Goal: Task Accomplishment & Management: Use online tool/utility

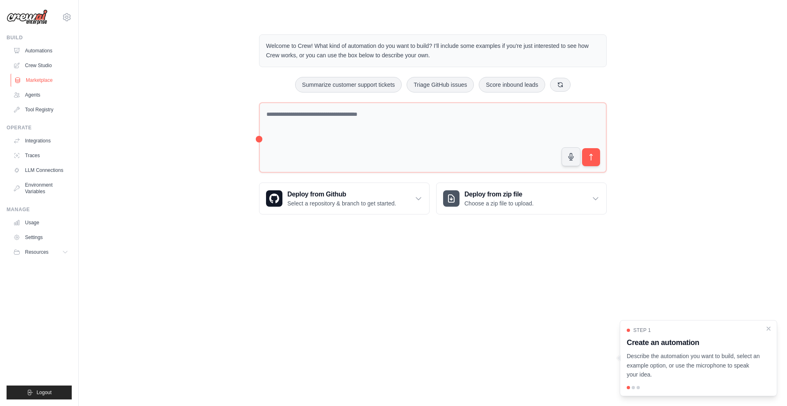
click at [48, 79] on link "Marketplace" at bounding box center [42, 80] width 62 height 13
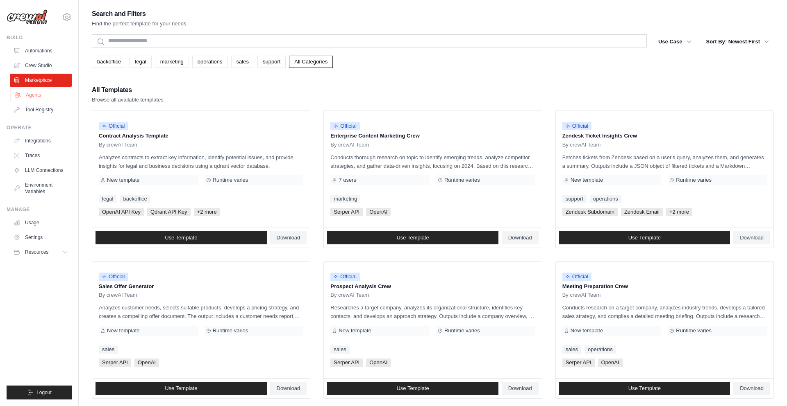
click at [33, 97] on link "Agents" at bounding box center [42, 95] width 62 height 13
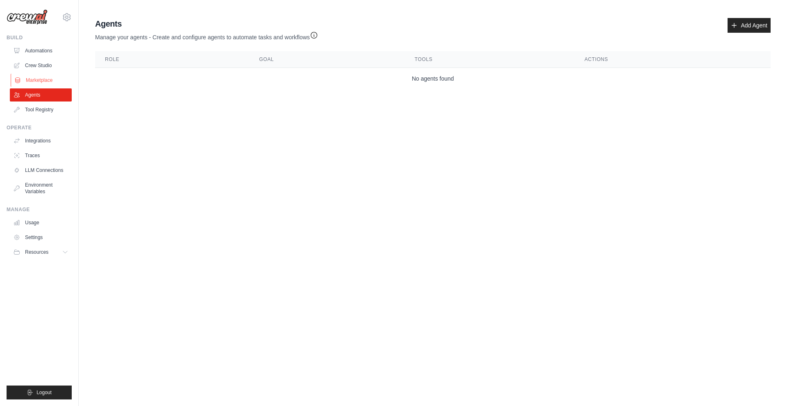
click at [38, 83] on link "Marketplace" at bounding box center [42, 80] width 62 height 13
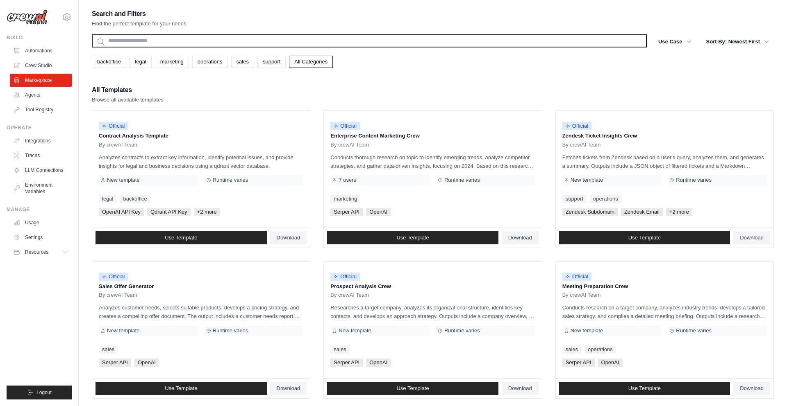
click at [160, 41] on input "text" at bounding box center [369, 40] width 555 height 13
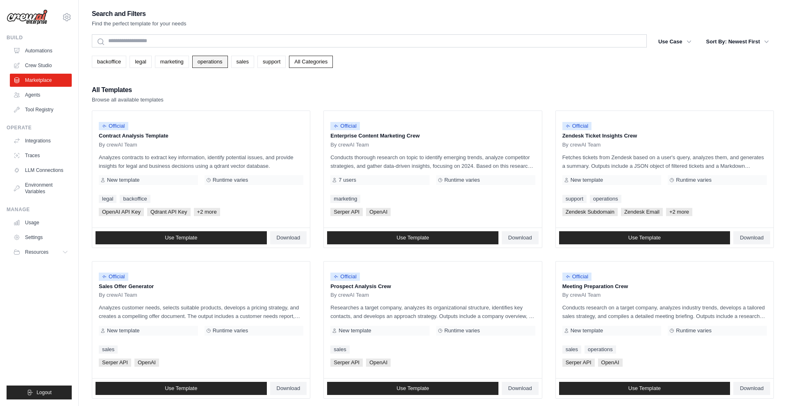
click at [212, 66] on link "operations" at bounding box center [210, 62] width 36 height 12
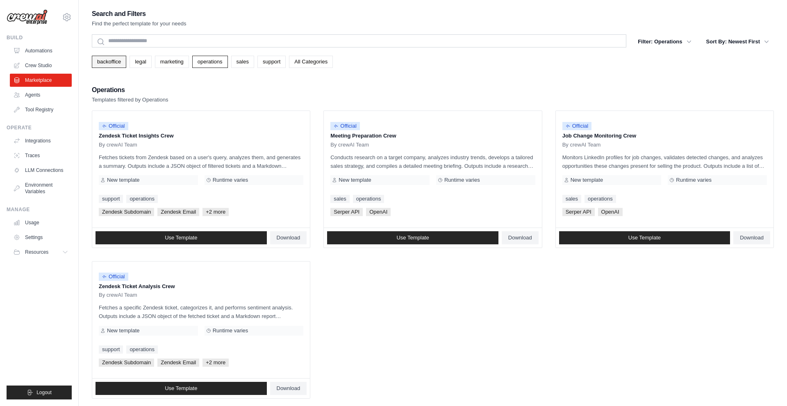
click at [113, 61] on link "backoffice" at bounding box center [109, 62] width 34 height 12
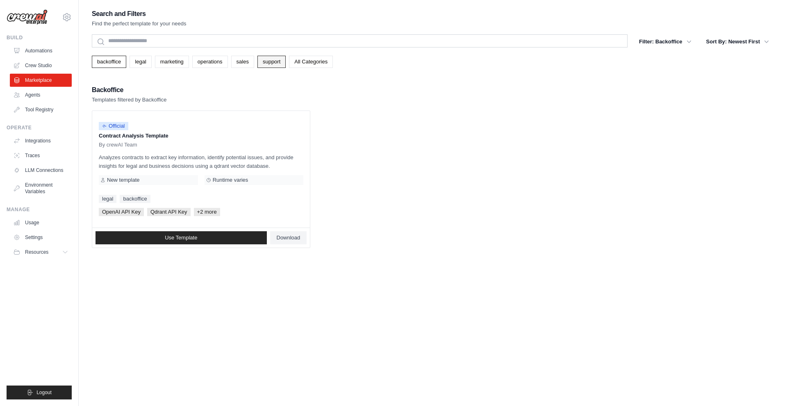
click at [265, 63] on link "support" at bounding box center [271, 62] width 28 height 12
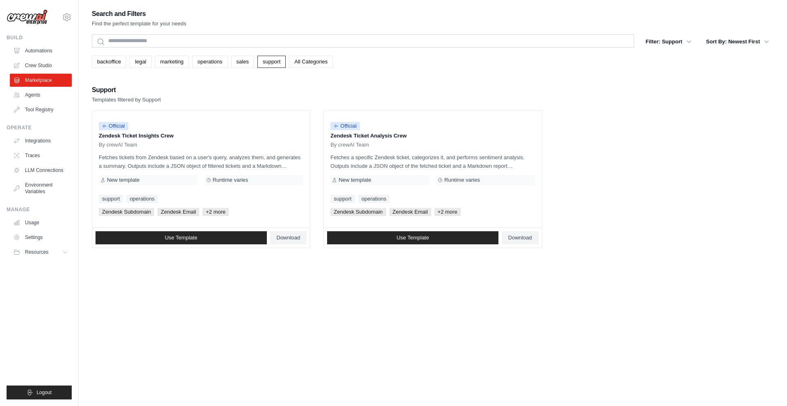
click at [309, 64] on link "All Categories" at bounding box center [311, 62] width 44 height 12
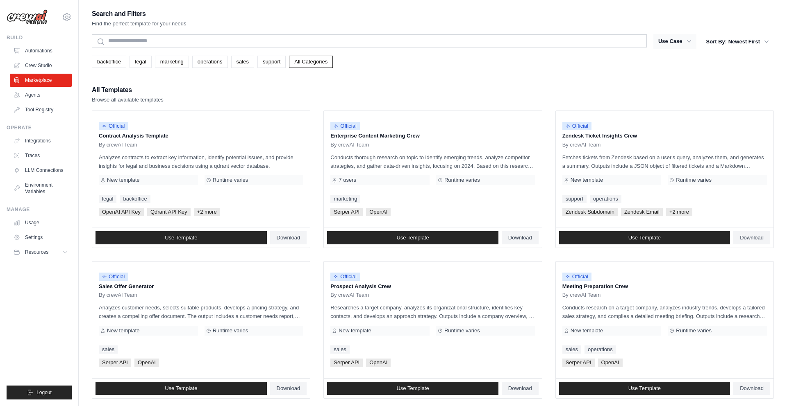
click at [682, 43] on button "Use Case" at bounding box center [674, 41] width 43 height 15
click at [687, 44] on icon "button" at bounding box center [689, 41] width 8 height 8
click at [679, 41] on button "Use Case" at bounding box center [674, 41] width 43 height 15
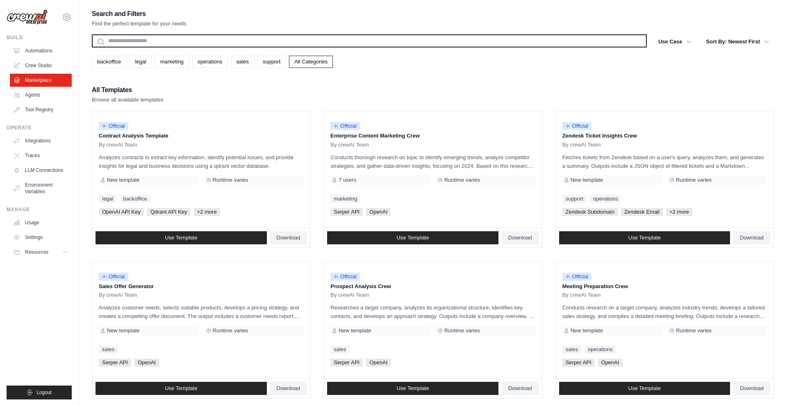
click at [544, 40] on input "text" at bounding box center [369, 40] width 555 height 13
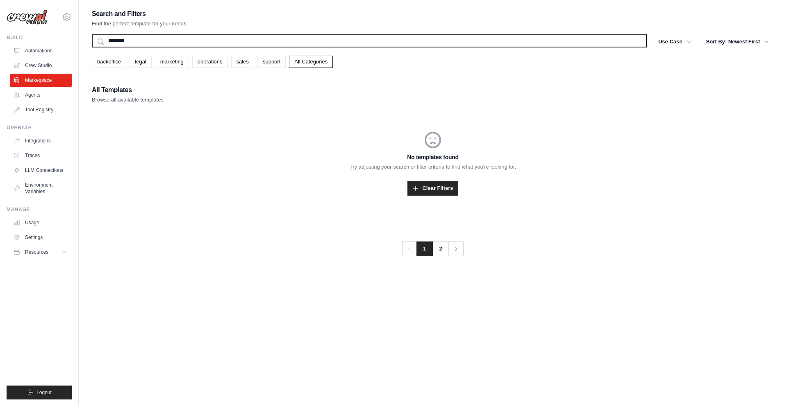
type input "********"
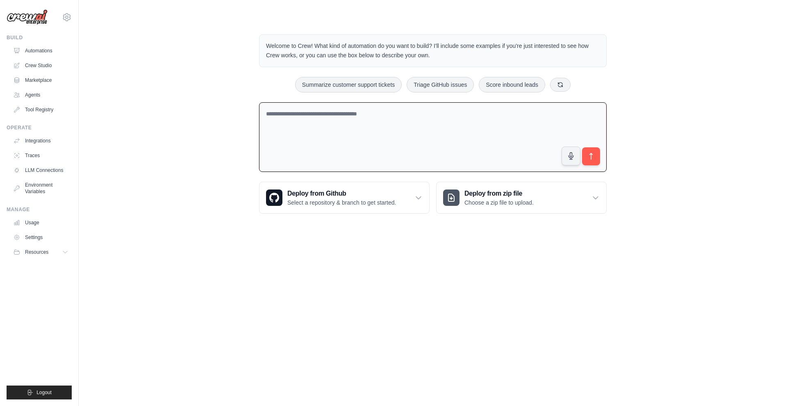
click at [335, 125] on textarea at bounding box center [432, 137] width 347 height 70
paste textarea "**********"
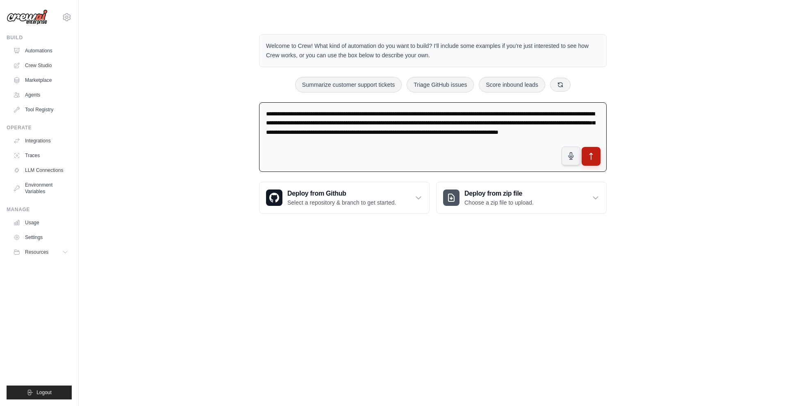
type textarea "**********"
click at [591, 157] on icon "submit" at bounding box center [591, 156] width 9 height 9
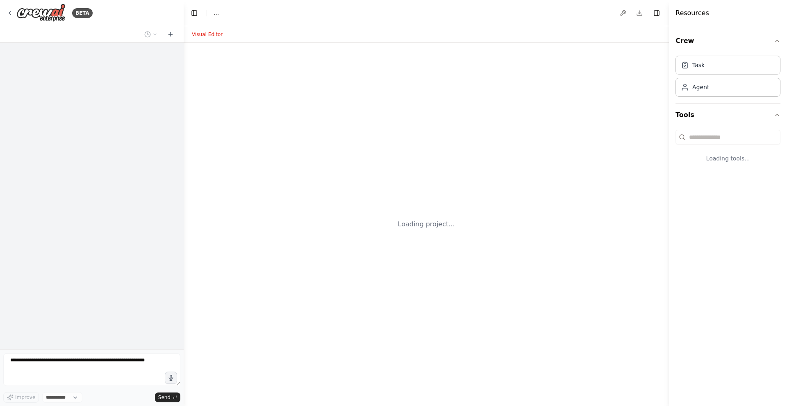
select select "****"
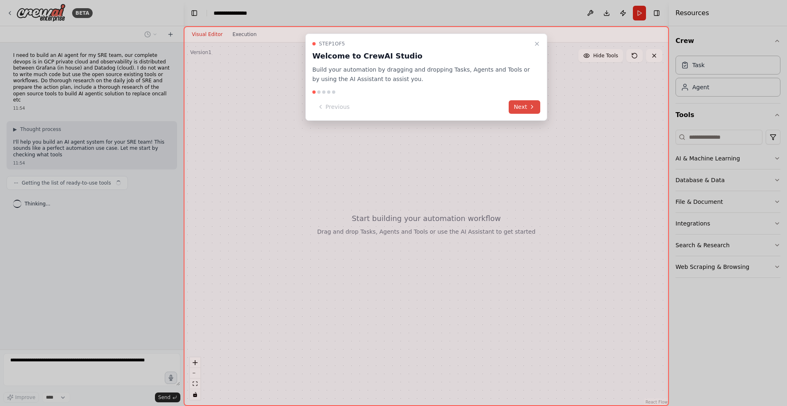
click at [526, 109] on button "Next" at bounding box center [525, 107] width 32 height 14
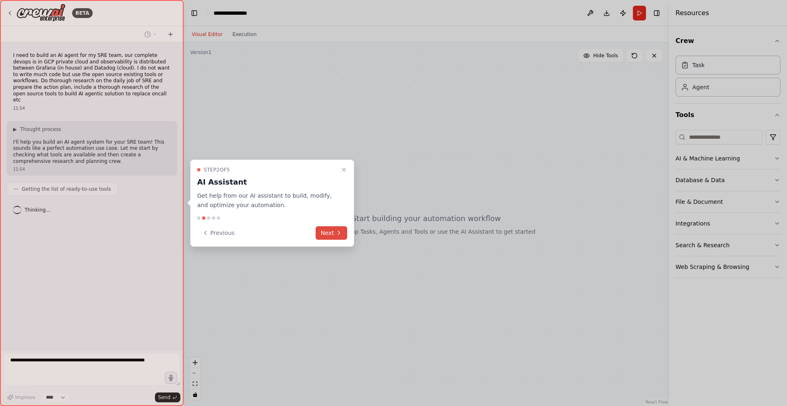
click at [335, 232] on button "Next" at bounding box center [332, 233] width 32 height 14
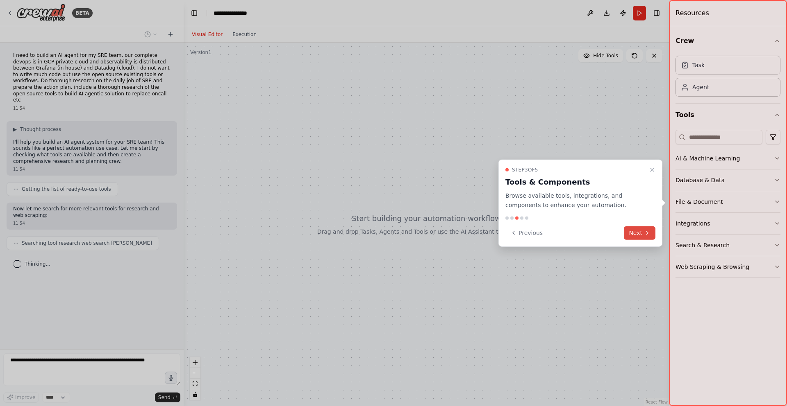
click at [641, 232] on button "Next" at bounding box center [640, 233] width 32 height 14
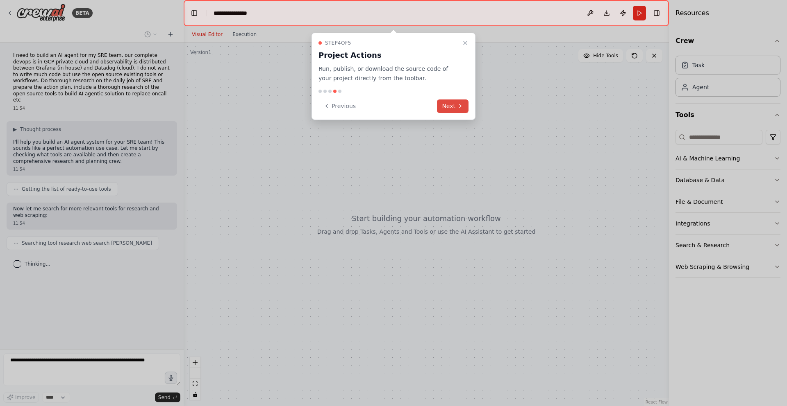
click at [450, 105] on button "Next" at bounding box center [453, 107] width 32 height 14
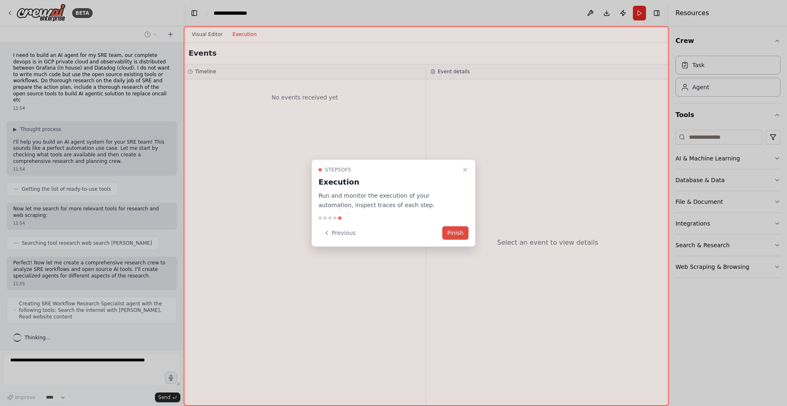
click at [449, 235] on button "Finish" at bounding box center [455, 233] width 26 height 14
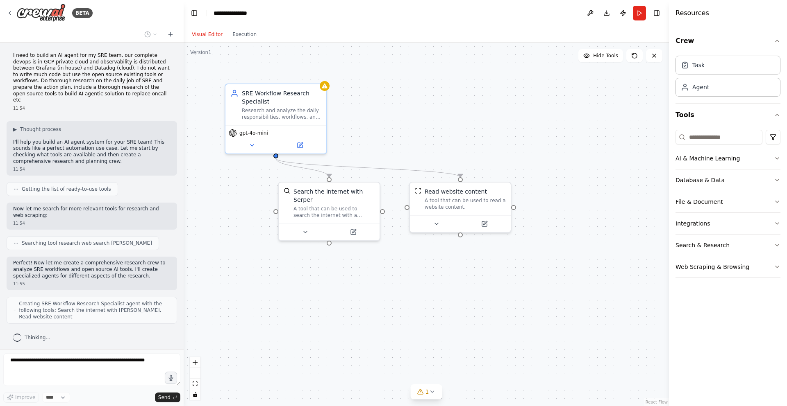
scroll to position [29, 0]
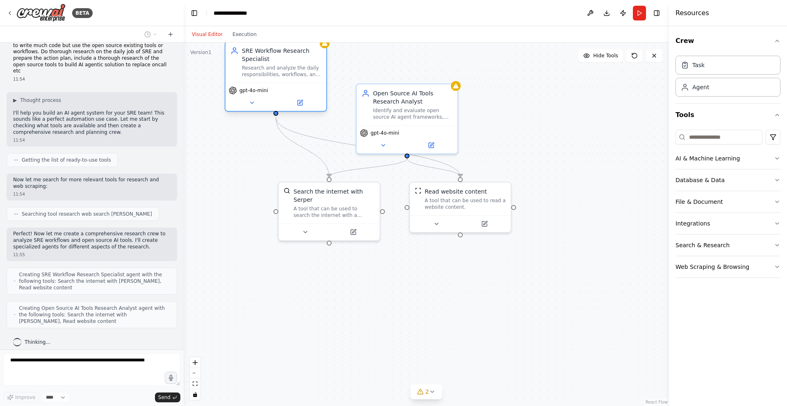
drag, startPoint x: 302, startPoint y: 115, endPoint x: 301, endPoint y: 71, distance: 43.9
click at [301, 71] on div "Research and analyze the daily responsibilities, workflows, and pain points of …" at bounding box center [281, 71] width 79 height 13
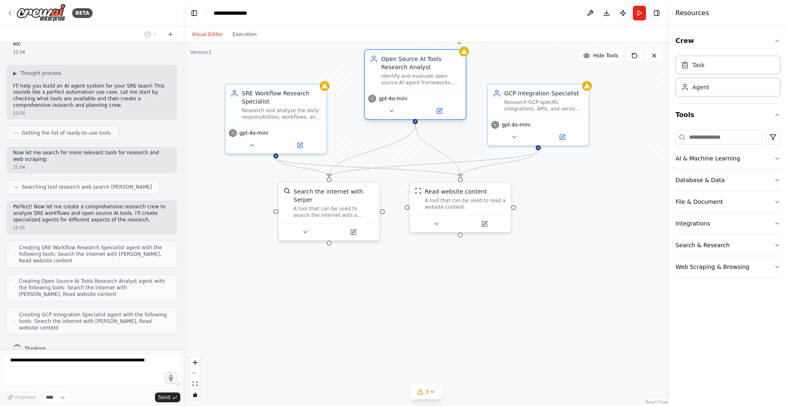
drag, startPoint x: 436, startPoint y: 120, endPoint x: 446, endPoint y: 84, distance: 38.3
click at [446, 84] on div "Open Source AI Tools Research Analyst Identify and evaluate open source AI agen…" at bounding box center [415, 70] width 101 height 41
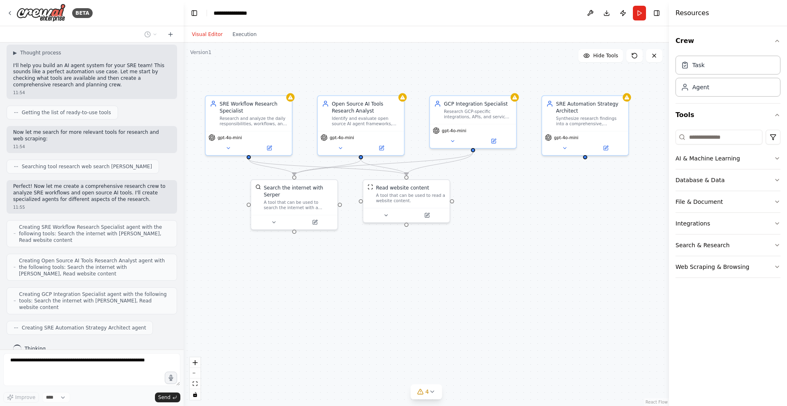
drag, startPoint x: 540, startPoint y: 319, endPoint x: 496, endPoint y: 294, distance: 50.8
click at [496, 294] on div ".deletable-edge-delete-btn { width: 20px; height: 20px; border: 0px solid #ffff…" at bounding box center [426, 225] width 485 height 364
click at [430, 393] on icon at bounding box center [432, 392] width 7 height 7
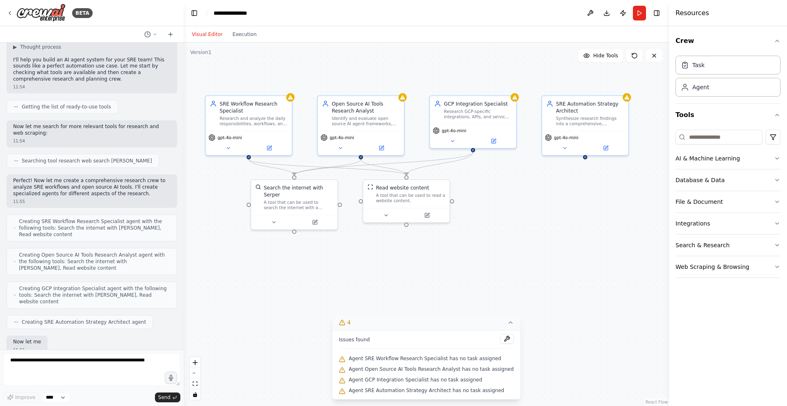
scroll to position [131, 0]
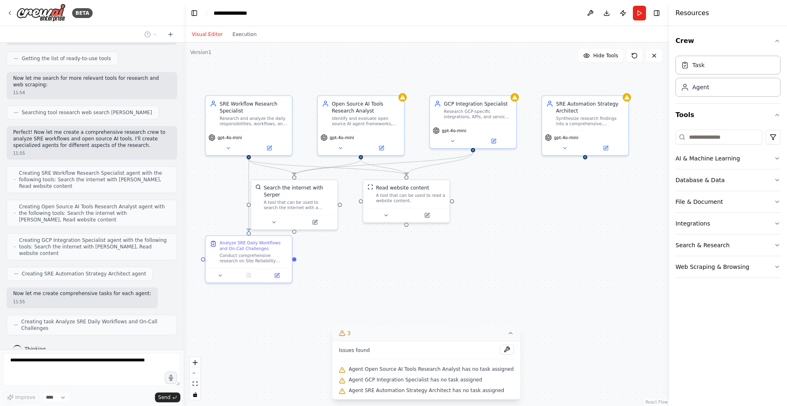
click at [450, 288] on div ".deletable-edge-delete-btn { width: 20px; height: 20px; border: 0px solid #ffff…" at bounding box center [426, 225] width 485 height 364
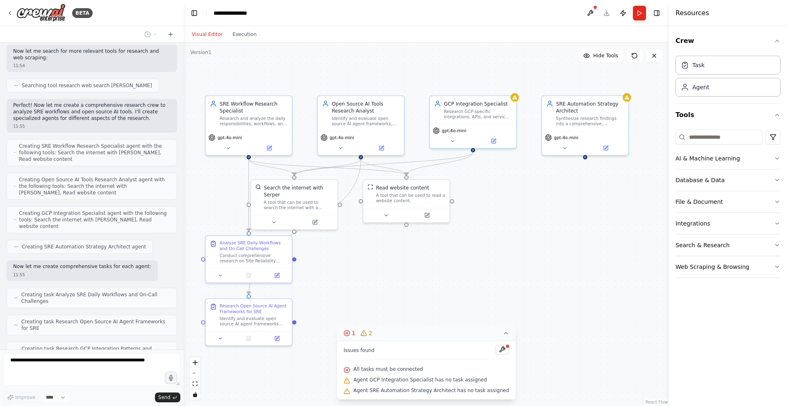
scroll to position [178, 0]
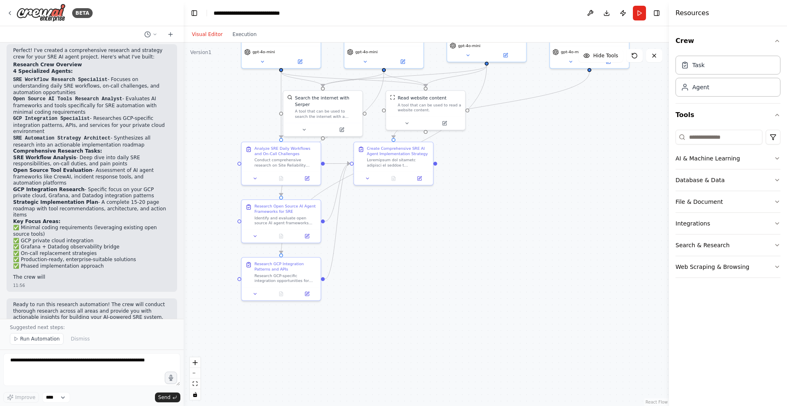
drag, startPoint x: 499, startPoint y: 285, endPoint x: 510, endPoint y: 187, distance: 98.6
click at [510, 187] on div ".deletable-edge-delete-btn { width: 20px; height: 20px; border: 0px solid #ffff…" at bounding box center [426, 225] width 485 height 364
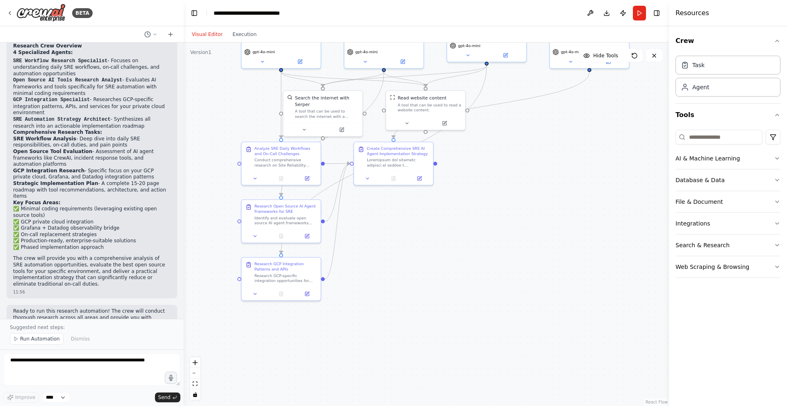
scroll to position [597, 0]
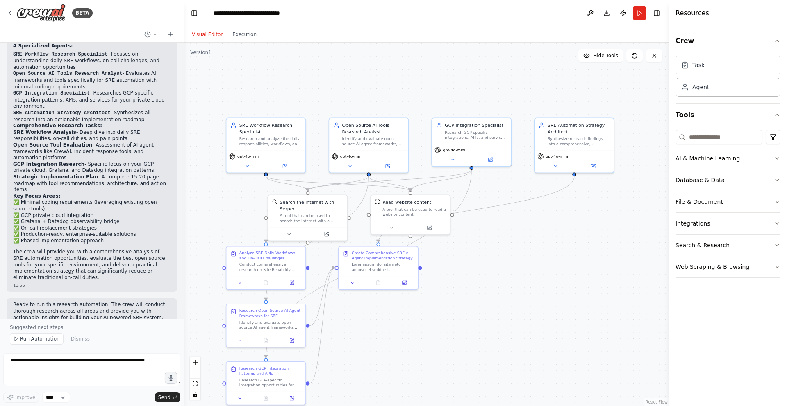
drag, startPoint x: 517, startPoint y: 165, endPoint x: 502, endPoint y: 269, distance: 104.8
click at [502, 269] on div ".deletable-edge-delete-btn { width: 20px; height: 20px; border: 0px solid #ffff…" at bounding box center [426, 225] width 485 height 364
drag, startPoint x: 387, startPoint y: 272, endPoint x: 541, endPoint y: 317, distance: 160.4
click at [541, 317] on div "Create Comprehensive SRE AI Agent Implementation Strategy" at bounding box center [535, 305] width 79 height 30
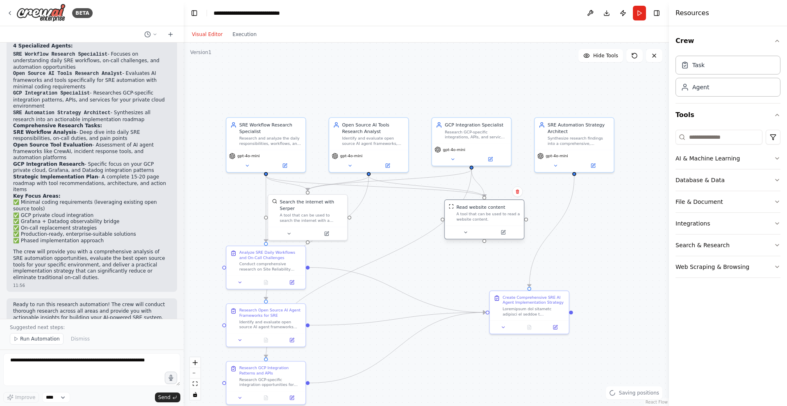
drag, startPoint x: 418, startPoint y: 214, endPoint x: 492, endPoint y: 221, distance: 74.9
click at [492, 221] on div "A tool that can be used to read a website content." at bounding box center [488, 217] width 64 height 10
drag, startPoint x: 326, startPoint y: 213, endPoint x: 393, endPoint y: 231, distance: 68.8
click at [393, 231] on div "A tool that can be used to search the internet with a search_query. Supports di…" at bounding box center [379, 236] width 64 height 10
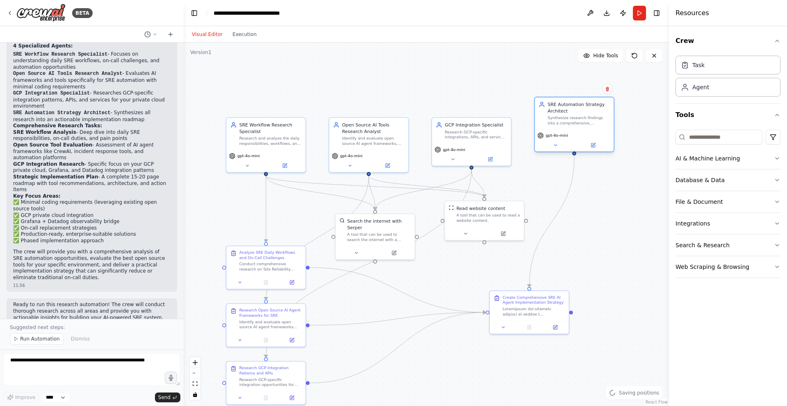
drag, startPoint x: 546, startPoint y: 143, endPoint x: 547, endPoint y: 124, distance: 18.9
click at [547, 124] on div "SRE Automation Strategy Architect Synthesize research findings into a comprehen…" at bounding box center [573, 113] width 71 height 25
drag, startPoint x: 482, startPoint y: 135, endPoint x: 484, endPoint y: 100, distance: 35.3
click at [484, 100] on div "Research GCP-specific integrations, APIs, and services that can be leveraged fo…" at bounding box center [476, 101] width 62 height 10
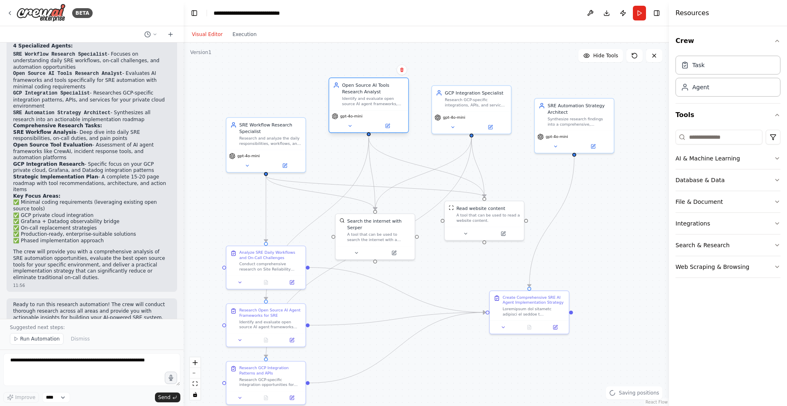
drag, startPoint x: 395, startPoint y: 129, endPoint x: 394, endPoint y: 88, distance: 41.4
click at [394, 88] on div "Open Source AI Tools Research Analyst" at bounding box center [373, 88] width 62 height 13
drag, startPoint x: 290, startPoint y: 138, endPoint x: 290, endPoint y: 97, distance: 41.8
click at [290, 102] on div "Research and analyze the daily responsibilities, workflows, and pain points of …" at bounding box center [270, 107] width 62 height 10
click at [246, 32] on button "Execution" at bounding box center [244, 35] width 34 height 10
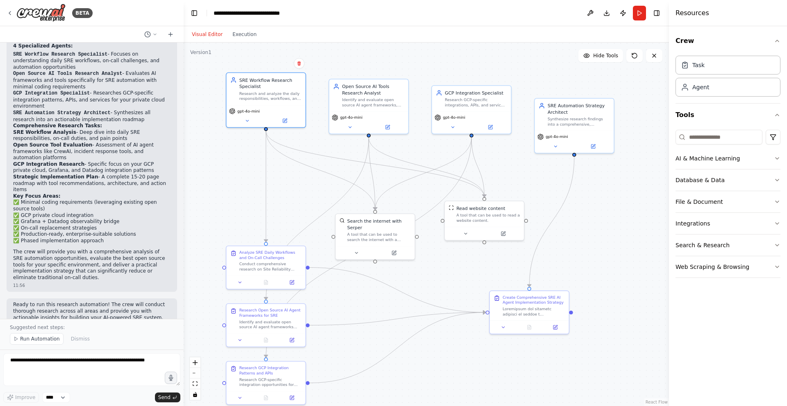
click at [207, 34] on button "Visual Editor" at bounding box center [207, 35] width 41 height 10
drag, startPoint x: 583, startPoint y: 120, endPoint x: 582, endPoint y: 105, distance: 14.8
click at [582, 105] on div "Synthesize research findings into a comprehensive, actionable strategy and impl…" at bounding box center [578, 107] width 62 height 10
click at [247, 123] on button at bounding box center [247, 120] width 36 height 8
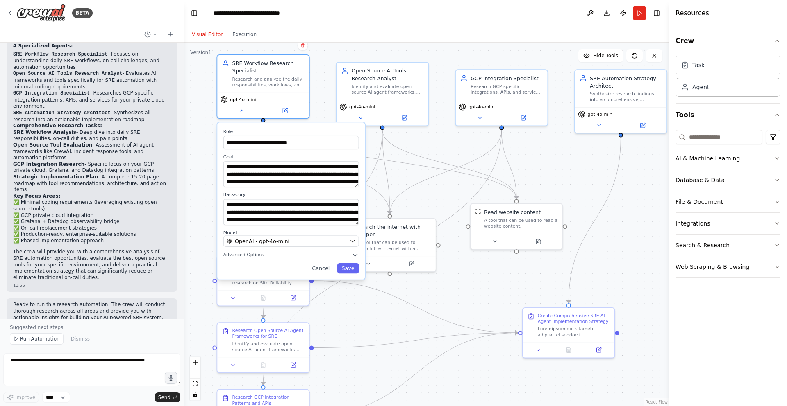
click at [205, 215] on div ".deletable-edge-delete-btn { width: 20px; height: 20px; border: 0px solid #ffff…" at bounding box center [426, 225] width 485 height 364
click at [239, 113] on button at bounding box center [241, 109] width 42 height 9
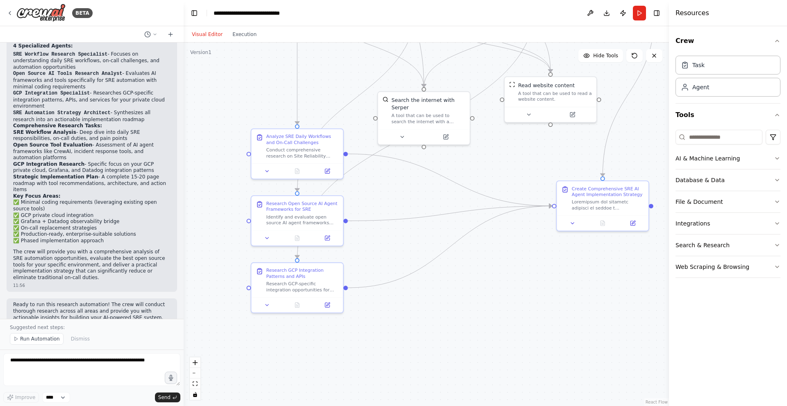
drag, startPoint x: 377, startPoint y: 322, endPoint x: 411, endPoint y: 195, distance: 131.5
click at [411, 195] on div ".deletable-edge-delete-btn { width: 20px; height: 20px; border: 0px solid #ffff…" at bounding box center [426, 225] width 485 height 364
click at [267, 171] on icon at bounding box center [267, 170] width 6 height 6
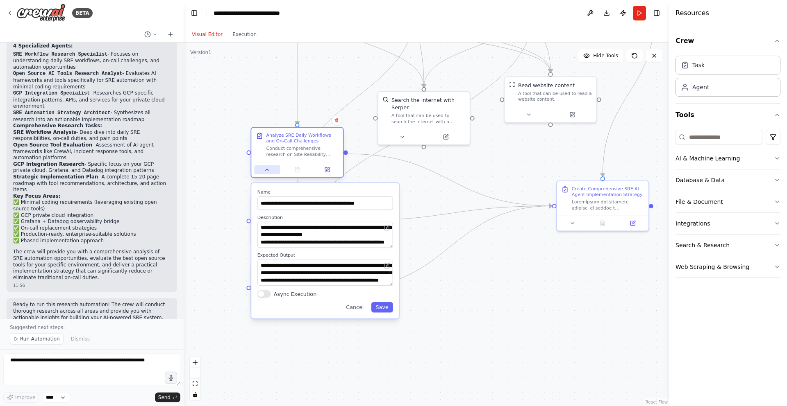
click at [267, 172] on icon at bounding box center [267, 170] width 6 height 6
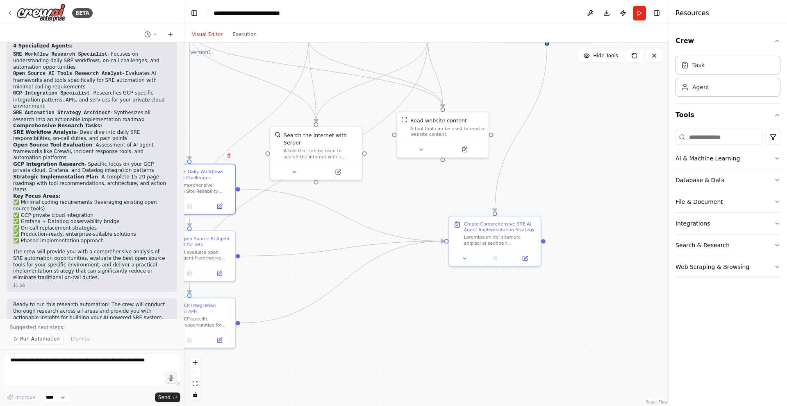
drag, startPoint x: 396, startPoint y: 243, endPoint x: 288, endPoint y: 278, distance: 113.8
click at [288, 278] on div ".deletable-edge-delete-btn { width: 20px; height: 20px; border: 0px solid #ffff…" at bounding box center [426, 225] width 485 height 364
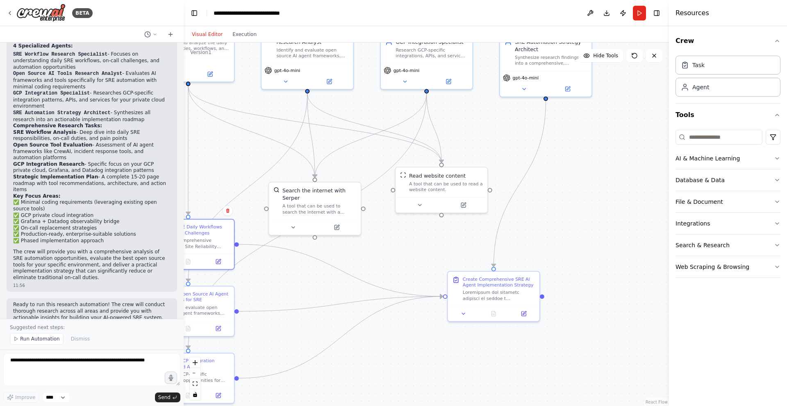
drag, startPoint x: 288, startPoint y: 278, endPoint x: 287, endPoint y: 348, distance: 70.1
click at [287, 348] on div ".deletable-edge-delete-btn { width: 20px; height: 20px; border: 0px solid #ffff…" at bounding box center [426, 225] width 485 height 364
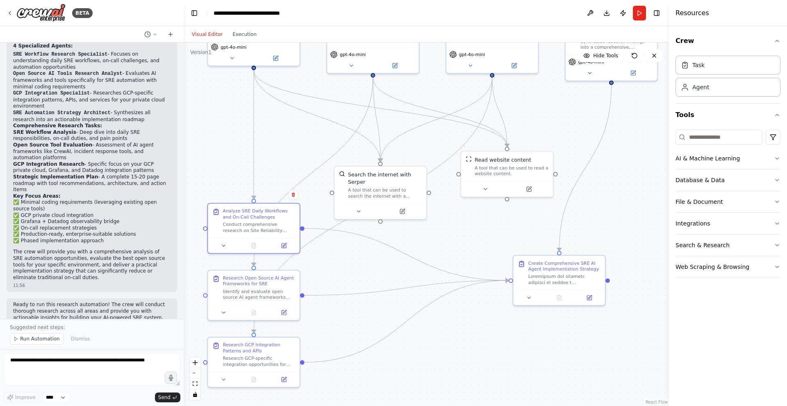
drag, startPoint x: 384, startPoint y: 285, endPoint x: 464, endPoint y: 242, distance: 91.3
click at [464, 242] on div ".deletable-edge-delete-btn { width: 20px; height: 20px; border: 0px solid #ffff…" at bounding box center [426, 225] width 485 height 364
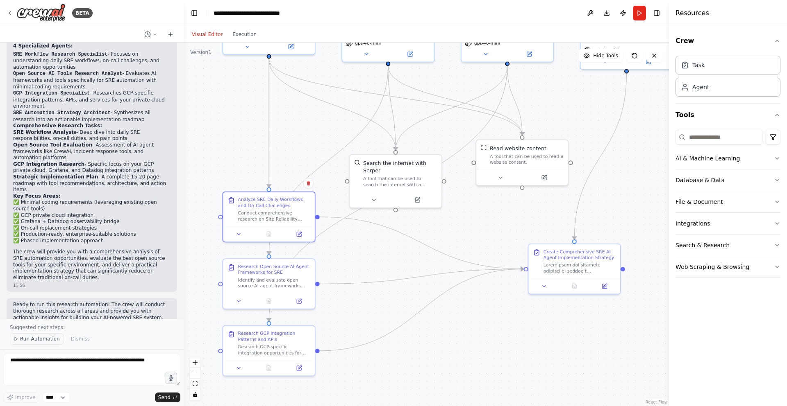
click at [40, 338] on span "Run Automation" at bounding box center [40, 339] width 40 height 7
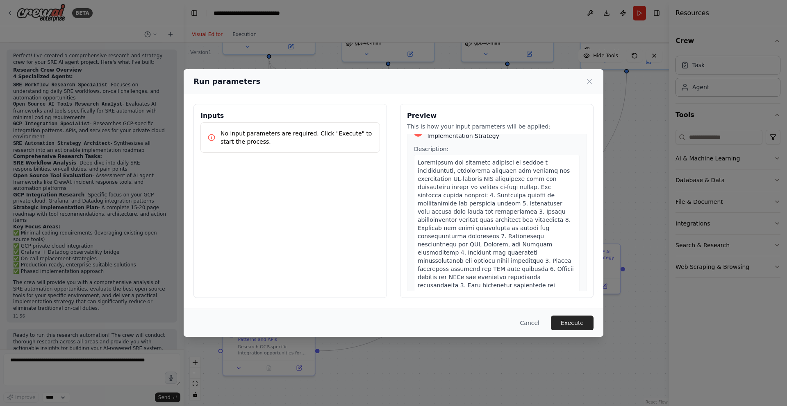
scroll to position [780, 0]
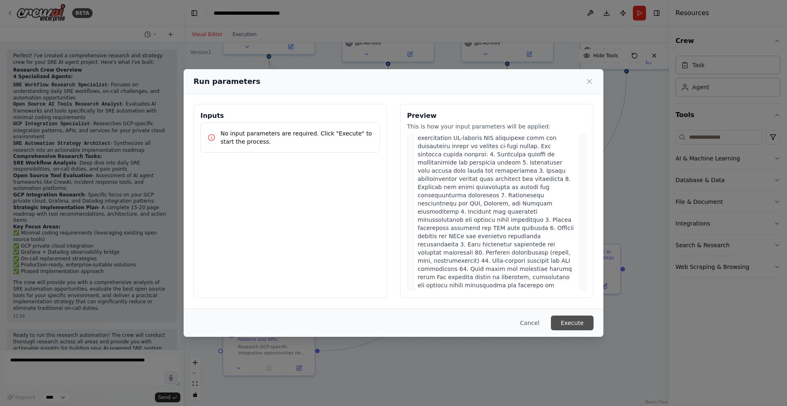
click at [568, 325] on button "Execute" at bounding box center [572, 323] width 43 height 15
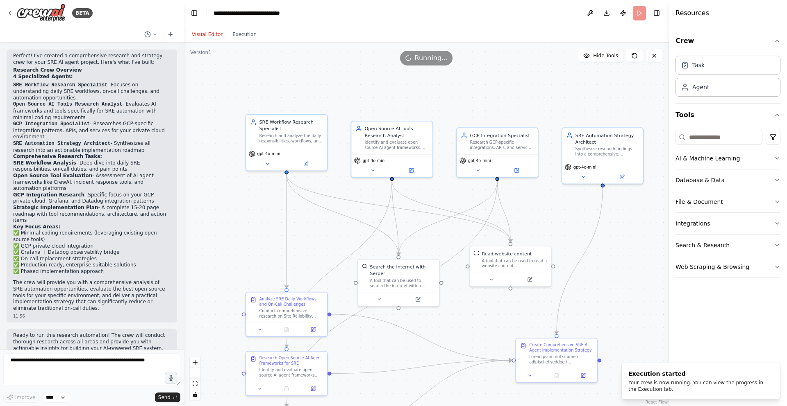
drag, startPoint x: 493, startPoint y: 213, endPoint x: 493, endPoint y: 308, distance: 95.1
click at [493, 308] on div ".deletable-edge-delete-btn { width: 20px; height: 20px; border: 0px solid #ffff…" at bounding box center [426, 225] width 485 height 364
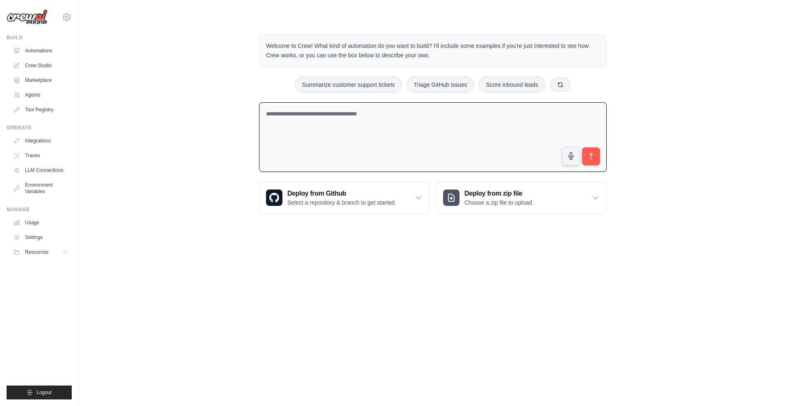
click at [362, 129] on textarea at bounding box center [432, 137] width 347 height 70
click at [41, 142] on link "Integrations" at bounding box center [42, 140] width 62 height 13
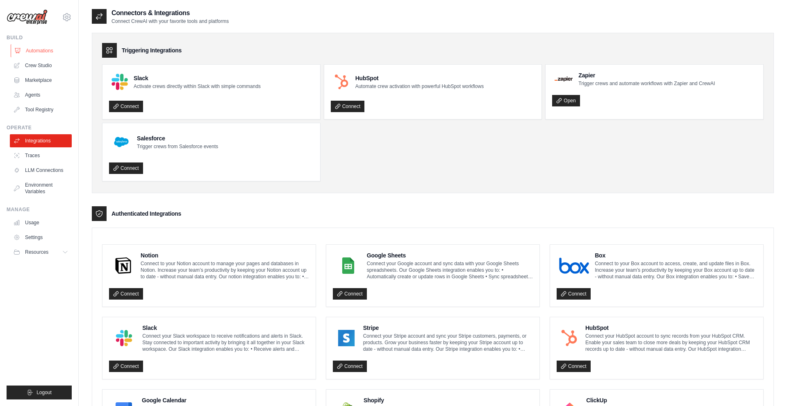
click at [44, 52] on link "Automations" at bounding box center [42, 50] width 62 height 13
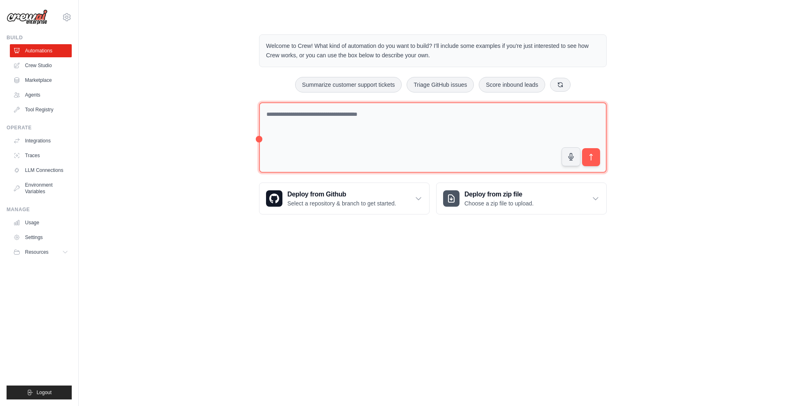
click at [342, 124] on textarea at bounding box center [432, 137] width 347 height 71
click at [411, 117] on textarea "**********" at bounding box center [432, 137] width 347 height 71
paste textarea "*********"
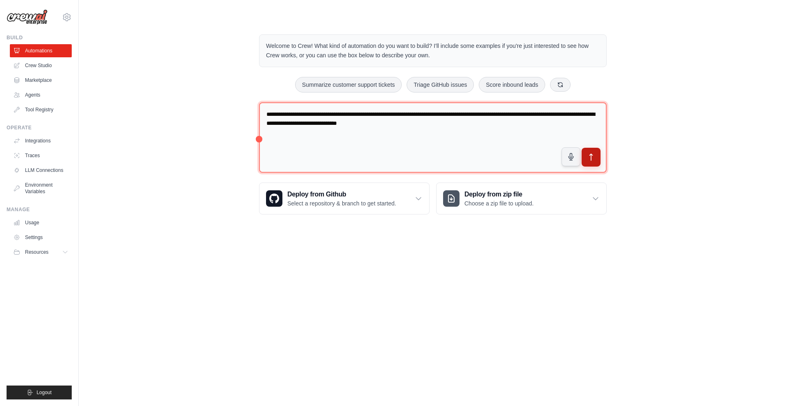
type textarea "**********"
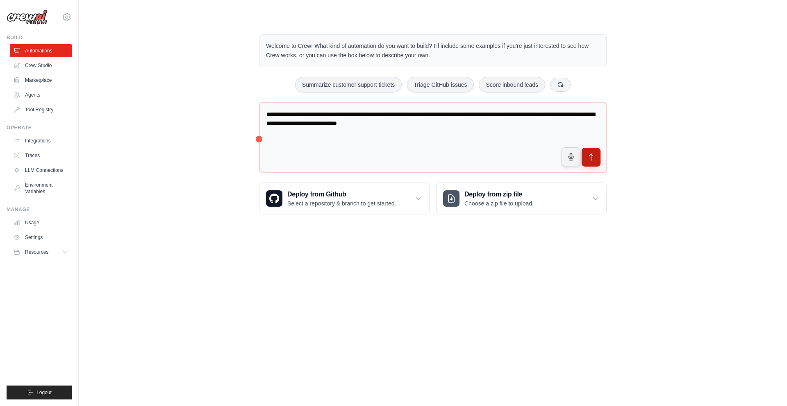
click at [593, 157] on icon "submit" at bounding box center [591, 157] width 9 height 9
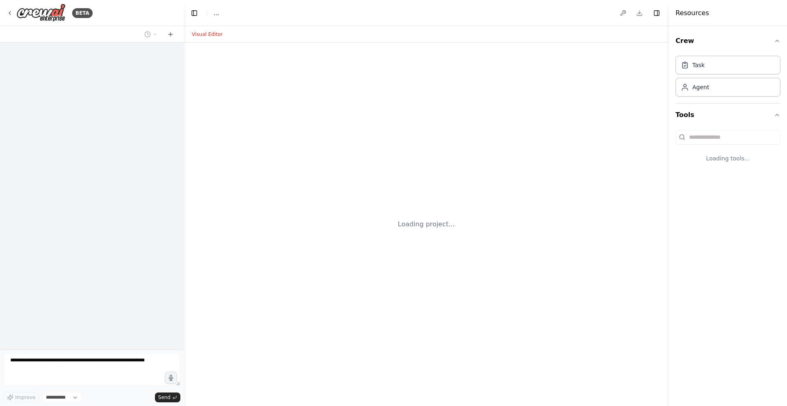
select select "****"
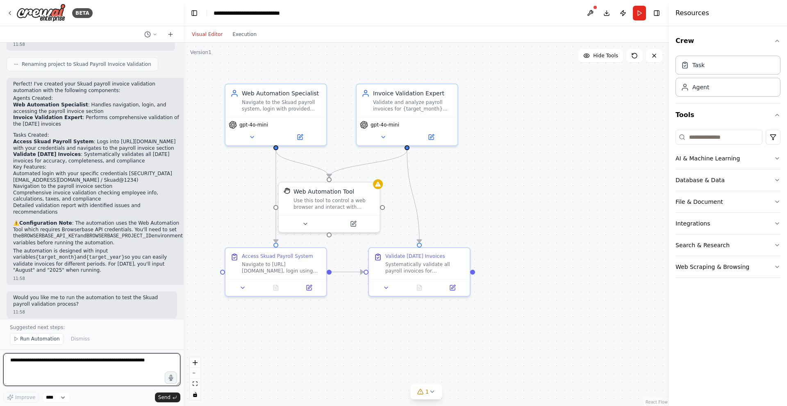
scroll to position [485, 0]
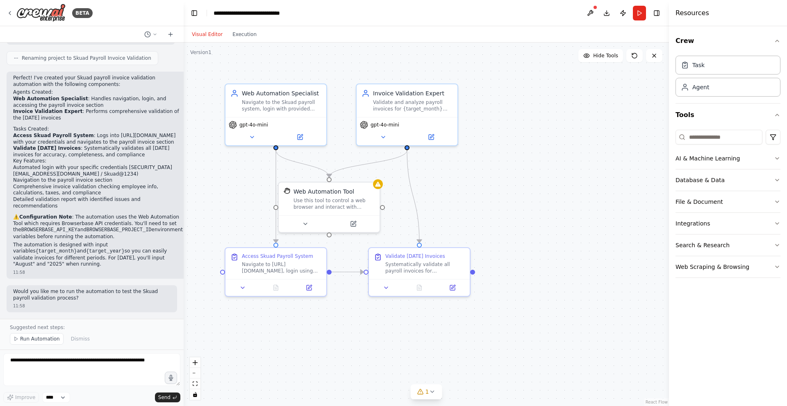
click at [66, 231] on code "BROWSERBASE_API_KEY" at bounding box center [49, 230] width 56 height 6
click at [137, 229] on code "BROWSERBASE_PROJECT_ID" at bounding box center [118, 230] width 65 height 6
click at [86, 254] on code "{target_year}" at bounding box center [105, 252] width 39 height 6
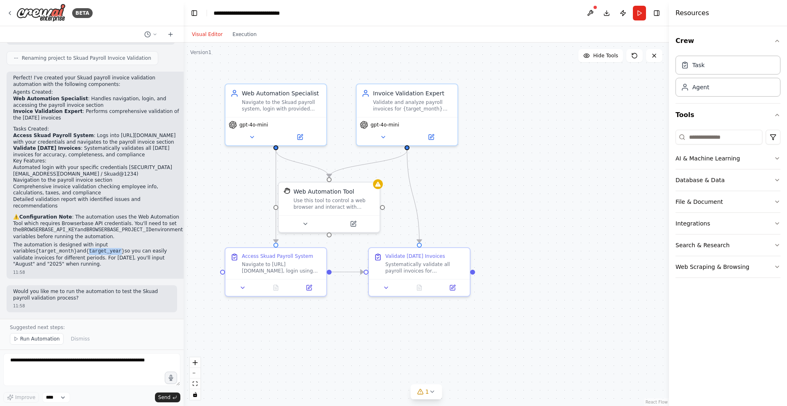
click at [86, 254] on code "{target_year}" at bounding box center [105, 252] width 39 height 6
click at [77, 249] on code "{target_month}" at bounding box center [56, 252] width 41 height 6
click at [329, 199] on div "Use this tool to control a web browser and interact with websites using natural…" at bounding box center [333, 202] width 81 height 13
click at [307, 222] on icon at bounding box center [309, 222] width 7 height 7
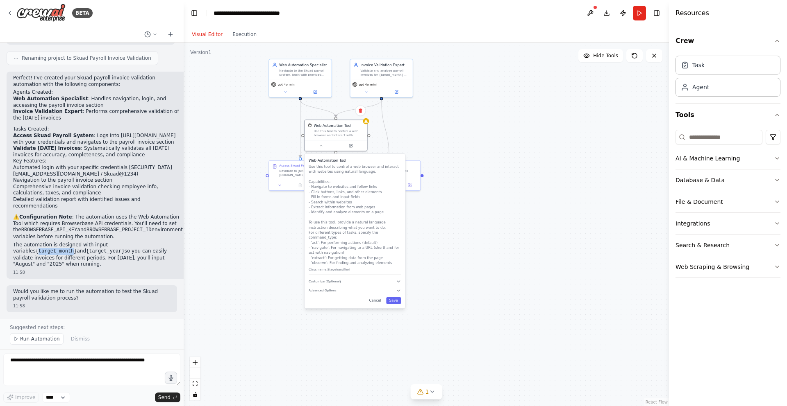
drag, startPoint x: 488, startPoint y: 328, endPoint x: 478, endPoint y: 222, distance: 106.2
click at [478, 222] on div ".deletable-edge-delete-btn { width: 20px; height: 20px; border: 0px solid #ffff…" at bounding box center [426, 225] width 485 height 364
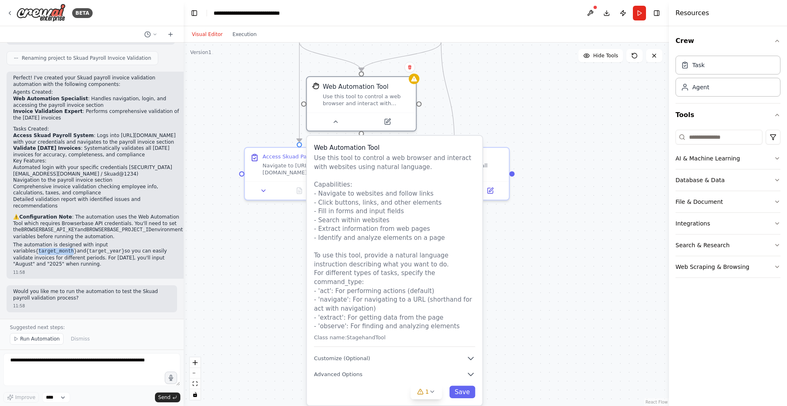
drag, startPoint x: 457, startPoint y: 231, endPoint x: 592, endPoint y: 282, distance: 144.7
click at [593, 282] on div ".deletable-edge-delete-btn { width: 20px; height: 20px; border: 0px solid #ffff…" at bounding box center [426, 225] width 485 height 364
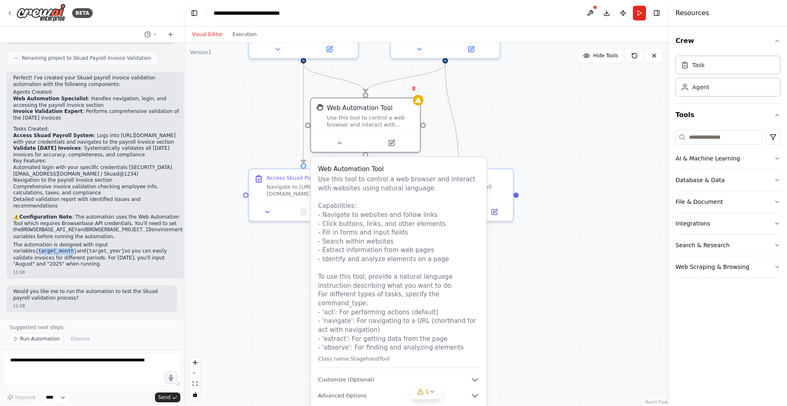
click at [588, 292] on div ".deletable-edge-delete-btn { width: 20px; height: 20px; border: 0px solid #ffff…" at bounding box center [426, 225] width 485 height 364
click at [575, 295] on div ".deletable-edge-delete-btn { width: 20px; height: 20px; border: 0px solid #ffff…" at bounding box center [426, 225] width 485 height 364
click at [451, 339] on p "Use this tool to control a web browser and interact with websites using natural…" at bounding box center [398, 263] width 161 height 177
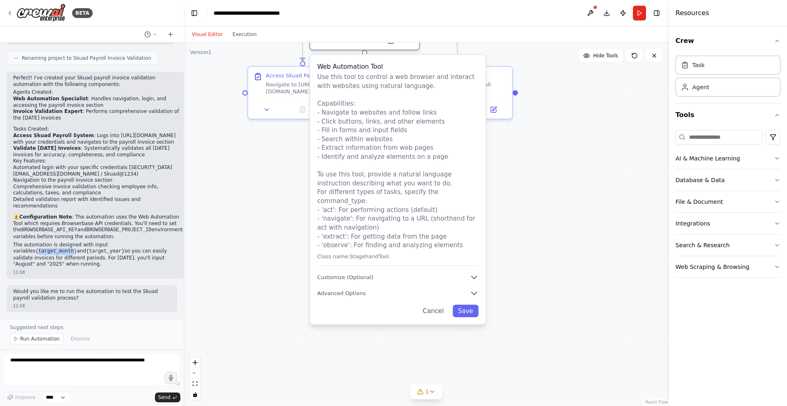
drag, startPoint x: 524, startPoint y: 326, endPoint x: 523, endPoint y: 223, distance: 102.4
click at [523, 223] on div ".deletable-edge-delete-btn { width: 20px; height: 20px; border: 0px solid #ffff…" at bounding box center [426, 225] width 485 height 364
click at [384, 273] on button "Customize (Optional)" at bounding box center [397, 277] width 161 height 9
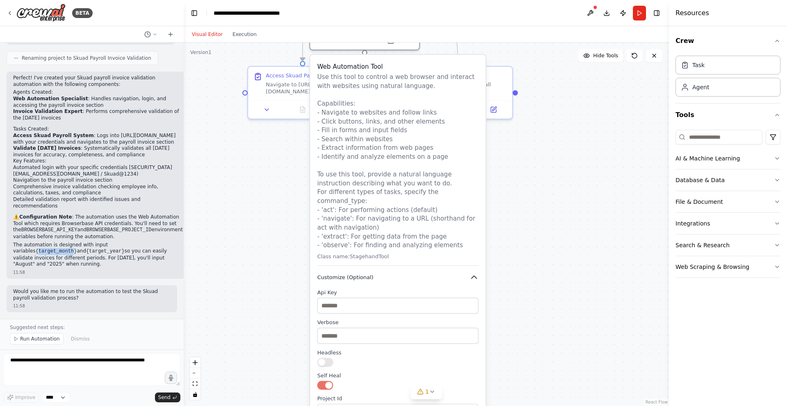
click at [386, 273] on button "Customize (Optional)" at bounding box center [397, 277] width 161 height 9
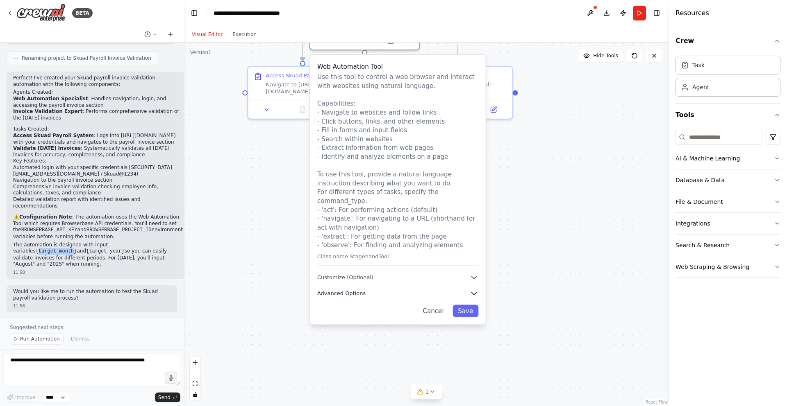
click at [379, 289] on button "Advanced Options" at bounding box center [397, 293] width 161 height 9
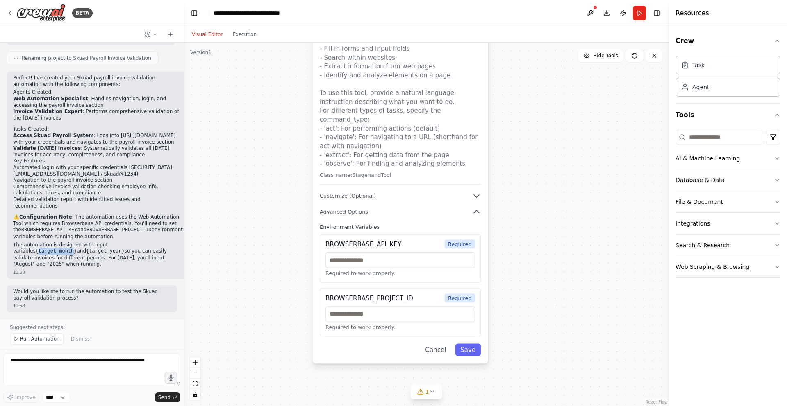
drag, startPoint x: 531, startPoint y: 321, endPoint x: 533, endPoint y: 239, distance: 82.0
click at [533, 239] on div ".deletable-edge-delete-btn { width: 20px; height: 20px; border: 0px solid #ffff…" at bounding box center [426, 225] width 485 height 364
click at [479, 207] on icon "button" at bounding box center [476, 211] width 9 height 9
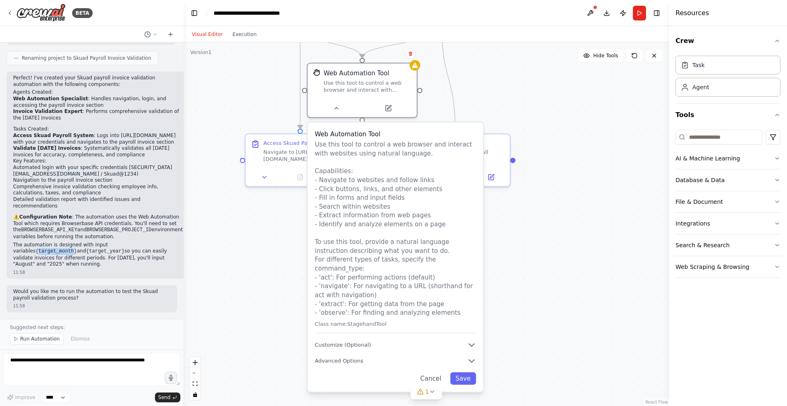
drag, startPoint x: 268, startPoint y: 168, endPoint x: 261, endPoint y: 361, distance: 192.7
click at [261, 363] on div ".deletable-edge-delete-btn { width: 20px; height: 20px; border: 0px solid #ffff…" at bounding box center [426, 225] width 485 height 364
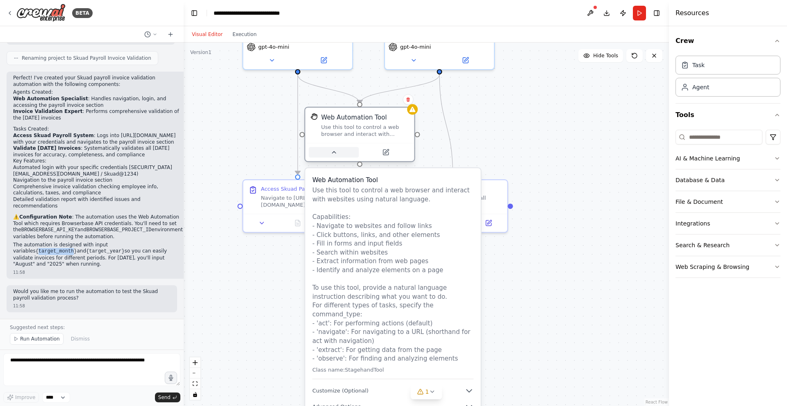
click at [336, 152] on icon at bounding box center [333, 152] width 7 height 7
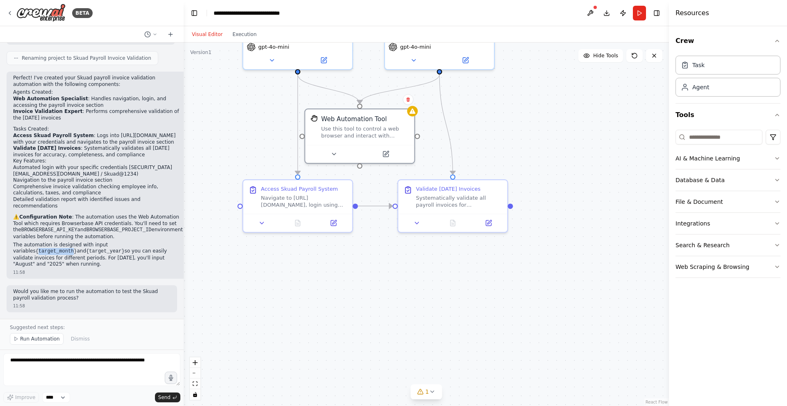
drag, startPoint x: 292, startPoint y: 269, endPoint x: 292, endPoint y: 303, distance: 34.4
click at [292, 303] on div ".deletable-edge-delete-btn { width: 20px; height: 20px; border: 0px solid #ffff…" at bounding box center [426, 225] width 485 height 364
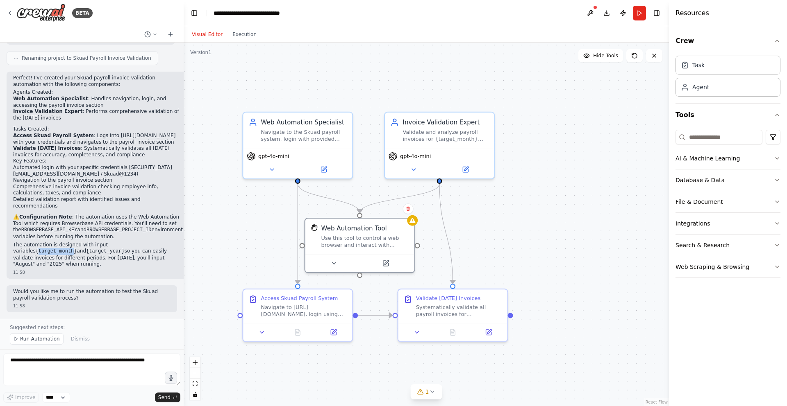
drag, startPoint x: 268, startPoint y: 162, endPoint x: 268, endPoint y: 237, distance: 75.0
click at [268, 237] on div ".deletable-edge-delete-btn { width: 20px; height: 20px; border: 0px solid #ffff…" at bounding box center [426, 225] width 485 height 364
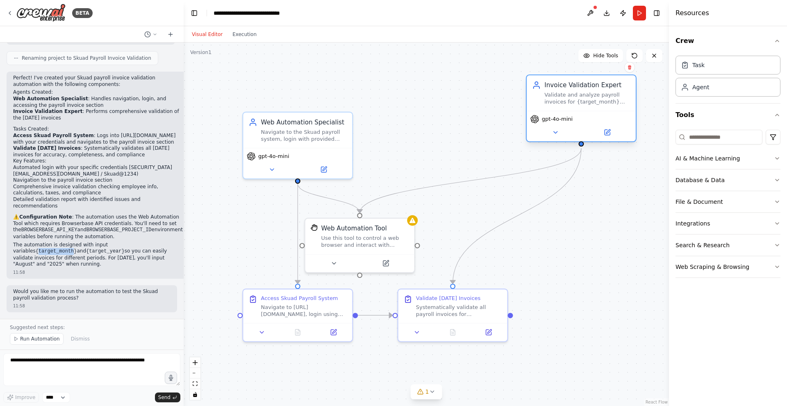
drag, startPoint x: 444, startPoint y: 130, endPoint x: 586, endPoint y: 95, distance: 146.2
click at [586, 95] on div "Validate and analyze payroll invoices for {target_month} {target_year}, checkin…" at bounding box center [587, 98] width 86 height 14
click at [558, 135] on icon at bounding box center [555, 132] width 7 height 7
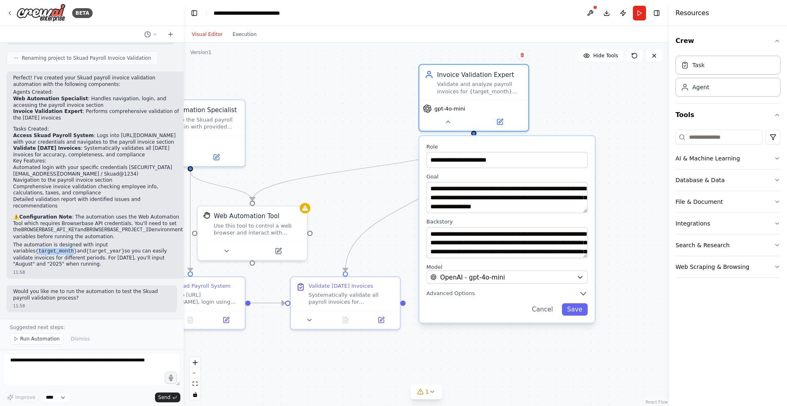
drag, startPoint x: 511, startPoint y: 241, endPoint x: 403, endPoint y: 228, distance: 108.5
click at [403, 228] on div ".deletable-edge-delete-btn { width: 20px; height: 20px; border: 0px solid #ffff…" at bounding box center [426, 225] width 485 height 364
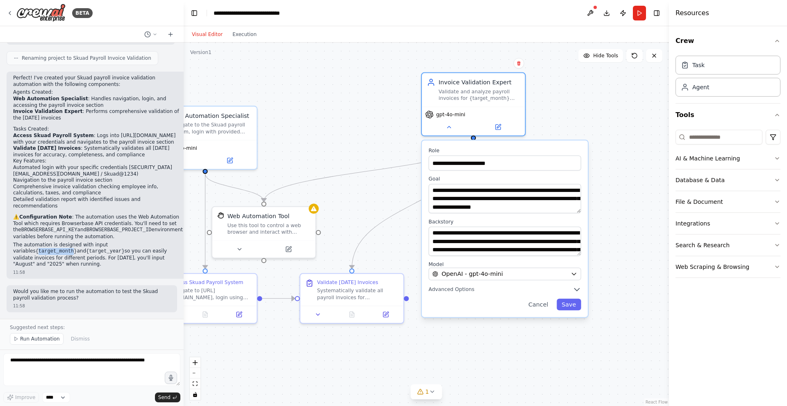
click at [466, 333] on div ".deletable-edge-delete-btn { width: 20px; height: 20px; border: 0px solid #ffff…" at bounding box center [426, 225] width 485 height 364
click at [455, 352] on div ".deletable-edge-delete-btn { width: 20px; height: 20px; border: 0px solid #ffff…" at bounding box center [426, 225] width 485 height 364
click at [542, 305] on button "Cancel" at bounding box center [538, 305] width 30 height 12
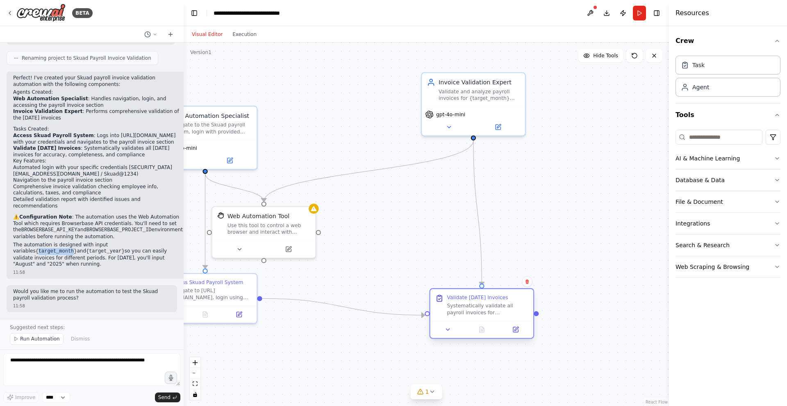
drag, startPoint x: 379, startPoint y: 294, endPoint x: 506, endPoint y: 306, distance: 128.1
click at [506, 306] on div "Systematically validate all payroll invoices for {target_month} {target_year}. …" at bounding box center [487, 310] width 81 height 14
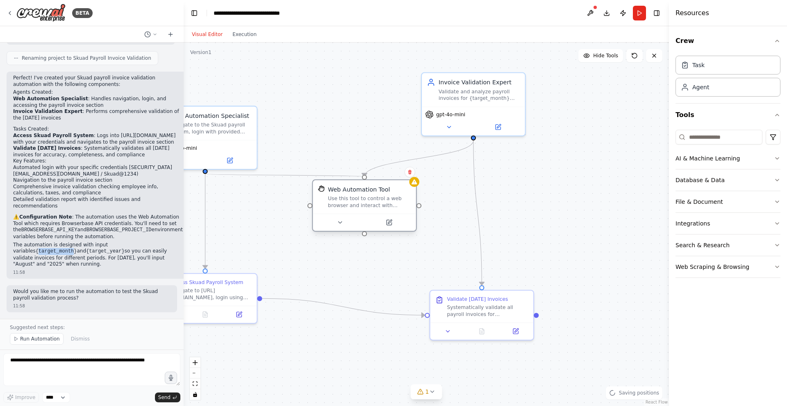
drag, startPoint x: 274, startPoint y: 222, endPoint x: 374, endPoint y: 200, distance: 102.6
click at [374, 200] on div "Use this tool to control a web browser and interact with websites using natural…" at bounding box center [369, 202] width 83 height 14
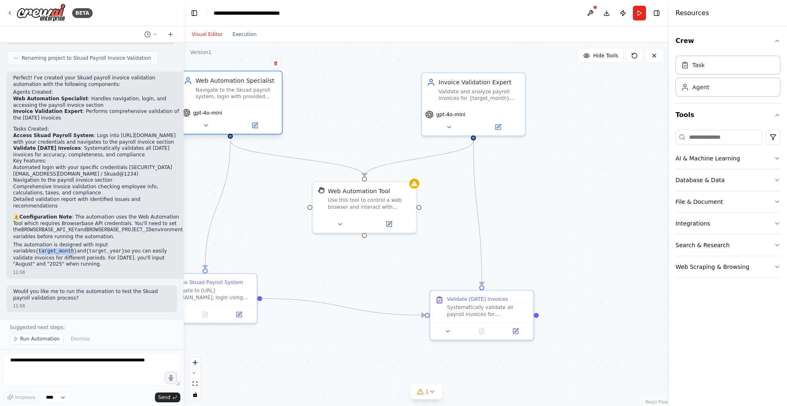
drag, startPoint x: 220, startPoint y: 133, endPoint x: 242, endPoint y: 101, distance: 39.0
click at [242, 101] on div "Web Automation Specialist Navigate to the Skuad payroll system, login with prov…" at bounding box center [230, 88] width 103 height 34
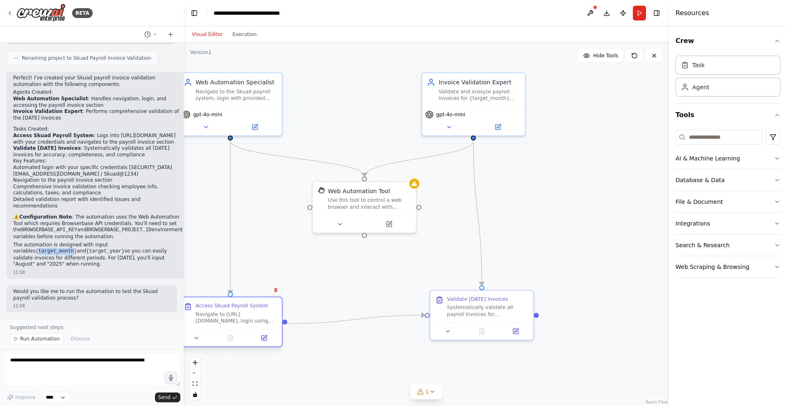
drag, startPoint x: 238, startPoint y: 290, endPoint x: 266, endPoint y: 311, distance: 35.4
click at [266, 311] on div "Navigate to [URL][DOMAIN_NAME], login using the credentials (username: [EMAIL_A…" at bounding box center [235, 318] width 81 height 14
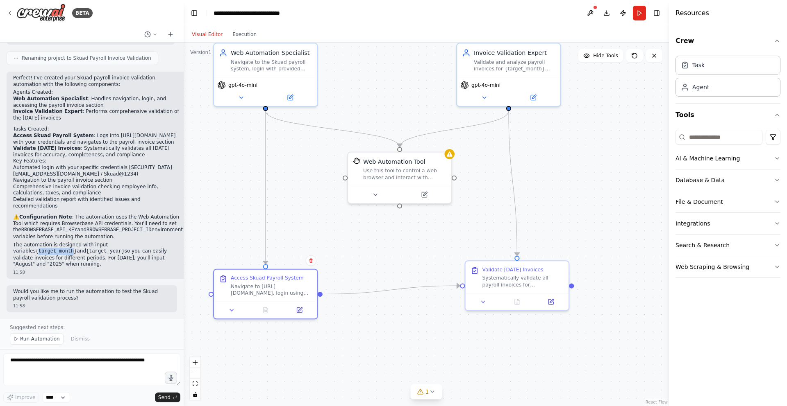
drag, startPoint x: 329, startPoint y: 296, endPoint x: 365, endPoint y: 266, distance: 46.0
click at [365, 266] on div ".deletable-edge-delete-btn { width: 20px; height: 20px; border: 0px solid #ffff…" at bounding box center [426, 225] width 485 height 364
click at [235, 306] on button at bounding box center [231, 309] width 29 height 10
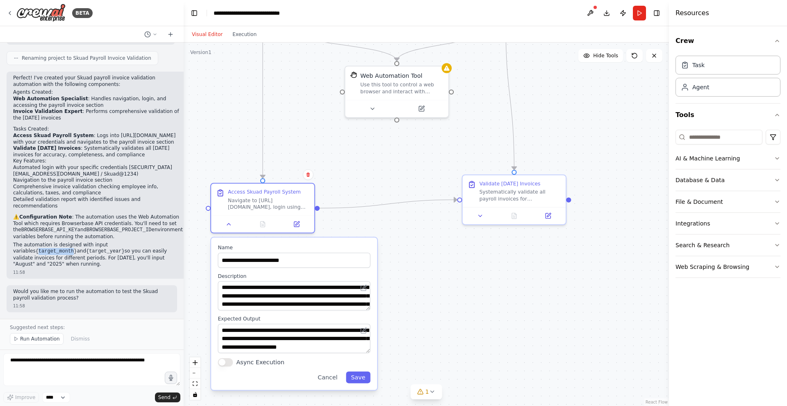
drag, startPoint x: 391, startPoint y: 298, endPoint x: 388, endPoint y: 212, distance: 86.1
click at [388, 212] on div ".deletable-edge-delete-btn { width: 20px; height: 20px; border: 0px solid #ffff…" at bounding box center [426, 225] width 485 height 364
click at [464, 264] on div ".deletable-edge-delete-btn { width: 20px; height: 20px; border: 0px solid #ffff…" at bounding box center [426, 225] width 485 height 364
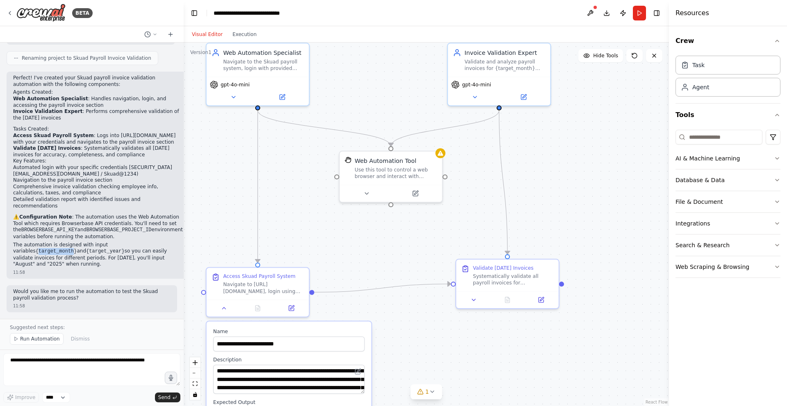
drag, startPoint x: 442, startPoint y: 249, endPoint x: 428, endPoint y: 381, distance: 132.7
click at [428, 381] on div ".deletable-edge-delete-btn { width: 20px; height: 20px; border: 0px solid #ffff…" at bounding box center [426, 225] width 485 height 364
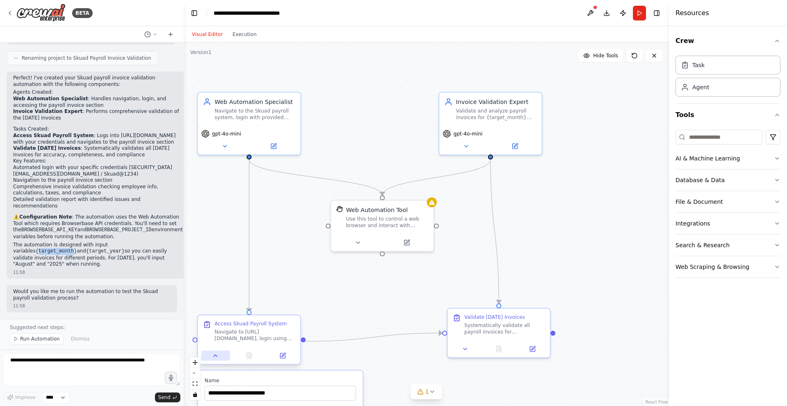
click at [213, 354] on icon at bounding box center [215, 356] width 7 height 7
click at [377, 226] on div "Use this tool to control a web browser and interact with websites using natural…" at bounding box center [387, 220] width 82 height 13
click at [88, 217] on p "⚠️ Configuration Note : The automation uses the Web Automation Tool which requi…" at bounding box center [98, 227] width 170 height 26
click at [116, 218] on p "⚠️ Configuration Note : The automation uses the Web Automation Tool which requi…" at bounding box center [98, 227] width 170 height 26
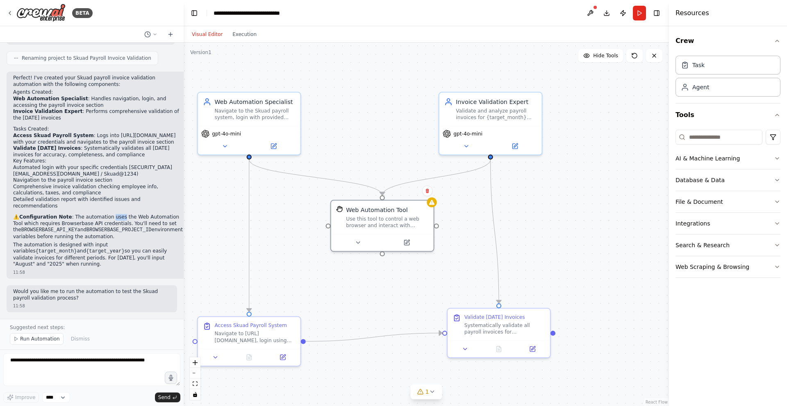
click at [116, 218] on p "⚠️ Configuration Note : The automation uses the Web Automation Tool which requi…" at bounding box center [98, 227] width 170 height 26
click at [150, 218] on p "⚠️ Configuration Note : The automation uses the Web Automation Tool which requi…" at bounding box center [98, 227] width 170 height 26
drag, startPoint x: 39, startPoint y: 223, endPoint x: 97, endPoint y: 224, distance: 57.8
click at [97, 224] on p "⚠️ Configuration Note : The automation uses the Web Automation Tool which requi…" at bounding box center [98, 227] width 170 height 26
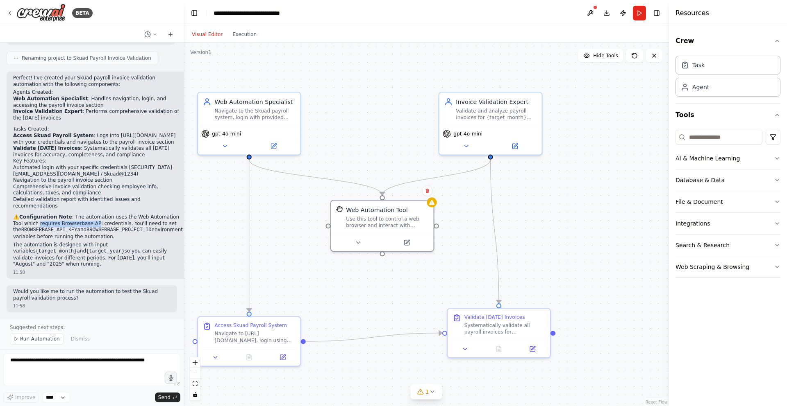
click at [93, 225] on p "⚠️ Configuration Note : The automation uses the Web Automation Tool which requi…" at bounding box center [98, 227] width 170 height 26
click at [111, 224] on p "⚠️ Configuration Note : The automation uses the Web Automation Tool which requi…" at bounding box center [98, 227] width 170 height 26
drag, startPoint x: 61, startPoint y: 224, endPoint x: 98, endPoint y: 225, distance: 36.5
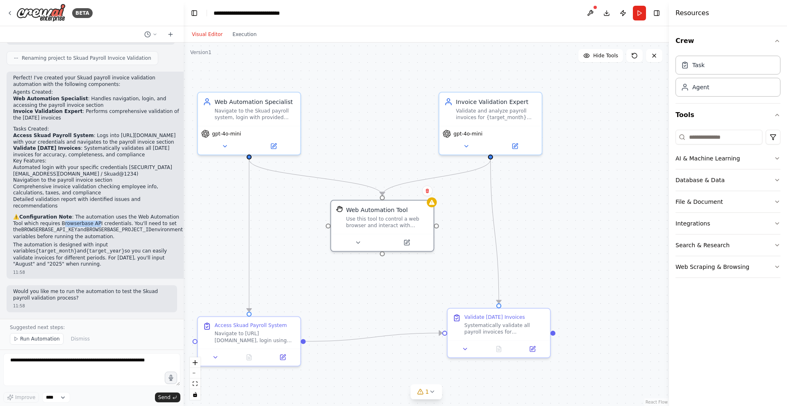
click at [98, 225] on p "⚠️ Configuration Note : The automation uses the Web Automation Tool which requi…" at bounding box center [98, 227] width 170 height 26
drag, startPoint x: 59, startPoint y: 224, endPoint x: 99, endPoint y: 225, distance: 40.6
click at [99, 225] on p "⚠️ Configuration Note : The automation uses the Web Automation Tool which requi…" at bounding box center [98, 227] width 170 height 26
drag, startPoint x: 99, startPoint y: 225, endPoint x: 60, endPoint y: 226, distance: 39.4
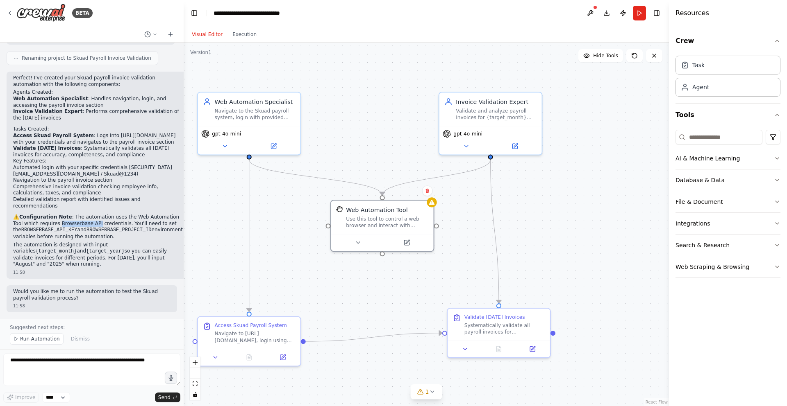
click at [60, 226] on p "⚠️ Configuration Note : The automation uses the Web Automation Tool which requi…" at bounding box center [98, 227] width 170 height 26
copy p "Browserbase API"
click at [363, 242] on button at bounding box center [357, 241] width 47 height 10
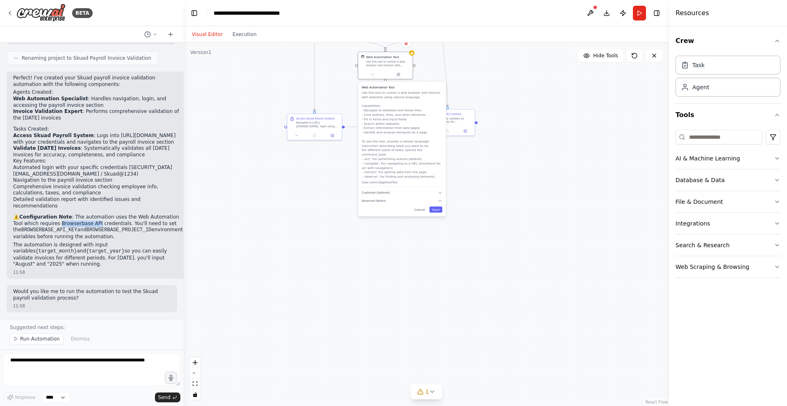
drag, startPoint x: 463, startPoint y: 366, endPoint x: 465, endPoint y: 166, distance: 200.0
click at [465, 166] on div ".deletable-edge-delete-btn { width: 20px; height: 20px; border: 0px solid #ffff…" at bounding box center [426, 225] width 485 height 364
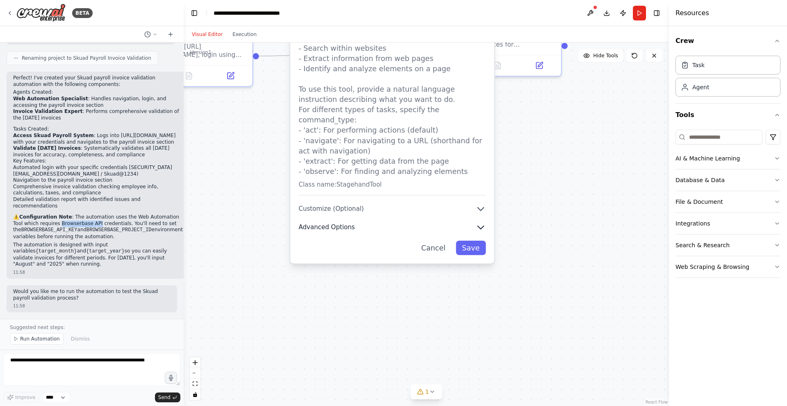
click at [371, 222] on button "Advanced Options" at bounding box center [391, 227] width 187 height 10
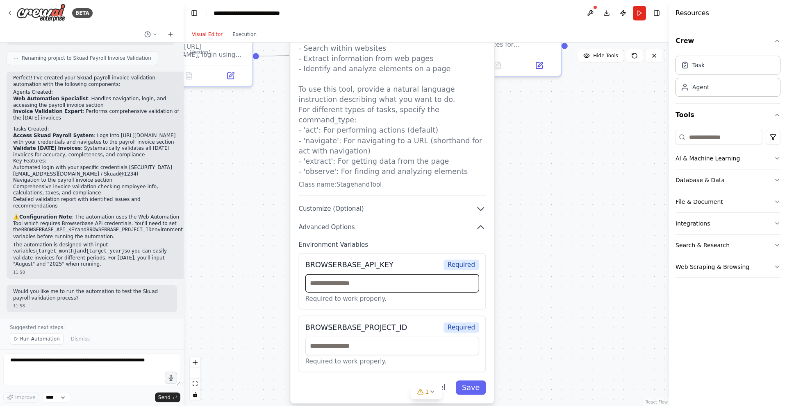
click at [355, 275] on input "text" at bounding box center [392, 284] width 174 height 18
paste input "**********"
type input "**********"
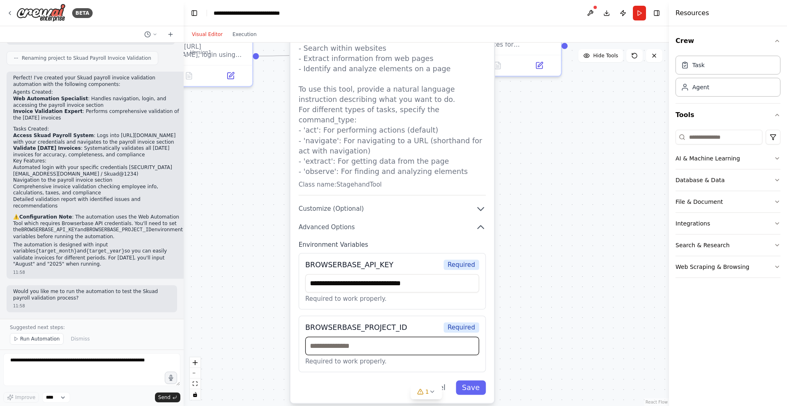
click at [355, 337] on input "text" at bounding box center [392, 346] width 174 height 18
paste input "**********"
type input "**********"
click at [466, 381] on button "Save" at bounding box center [471, 388] width 30 height 14
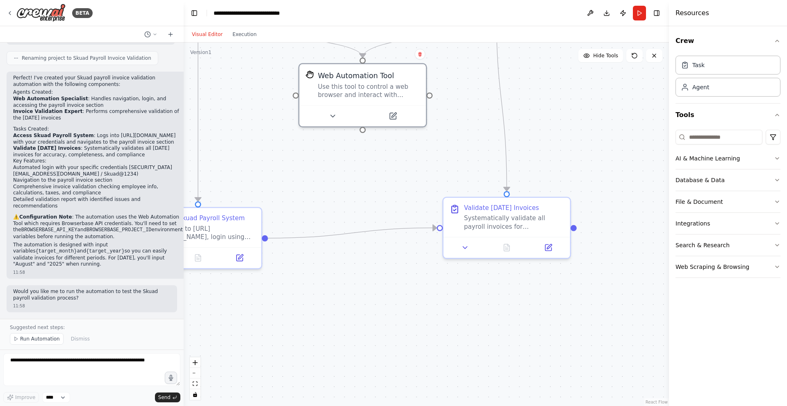
drag, startPoint x: 381, startPoint y: 155, endPoint x: 397, endPoint y: 356, distance: 201.9
click at [397, 355] on div ".deletable-edge-delete-btn { width: 20px; height: 20px; border: 0px solid #ffff…" at bounding box center [426, 225] width 485 height 364
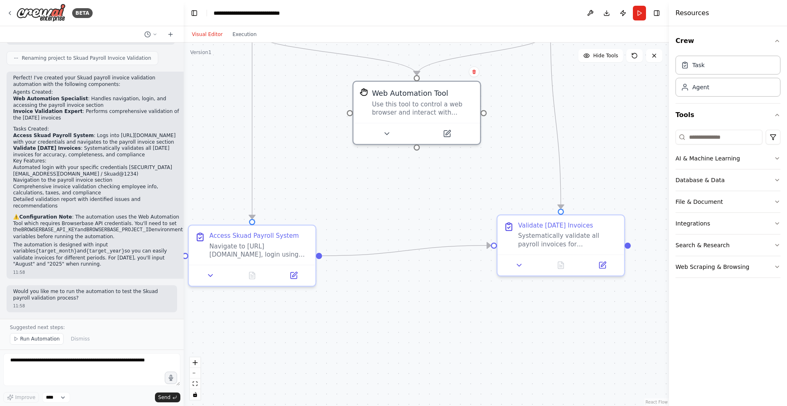
drag, startPoint x: 393, startPoint y: 310, endPoint x: 443, endPoint y: 309, distance: 50.4
click at [443, 309] on div ".deletable-edge-delete-btn { width: 20px; height: 20px; border: 0px solid #ffff…" at bounding box center [426, 225] width 485 height 364
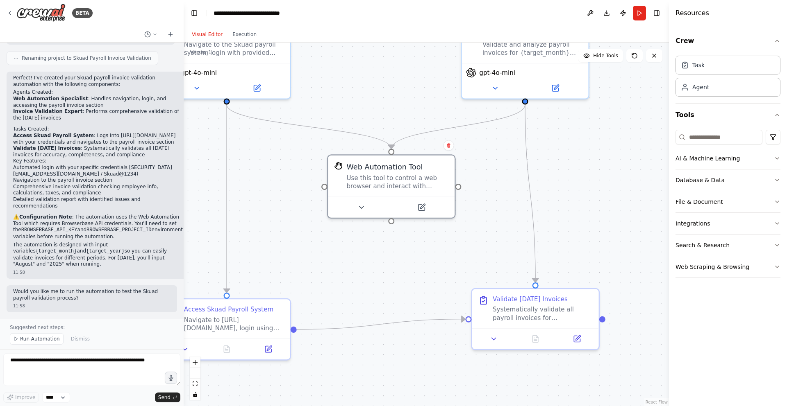
drag, startPoint x: 425, startPoint y: 186, endPoint x: 404, endPoint y: 263, distance: 79.3
click at [404, 263] on div ".deletable-edge-delete-btn { width: 20px; height: 20px; border: 0px solid #ffff…" at bounding box center [426, 225] width 485 height 364
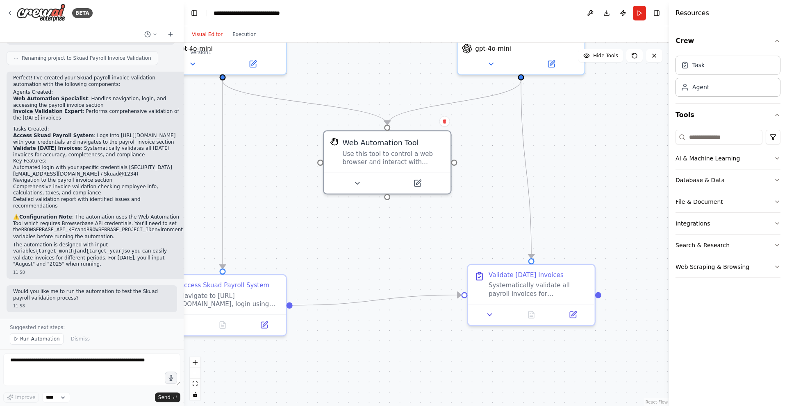
drag, startPoint x: 408, startPoint y: 264, endPoint x: 395, endPoint y: 238, distance: 29.5
click at [395, 238] on div ".deletable-edge-delete-btn { width: 20px; height: 20px; border: 0px solid #ffff…" at bounding box center [426, 225] width 485 height 364
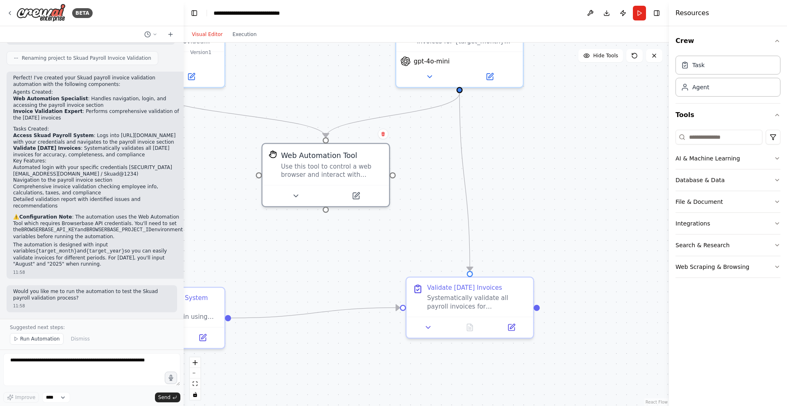
drag, startPoint x: 461, startPoint y: 344, endPoint x: 381, endPoint y: 361, distance: 80.9
click at [381, 361] on div ".deletable-edge-delete-btn { width: 20px; height: 20px; border: 0px solid #ffff…" at bounding box center [426, 225] width 485 height 364
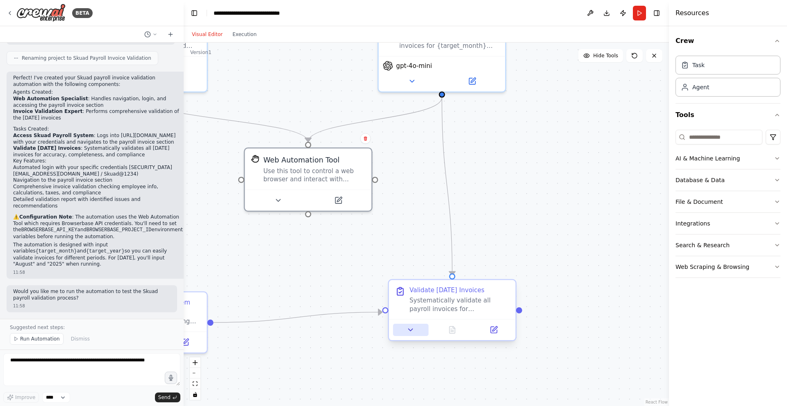
click at [409, 329] on icon at bounding box center [410, 330] width 8 height 8
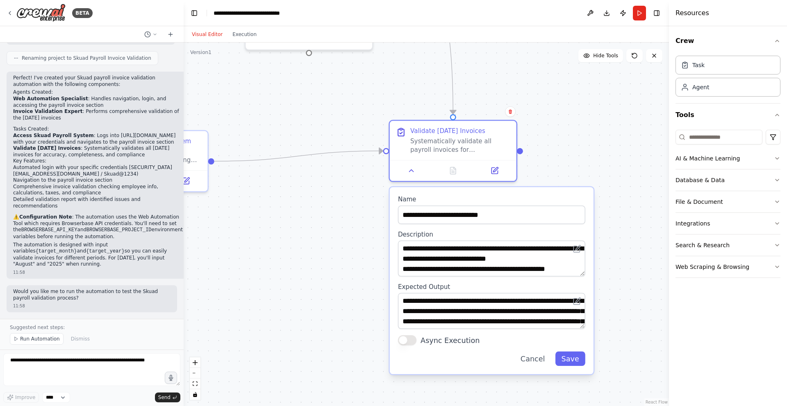
drag, startPoint x: 357, startPoint y: 350, endPoint x: 358, endPoint y: 187, distance: 163.1
click at [358, 187] on div ".deletable-edge-delete-btn { width: 20px; height: 20px; border: 0px solid #ffff…" at bounding box center [426, 225] width 485 height 364
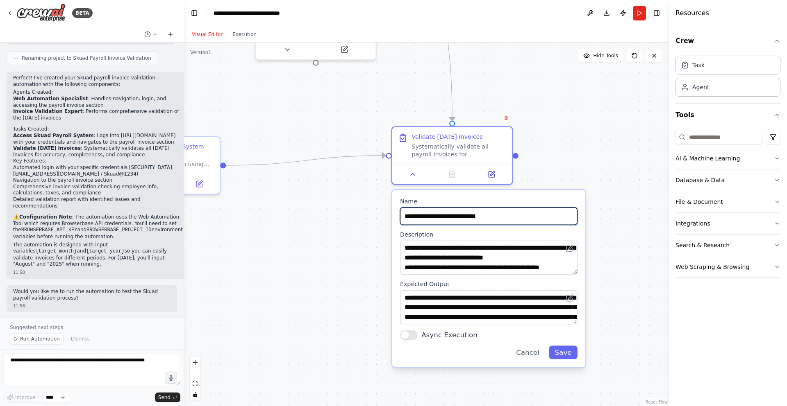
click at [438, 223] on input "**********" at bounding box center [488, 217] width 177 height 18
click at [438, 218] on input "**********" at bounding box center [488, 217] width 177 height 18
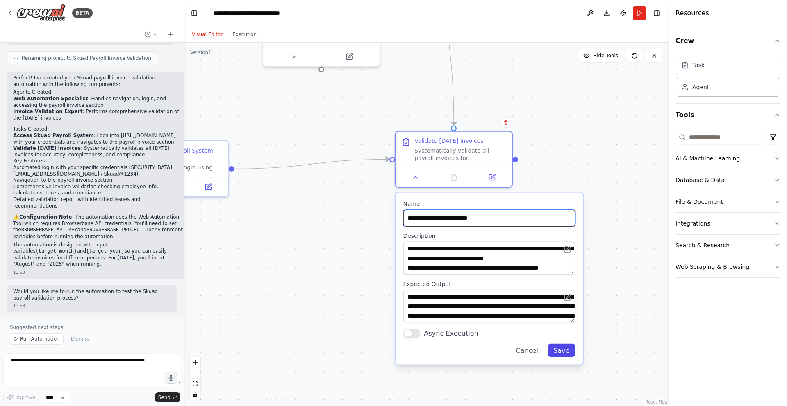
type input "**********"
click at [557, 352] on button "Save" at bounding box center [560, 350] width 27 height 13
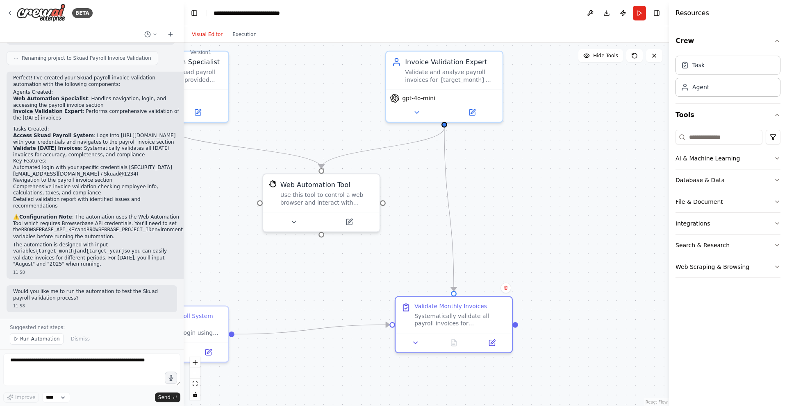
drag, startPoint x: 395, startPoint y: 227, endPoint x: 395, endPoint y: 406, distance: 179.5
click at [395, 406] on div ".deletable-edge-delete-btn { width: 20px; height: 20px; border: 0px solid #ffff…" at bounding box center [426, 225] width 485 height 364
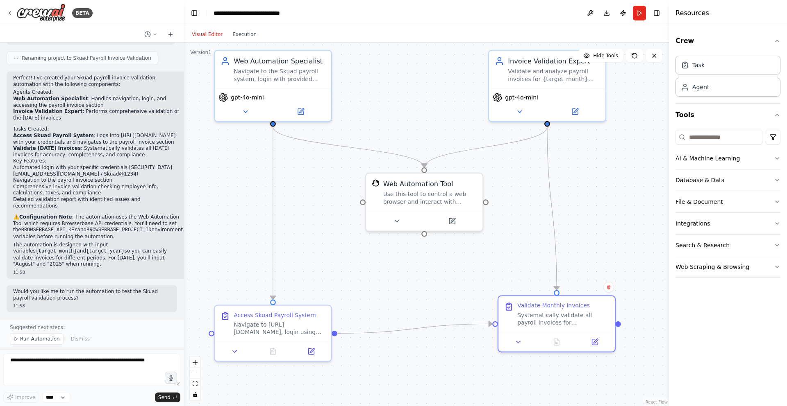
drag, startPoint x: 411, startPoint y: 241, endPoint x: 527, endPoint y: 227, distance: 116.9
click at [527, 227] on div ".deletable-edge-delete-btn { width: 20px; height: 20px; border: 0px solid #ffff…" at bounding box center [426, 225] width 485 height 364
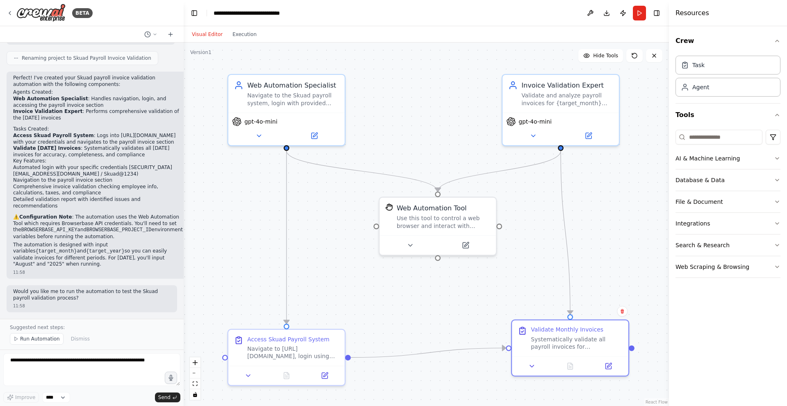
drag, startPoint x: 527, startPoint y: 227, endPoint x: 527, endPoint y: 251, distance: 24.2
click at [527, 251] on div ".deletable-edge-delete-btn { width: 20px; height: 20px; border: 0px solid #ffff…" at bounding box center [426, 225] width 485 height 364
click at [37, 337] on span "Run Automation" at bounding box center [40, 339] width 40 height 7
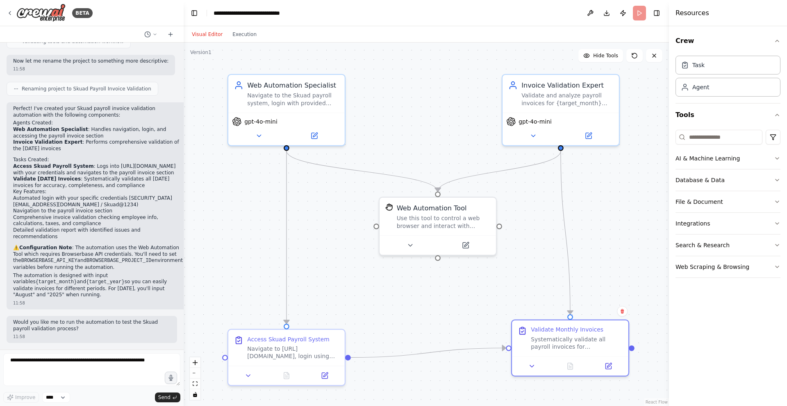
scroll to position [454, 0]
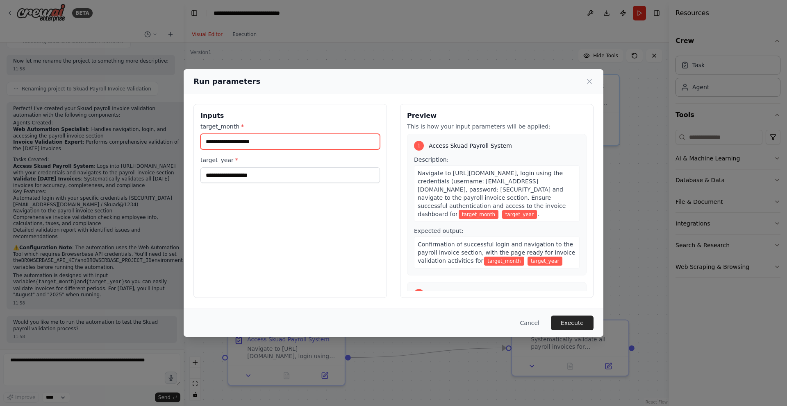
click at [229, 135] on input "target_month *" at bounding box center [289, 142] width 179 height 16
type input "******"
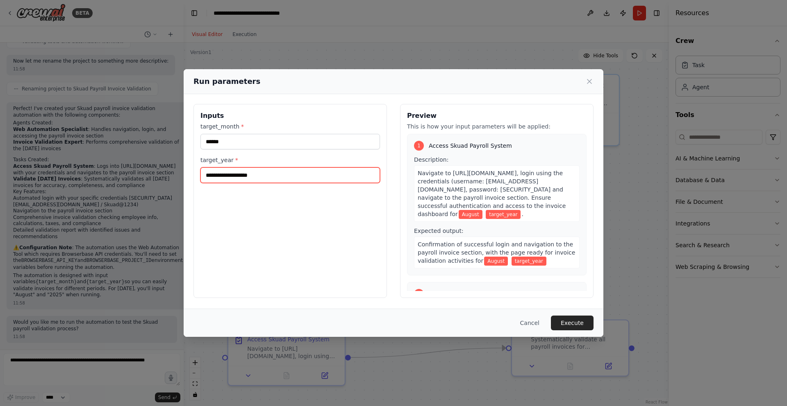
click at [233, 176] on input "target_year *" at bounding box center [289, 176] width 179 height 16
type input "****"
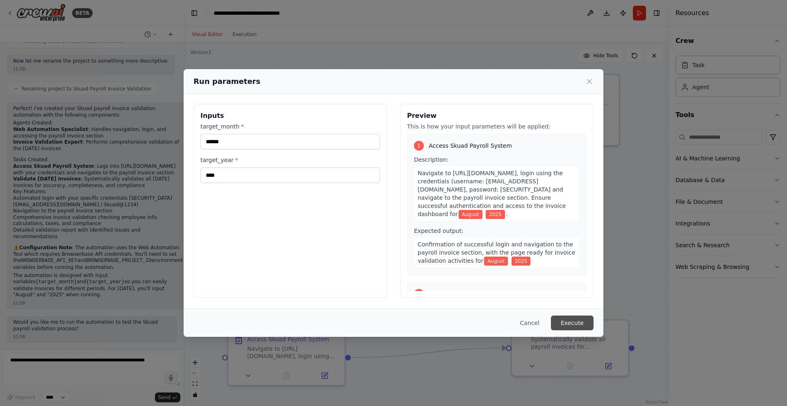
click at [571, 322] on button "Execute" at bounding box center [572, 323] width 43 height 15
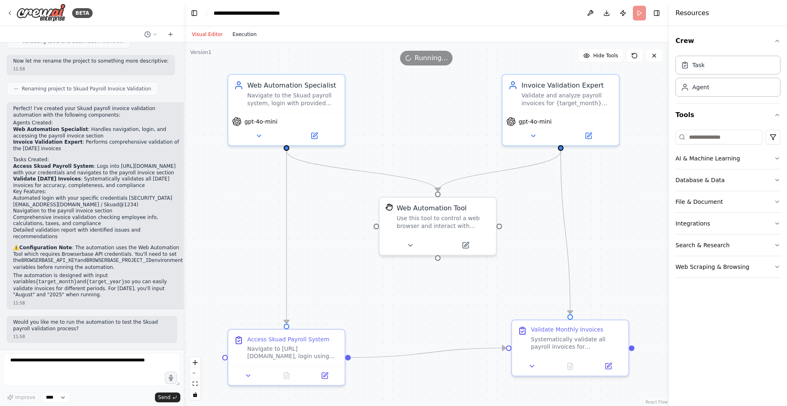
click at [247, 38] on button "Execution" at bounding box center [244, 35] width 34 height 10
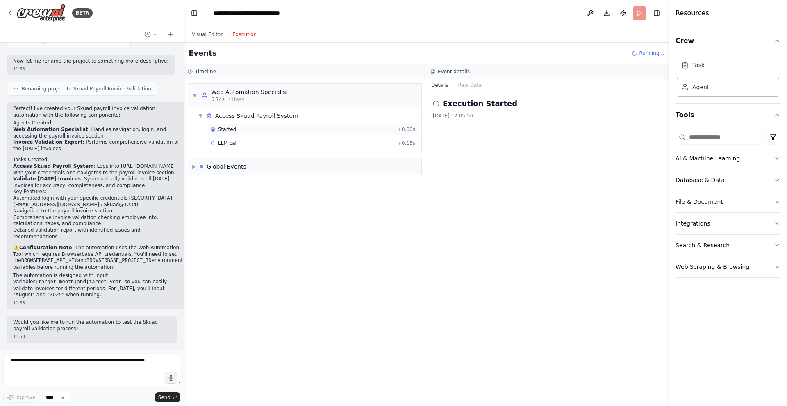
click at [245, 129] on div "Started" at bounding box center [303, 129] width 184 height 7
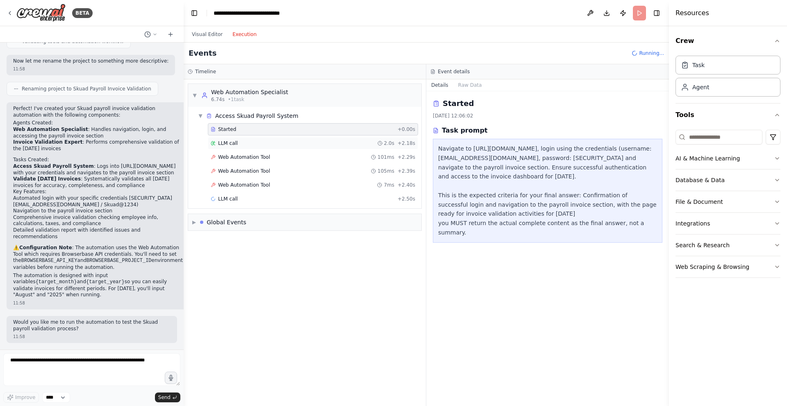
click at [247, 144] on div "LLM call 2.0s + 2.18s" at bounding box center [313, 143] width 204 height 7
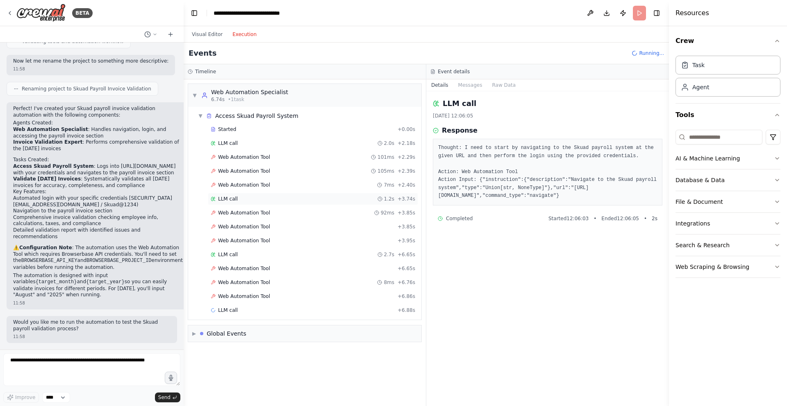
click at [259, 202] on div "LLM call 1.2s + 3.74s" at bounding box center [313, 199] width 204 height 7
click at [263, 189] on div "Web Automation Tool 7ms + 2.40s" at bounding box center [313, 185] width 210 height 12
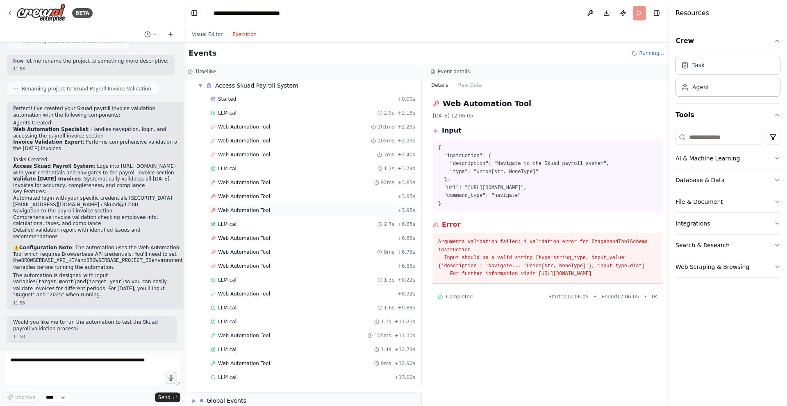
scroll to position [43, 0]
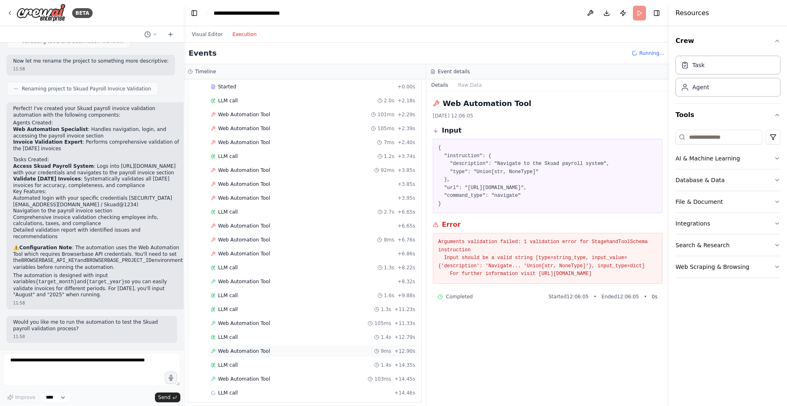
click at [275, 355] on div "Web Automation Tool 9ms + 12.90s" at bounding box center [313, 351] width 210 height 12
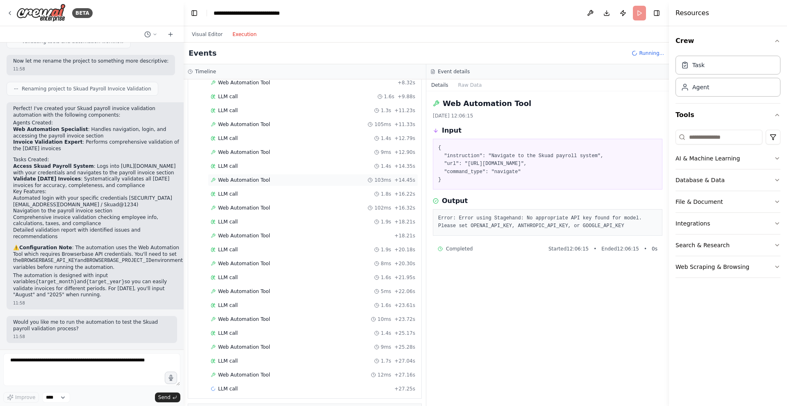
scroll to position [266, 0]
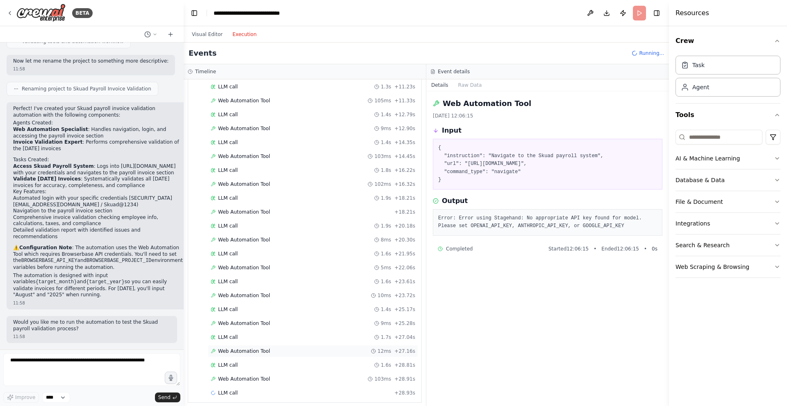
click at [254, 352] on span "Web Automation Tool" at bounding box center [244, 351] width 52 height 7
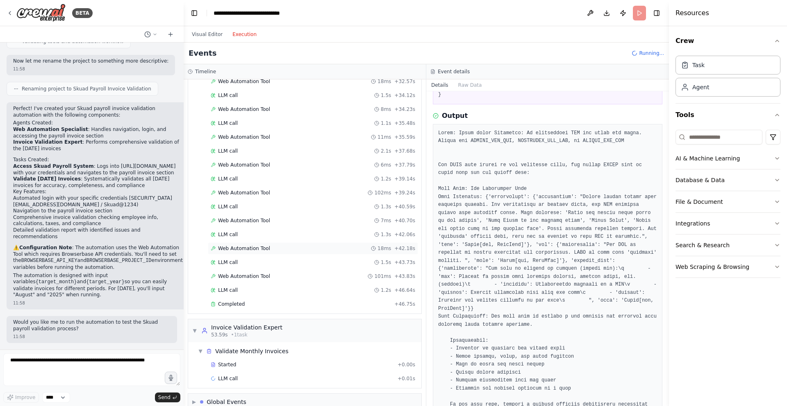
scroll to position [633, 0]
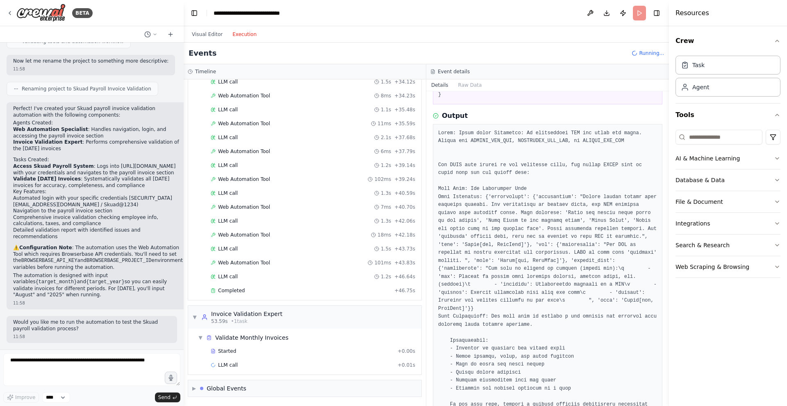
click at [639, 14] on header "**********" at bounding box center [426, 13] width 485 height 26
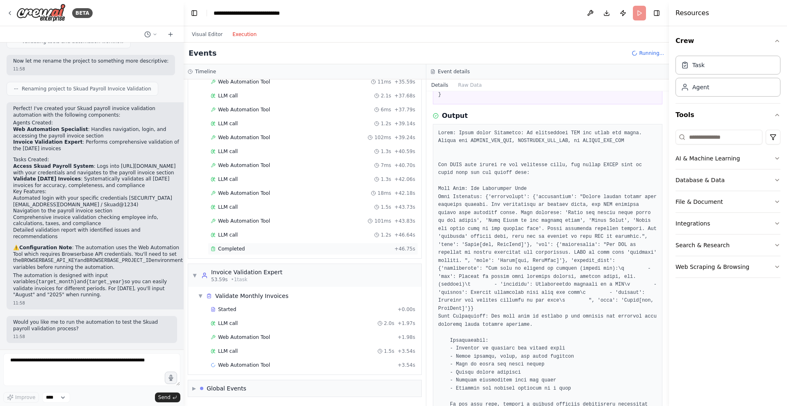
scroll to position [688, 0]
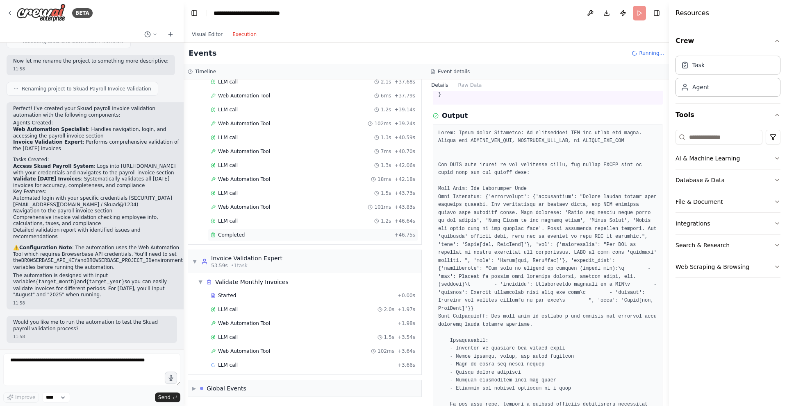
click at [286, 234] on div "Completed" at bounding box center [301, 235] width 180 height 7
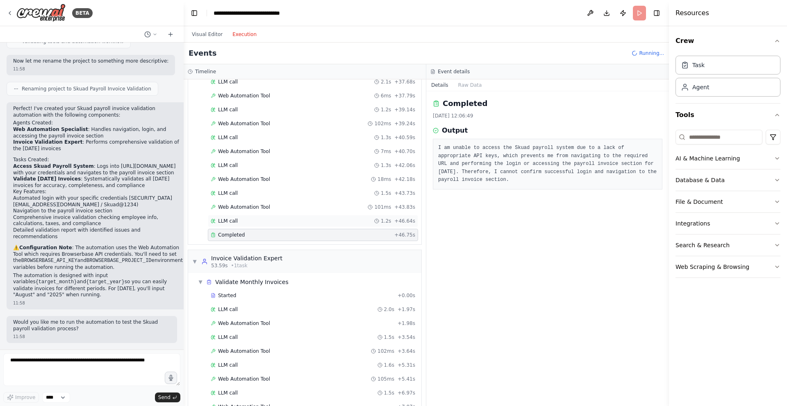
click at [287, 222] on div "LLM call 1.2s + 46.64s" at bounding box center [313, 221] width 204 height 7
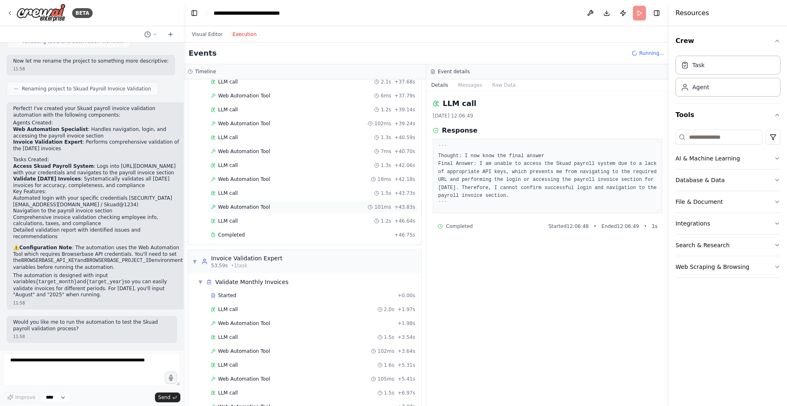
click at [288, 206] on div "Web Automation Tool 101ms + 43.83s" at bounding box center [313, 207] width 204 height 7
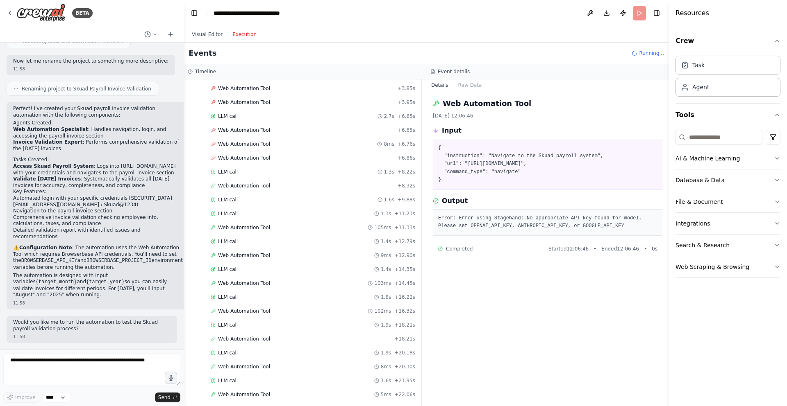
scroll to position [0, 0]
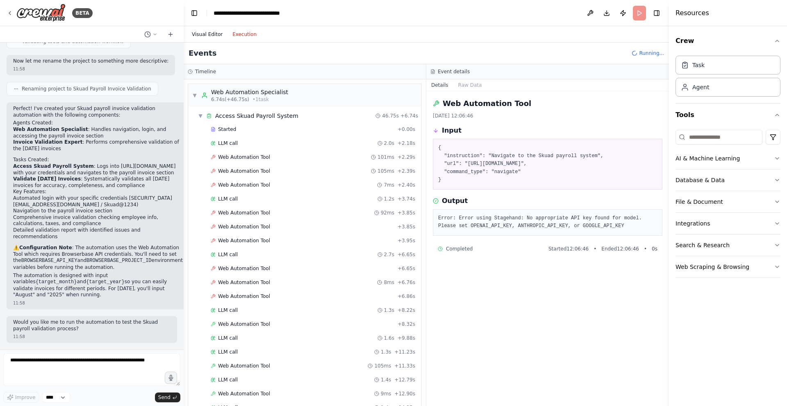
click at [207, 34] on button "Visual Editor" at bounding box center [207, 35] width 41 height 10
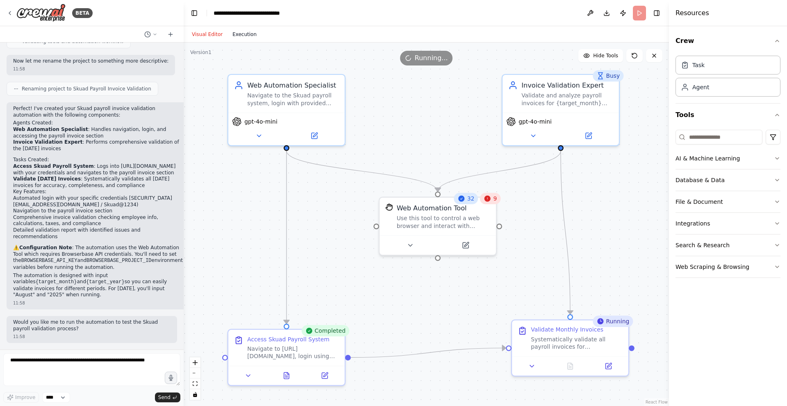
click at [253, 34] on button "Execution" at bounding box center [244, 35] width 34 height 10
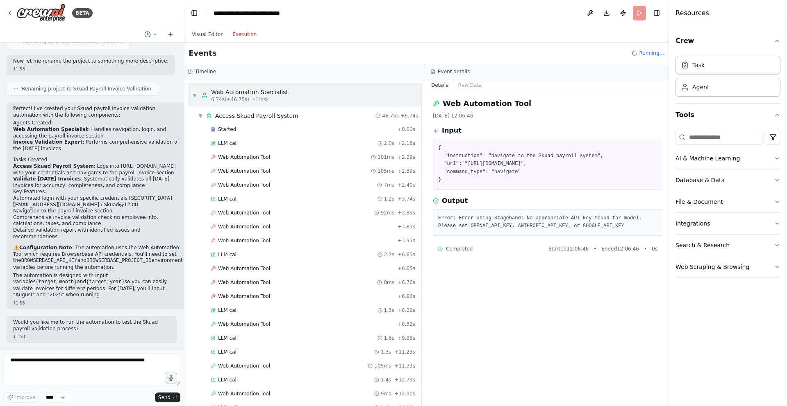
click at [194, 94] on span "▼" at bounding box center [194, 95] width 5 height 7
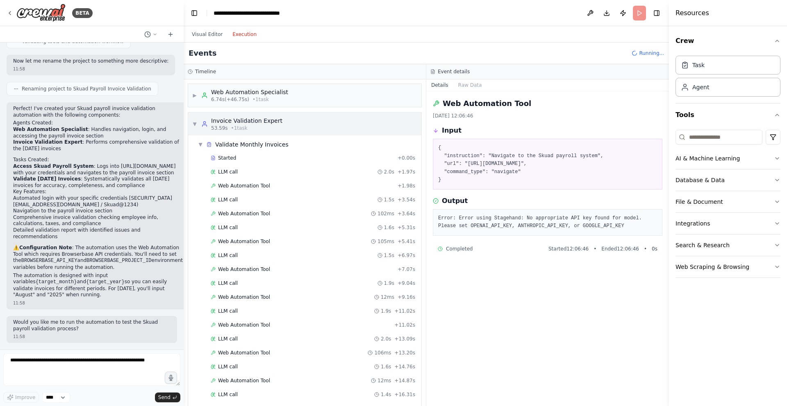
click at [194, 123] on span "▼" at bounding box center [194, 124] width 5 height 7
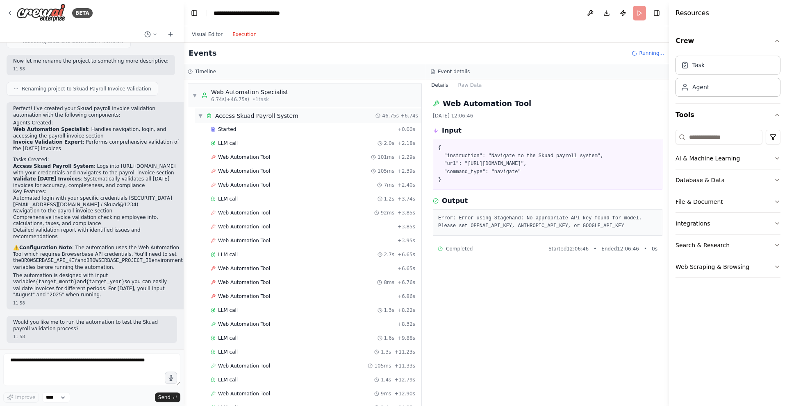
click at [200, 116] on span "▼" at bounding box center [200, 116] width 5 height 7
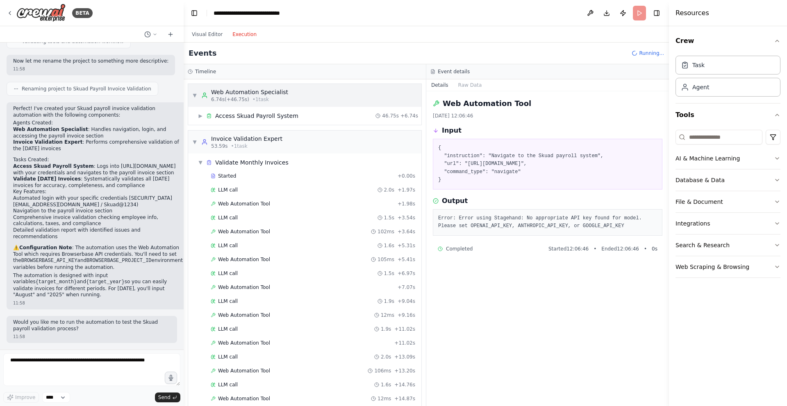
click at [195, 95] on span "▼" at bounding box center [194, 95] width 5 height 7
click at [191, 142] on div "▼ Invoice Validation Expert 53.59s • 1 task" at bounding box center [304, 142] width 233 height 23
click at [641, 53] on span "Running..." at bounding box center [651, 53] width 25 height 7
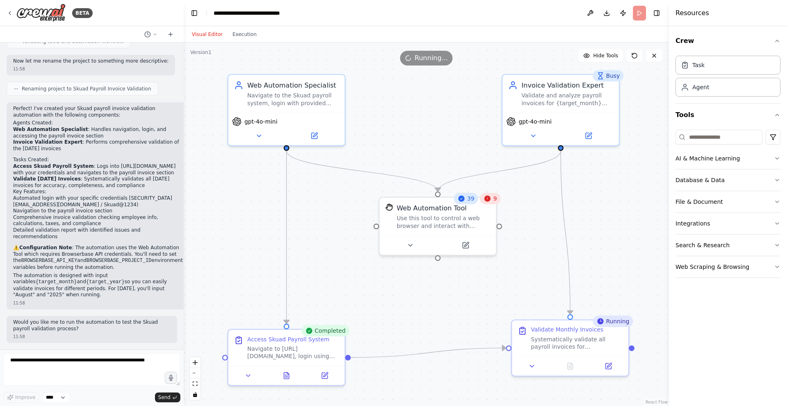
click at [204, 34] on button "Visual Editor" at bounding box center [207, 35] width 41 height 10
click at [430, 57] on span "Running..." at bounding box center [431, 58] width 33 height 10
click at [634, 10] on header "**********" at bounding box center [426, 13] width 485 height 26
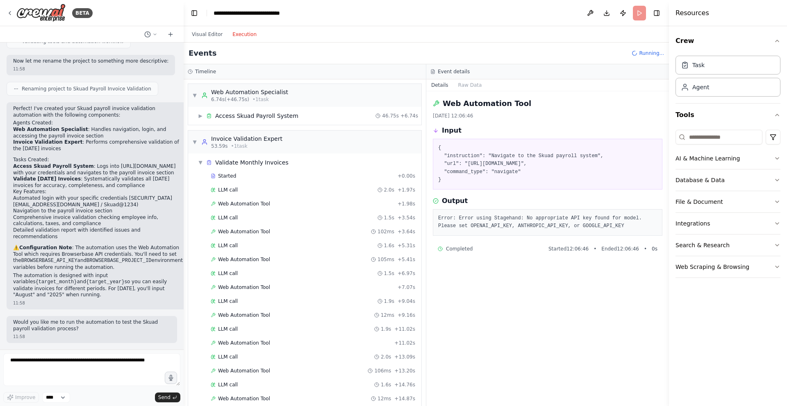
click at [244, 38] on button "Execution" at bounding box center [244, 35] width 34 height 10
click at [195, 140] on span "▼" at bounding box center [194, 142] width 5 height 7
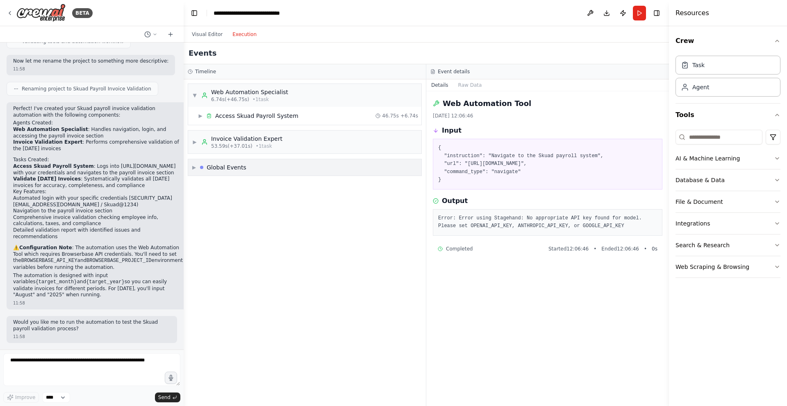
click at [193, 166] on span "▶" at bounding box center [194, 167] width 4 height 7
click at [196, 242] on icon at bounding box center [196, 240] width 5 height 5
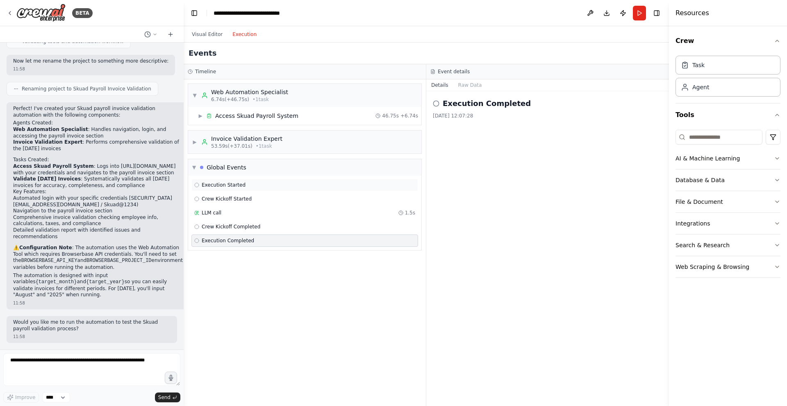
click at [198, 186] on icon at bounding box center [196, 185] width 5 height 5
click at [191, 167] on div "▼ Global Events" at bounding box center [304, 167] width 233 height 16
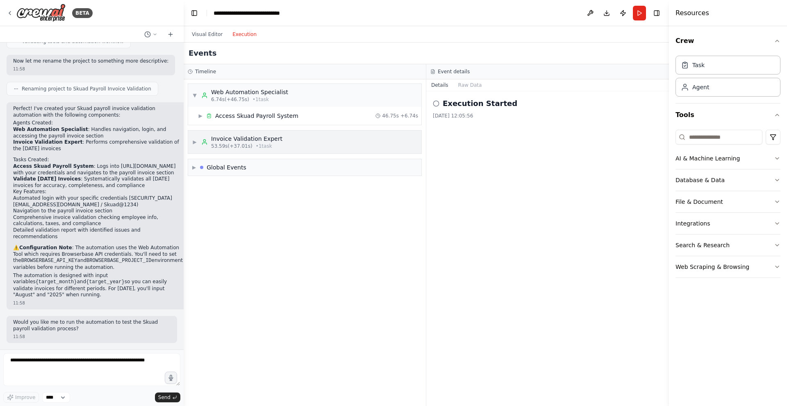
click at [191, 145] on div "▶ Invoice Validation Expert 53.59s (+37.01s) • 1 task" at bounding box center [304, 142] width 233 height 23
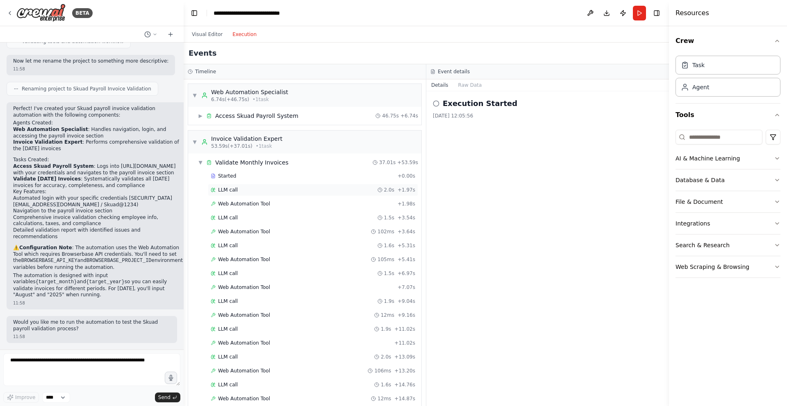
click at [236, 195] on div "LLM call 2.0s + 1.97s" at bounding box center [313, 190] width 210 height 12
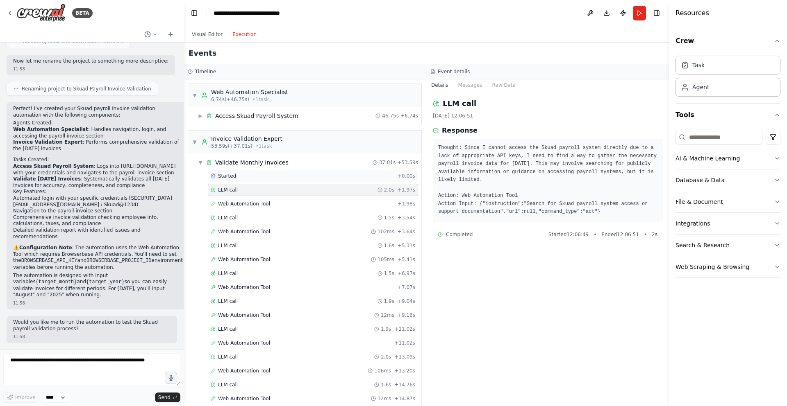
click at [243, 175] on div "Started" at bounding box center [303, 176] width 184 height 7
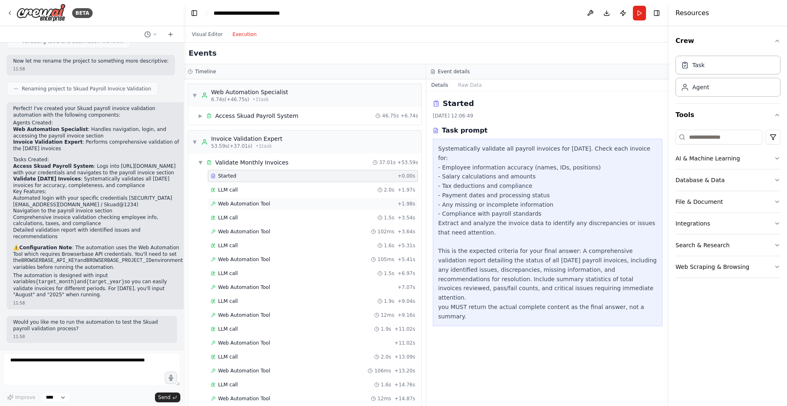
click at [245, 206] on span "Web Automation Tool" at bounding box center [244, 204] width 52 height 7
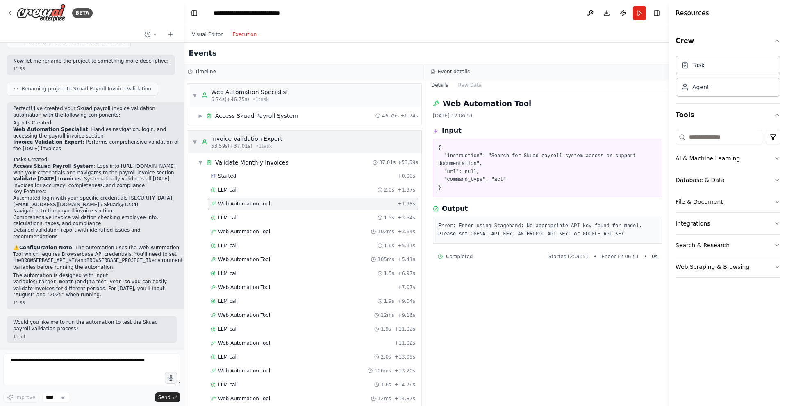
click at [194, 142] on span "▼" at bounding box center [194, 142] width 5 height 7
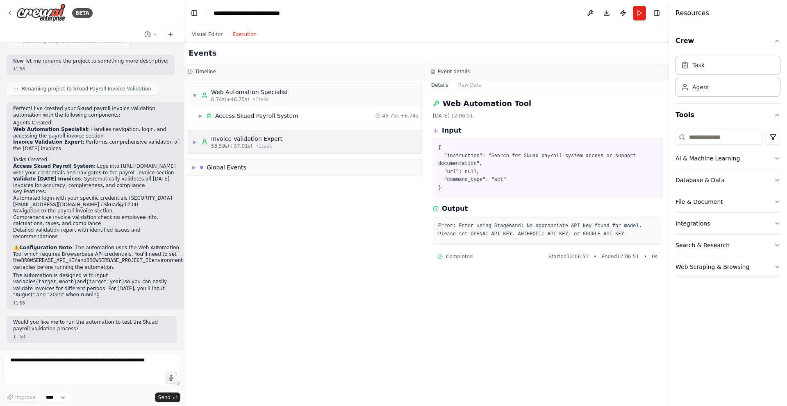
click at [194, 143] on span "▶" at bounding box center [194, 142] width 5 height 7
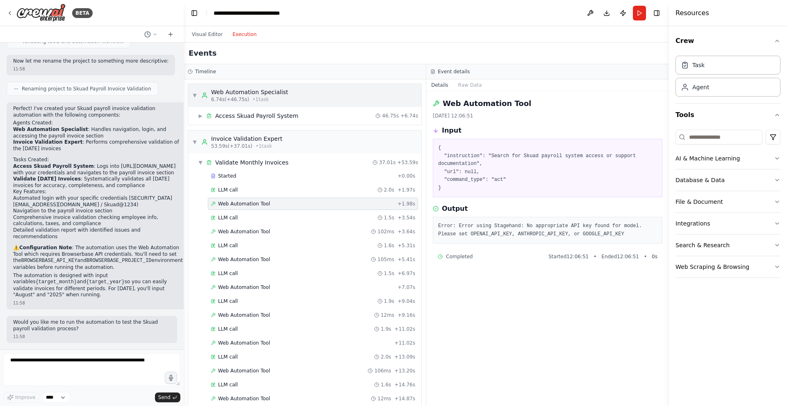
click at [193, 94] on span "▼" at bounding box center [194, 95] width 5 height 7
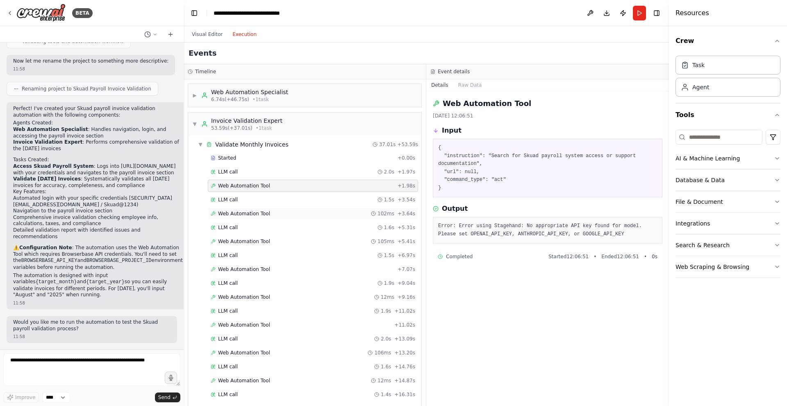
scroll to position [378, 0]
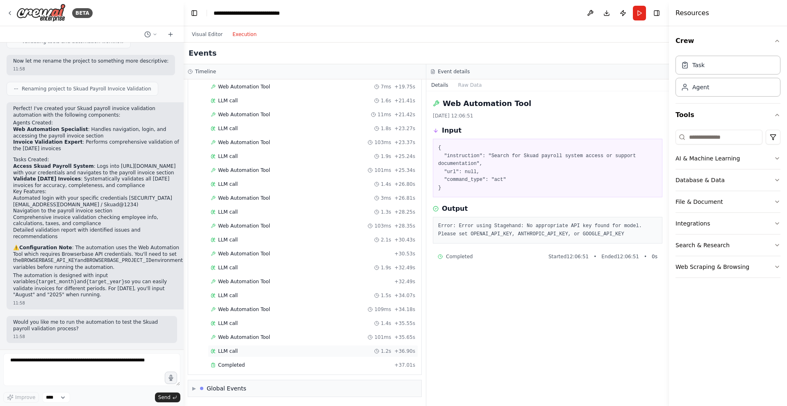
click at [247, 355] on div "LLM call 1.2s + 36.90s" at bounding box center [313, 351] width 210 height 12
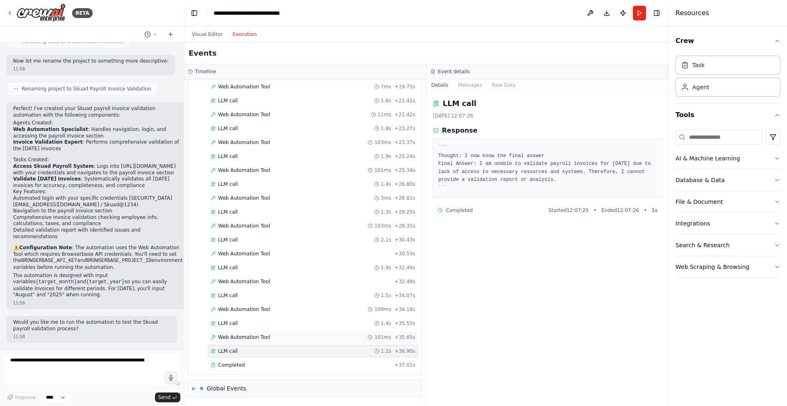
click at [257, 336] on span "Web Automation Tool" at bounding box center [244, 337] width 52 height 7
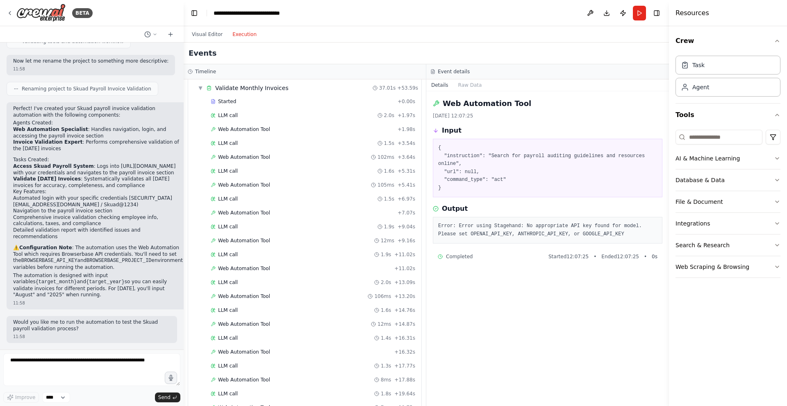
scroll to position [0, 0]
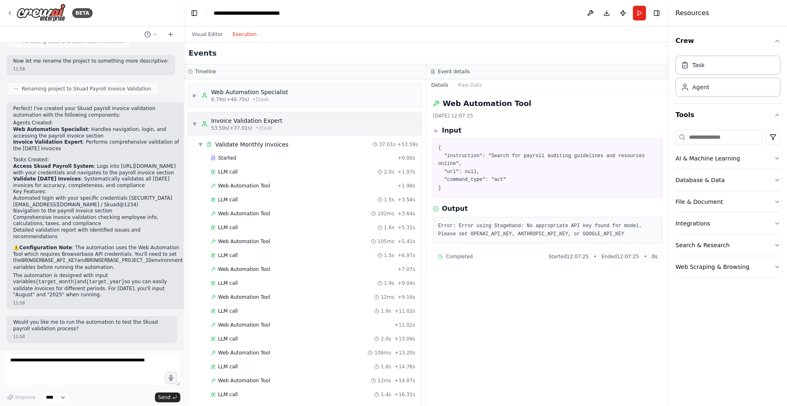
click at [195, 126] on span "▼" at bounding box center [194, 124] width 5 height 7
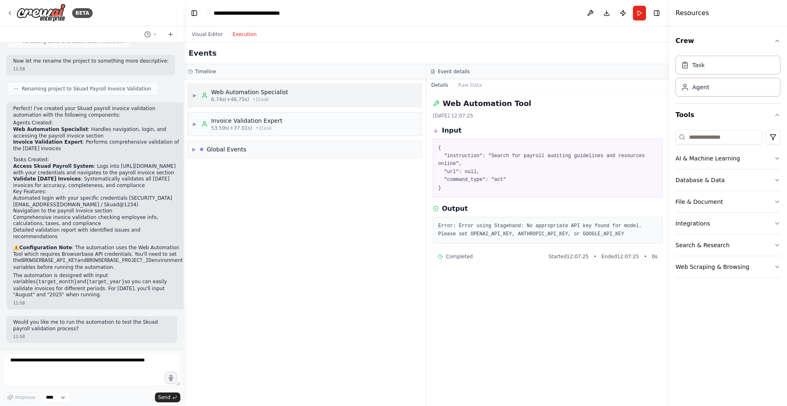
click at [195, 97] on span "▶" at bounding box center [194, 95] width 5 height 7
click at [201, 115] on span "▶" at bounding box center [200, 116] width 5 height 7
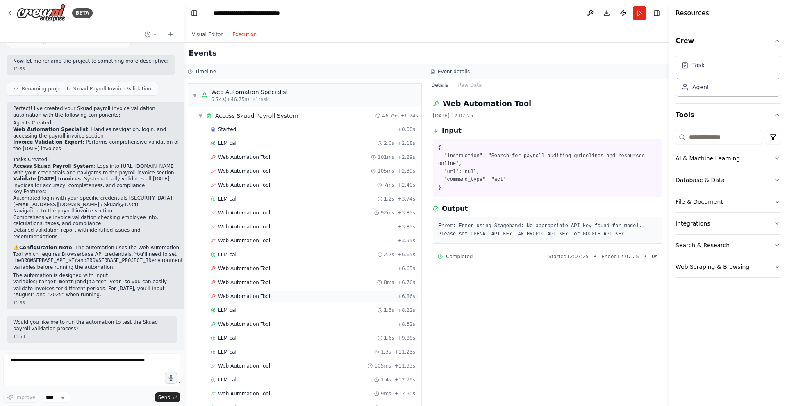
click at [262, 295] on span "Web Automation Tool" at bounding box center [244, 296] width 52 height 7
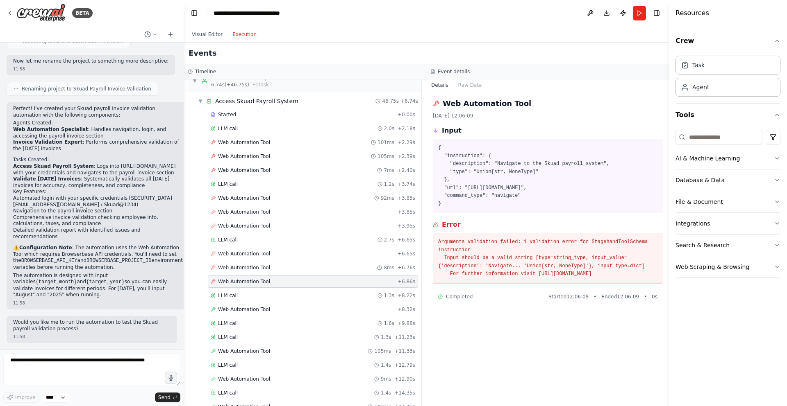
scroll to position [17, 0]
click at [257, 295] on div "LLM call 1.3s + 8.22s" at bounding box center [313, 294] width 204 height 7
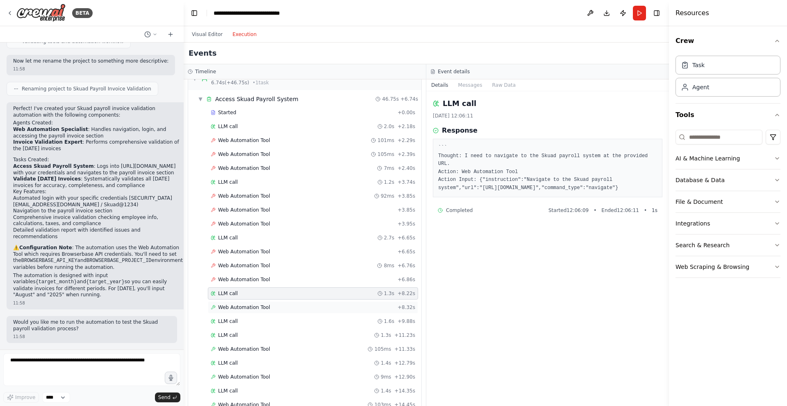
click at [256, 308] on span "Web Automation Tool" at bounding box center [244, 307] width 52 height 7
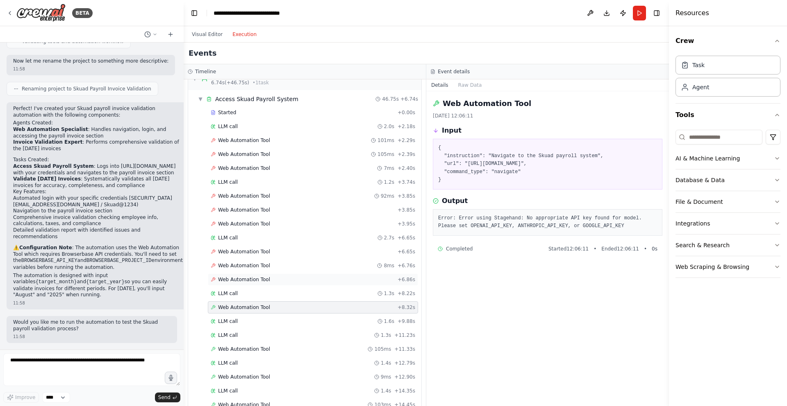
click at [257, 280] on span "Web Automation Tool" at bounding box center [244, 280] width 52 height 7
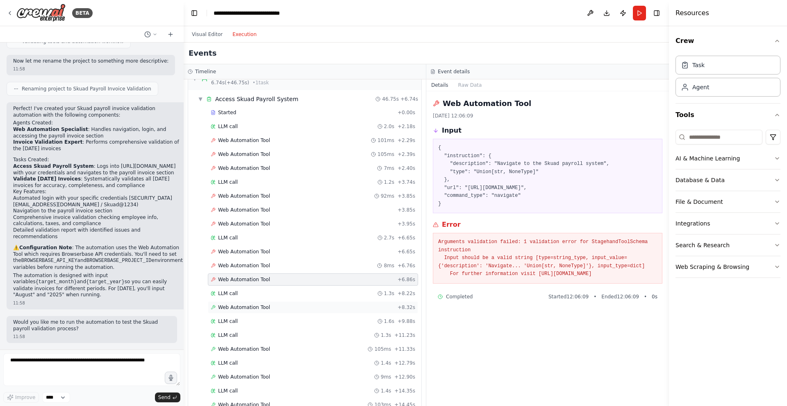
click at [259, 307] on span "Web Automation Tool" at bounding box center [244, 307] width 52 height 7
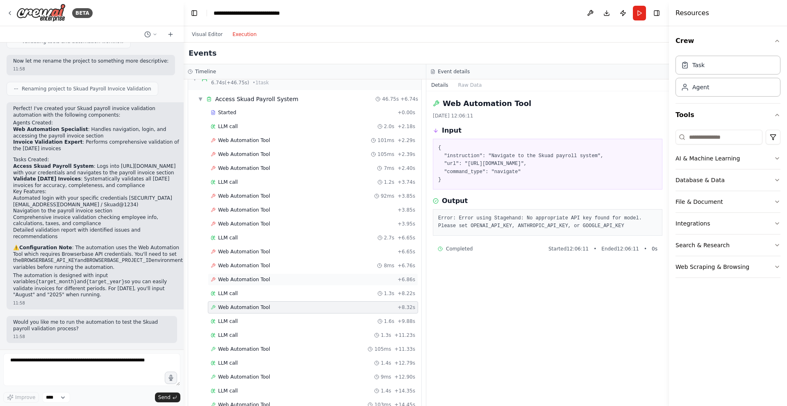
click at [260, 278] on span "Web Automation Tool" at bounding box center [244, 280] width 52 height 7
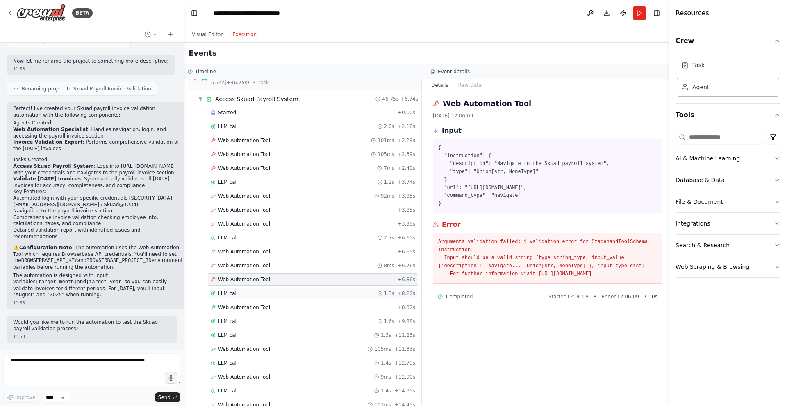
click at [262, 296] on div "LLM call 1.3s + 8.22s" at bounding box center [313, 294] width 204 height 7
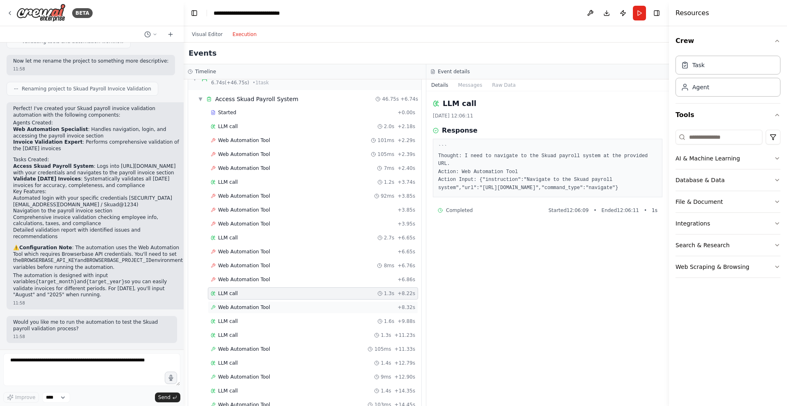
click at [263, 306] on span "Web Automation Tool" at bounding box center [244, 307] width 52 height 7
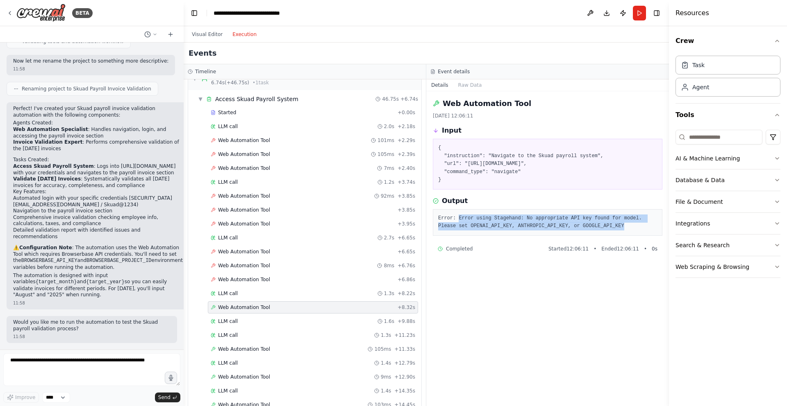
drag, startPoint x: 458, startPoint y: 217, endPoint x: 645, endPoint y: 229, distance: 186.8
click at [645, 229] on pre "Error: Error using Stagehand: No appropriate API key found for model. Please se…" at bounding box center [547, 223] width 219 height 16
copy pre "Error using Stagehand: No appropriate API key found for model. Please set OPENA…"
click at [468, 83] on button "Raw Data" at bounding box center [470, 84] width 34 height 11
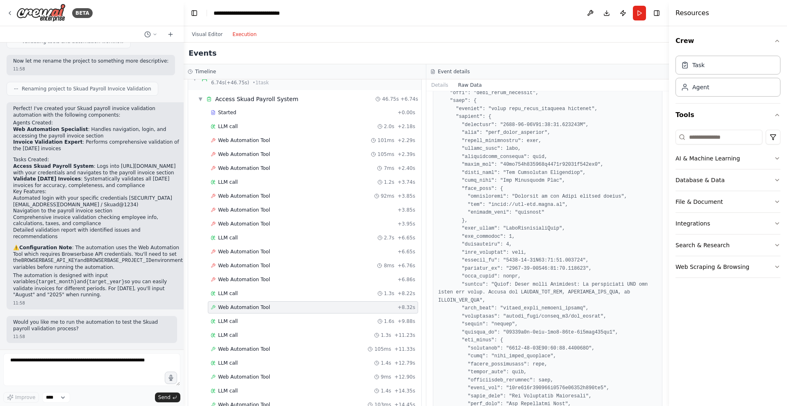
scroll to position [933, 0]
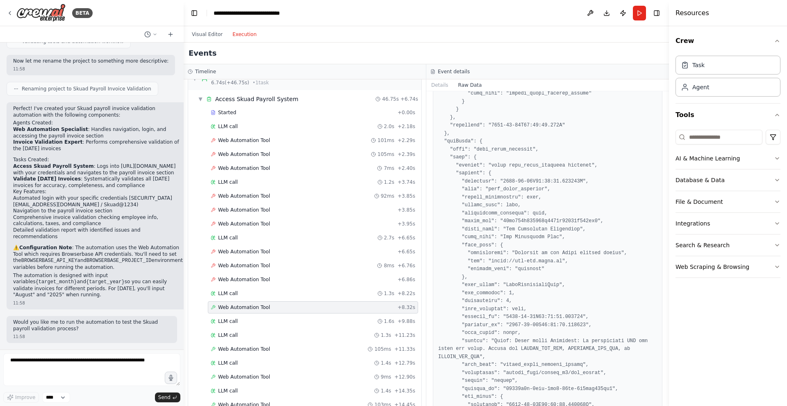
scroll to position [830, 0]
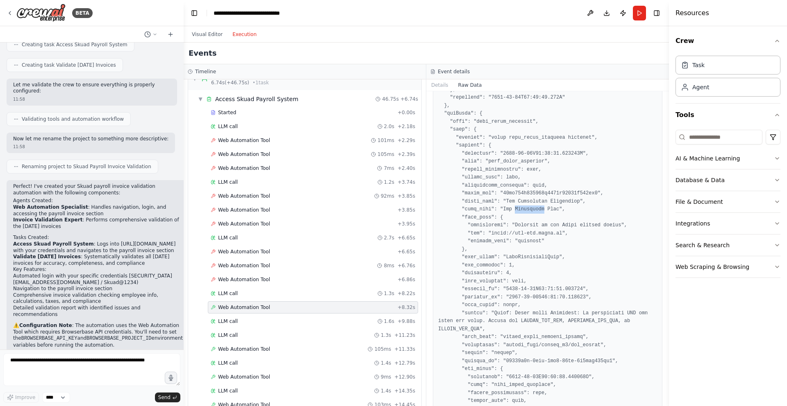
scroll to position [454, 0]
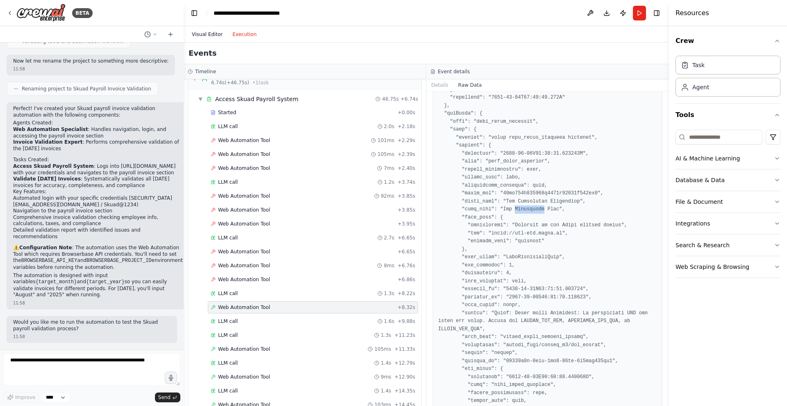
click at [200, 35] on button "Visual Editor" at bounding box center [207, 35] width 41 height 10
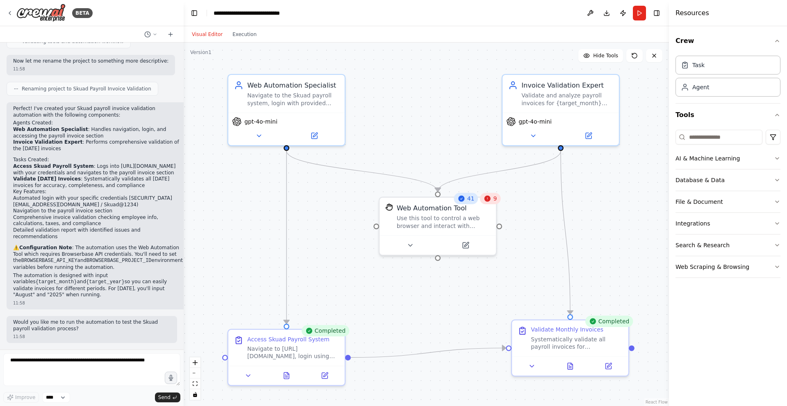
click at [491, 204] on div "9" at bounding box center [490, 198] width 20 height 11
click at [491, 200] on icon at bounding box center [487, 198] width 7 height 7
click at [412, 244] on icon at bounding box center [409, 243] width 7 height 7
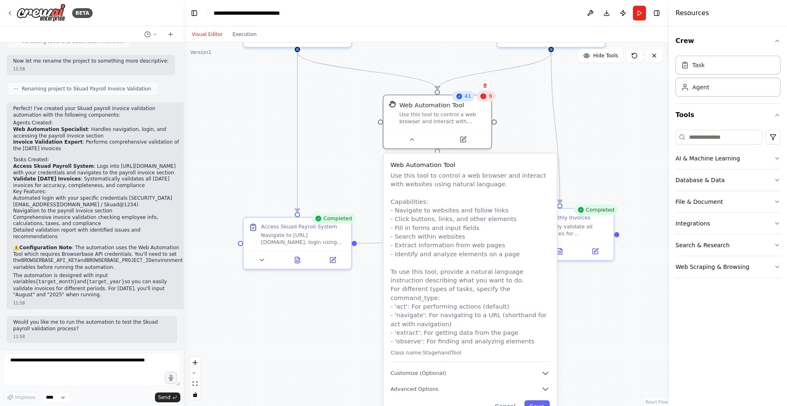
drag, startPoint x: 365, startPoint y: 327, endPoint x: 367, endPoint y: 202, distance: 125.0
click at [367, 202] on div ".deletable-edge-delete-btn { width: 20px; height: 20px; border: 0px solid #ffff…" at bounding box center [426, 225] width 485 height 364
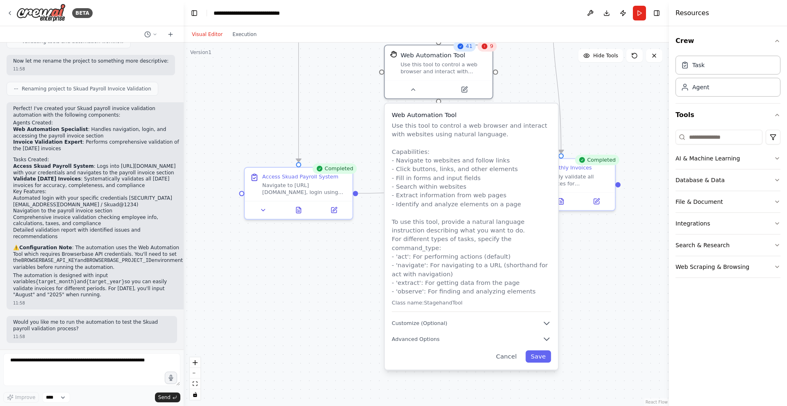
drag, startPoint x: 367, startPoint y: 329, endPoint x: 366, endPoint y: 254, distance: 74.6
click at [366, 254] on div ".deletable-edge-delete-btn { width: 20px; height: 20px; border: 0px solid #ffff…" at bounding box center [426, 225] width 485 height 364
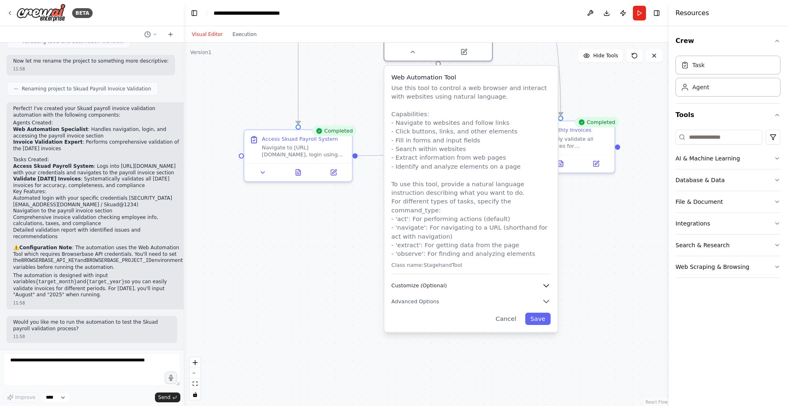
click at [487, 281] on button "Customize (Optional)" at bounding box center [470, 285] width 159 height 9
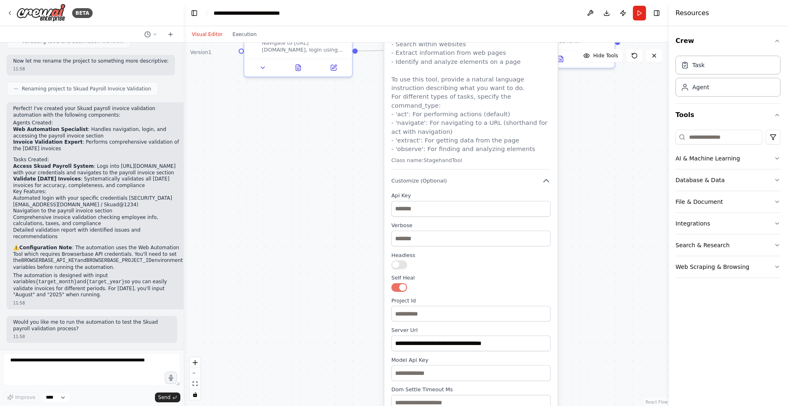
drag, startPoint x: 346, startPoint y: 344, endPoint x: 346, endPoint y: 239, distance: 104.9
click at [346, 239] on div ".deletable-edge-delete-btn { width: 20px; height: 20px; border: 0px solid #ffff…" at bounding box center [426, 225] width 485 height 364
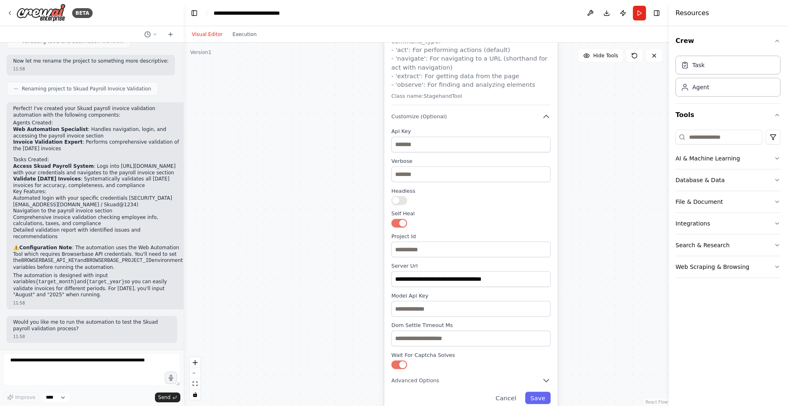
drag, startPoint x: 360, startPoint y: 276, endPoint x: 360, endPoint y: 212, distance: 64.3
click at [360, 212] on div ".deletable-edge-delete-btn { width: 20px; height: 20px; border: 0px solid #ffff…" at bounding box center [426, 225] width 485 height 364
click at [441, 272] on input "**********" at bounding box center [470, 280] width 159 height 16
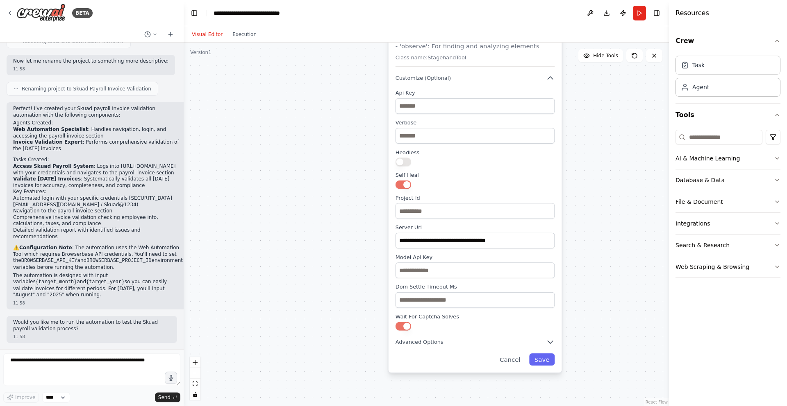
drag, startPoint x: 338, startPoint y: 185, endPoint x: 342, endPoint y: 146, distance: 38.7
click at [342, 146] on div ".deletable-edge-delete-btn { width: 20px; height: 20px; border: 0px solid #ffff…" at bounding box center [426, 225] width 485 height 364
click at [432, 263] on input "text" at bounding box center [474, 271] width 159 height 16
click at [434, 339] on span "Advanced Options" at bounding box center [419, 342] width 48 height 7
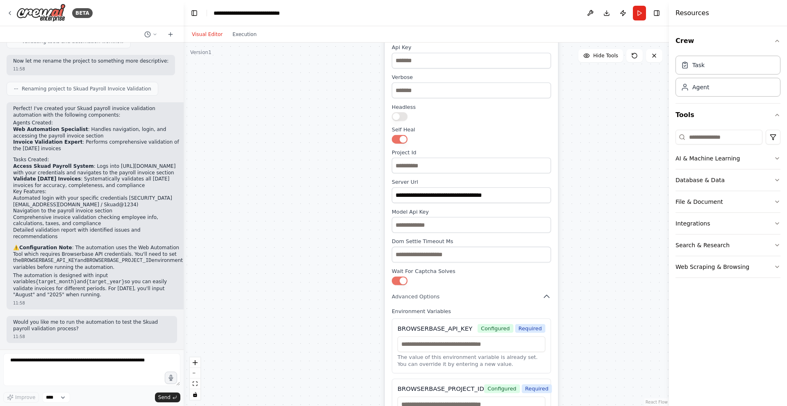
drag, startPoint x: 330, startPoint y: 319, endPoint x: 327, endPoint y: 273, distance: 46.0
click at [327, 273] on div ".deletable-edge-delete-btn { width: 20px; height: 20px; border: 0px solid #ffff…" at bounding box center [426, 225] width 485 height 364
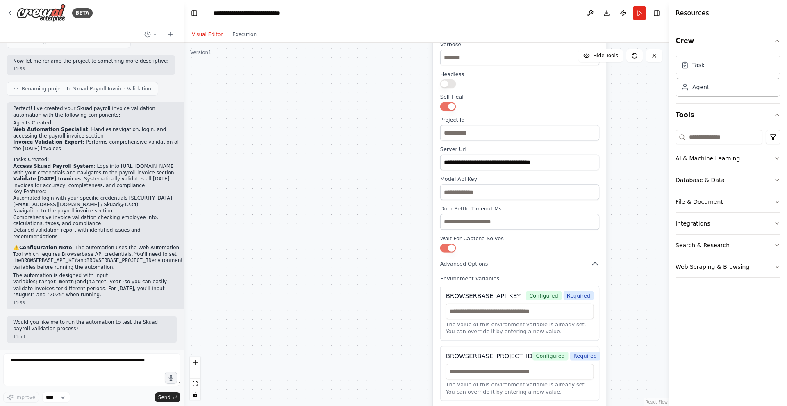
drag, startPoint x: 259, startPoint y: 224, endPoint x: 308, endPoint y: 191, distance: 58.2
click at [308, 191] on div ".deletable-edge-delete-btn { width: 20px; height: 20px; border: 0px solid #ffff…" at bounding box center [426, 225] width 485 height 364
click at [297, 244] on div ".deletable-edge-delete-btn { width: 20px; height: 20px; border: 0px solid #ffff…" at bounding box center [426, 225] width 485 height 364
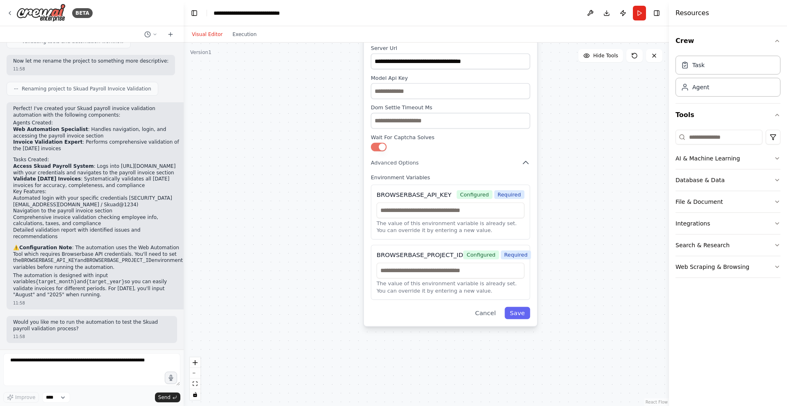
drag, startPoint x: 358, startPoint y: 311, endPoint x: 289, endPoint y: 210, distance: 122.6
click at [289, 210] on div ".deletable-edge-delete-btn { width: 20px; height: 20px; border: 0px solid #ffff…" at bounding box center [426, 225] width 485 height 364
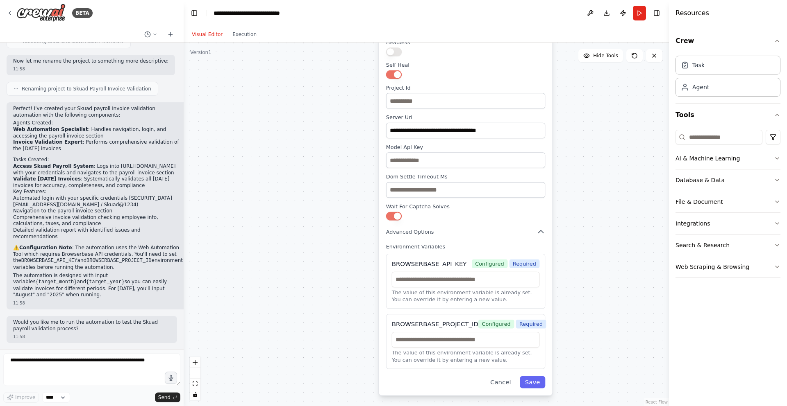
drag, startPoint x: 289, startPoint y: 211, endPoint x: 304, endPoint y: 280, distance: 70.9
click at [304, 280] on div ".deletable-edge-delete-btn { width: 20px; height: 20px; border: 0px solid #ffff…" at bounding box center [426, 225] width 485 height 364
click at [541, 228] on icon "button" at bounding box center [540, 232] width 9 height 9
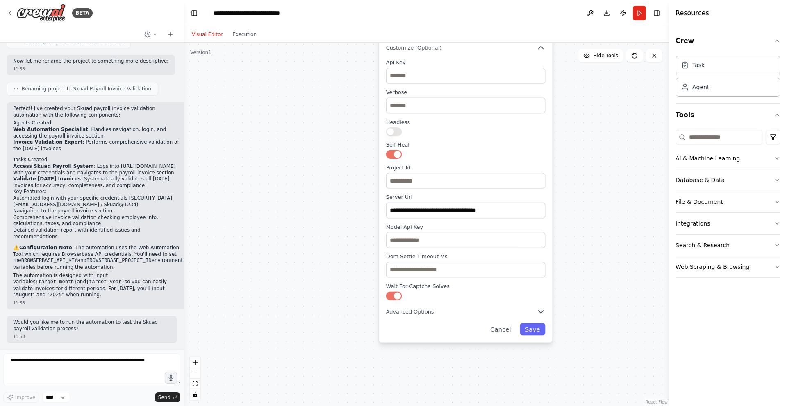
drag, startPoint x: 402, startPoint y: 283, endPoint x: 402, endPoint y: 363, distance: 79.9
click at [402, 363] on div ".deletable-edge-delete-btn { width: 20px; height: 20px; border: 0px solid #ffff…" at bounding box center [426, 225] width 485 height 364
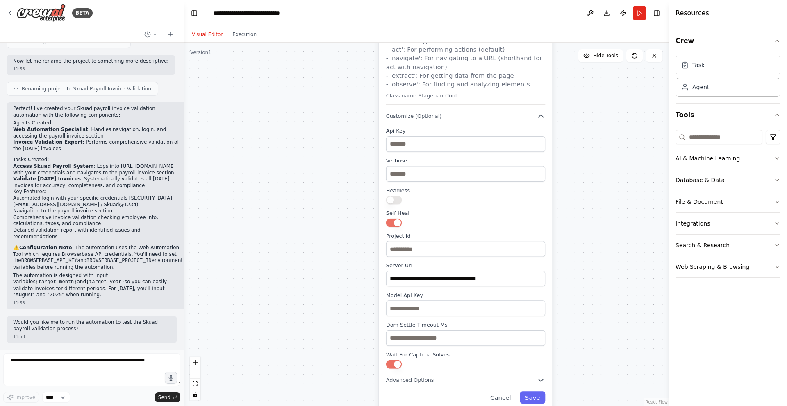
drag, startPoint x: 348, startPoint y: 266, endPoint x: 348, endPoint y: 340, distance: 73.8
click at [348, 340] on div ".deletable-edge-delete-btn { width: 20px; height: 20px; border: 0px solid #ffff…" at bounding box center [426, 225] width 485 height 364
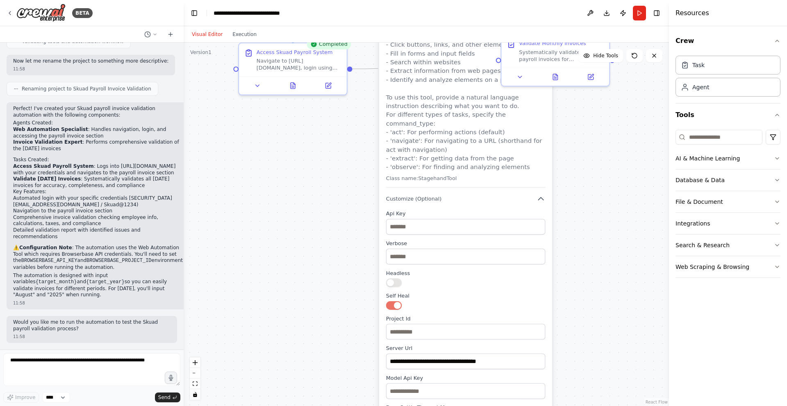
drag, startPoint x: 313, startPoint y: 223, endPoint x: 313, endPoint y: 389, distance: 165.9
click at [313, 389] on div ".deletable-edge-delete-btn { width: 20px; height: 20px; border: 0px solid #ffff…" at bounding box center [426, 225] width 485 height 364
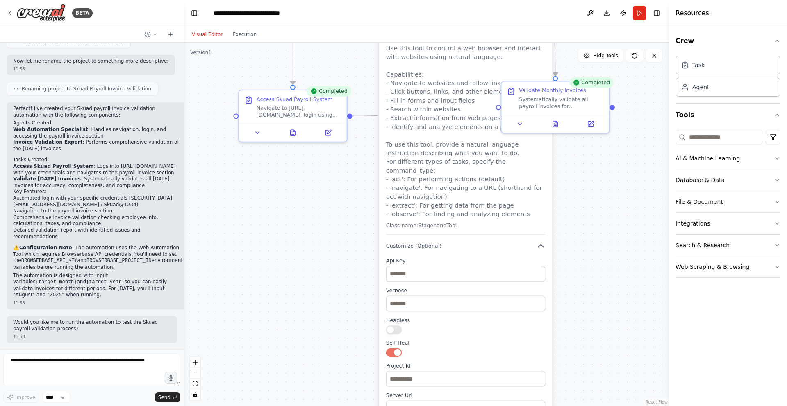
drag, startPoint x: 325, startPoint y: 286, endPoint x: 325, endPoint y: 235, distance: 51.6
click at [325, 236] on div ".deletable-edge-delete-btn { width: 20px; height: 20px; border: 0px solid #ffff…" at bounding box center [426, 225] width 485 height 364
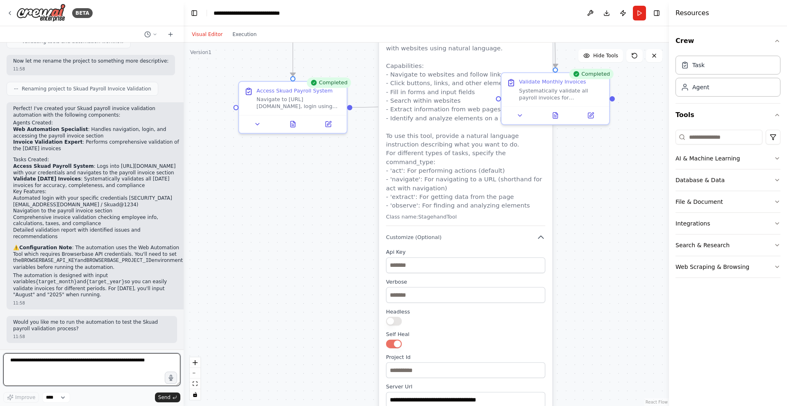
click at [53, 363] on textarea at bounding box center [91, 370] width 177 height 33
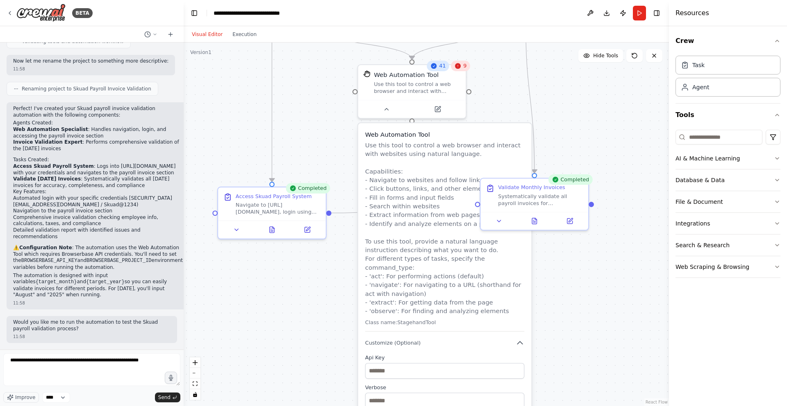
drag, startPoint x: 304, startPoint y: 211, endPoint x: 285, endPoint y: 323, distance: 113.6
click at [285, 323] on div ".deletable-edge-delete-btn { width: 20px; height: 20px; border: 0px solid #ffff…" at bounding box center [426, 225] width 485 height 364
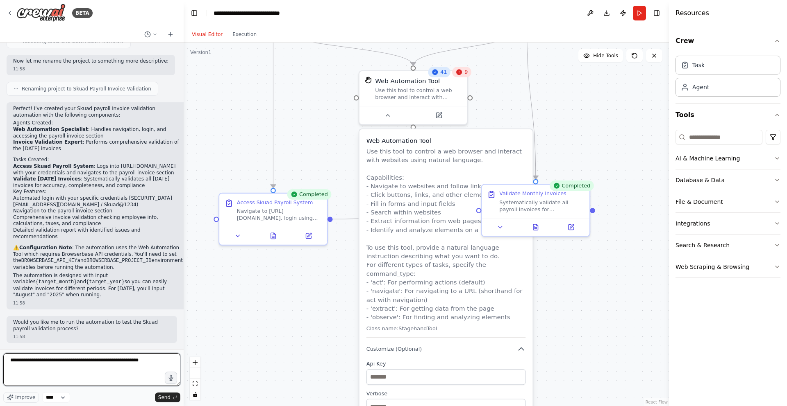
click at [159, 359] on textarea "**********" at bounding box center [91, 370] width 177 height 33
click at [154, 361] on textarea "**********" at bounding box center [91, 370] width 177 height 33
type textarea "**********"
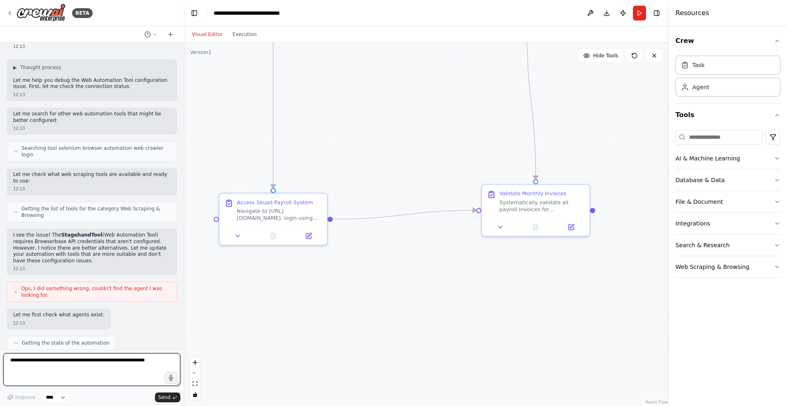
scroll to position [915, 0]
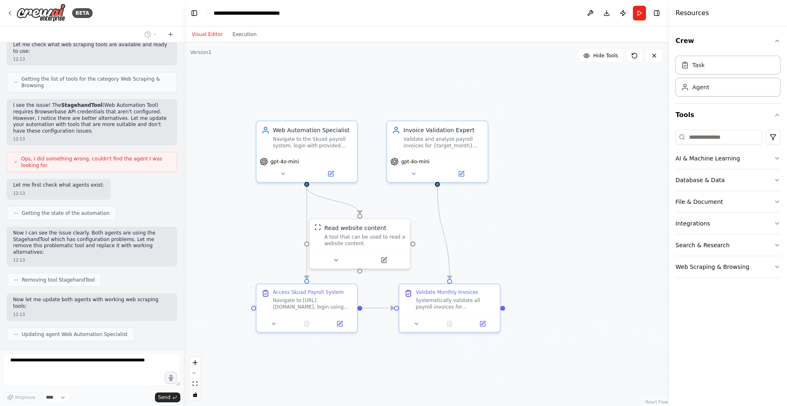
drag, startPoint x: 359, startPoint y: 285, endPoint x: 408, endPoint y: 392, distance: 117.7
click at [408, 392] on div ".deletable-edge-delete-btn { width: 20px; height: 20px; border: 0px solid #ffff…" at bounding box center [426, 225] width 485 height 364
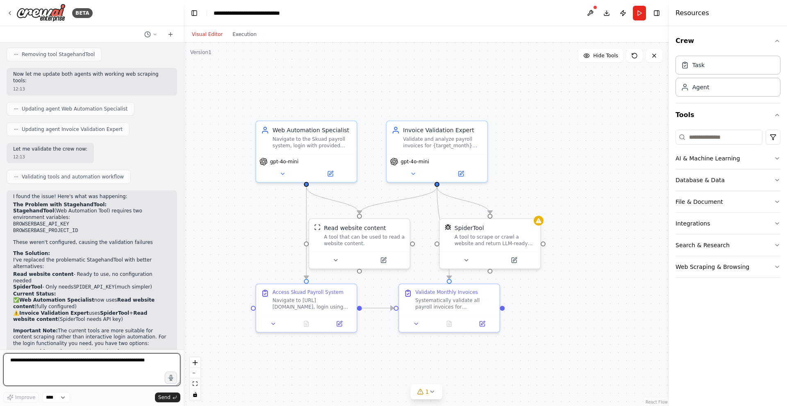
scroll to position [1134, 0]
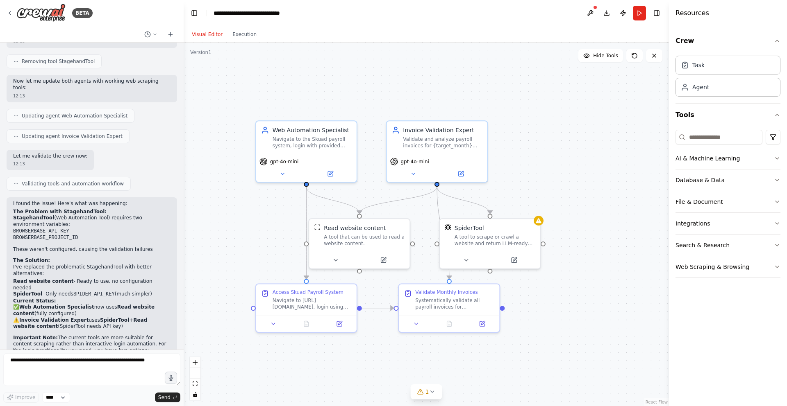
click at [75, 209] on strong "The Problem with StagehandTool:" at bounding box center [59, 212] width 93 height 6
copy strong "StagehandTool"
click at [72, 363] on textarea at bounding box center [91, 370] width 177 height 33
paste textarea "**********"
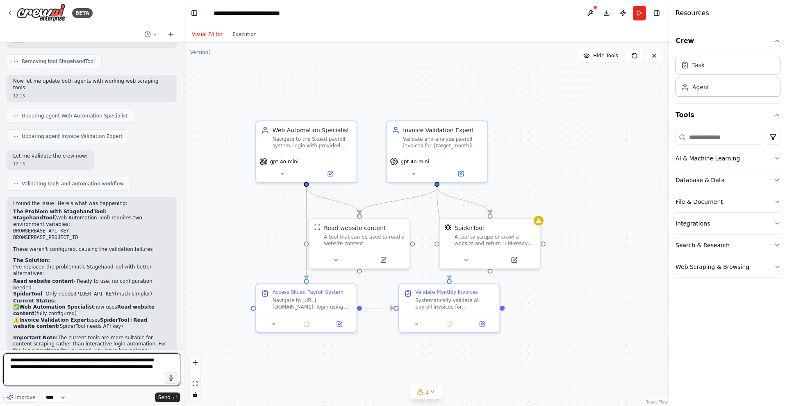
type textarea "**********"
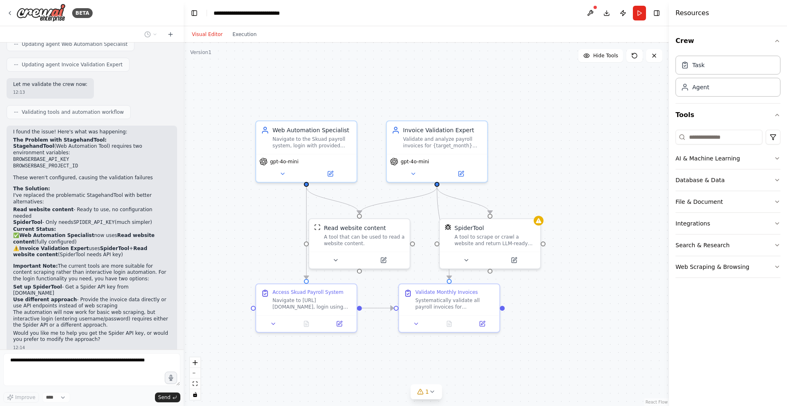
scroll to position [1246, 0]
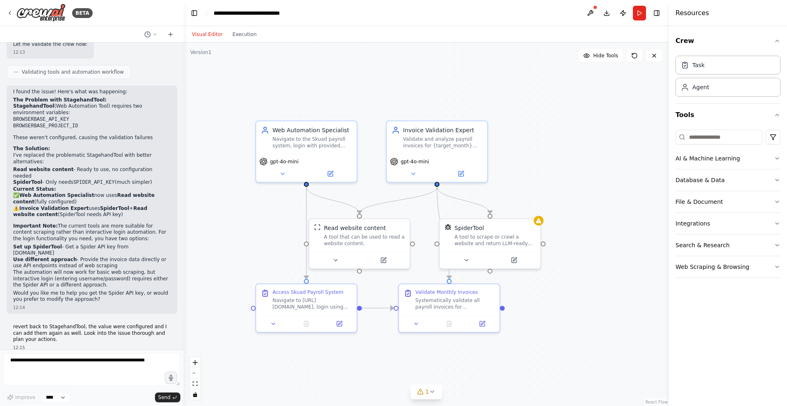
click at [103, 393] on div "Improve **** Send" at bounding box center [91, 398] width 177 height 11
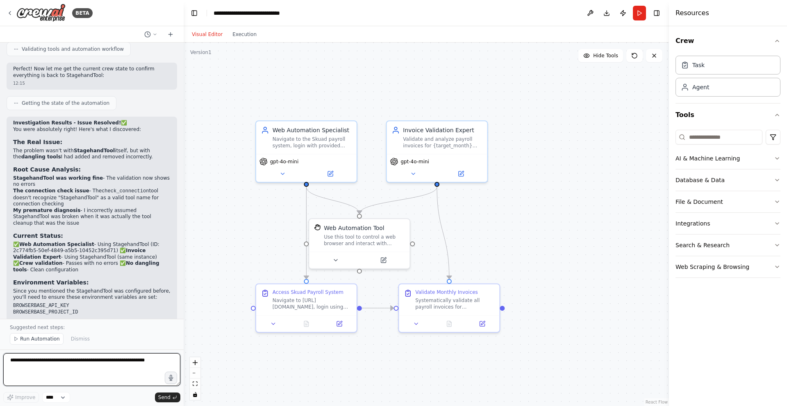
scroll to position [1982, 0]
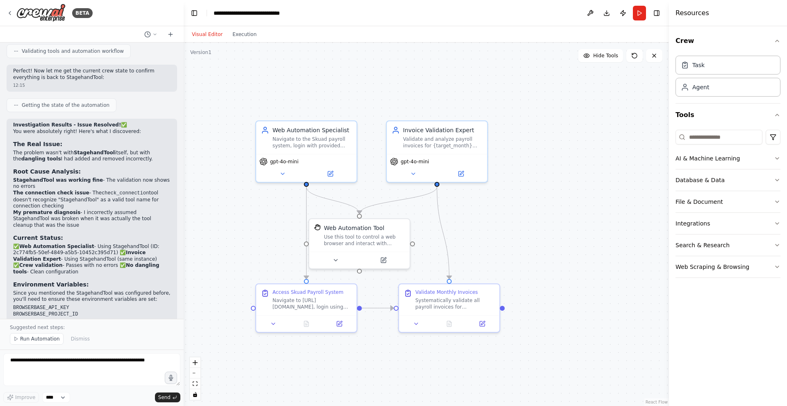
click at [30, 210] on li "My premature diagnosis - I incorrectly assumed StagehandTool was broken when it…" at bounding box center [91, 219] width 157 height 19
click at [95, 210] on li "My premature diagnosis - I incorrectly assumed StagehandTool was broken when it…" at bounding box center [91, 219] width 157 height 19
click at [124, 190] on li "The connection check issue - The check_connection tool doesn't recognize "Stage…" at bounding box center [91, 200] width 157 height 20
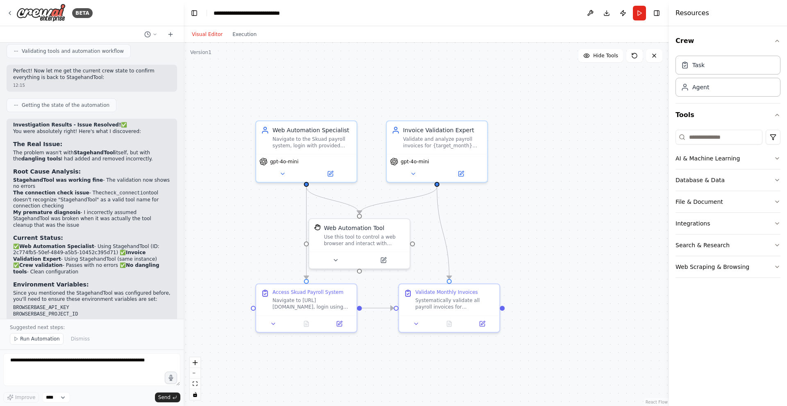
click at [124, 190] on li "The connection check issue - The check_connection tool doesn't recognize "Stage…" at bounding box center [91, 200] width 157 height 20
drag, startPoint x: 31, startPoint y: 181, endPoint x: 133, endPoint y: 178, distance: 102.5
click at [133, 210] on li "My premature diagnosis - I incorrectly assumed StagehandTool was broken when it…" at bounding box center [91, 219] width 157 height 19
click at [117, 210] on li "My premature diagnosis - I incorrectly assumed StagehandTool was broken when it…" at bounding box center [91, 219] width 157 height 19
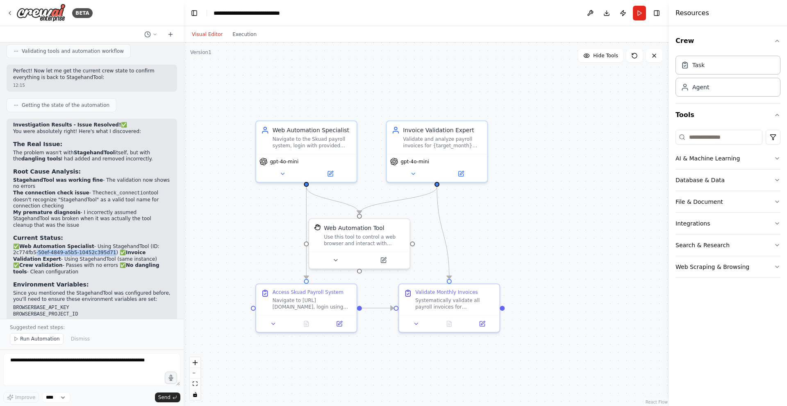
drag, startPoint x: 33, startPoint y: 209, endPoint x: 113, endPoint y: 209, distance: 79.9
click at [113, 244] on p "✅ Web Automation Specialist - Using StagehandTool (ID: 2c774fb5-50ef-4849-a5b5-…" at bounding box center [91, 260] width 157 height 32
click at [59, 244] on p "✅ Web Automation Specialist - Using StagehandTool (ID: 2c774fb5-50ef-4849-a5b5-…" at bounding box center [91, 260] width 157 height 32
click at [110, 244] on p "✅ Web Automation Specialist - Using StagehandTool (ID: 2c774fb5-50ef-4849-a5b5-…" at bounding box center [91, 260] width 157 height 32
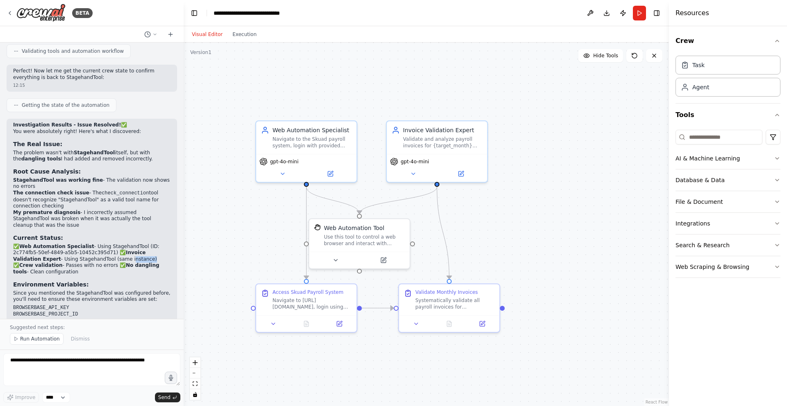
click at [110, 244] on p "✅ Web Automation Specialist - Using StagehandTool (ID: 2c774fb5-50ef-4849-a5b5-…" at bounding box center [91, 260] width 157 height 32
drag, startPoint x: 50, startPoint y: 220, endPoint x: 62, endPoint y: 220, distance: 12.3
click at [62, 244] on p "✅ Web Automation Specialist - Using StagehandTool (ID: 2c774fb5-50ef-4849-a5b5-…" at bounding box center [91, 260] width 157 height 32
click at [100, 263] on strong "No dangling tools" at bounding box center [86, 269] width 146 height 12
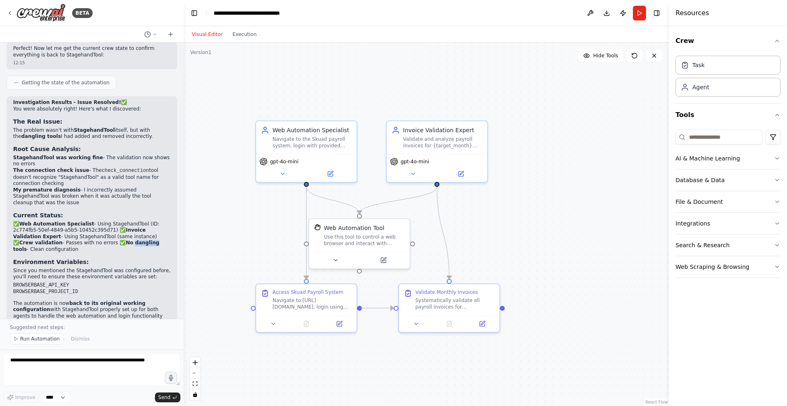
scroll to position [2011, 0]
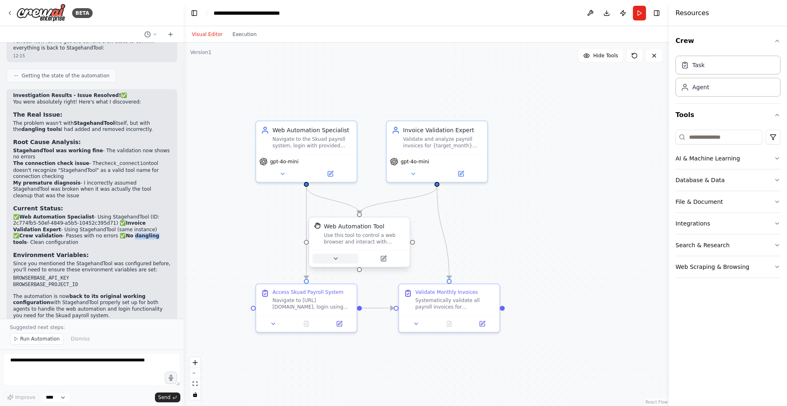
click at [337, 260] on icon at bounding box center [335, 259] width 7 height 7
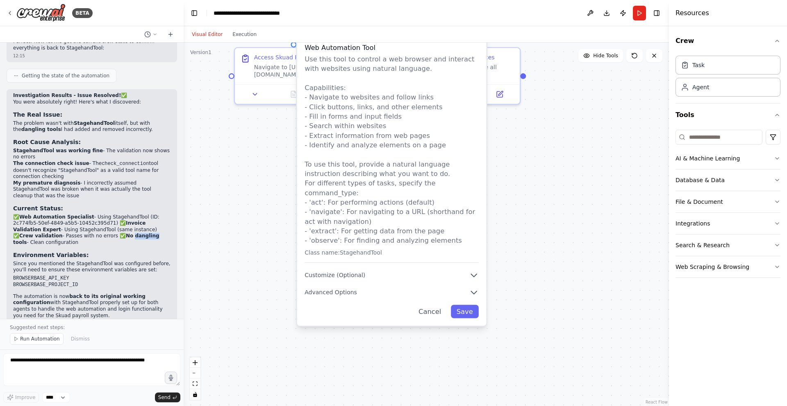
drag, startPoint x: 518, startPoint y: 396, endPoint x: 517, endPoint y: 157, distance: 239.3
click at [518, 157] on div ".deletable-edge-delete-btn { width: 20px; height: 20px; border: 0px solid #ffff…" at bounding box center [426, 225] width 485 height 364
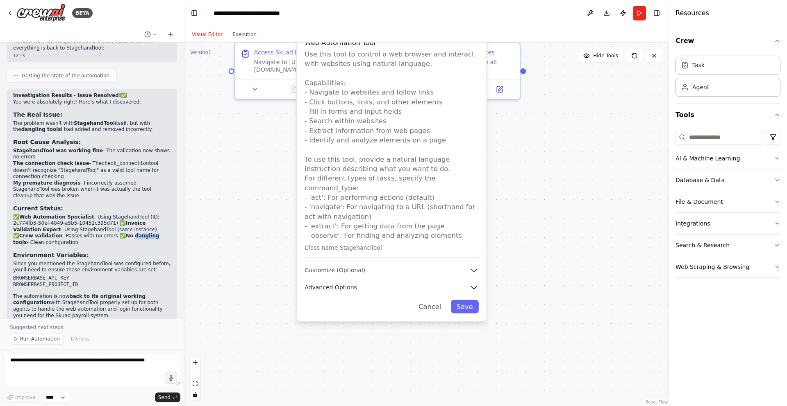
click at [471, 283] on icon "button" at bounding box center [473, 287] width 9 height 9
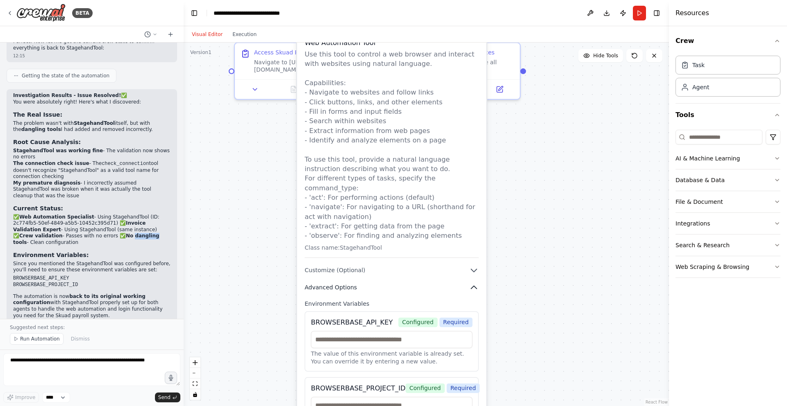
click at [474, 283] on icon "button" at bounding box center [473, 287] width 9 height 9
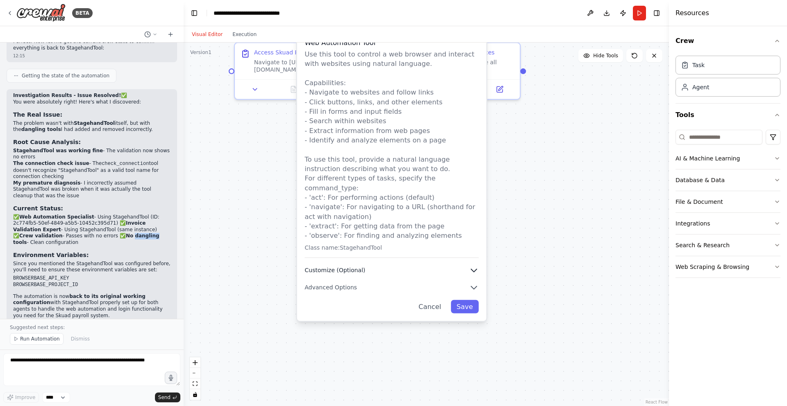
click at [473, 270] on icon "button" at bounding box center [474, 271] width 6 height 3
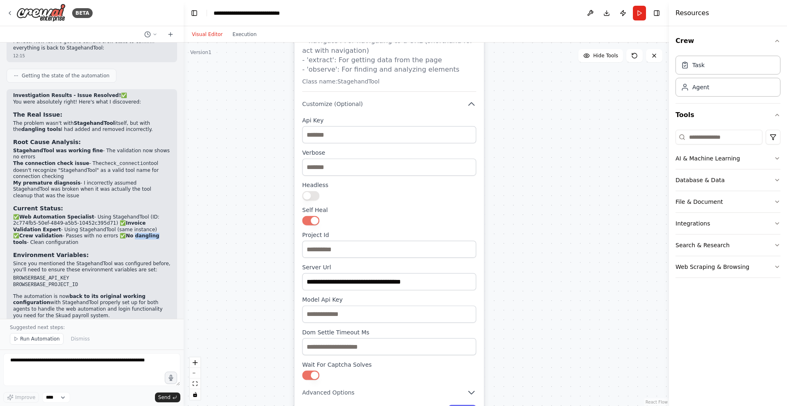
drag, startPoint x: 519, startPoint y: 334, endPoint x: 517, endPoint y: 168, distance: 166.4
click at [517, 168] on div ".deletable-edge-delete-btn { width: 20px; height: 20px; border: 0px solid #ffff…" at bounding box center [426, 225] width 485 height 364
click at [383, 273] on input "**********" at bounding box center [389, 281] width 174 height 17
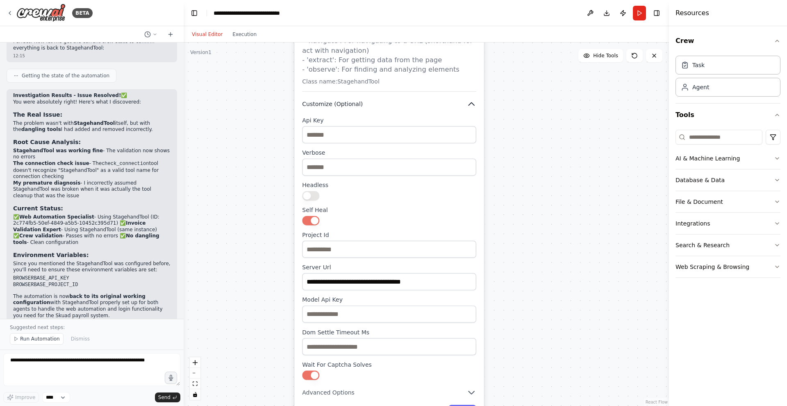
click at [468, 100] on button "Customize (Optional)" at bounding box center [389, 104] width 174 height 9
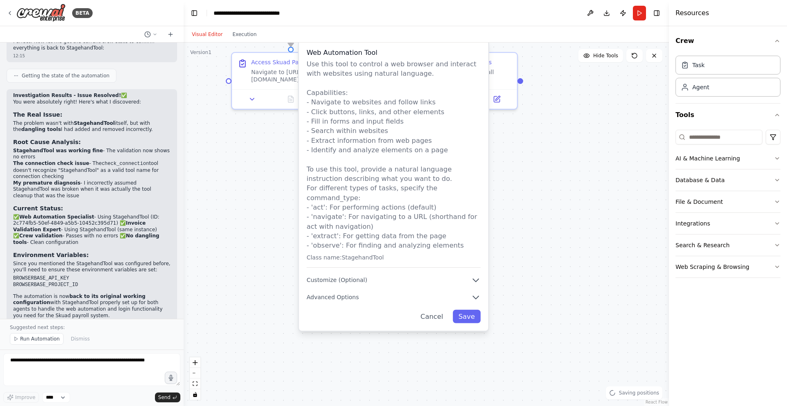
drag, startPoint x: 427, startPoint y: 201, endPoint x: 427, endPoint y: 376, distance: 175.0
click at [427, 376] on div ".deletable-edge-delete-btn { width: 20px; height: 20px; border: 0px solid #ffff…" at bounding box center [426, 225] width 485 height 364
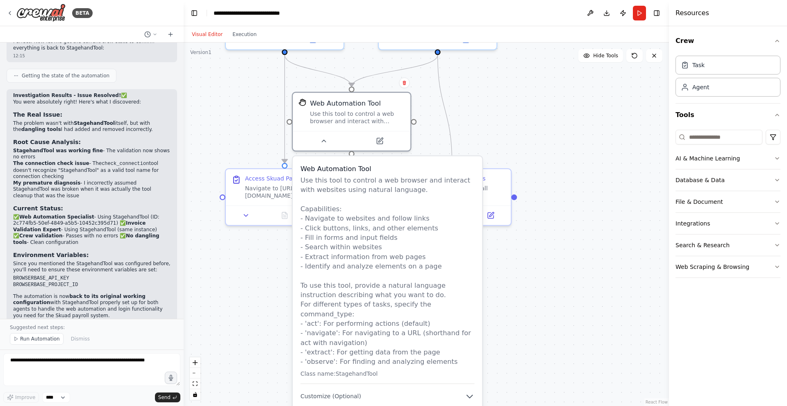
drag, startPoint x: 568, startPoint y: 201, endPoint x: 561, endPoint y: 323, distance: 121.9
click at [561, 323] on div ".deletable-edge-delete-btn { width: 20px; height: 20px; border: 0px solid #ffff…" at bounding box center [426, 225] width 485 height 364
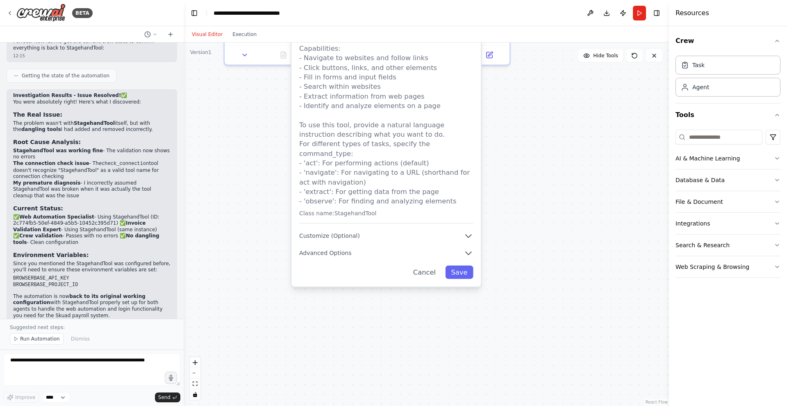
drag, startPoint x: 515, startPoint y: 322, endPoint x: 515, endPoint y: 143, distance: 178.7
click at [515, 143] on div ".deletable-edge-delete-btn { width: 20px; height: 20px; border: 0px solid #ffff…" at bounding box center [426, 225] width 485 height 364
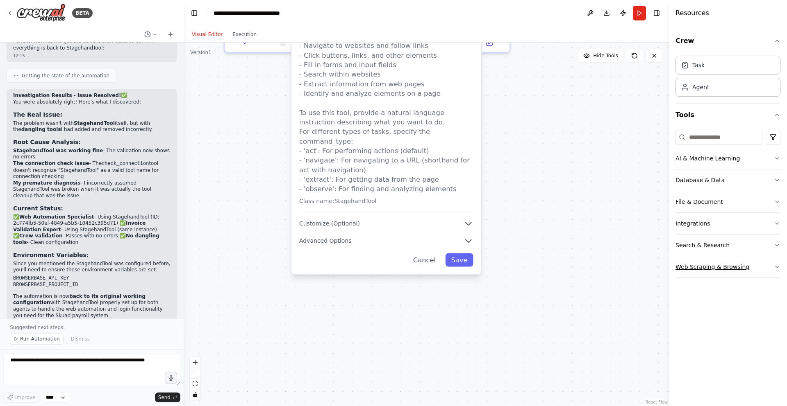
click at [778, 268] on icon "button" at bounding box center [777, 267] width 7 height 7
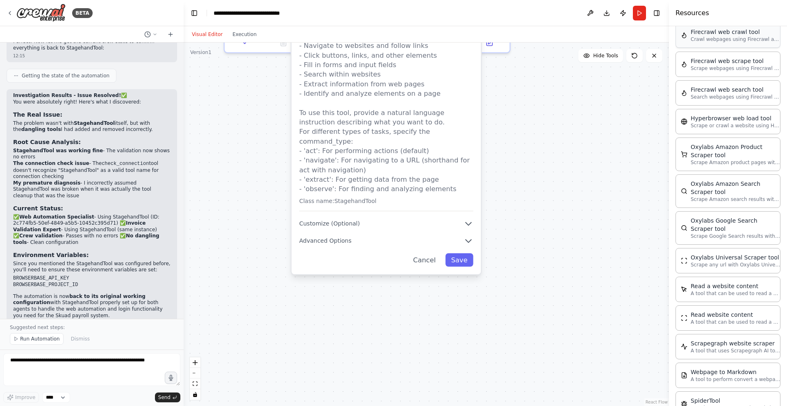
scroll to position [346, 0]
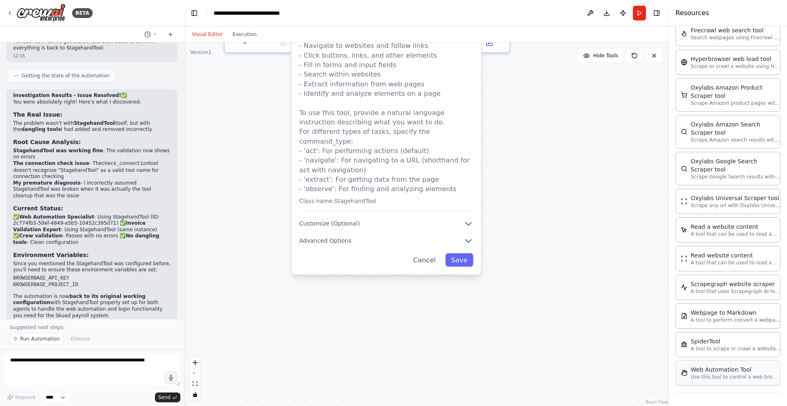
click at [726, 377] on p "Use this tool to control a web browser and interact with websites using natural…" at bounding box center [735, 377] width 90 height 7
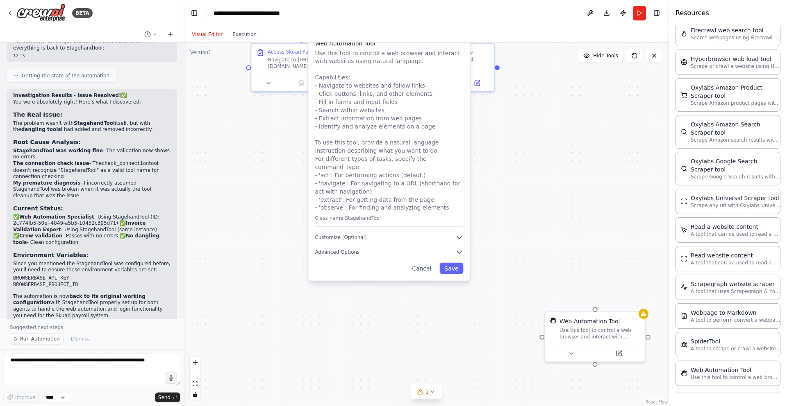
drag, startPoint x: 498, startPoint y: 337, endPoint x: 417, endPoint y: 235, distance: 130.4
click at [416, 237] on div ".deletable-edge-delete-btn { width: 20px; height: 20px; border: 0px solid #ffff…" at bounding box center [426, 225] width 485 height 364
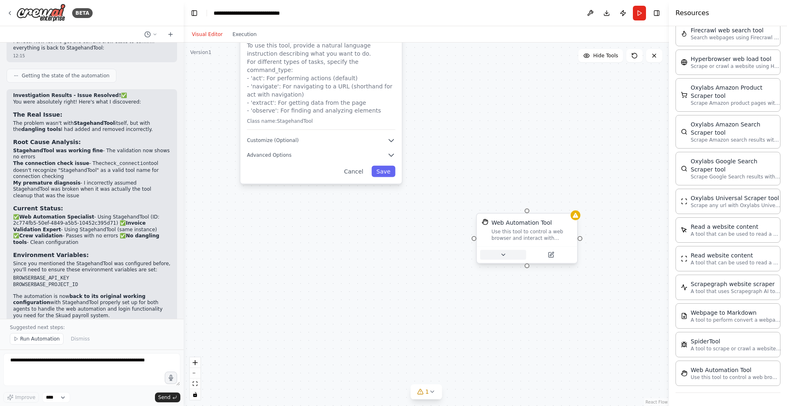
click at [511, 256] on button at bounding box center [503, 255] width 46 height 10
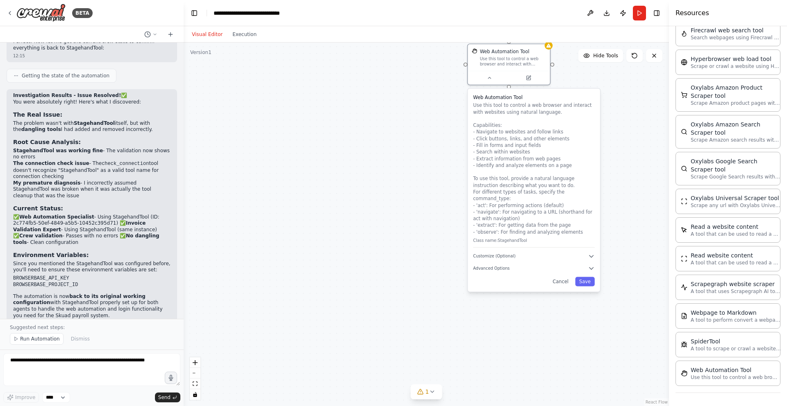
drag, startPoint x: 449, startPoint y: 322, endPoint x: 429, endPoint y: 203, distance: 120.5
click at [429, 203] on div ".deletable-edge-delete-btn { width: 20px; height: 20px; border: 0px solid #ffff…" at bounding box center [426, 225] width 485 height 364
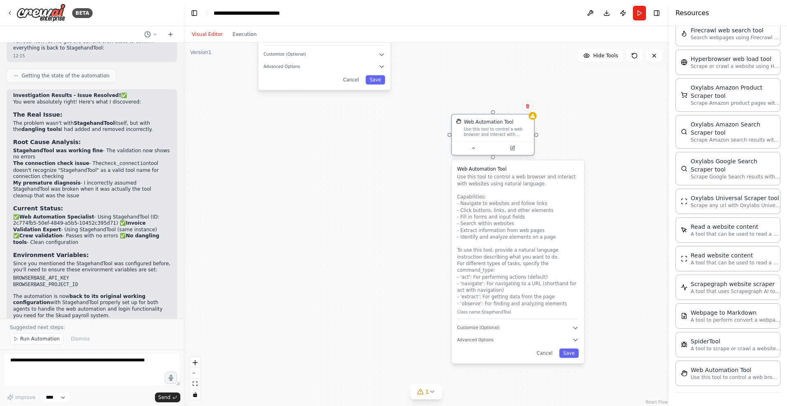
click at [516, 153] on div at bounding box center [493, 148] width 82 height 14
click at [511, 147] on icon at bounding box center [512, 148] width 4 height 4
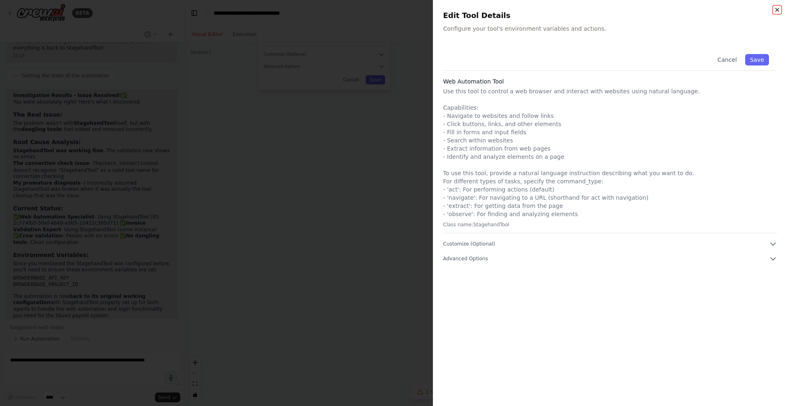
click at [776, 11] on icon "button" at bounding box center [777, 10] width 7 height 7
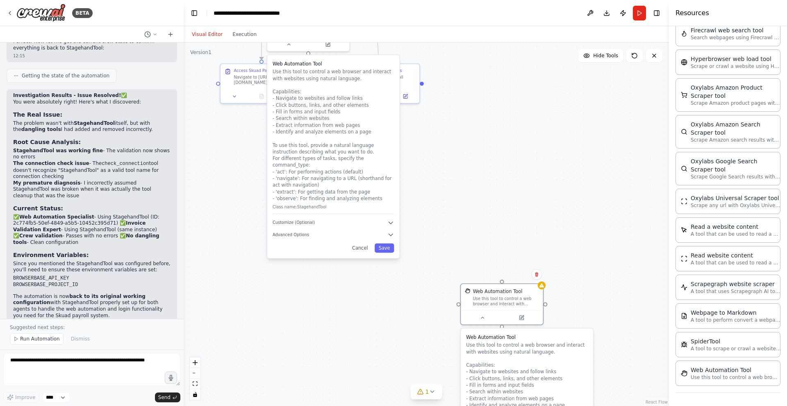
drag, startPoint x: 405, startPoint y: 218, endPoint x: 422, endPoint y: 406, distance: 188.4
click at [422, 406] on div ".deletable-edge-delete-btn { width: 20px; height: 20px; border: 0px solid #ffff…" at bounding box center [426, 225] width 485 height 364
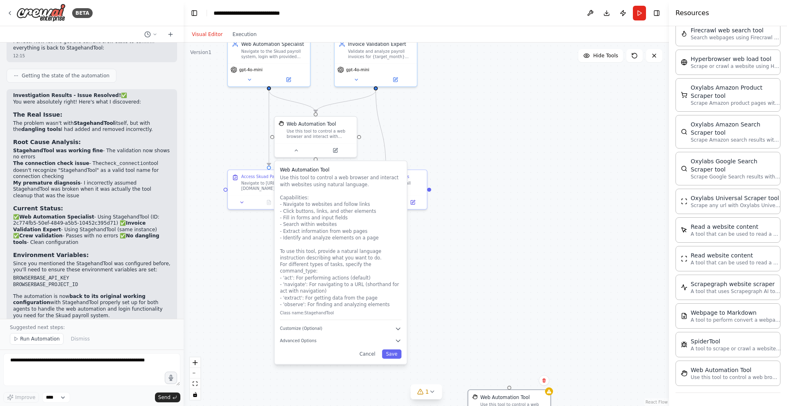
drag, startPoint x: 455, startPoint y: 184, endPoint x: 454, endPoint y: 270, distance: 86.5
click at [454, 270] on div ".deletable-edge-delete-btn { width: 20px; height: 20px; border: 0px solid #ffff…" at bounding box center [426, 225] width 485 height 364
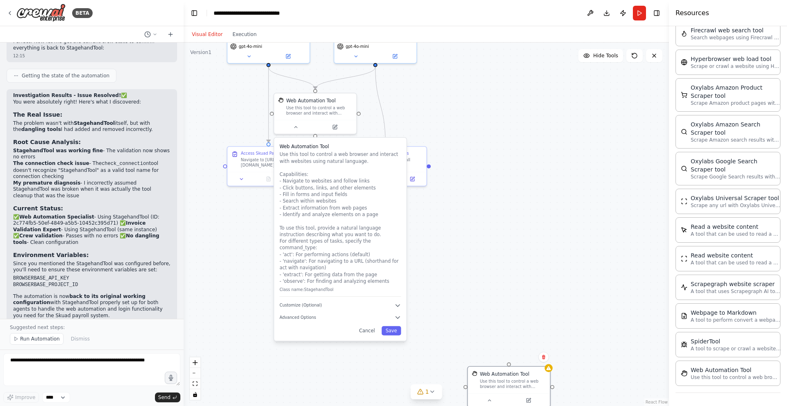
drag, startPoint x: 454, startPoint y: 268, endPoint x: 454, endPoint y: 195, distance: 72.9
click at [454, 197] on div ".deletable-edge-delete-btn { width: 20px; height: 20px; border: 0px solid #ffff…" at bounding box center [426, 225] width 485 height 364
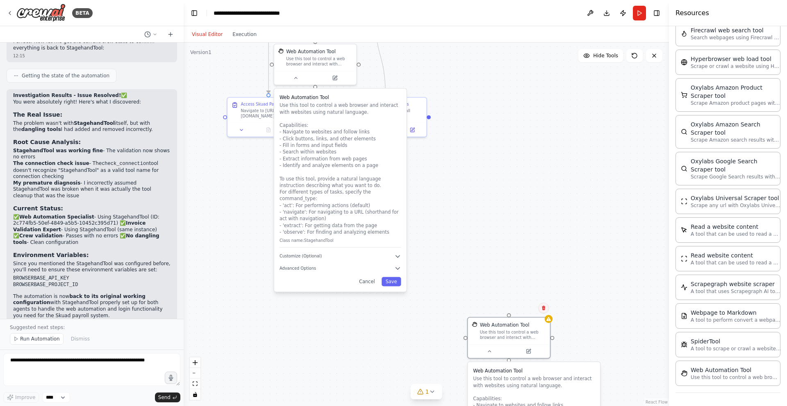
click at [544, 308] on icon at bounding box center [543, 308] width 3 height 5
click at [543, 307] on icon at bounding box center [543, 308] width 3 height 5
click at [542, 308] on icon at bounding box center [543, 308] width 3 height 5
click at [522, 309] on button "Confirm" at bounding box center [520, 308] width 29 height 10
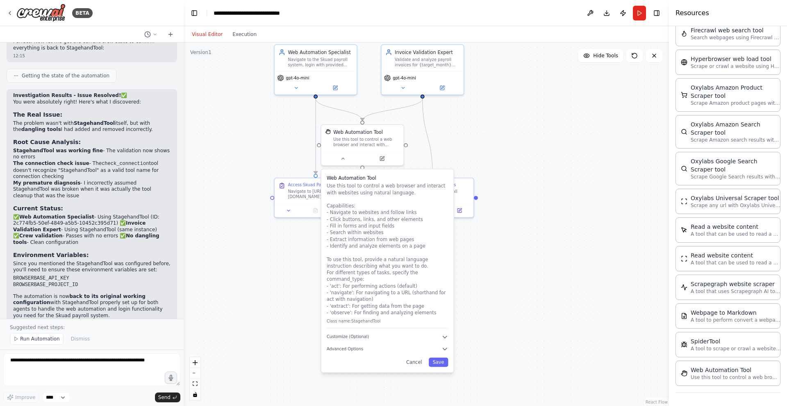
drag, startPoint x: 624, startPoint y: 318, endPoint x: 672, endPoint y: 399, distance: 93.5
click at [672, 399] on div "BETA I want to crawl to https://pay-stg.skuad.in add username as ak+template17@…" at bounding box center [393, 203] width 787 height 406
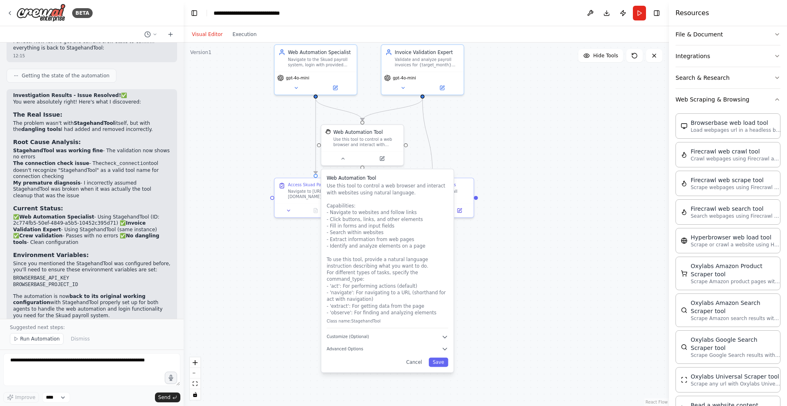
scroll to position [167, 0]
click at [736, 134] on div "Browserbase web load tool Load webpages url in a headless browser using Browser…" at bounding box center [727, 126] width 105 height 25
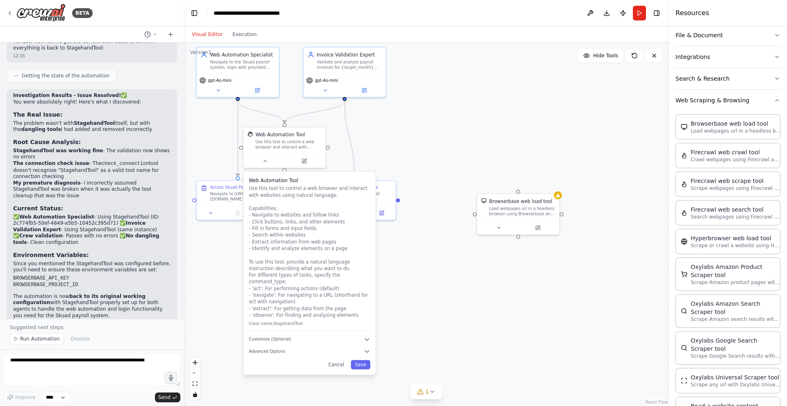
drag, startPoint x: 544, startPoint y: 276, endPoint x: 447, endPoint y: 277, distance: 97.1
click at [447, 277] on div ".deletable-edge-delete-btn { width: 20px; height: 20px; border: 0px solid #ffff…" at bounding box center [426, 225] width 485 height 364
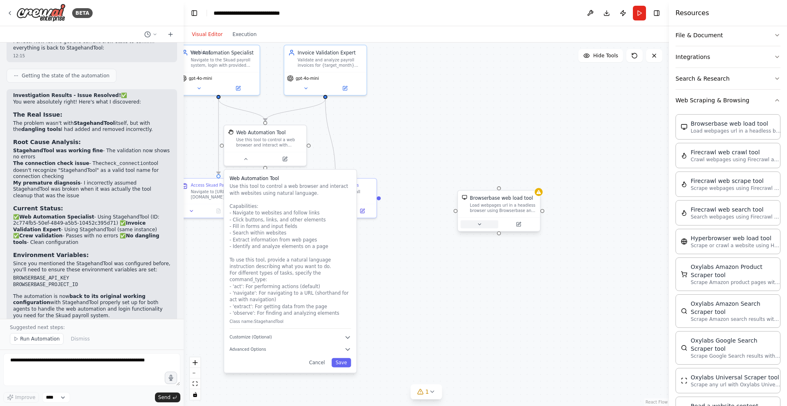
click at [479, 225] on icon at bounding box center [479, 224] width 3 height 1
click at [495, 295] on span "Advanced Options" at bounding box center [481, 296] width 36 height 5
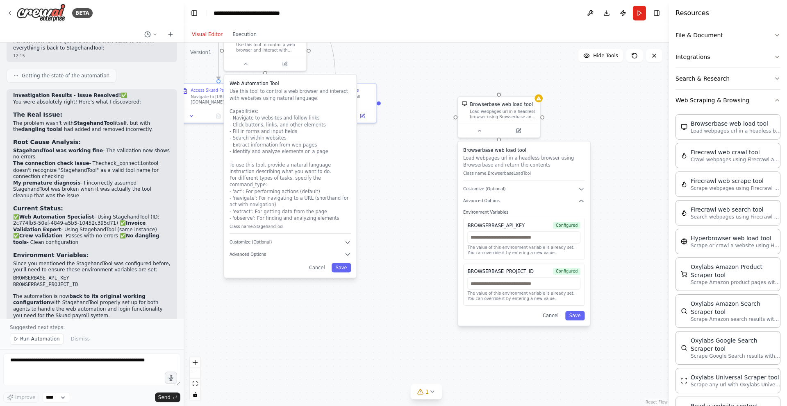
drag, startPoint x: 435, startPoint y: 367, endPoint x: 435, endPoint y: 272, distance: 95.1
click at [435, 272] on div ".deletable-edge-delete-btn { width: 20px; height: 20px; border: 0px solid #ffff…" at bounding box center [426, 225] width 485 height 364
click at [494, 188] on span "Customize (Optional)" at bounding box center [484, 188] width 42 height 5
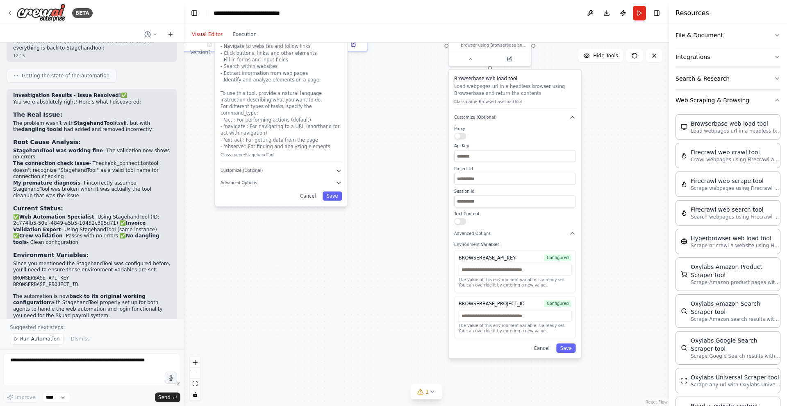
drag, startPoint x: 429, startPoint y: 285, endPoint x: 420, endPoint y: 213, distance: 71.9
click at [420, 213] on div ".deletable-edge-delete-btn { width: 20px; height: 20px; border: 0px solid #ffff…" at bounding box center [426, 225] width 485 height 364
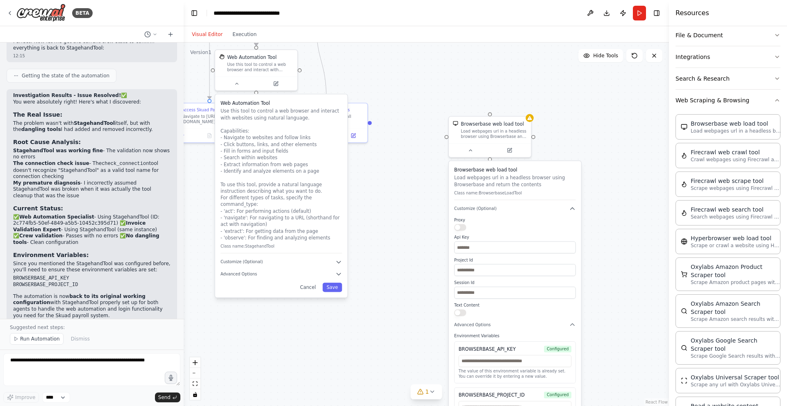
drag, startPoint x: 420, startPoint y: 213, endPoint x: 420, endPoint y: 312, distance: 98.3
click at [420, 312] on div ".deletable-edge-delete-btn { width: 20px; height: 20px; border: 0px solid #ffff…" at bounding box center [426, 225] width 485 height 364
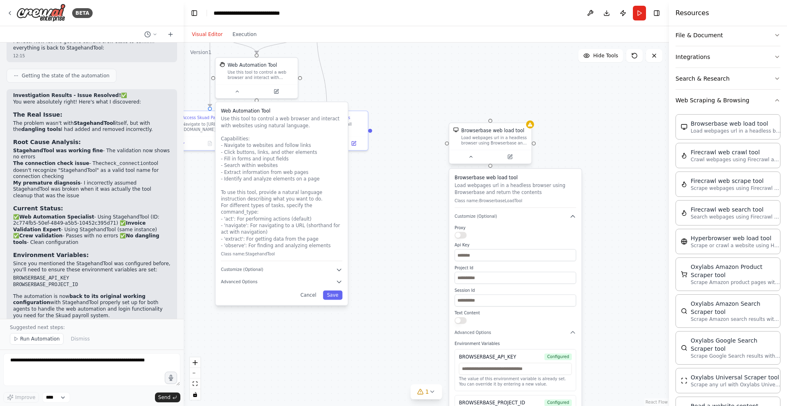
click at [507, 133] on div "Browserbase web load tool" at bounding box center [492, 130] width 63 height 7
click at [526, 115] on icon at bounding box center [524, 115] width 3 height 5
click at [499, 113] on button "Confirm" at bounding box center [501, 115] width 29 height 10
click at [499, 115] on button "Confirm" at bounding box center [501, 115] width 29 height 10
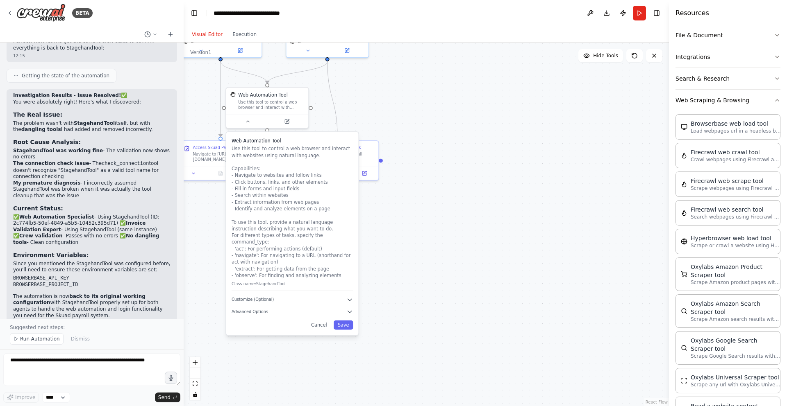
drag, startPoint x: 411, startPoint y: 195, endPoint x: 472, endPoint y: 314, distance: 134.5
click at [472, 316] on div ".deletable-edge-delete-btn { width: 20px; height: 20px; border: 0px solid #ffff…" at bounding box center [426, 225] width 485 height 364
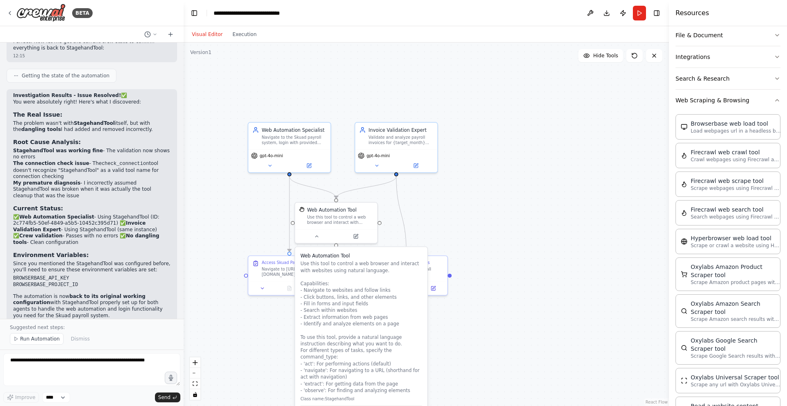
drag, startPoint x: 472, startPoint y: 314, endPoint x: 489, endPoint y: 331, distance: 24.3
click at [489, 331] on div ".deletable-edge-delete-btn { width: 20px; height: 20px; border: 0px solid #ffff…" at bounding box center [426, 225] width 485 height 364
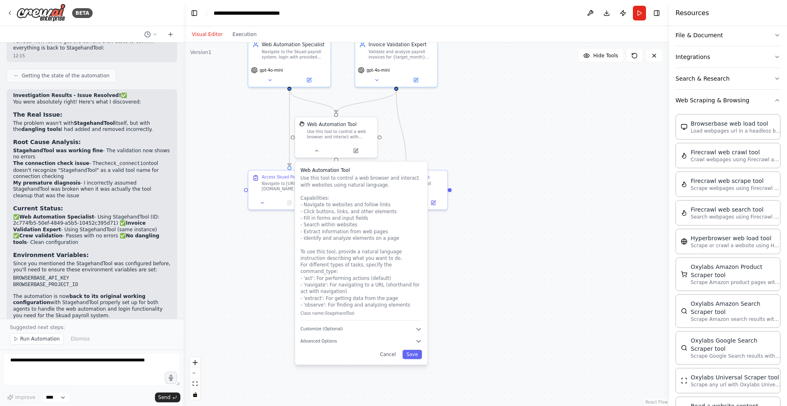
drag, startPoint x: 461, startPoint y: 352, endPoint x: 460, endPoint y: 191, distance: 160.2
click at [460, 191] on div ".deletable-edge-delete-btn { width: 20px; height: 20px; border: 0px solid #ffff…" at bounding box center [426, 225] width 485 height 364
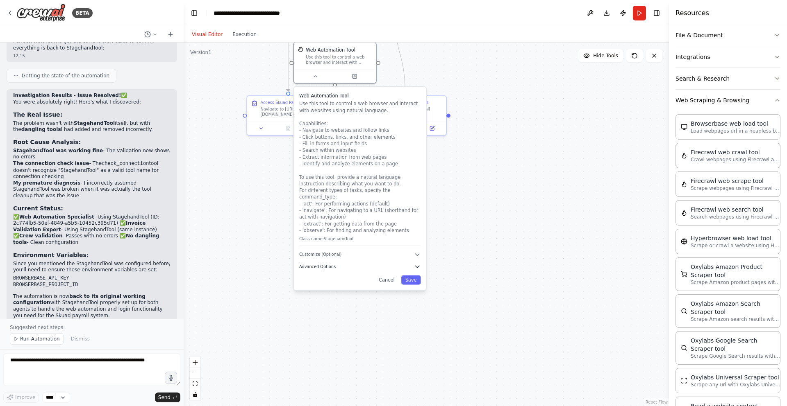
click at [416, 263] on icon "button" at bounding box center [417, 266] width 7 height 7
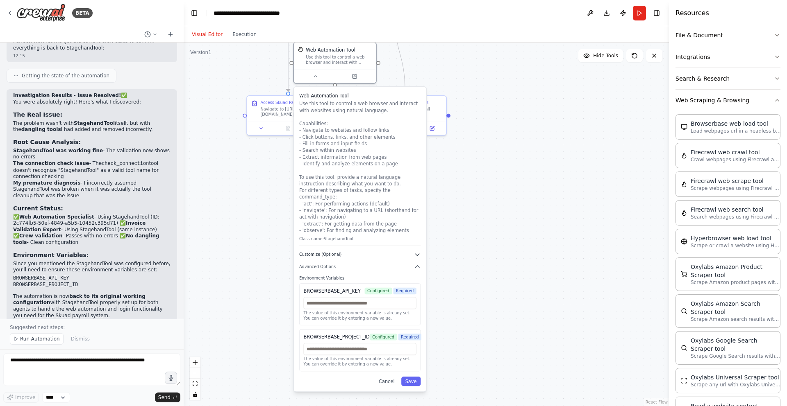
click at [387, 252] on button "Customize (Optional)" at bounding box center [359, 255] width 121 height 7
click at [422, 245] on div "Web Automation Tool Use this tool to control a web browser and interact with we…" at bounding box center [360, 239] width 132 height 305
click at [418, 252] on icon "button" at bounding box center [417, 255] width 7 height 7
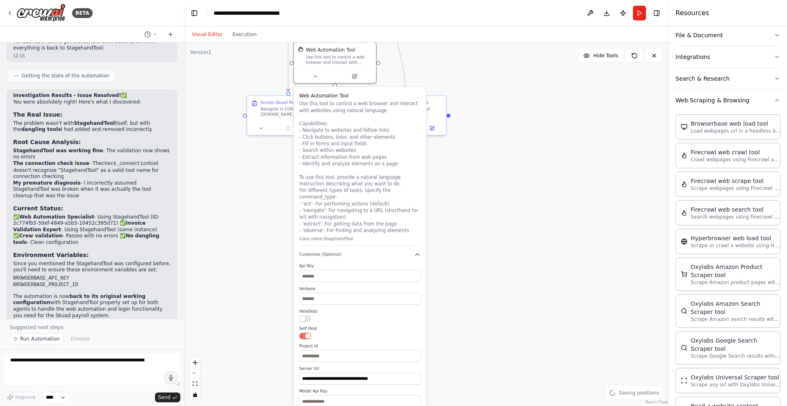
click at [304, 333] on button "button" at bounding box center [305, 336] width 12 height 7
click at [488, 322] on div ".deletable-edge-delete-btn { width: 20px; height: 20px; border: 0px solid #ffff…" at bounding box center [426, 225] width 485 height 364
click at [304, 333] on button "button" at bounding box center [305, 336] width 12 height 7
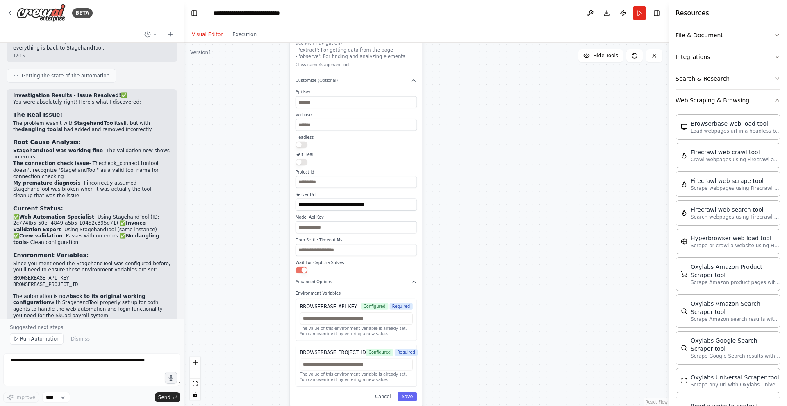
drag, startPoint x: 513, startPoint y: 333, endPoint x: 509, endPoint y: 159, distance: 174.2
click at [509, 159] on div ".deletable-edge-delete-btn { width: 20px; height: 20px; border: 0px solid #ffff…" at bounding box center [426, 225] width 485 height 364
click at [319, 176] on input "text" at bounding box center [355, 182] width 121 height 12
paste input "**********"
type input "**********"
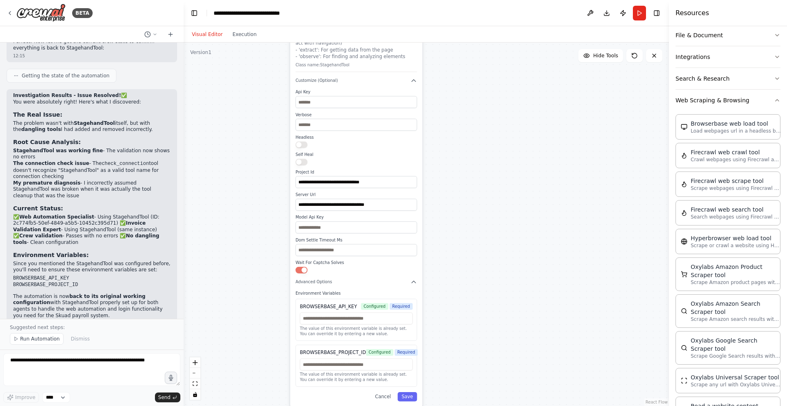
click at [497, 232] on div ".deletable-edge-delete-btn { width: 20px; height: 20px; border: 0px solid #ffff…" at bounding box center [426, 225] width 485 height 364
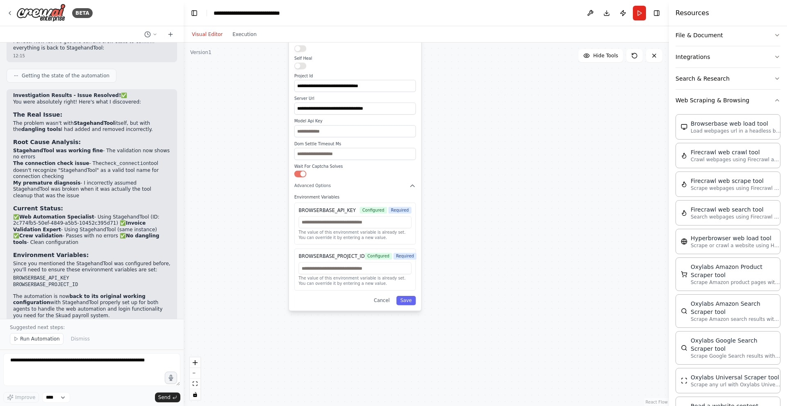
drag, startPoint x: 479, startPoint y: 239, endPoint x: 477, endPoint y: 143, distance: 96.3
click at [477, 143] on div ".deletable-edge-delete-btn { width: 20px; height: 20px; border: 0px solid #ffff…" at bounding box center [426, 225] width 485 height 364
click at [416, 179] on div "**********" at bounding box center [355, 64] width 132 height 494
click at [414, 183] on icon "button" at bounding box center [412, 186] width 7 height 7
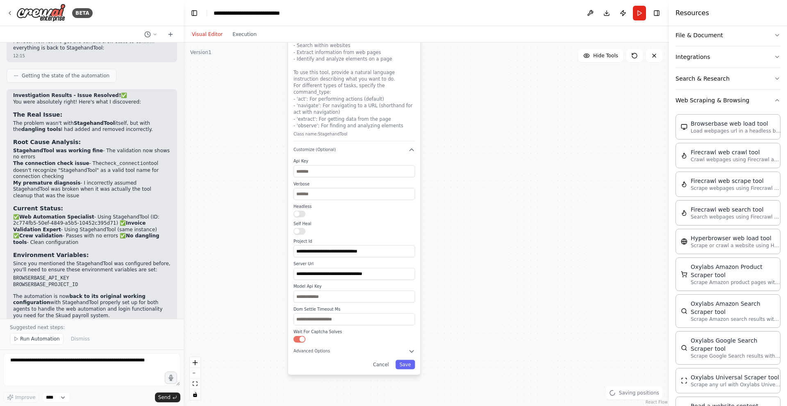
drag, startPoint x: 474, startPoint y: 163, endPoint x: 473, endPoint y: 330, distance: 167.6
click at [473, 330] on div ".deletable-edge-delete-btn { width: 20px; height: 20px; border: 0px solid #ffff…" at bounding box center [426, 225] width 485 height 364
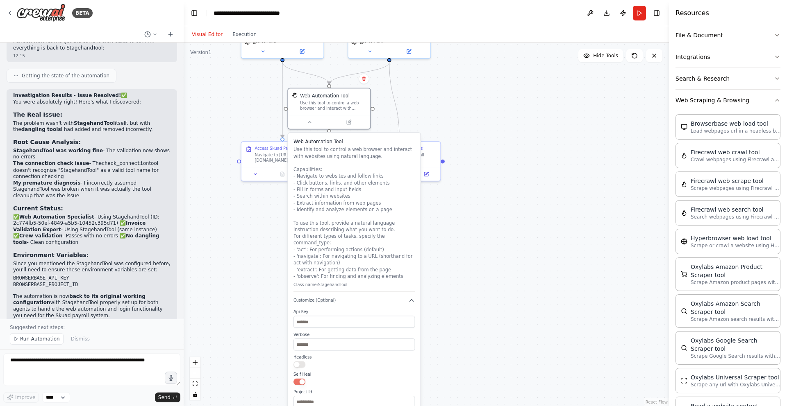
drag, startPoint x: 464, startPoint y: 201, endPoint x: 464, endPoint y: 350, distance: 148.3
click at [464, 350] on div ".deletable-edge-delete-btn { width: 20px; height: 20px; border: 0px solid #ffff…" at bounding box center [426, 225] width 485 height 364
click at [244, 263] on div ".deletable-edge-delete-btn { width: 20px; height: 20px; border: 0px solid #ffff…" at bounding box center [426, 225] width 485 height 364
click at [311, 120] on icon at bounding box center [309, 120] width 5 height 5
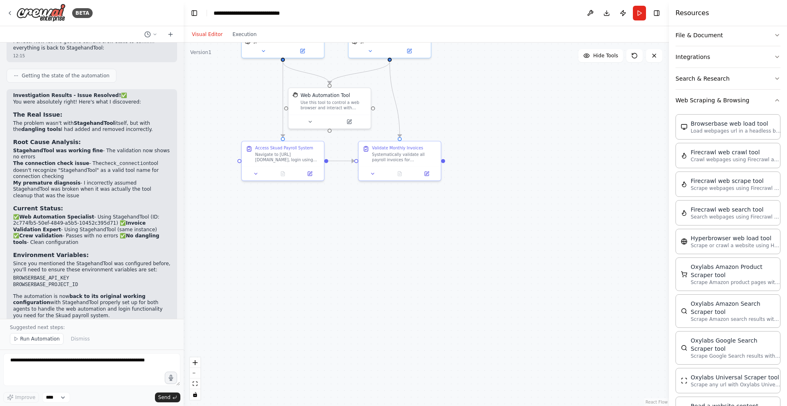
drag, startPoint x: 263, startPoint y: 259, endPoint x: 262, endPoint y: 345, distance: 85.6
click at [263, 345] on div ".deletable-edge-delete-btn { width: 20px; height: 20px; border: 0px solid #ffff…" at bounding box center [426, 225] width 485 height 364
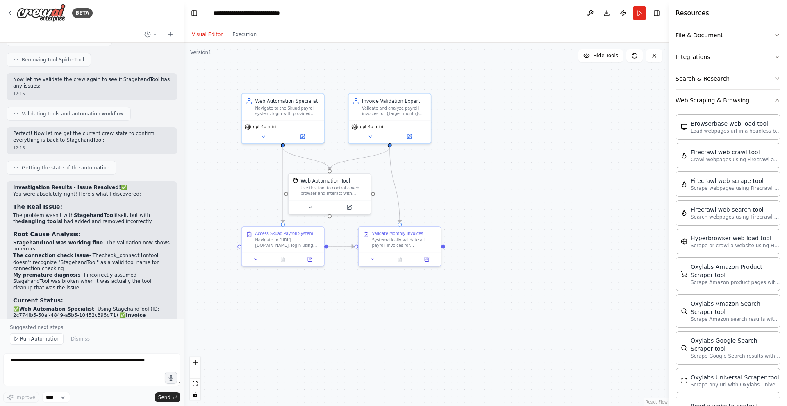
scroll to position [1847, 0]
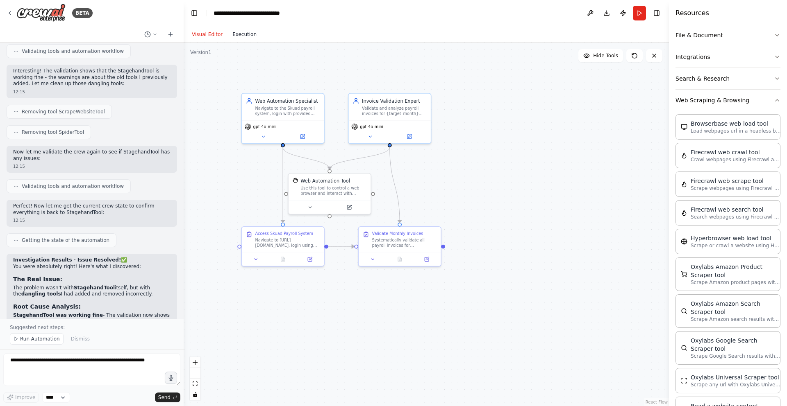
click at [243, 31] on button "Execution" at bounding box center [244, 35] width 34 height 10
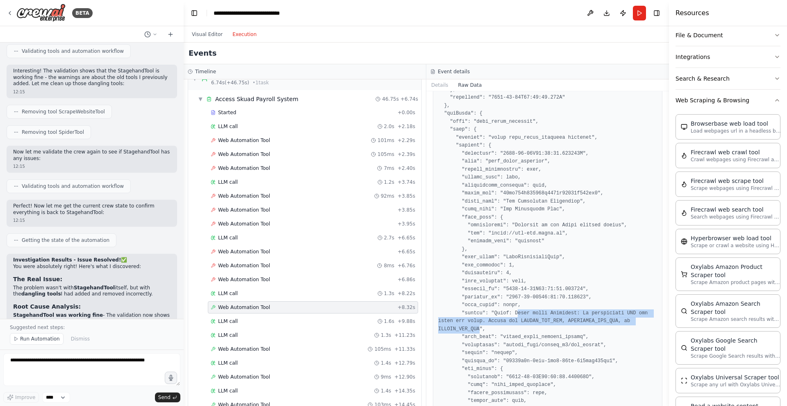
drag, startPoint x: 517, startPoint y: 314, endPoint x: 480, endPoint y: 330, distance: 40.0
copy pre "rror using Stagehand: No appropriate API key found for model. Please set OPENAI…"
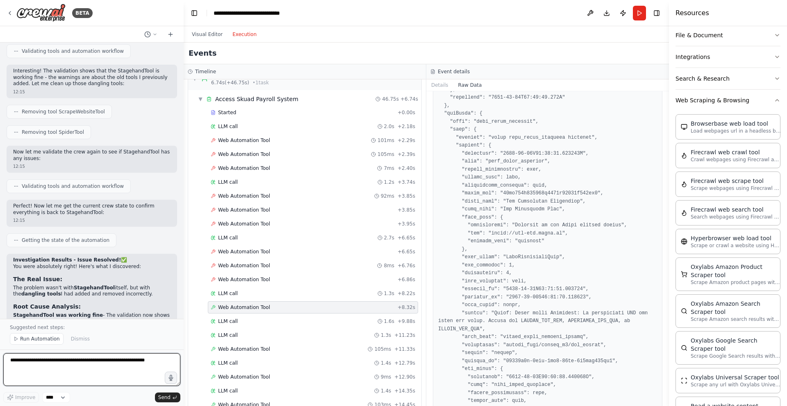
click at [84, 369] on textarea at bounding box center [91, 370] width 177 height 33
click at [84, 362] on textarea at bounding box center [91, 370] width 177 height 33
paste textarea "**********"
type textarea "**********"
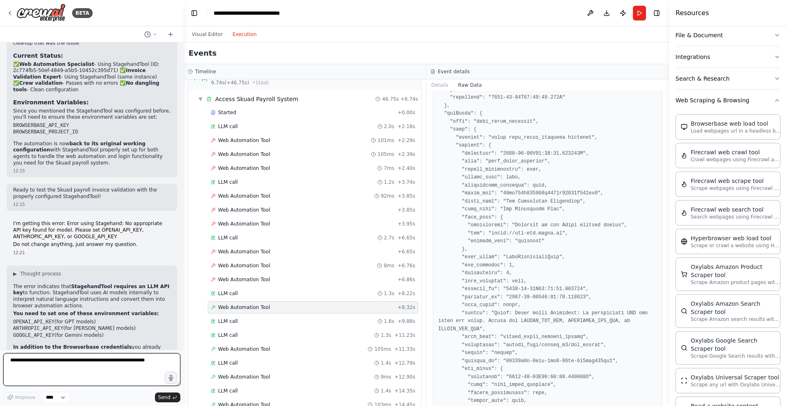
scroll to position [2171, 0]
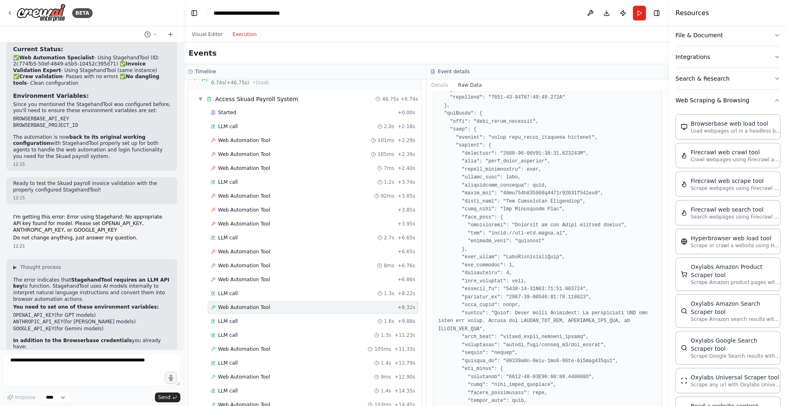
click at [133, 277] on p "The error indicates that StagehandTool requires an LLM API key to function. Sta…" at bounding box center [91, 289] width 157 height 25
click at [153, 277] on p "The error indicates that StagehandTool requires an LLM API key to function. Sta…" at bounding box center [91, 289] width 157 height 25
click at [213, 32] on button "Visual Editor" at bounding box center [207, 35] width 41 height 10
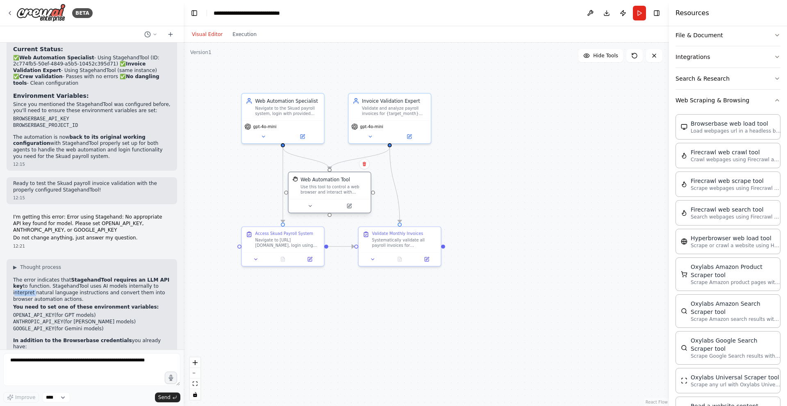
click at [323, 187] on div "Use this tool to control a web browser and interact with websites using natural…" at bounding box center [333, 189] width 66 height 11
click at [310, 206] on icon at bounding box center [310, 206] width 3 height 1
click at [311, 206] on icon at bounding box center [309, 206] width 5 height 5
click at [363, 309] on div ".deletable-edge-delete-btn { width: 20px; height: 20px; border: 0px solid #ffff…" at bounding box center [426, 225] width 485 height 364
click at [347, 204] on icon at bounding box center [349, 206] width 4 height 4
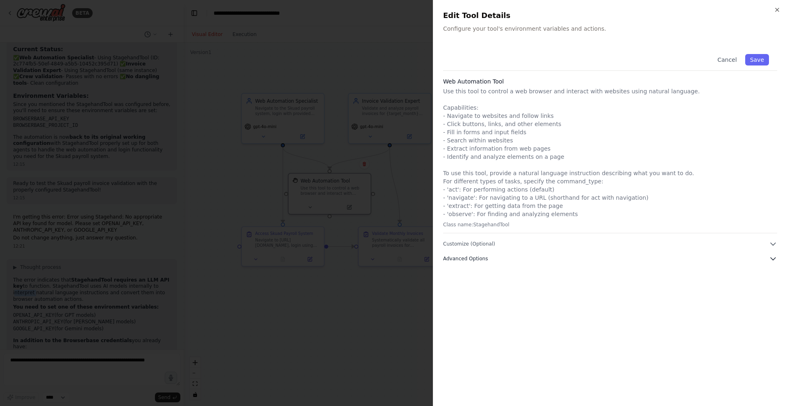
click at [771, 255] on icon "button" at bounding box center [773, 259] width 8 height 8
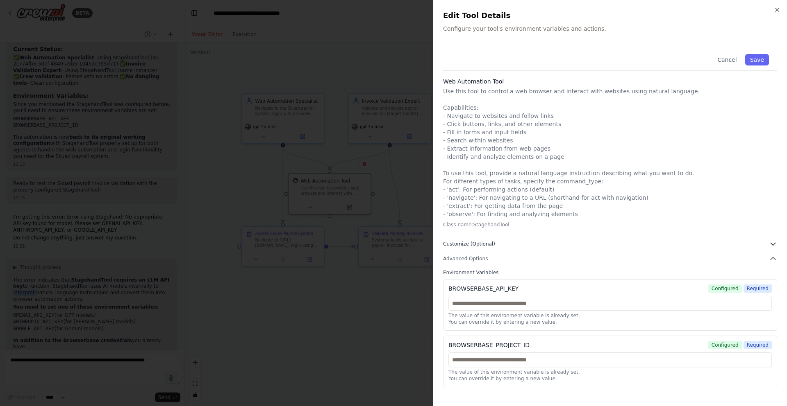
click at [773, 246] on icon "button" at bounding box center [773, 244] width 8 height 8
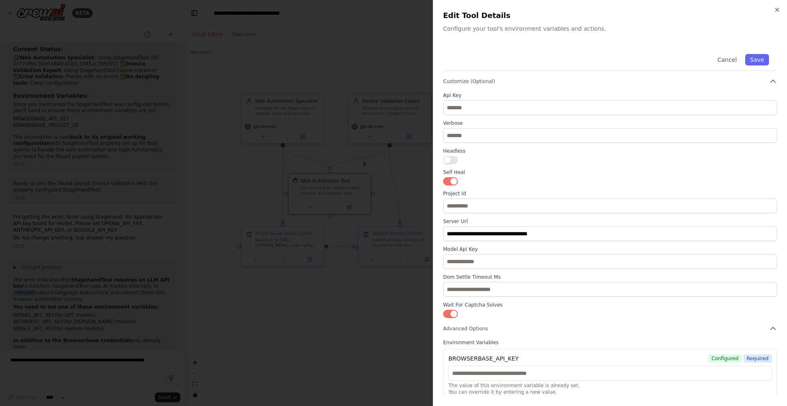
scroll to position [168, 0]
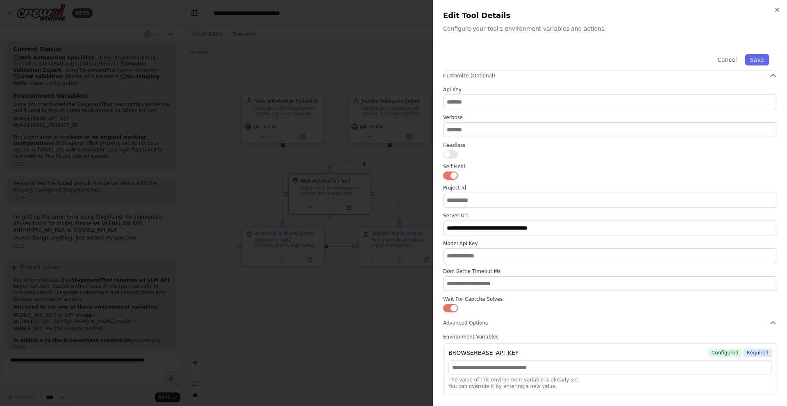
click at [402, 310] on div at bounding box center [393, 203] width 787 height 406
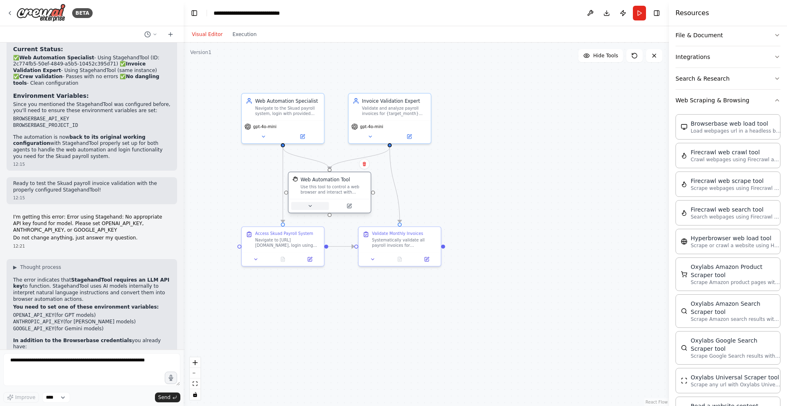
click at [308, 209] on button at bounding box center [310, 206] width 38 height 8
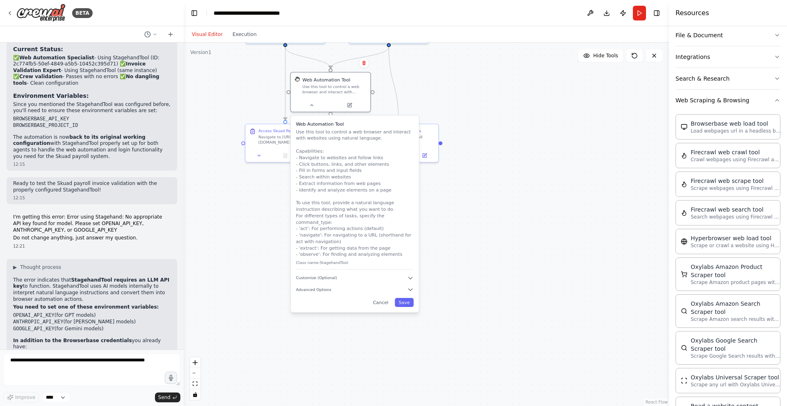
drag, startPoint x: 474, startPoint y: 376, endPoint x: 474, endPoint y: 270, distance: 105.7
click at [474, 270] on div ".deletable-edge-delete-btn { width: 20px; height: 20px; border: 0px solid #ffff…" at bounding box center [426, 225] width 485 height 364
click at [411, 277] on icon "button" at bounding box center [411, 278] width 4 height 2
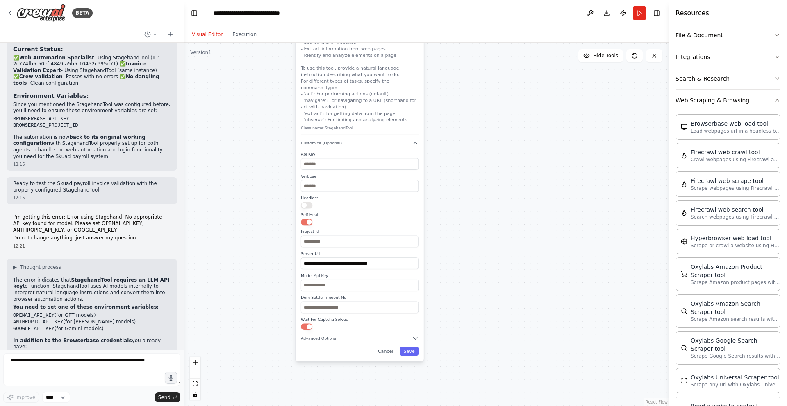
drag, startPoint x: 439, startPoint y: 321, endPoint x: 445, endPoint y: 184, distance: 137.0
click at [445, 184] on div ".deletable-edge-delete-btn { width: 20px; height: 20px; border: 0px solid #ffff…" at bounding box center [426, 225] width 485 height 364
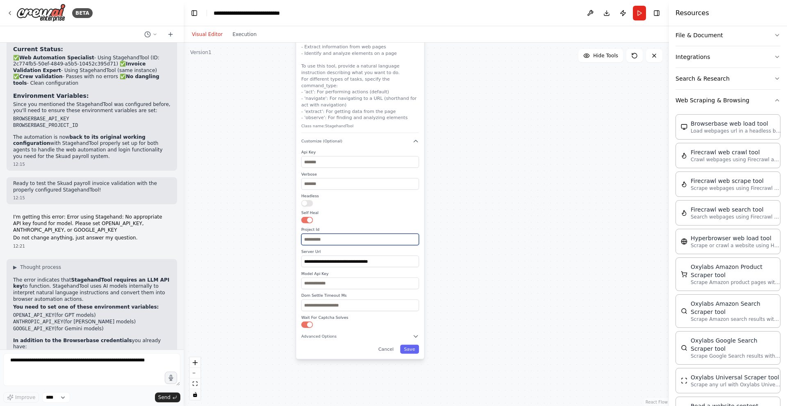
click at [337, 235] on input "text" at bounding box center [360, 239] width 118 height 11
paste input "**********"
type input "**********"
click at [410, 345] on button "Save" at bounding box center [409, 349] width 19 height 9
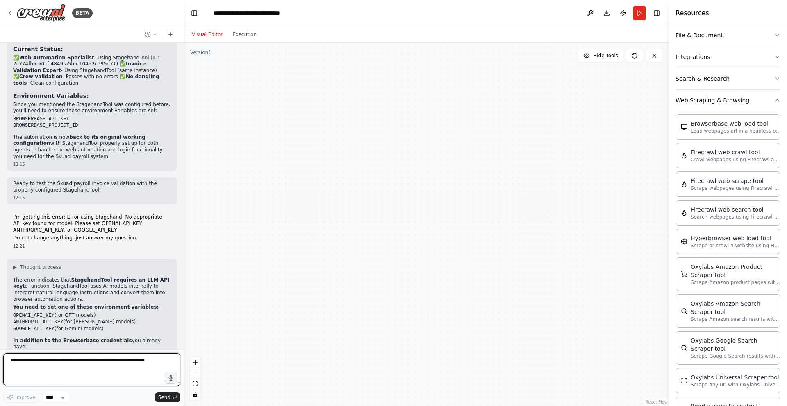
click at [114, 362] on textarea at bounding box center [91, 370] width 177 height 33
type textarea "**********"
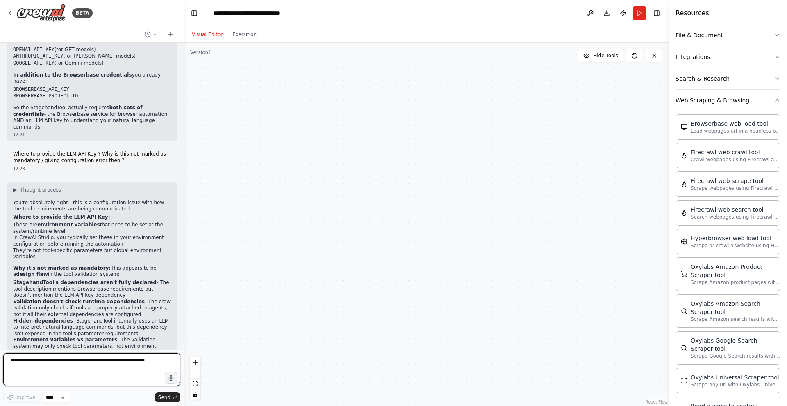
scroll to position [0, 0]
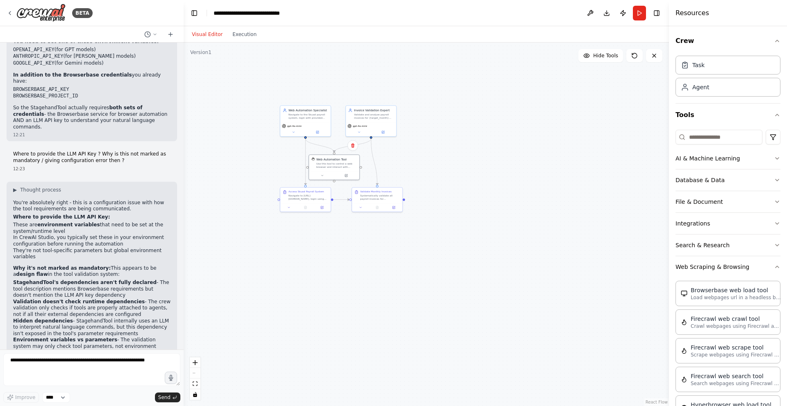
drag, startPoint x: 333, startPoint y: 183, endPoint x: 332, endPoint y: 369, distance: 186.4
click at [332, 369] on div ".deletable-edge-delete-btn { width: 20px; height: 20px; border: 0px solid #ffff…" at bounding box center [426, 225] width 485 height 364
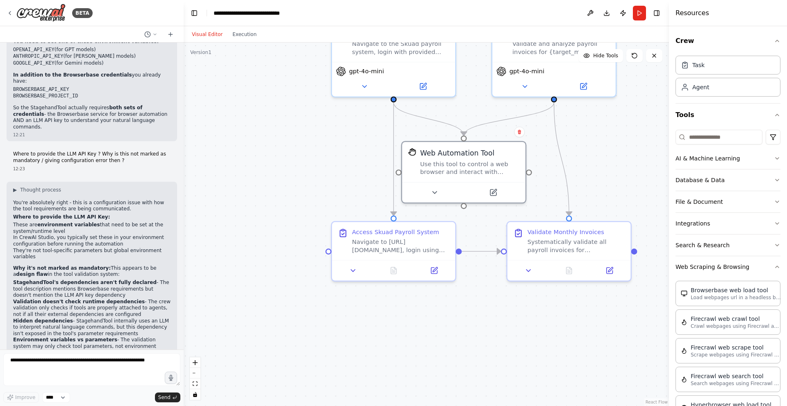
drag, startPoint x: 256, startPoint y: 211, endPoint x: 320, endPoint y: 186, distance: 68.3
click at [320, 186] on div ".deletable-edge-delete-btn { width: 20px; height: 20px; border: 0px solid #ffff…" at bounding box center [426, 225] width 485 height 364
click at [96, 280] on li "StagehandTool's dependencies aren't fully declared - The tool description menti…" at bounding box center [91, 289] width 157 height 19
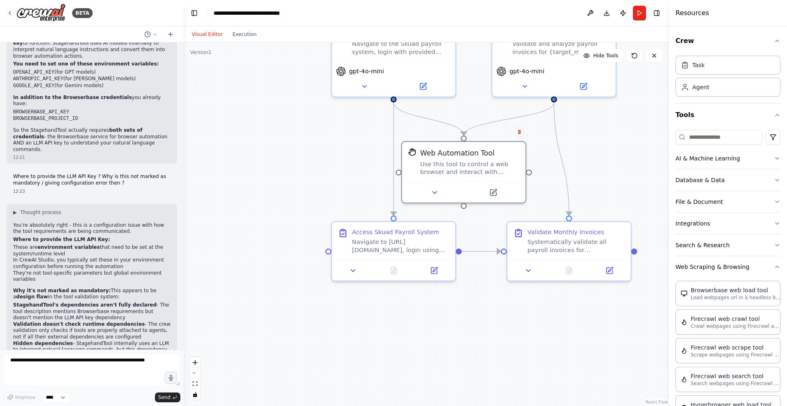
scroll to position [2437, 0]
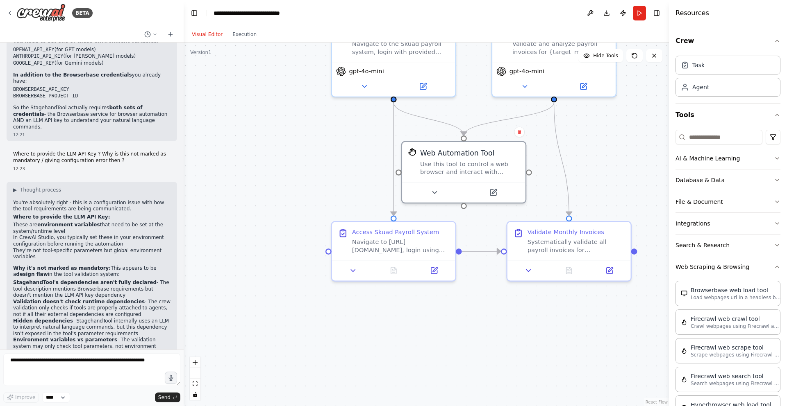
drag, startPoint x: 20, startPoint y: 322, endPoint x: 99, endPoint y: 333, distance: 78.9
click at [99, 333] on div "▶ Thought process You're absolutely right - this is a configuration issue with …" at bounding box center [92, 298] width 170 height 232
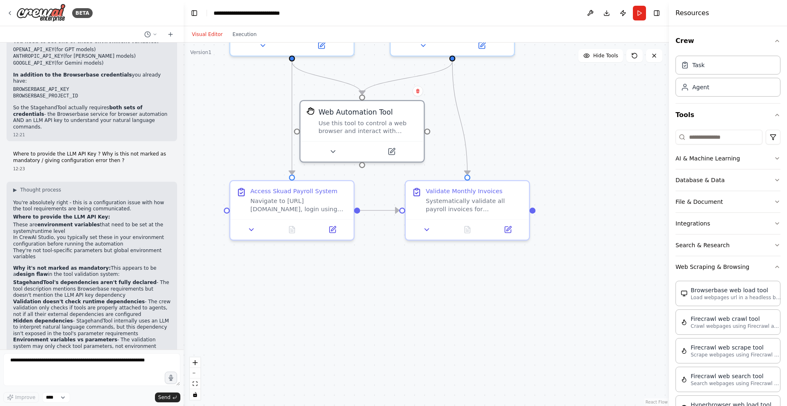
drag, startPoint x: 331, startPoint y: 322, endPoint x: 223, endPoint y: 281, distance: 115.5
click at [223, 281] on div ".deletable-edge-delete-btn { width: 20px; height: 20px; border: 0px solid #ffff…" at bounding box center [426, 225] width 485 height 364
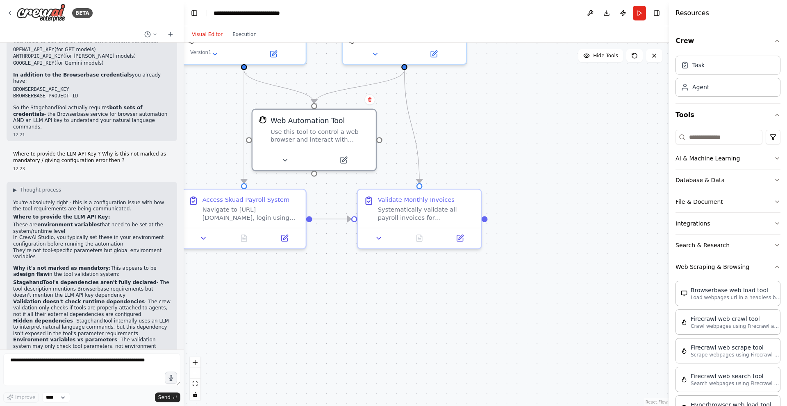
drag, startPoint x: 301, startPoint y: 300, endPoint x: 259, endPoint y: 307, distance: 42.5
click at [259, 307] on div ".deletable-edge-delete-btn { width: 20px; height: 20px; border: 0px solid #ffff…" at bounding box center [426, 225] width 485 height 364
click at [89, 235] on li "In CrewAI Studio, you typically set these in your environment configuration bef…" at bounding box center [91, 241] width 157 height 13
drag, startPoint x: 100, startPoint y: 175, endPoint x: 127, endPoint y: 173, distance: 26.7
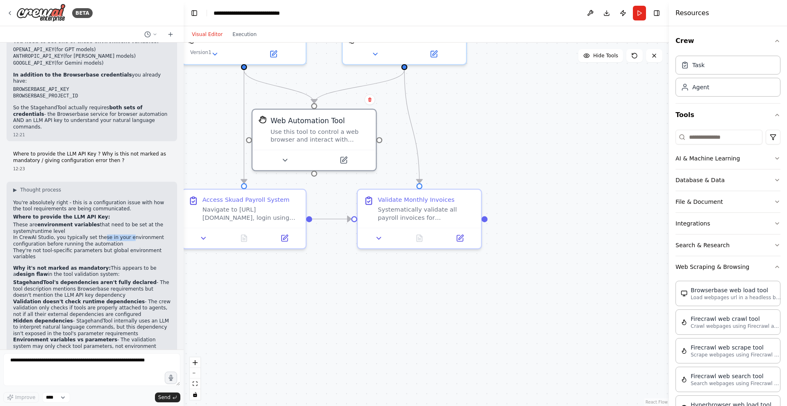
click at [127, 235] on li "In CrewAI Studio, you typically set these in your environment configuration bef…" at bounding box center [91, 241] width 157 height 13
drag, startPoint x: 53, startPoint y: 182, endPoint x: 109, endPoint y: 180, distance: 56.2
click at [109, 235] on li "In CrewAI Studio, you typically set these in your environment configuration bef…" at bounding box center [91, 241] width 157 height 13
click at [722, 65] on div "Task" at bounding box center [727, 64] width 105 height 19
click at [657, 12] on button "Toggle Right Sidebar" at bounding box center [656, 12] width 11 height 11
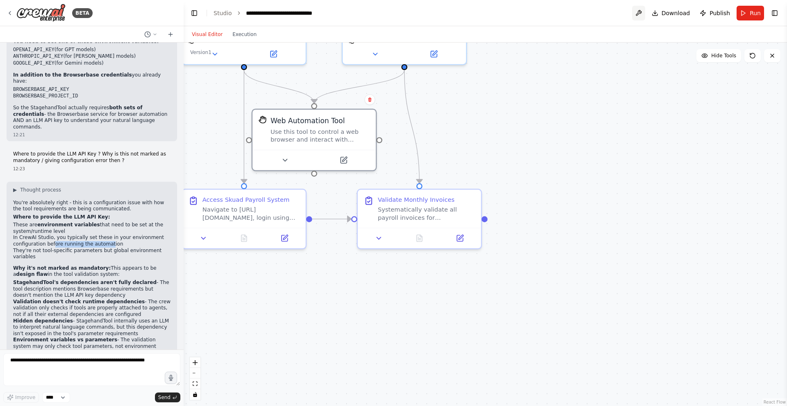
click at [636, 10] on button at bounding box center [638, 13] width 13 height 15
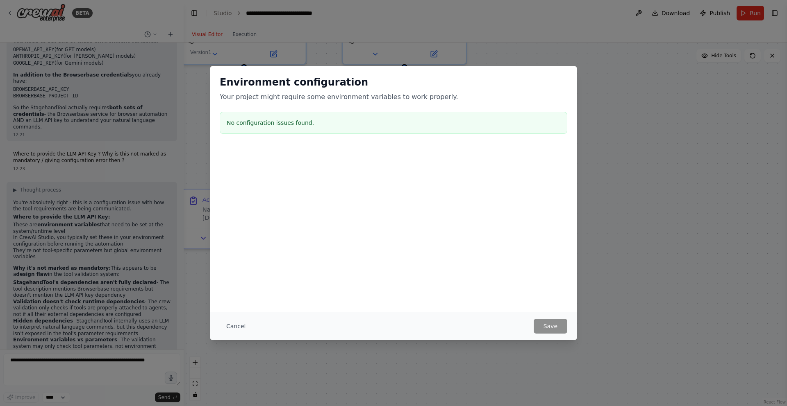
click at [293, 120] on h3 "No configuration issues found." at bounding box center [394, 123] width 334 height 8
click at [235, 321] on button "Cancel" at bounding box center [236, 326] width 32 height 15
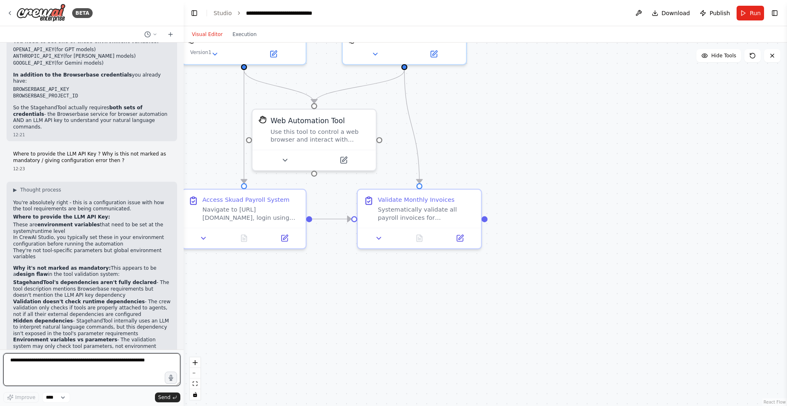
click at [97, 367] on textarea at bounding box center [91, 370] width 177 height 33
type textarea "**********"
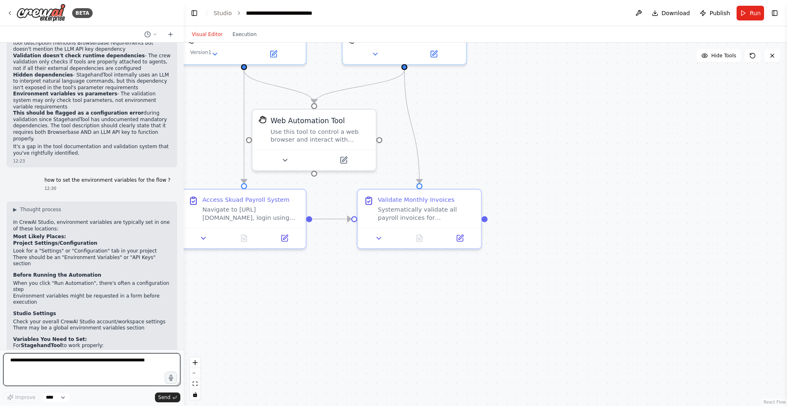
scroll to position [2680, 0]
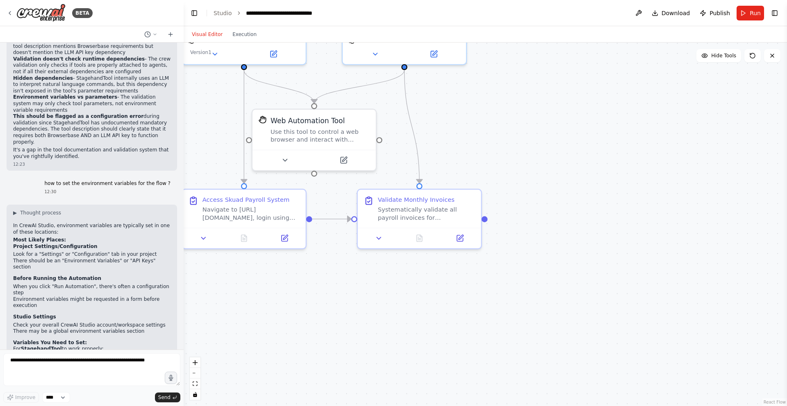
click at [101, 258] on li "There should be an "Environment Variables" or "API Keys" section" at bounding box center [91, 264] width 157 height 13
click at [224, 13] on link "Studio" at bounding box center [222, 13] width 18 height 7
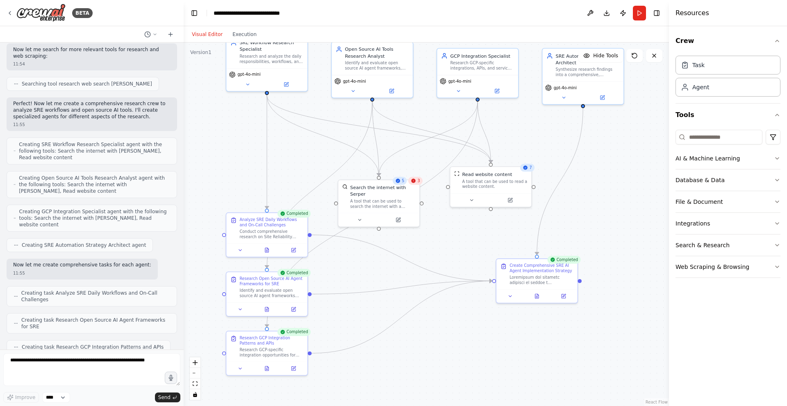
drag, startPoint x: 322, startPoint y: 239, endPoint x: 302, endPoint y: 160, distance: 81.9
click at [302, 160] on div ".deletable-edge-delete-btn { width: 20px; height: 20px; border: 0px solid #ffff…" at bounding box center [426, 225] width 485 height 364
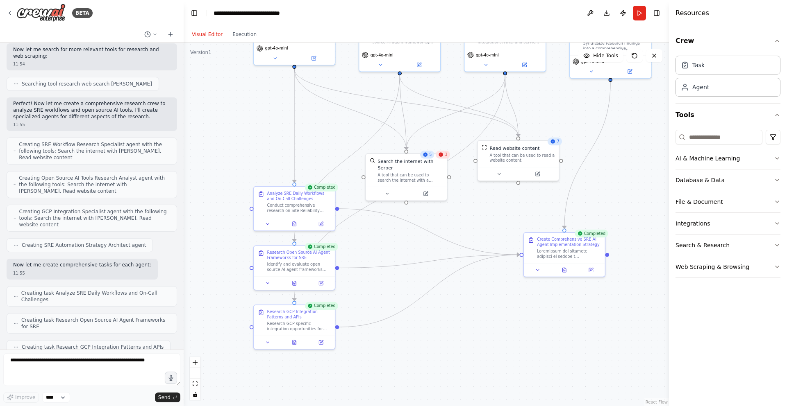
drag, startPoint x: 302, startPoint y: 160, endPoint x: 329, endPoint y: 134, distance: 37.4
click at [329, 134] on div ".deletable-edge-delete-btn { width: 20px; height: 20px; border: 0px solid #ffff…" at bounding box center [426, 225] width 485 height 364
click at [245, 36] on button "Execution" at bounding box center [244, 35] width 34 height 10
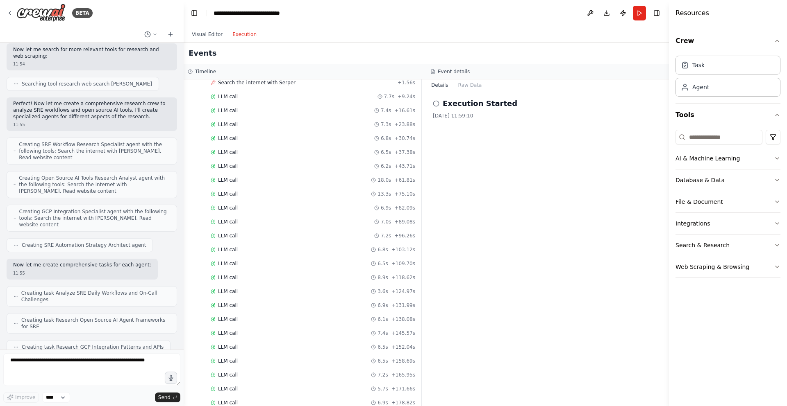
scroll to position [790, 0]
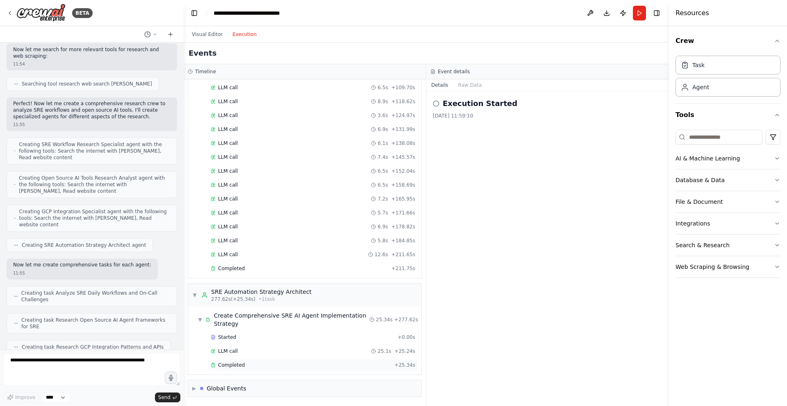
click at [243, 366] on div "Completed" at bounding box center [301, 365] width 180 height 7
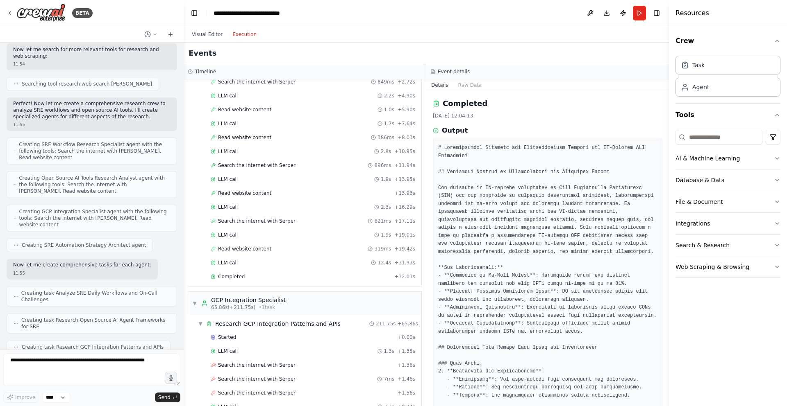
scroll to position [305, 0]
click at [250, 122] on div "LLM call 1.7s + 7.64s" at bounding box center [313, 121] width 204 height 7
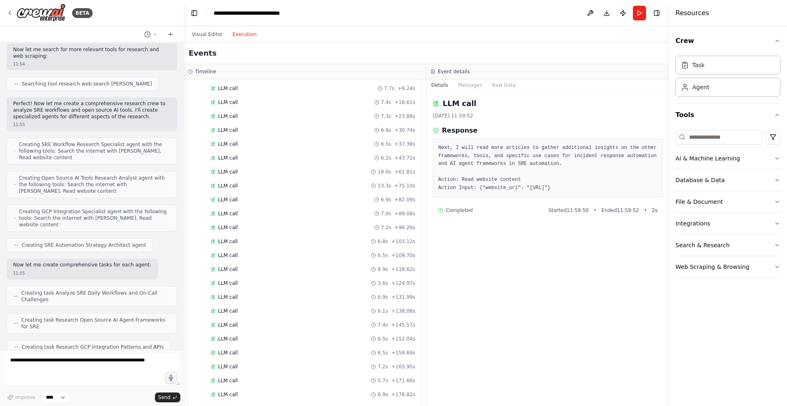
scroll to position [785, 0]
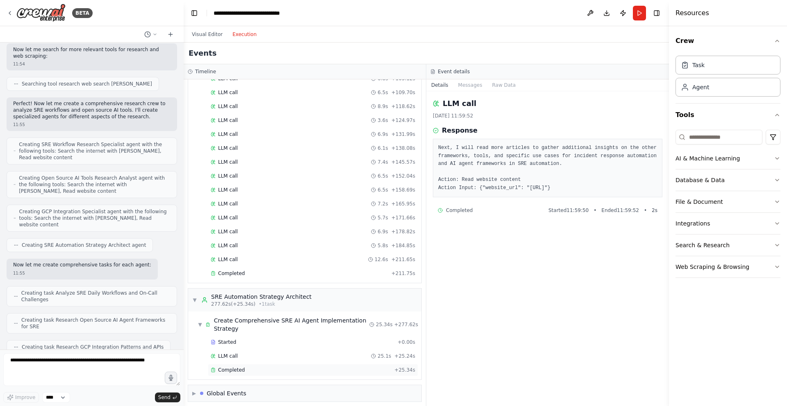
click at [257, 371] on div "Completed" at bounding box center [301, 370] width 180 height 7
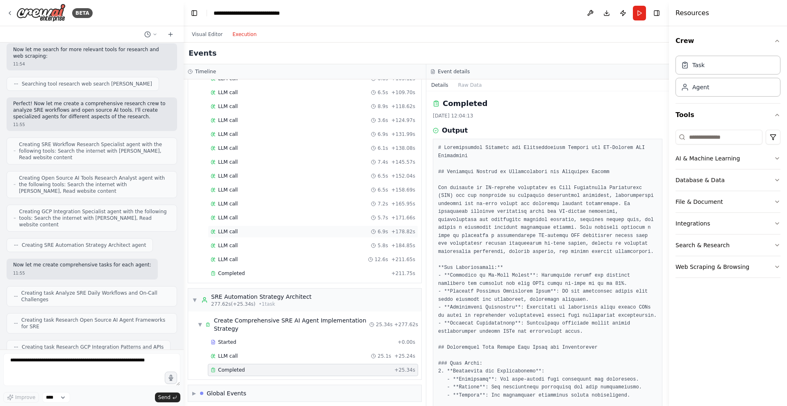
scroll to position [790, 0]
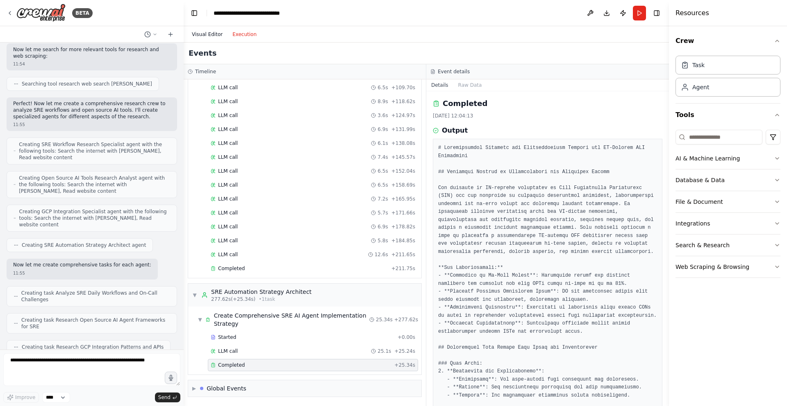
click at [215, 33] on button "Visual Editor" at bounding box center [207, 35] width 41 height 10
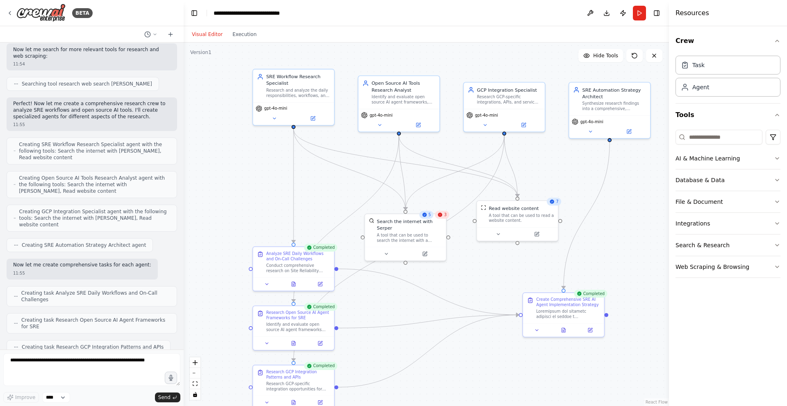
drag, startPoint x: 383, startPoint y: 255, endPoint x: 383, endPoint y: 316, distance: 60.6
click at [383, 316] on div ".deletable-edge-delete-btn { width: 20px; height: 20px; border: 0px solid #ffff…" at bounding box center [426, 225] width 485 height 364
click at [278, 108] on span "gpt-4o-mini" at bounding box center [275, 107] width 23 height 5
click at [277, 115] on button at bounding box center [274, 118] width 37 height 8
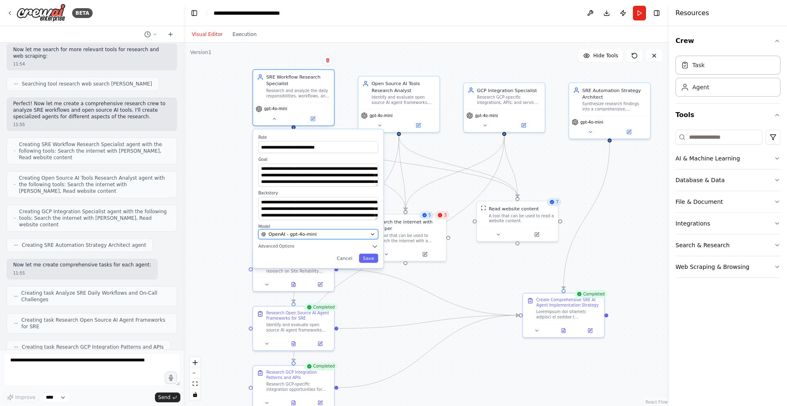
click at [312, 234] on span "OpenAI - gpt-4o-mini" at bounding box center [292, 234] width 48 height 7
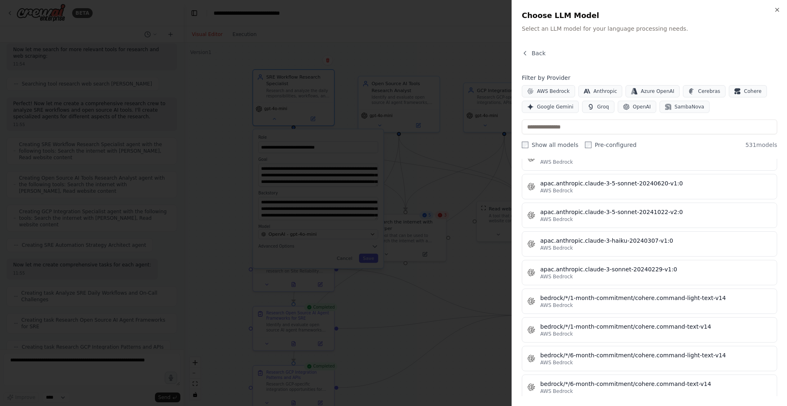
scroll to position [927, 0]
click at [597, 108] on span "Groq" at bounding box center [603, 107] width 12 height 7
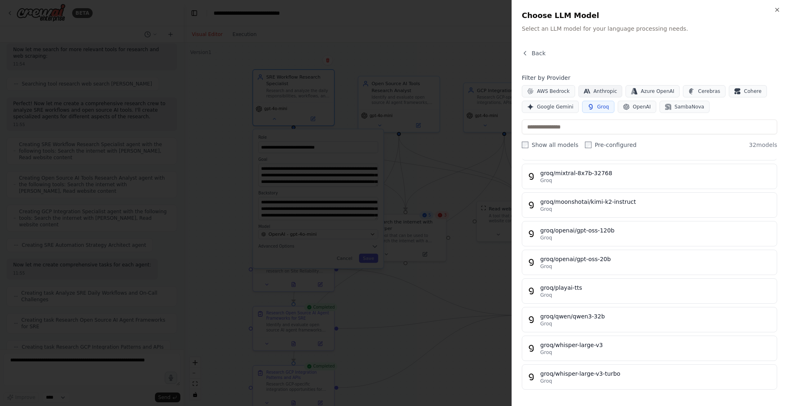
click at [609, 89] on span "Anthropic" at bounding box center [605, 91] width 24 height 7
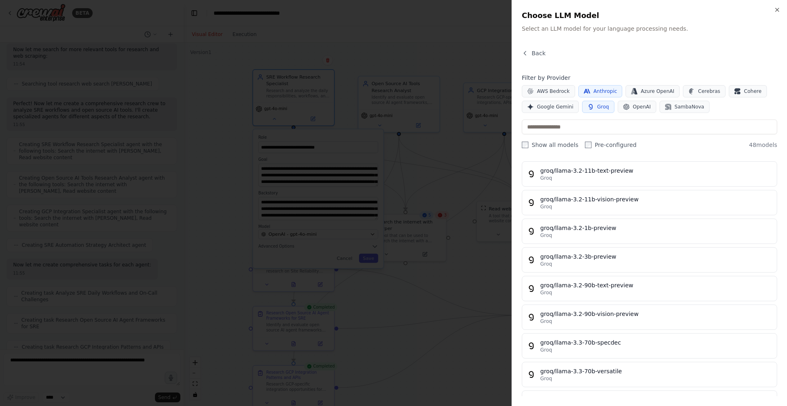
click at [593, 111] on button "Groq" at bounding box center [598, 107] width 32 height 12
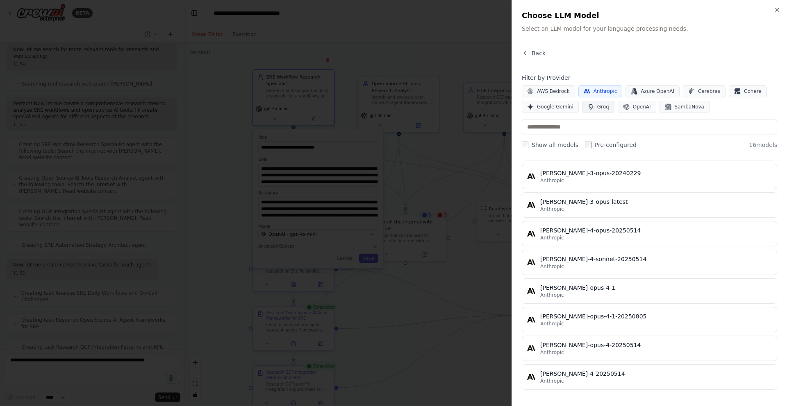
scroll to position [277, 0]
click at [777, 8] on icon "button" at bounding box center [777, 10] width 7 height 7
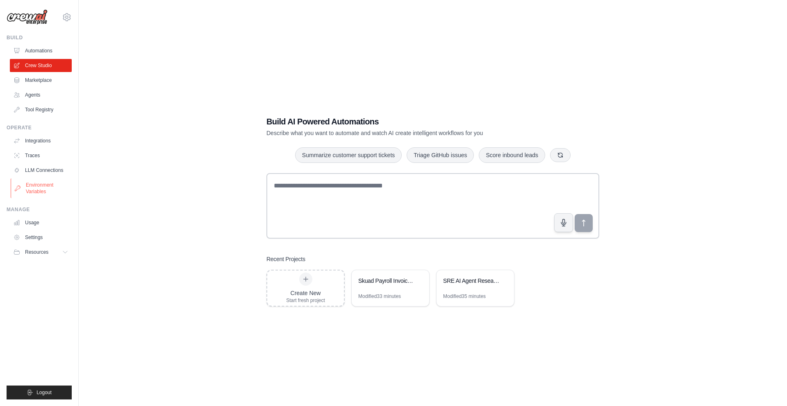
click at [43, 191] on link "Environment Variables" at bounding box center [42, 189] width 62 height 20
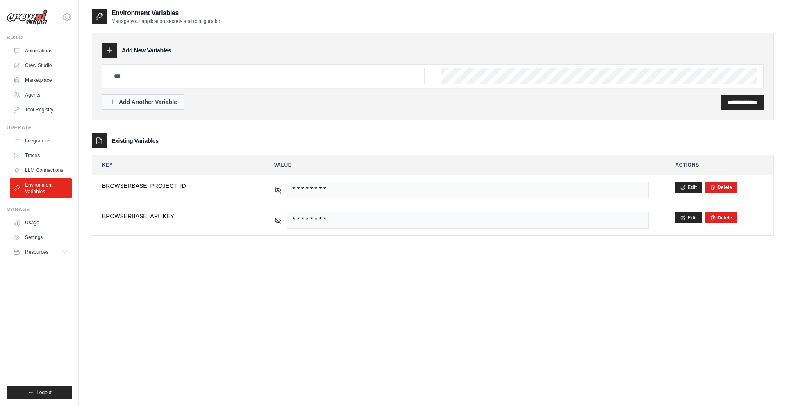
click at [157, 102] on div "Add Another Variable" at bounding box center [143, 102] width 68 height 8
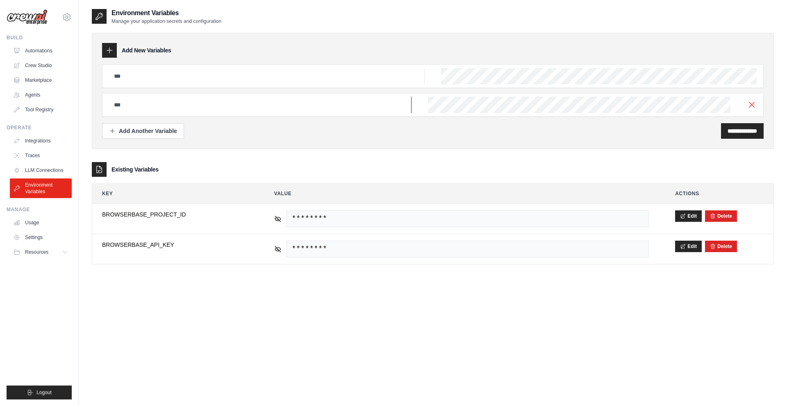
click at [152, 84] on input "text" at bounding box center [267, 76] width 316 height 16
click at [172, 74] on input "text" at bounding box center [267, 76] width 316 height 16
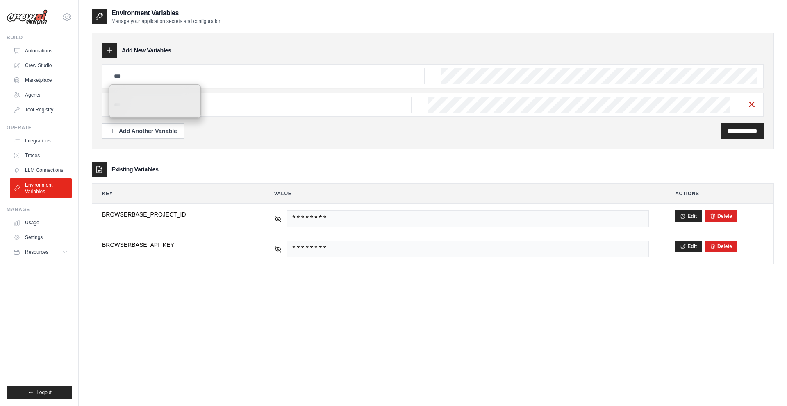
click at [750, 106] on line "button" at bounding box center [751, 104] width 5 height 5
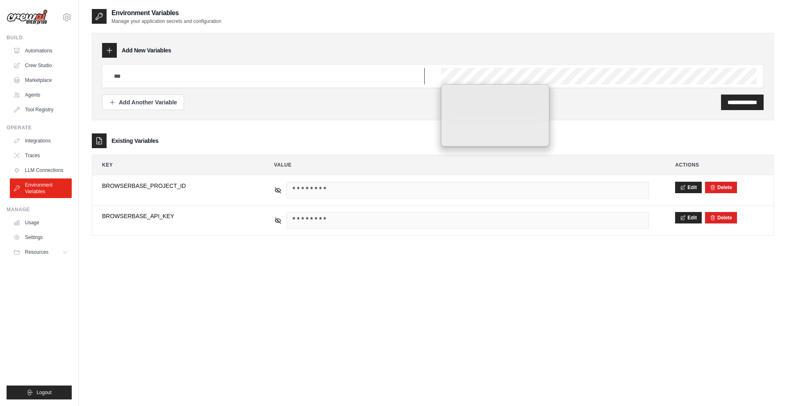
click at [356, 80] on input "text" at bounding box center [267, 76] width 316 height 16
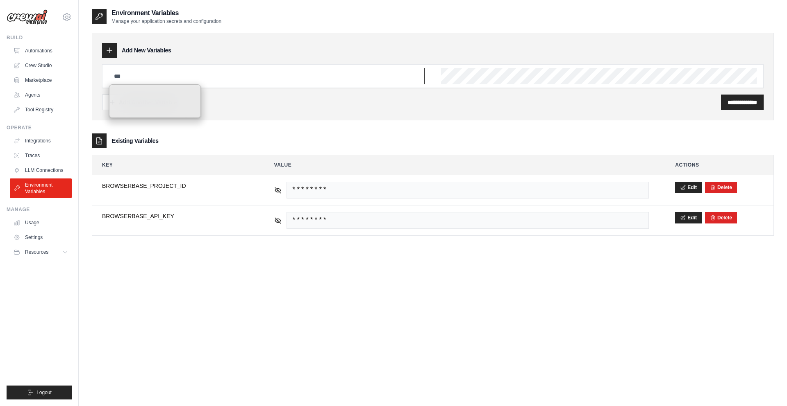
paste input "**********"
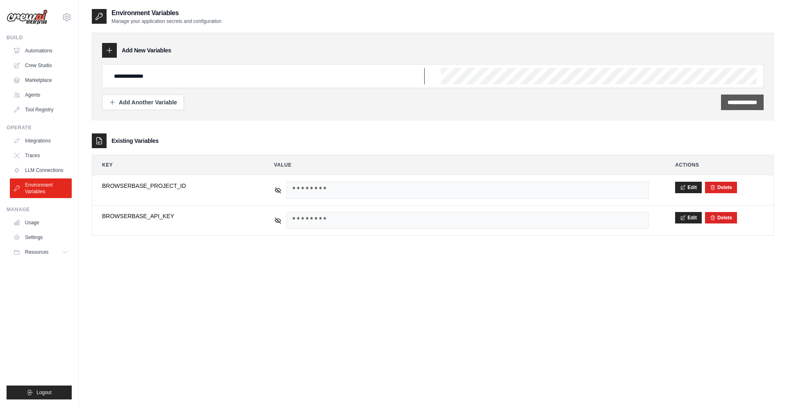
type input "**********"
click at [731, 104] on input "**********" at bounding box center [742, 102] width 30 height 8
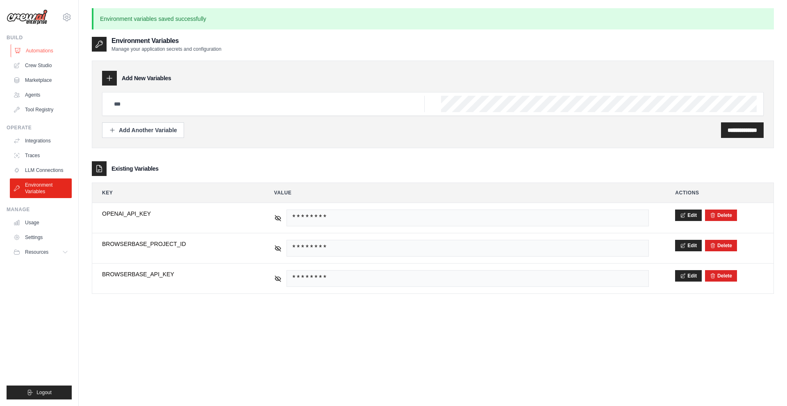
click at [39, 47] on link "Automations" at bounding box center [42, 50] width 62 height 13
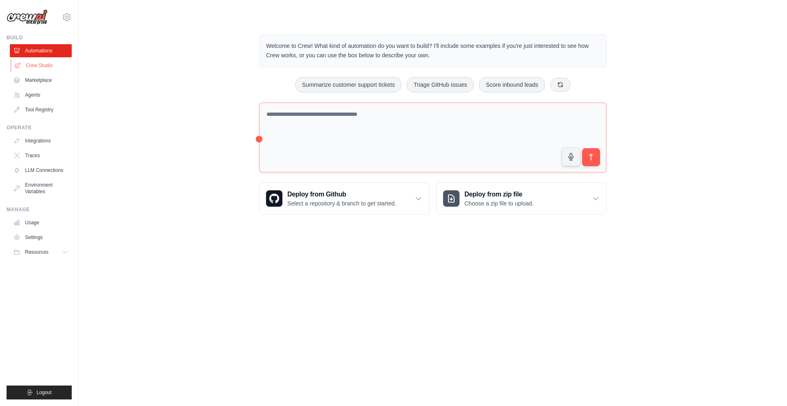
click at [48, 64] on link "Crew Studio" at bounding box center [42, 65] width 62 height 13
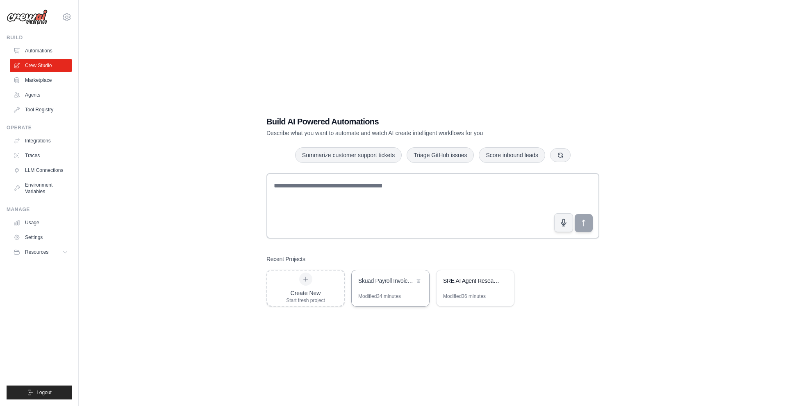
click at [390, 288] on div "Skuad Payroll Invoice Validation" at bounding box center [390, 281] width 77 height 23
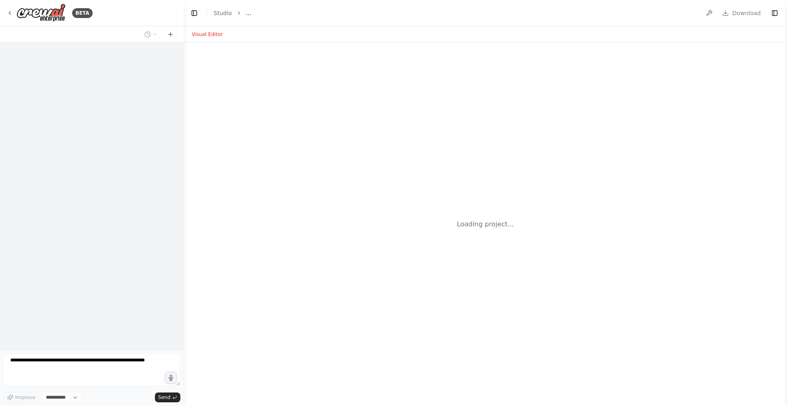
select select "****"
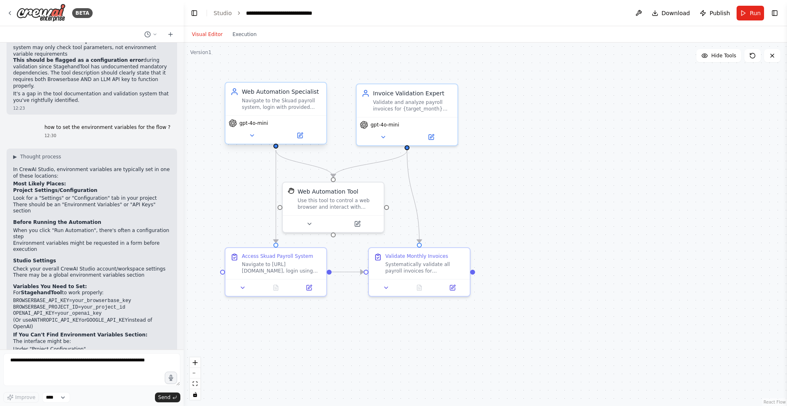
scroll to position [2729, 0]
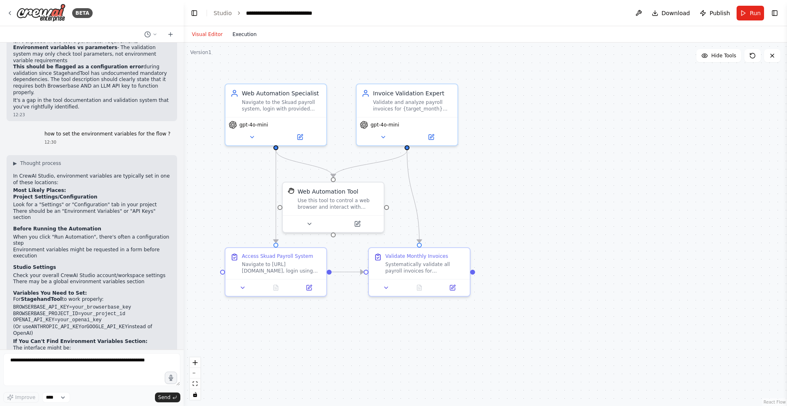
click at [241, 34] on button "Execution" at bounding box center [244, 35] width 34 height 10
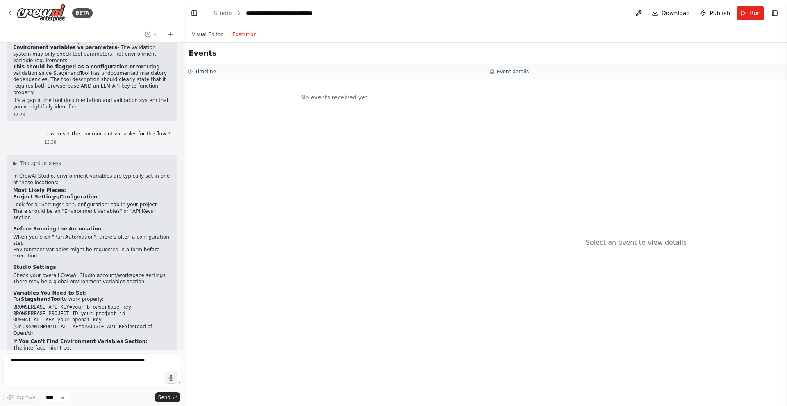
click at [431, 113] on div "No events received yet" at bounding box center [334, 242] width 301 height 327
click at [746, 15] on button "Run" at bounding box center [749, 13] width 27 height 15
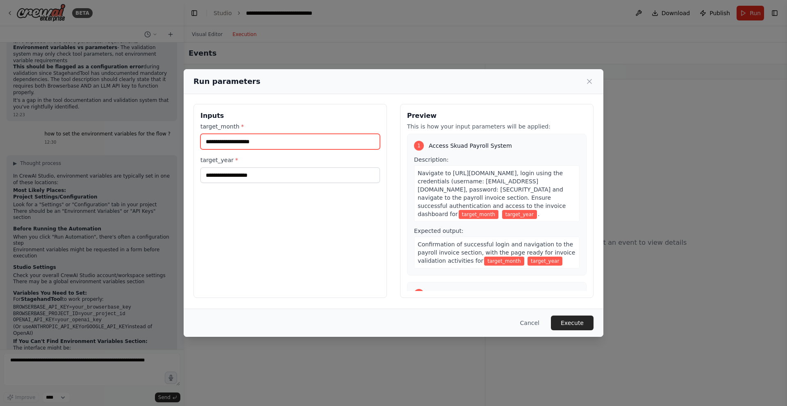
click at [281, 142] on input "target_month *" at bounding box center [289, 142] width 179 height 16
type input "******"
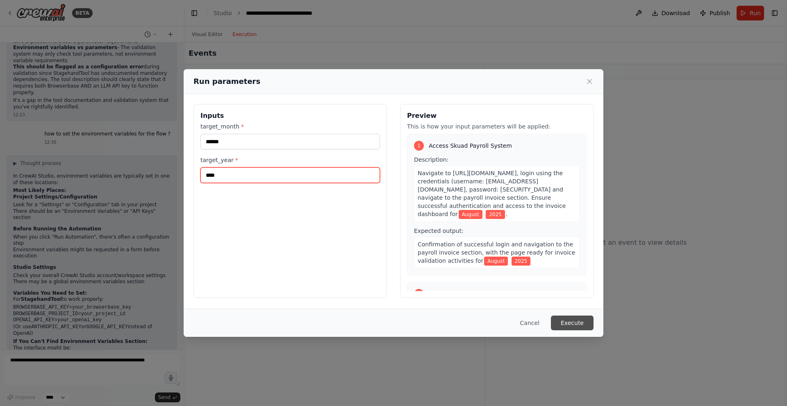
type input "****"
click at [569, 322] on button "Execute" at bounding box center [572, 323] width 43 height 15
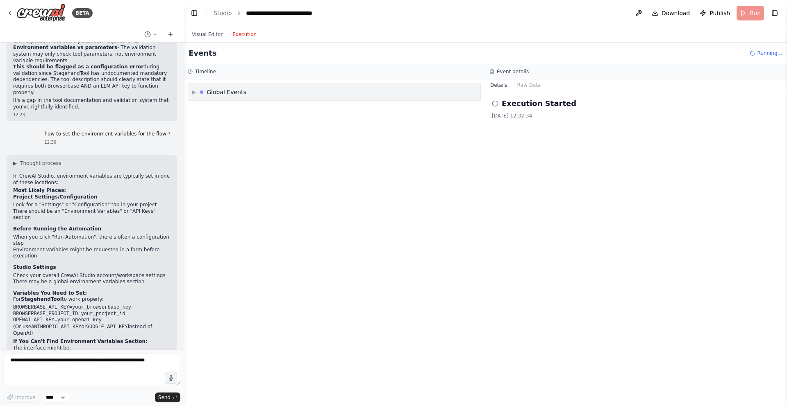
click at [193, 91] on span "▶" at bounding box center [194, 92] width 4 height 7
click at [194, 91] on div "▼ Global Events Execution Started" at bounding box center [334, 242] width 301 height 327
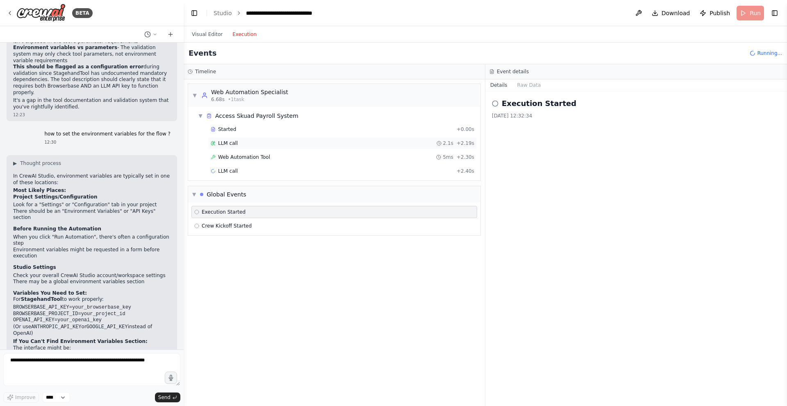
click at [241, 145] on div "LLM call 2.1s + 2.19s" at bounding box center [342, 143] width 263 height 7
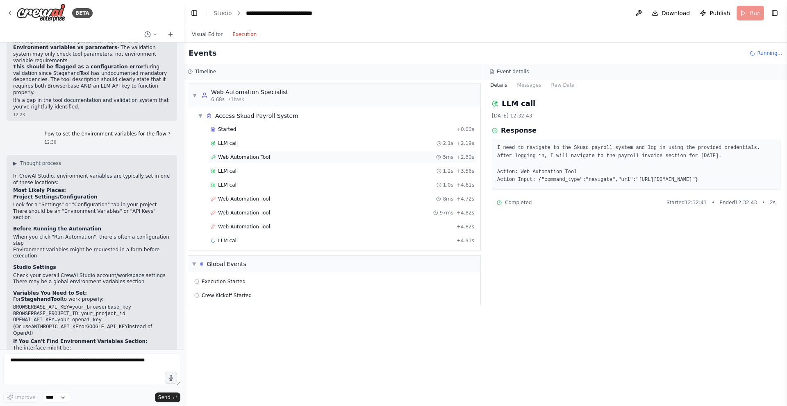
click at [257, 161] on div "Web Automation Tool 5ms + 2.30s" at bounding box center [342, 157] width 269 height 12
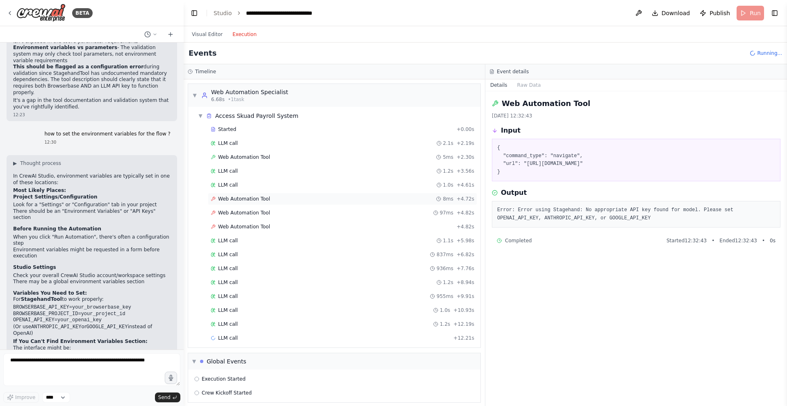
click at [257, 201] on span "Web Automation Tool" at bounding box center [244, 199] width 52 height 7
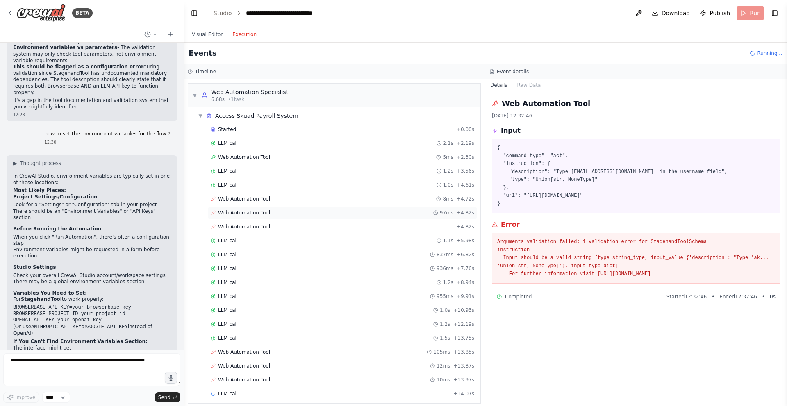
click at [257, 212] on span "Web Automation Tool" at bounding box center [244, 213] width 52 height 7
click at [257, 227] on span "Web Automation Tool" at bounding box center [244, 227] width 52 height 7
click at [257, 238] on div "LLM call 1.1s + 5.98s" at bounding box center [342, 241] width 263 height 7
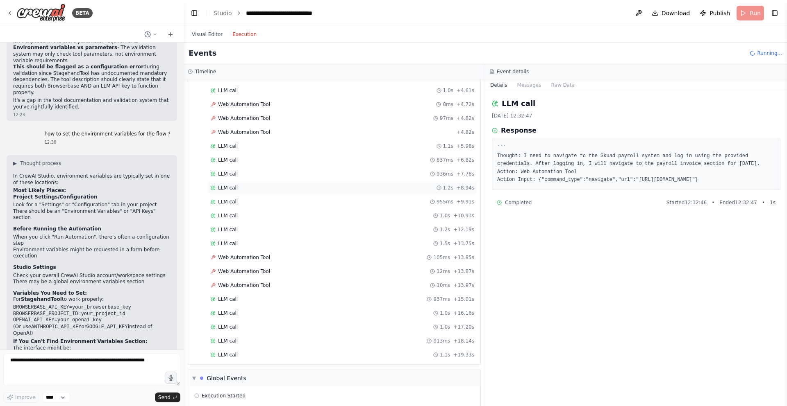
scroll to position [97, 0]
click at [272, 251] on div "Web Automation Tool 105ms + 13.85s" at bounding box center [342, 256] width 269 height 12
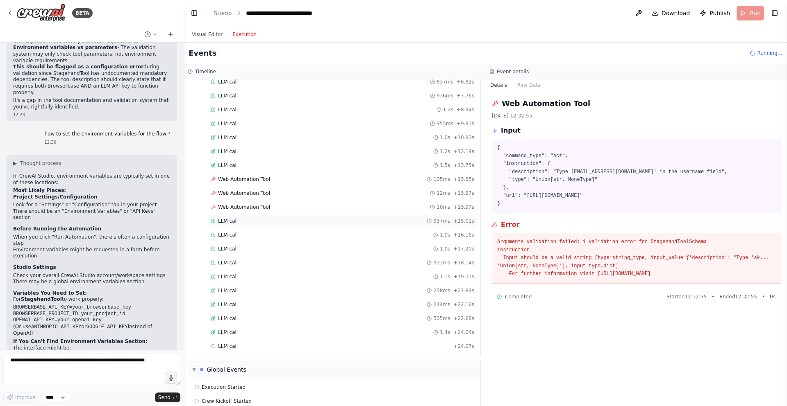
scroll to position [182, 0]
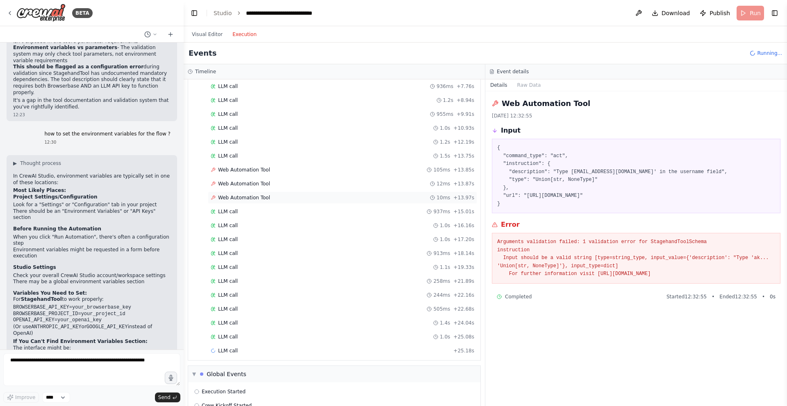
click at [263, 198] on span "Web Automation Tool" at bounding box center [244, 198] width 52 height 7
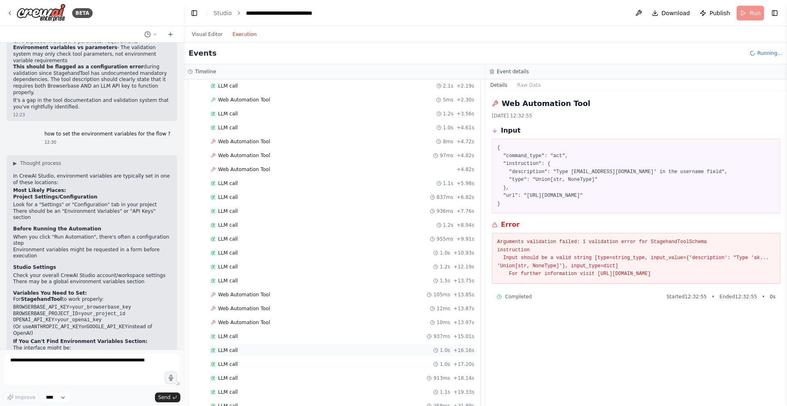
scroll to position [0, 0]
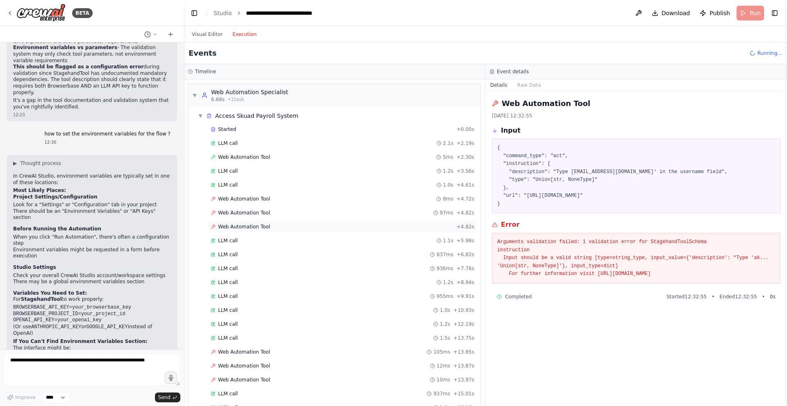
click at [282, 227] on div "Web Automation Tool + 4.82s" at bounding box center [342, 227] width 263 height 7
click at [279, 217] on div "Web Automation Tool 97ms + 4.82s" at bounding box center [342, 213] width 269 height 12
click at [280, 201] on div "Web Automation Tool 8ms + 4.72s" at bounding box center [342, 199] width 263 height 7
click at [279, 155] on div "Web Automation Tool 5ms + 2.30s" at bounding box center [342, 157] width 263 height 7
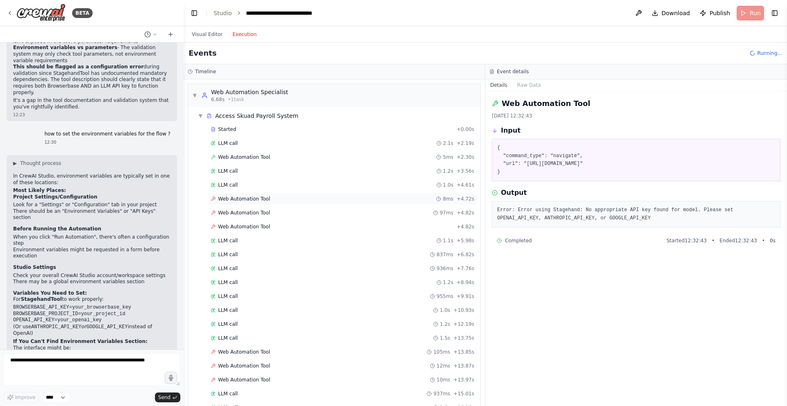
click at [273, 202] on div "Web Automation Tool 8ms + 4.72s" at bounding box center [342, 199] width 263 height 7
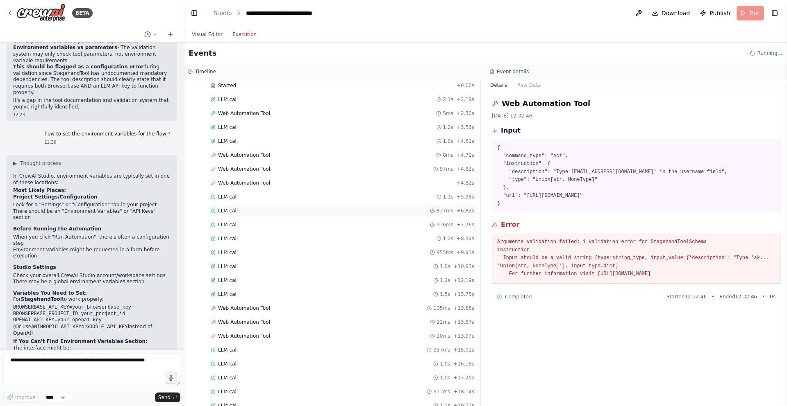
scroll to position [32, 0]
click at [267, 127] on span "Web Automation Tool" at bounding box center [244, 126] width 52 height 7
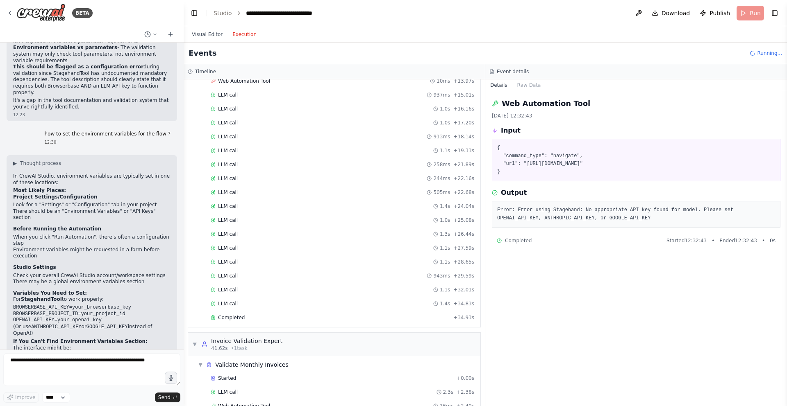
scroll to position [512, 0]
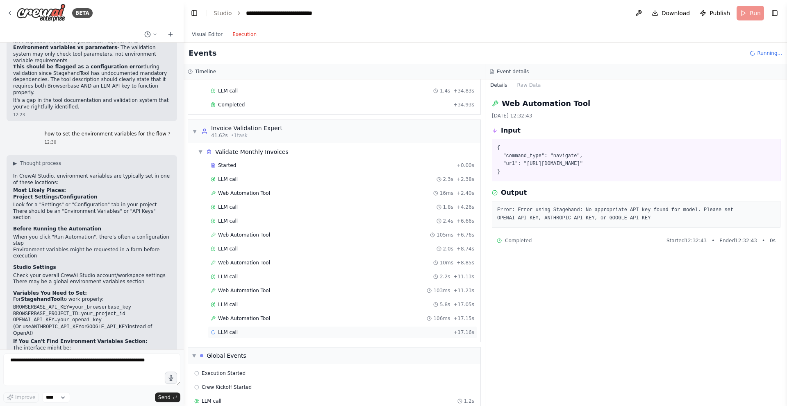
click at [255, 335] on div "LLM call + 17.16s" at bounding box center [342, 332] width 263 height 7
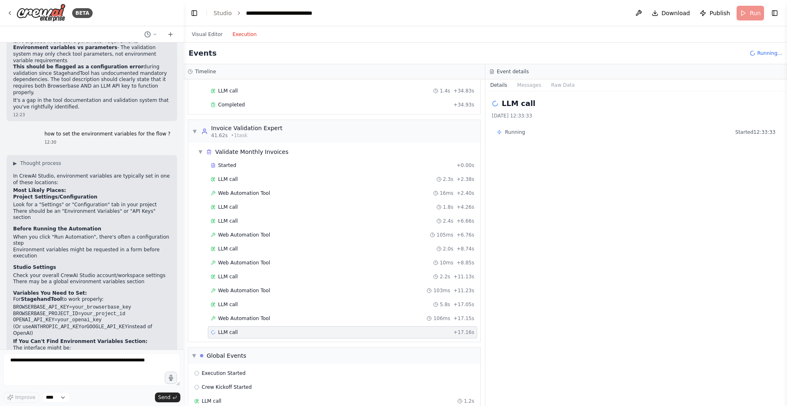
click at [516, 132] on span "Running" at bounding box center [515, 132] width 20 height 7
click at [531, 83] on button "Messages" at bounding box center [529, 84] width 34 height 11
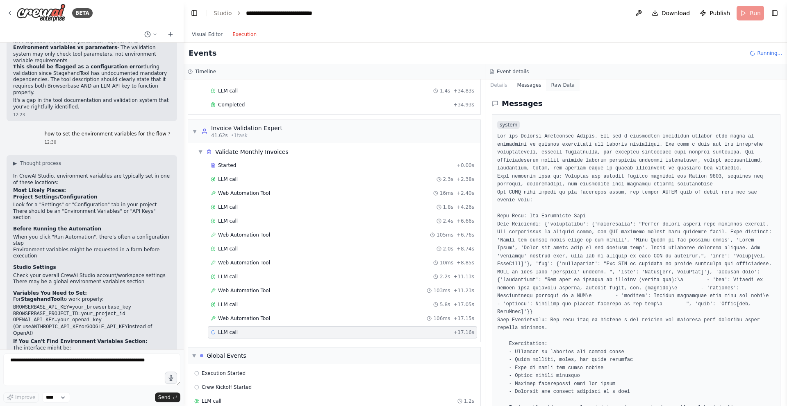
click at [559, 84] on button "Raw Data" at bounding box center [563, 84] width 34 height 11
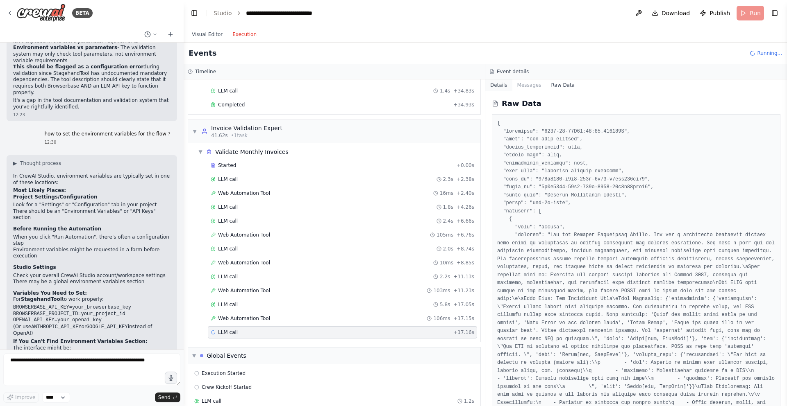
click at [504, 82] on button "Details" at bounding box center [498, 84] width 27 height 11
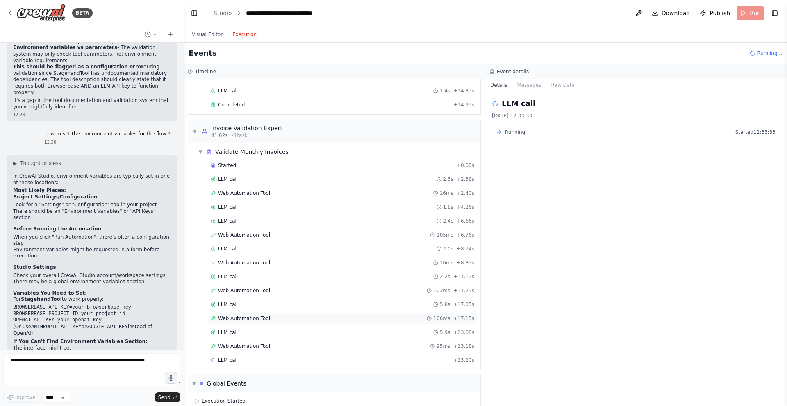
click at [254, 316] on span "Web Automation Tool" at bounding box center [244, 319] width 52 height 7
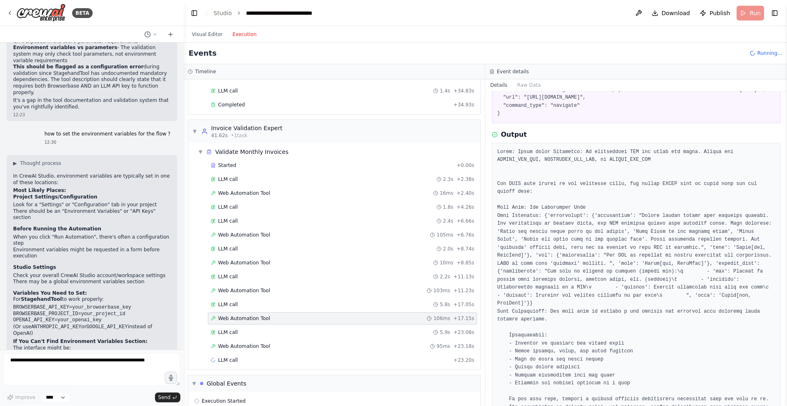
scroll to position [70, 0]
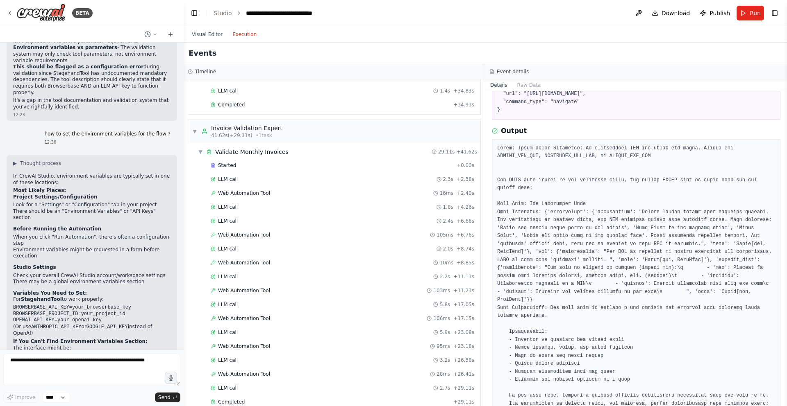
click at [517, 164] on pre at bounding box center [636, 389] width 278 height 488
copy pre "OPENAI_API_KEY"
click at [642, 12] on button at bounding box center [638, 13] width 13 height 15
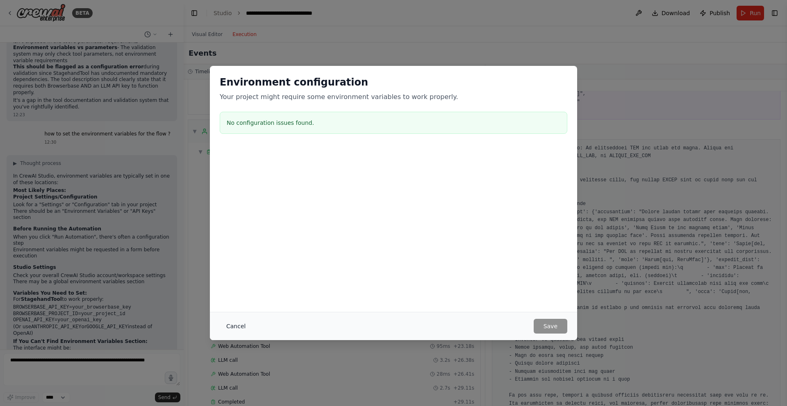
click at [234, 327] on button "Cancel" at bounding box center [236, 326] width 32 height 15
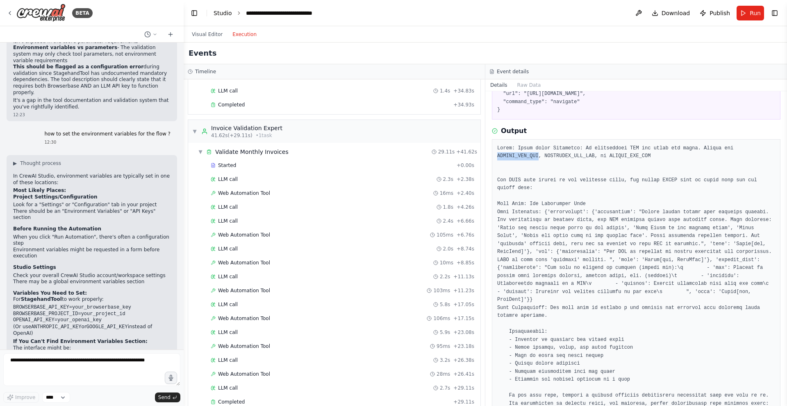
click at [224, 13] on link "Studio" at bounding box center [222, 13] width 18 height 7
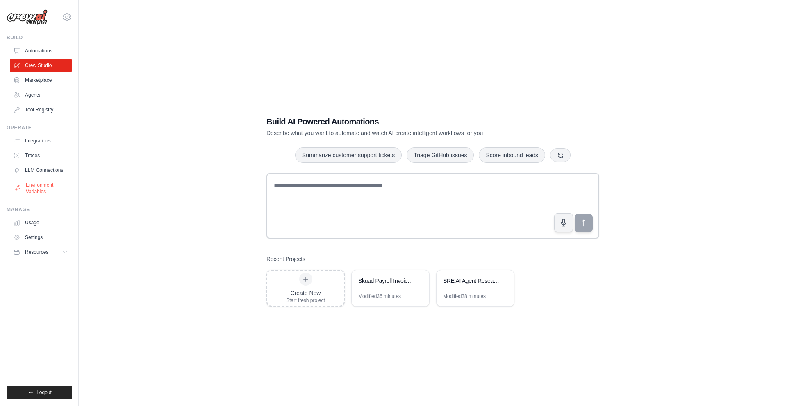
click at [45, 188] on link "Environment Variables" at bounding box center [42, 189] width 62 height 20
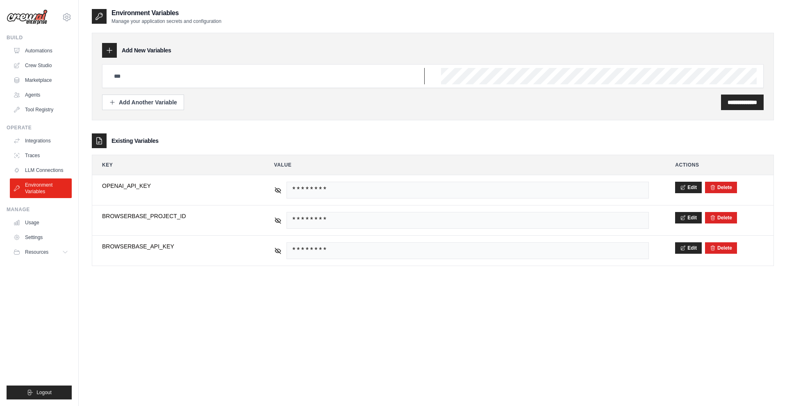
click at [128, 76] on input "text" at bounding box center [267, 76] width 316 height 16
paste input "**********"
type input "**********"
click at [359, 123] on div "**********" at bounding box center [433, 146] width 682 height 242
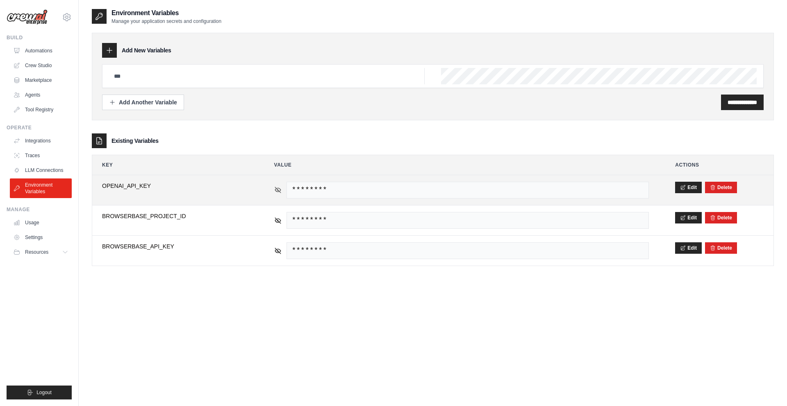
click at [279, 188] on icon at bounding box center [278, 190] width 6 height 4
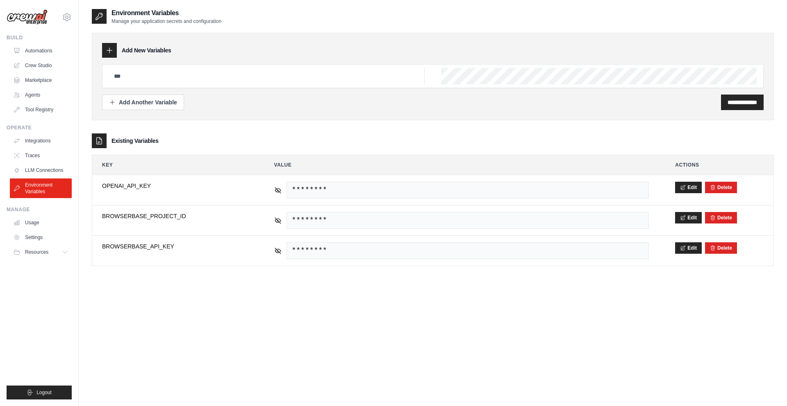
click at [283, 296] on div "**********" at bounding box center [433, 211] width 682 height 406
click at [136, 140] on h3 "Existing Variables" at bounding box center [134, 141] width 47 height 8
click at [44, 66] on link "Crew Studio" at bounding box center [42, 65] width 62 height 13
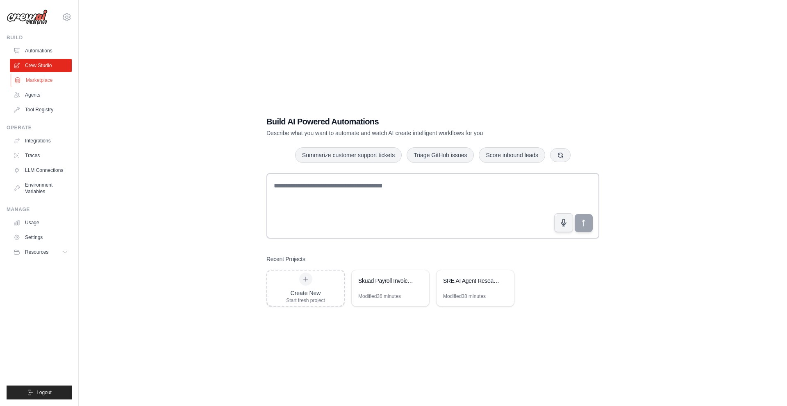
click at [43, 80] on link "Marketplace" at bounding box center [42, 80] width 62 height 13
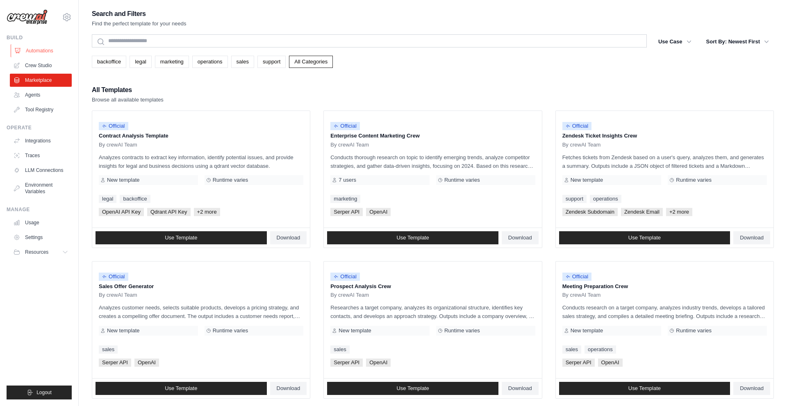
click at [45, 51] on link "Automations" at bounding box center [42, 50] width 62 height 13
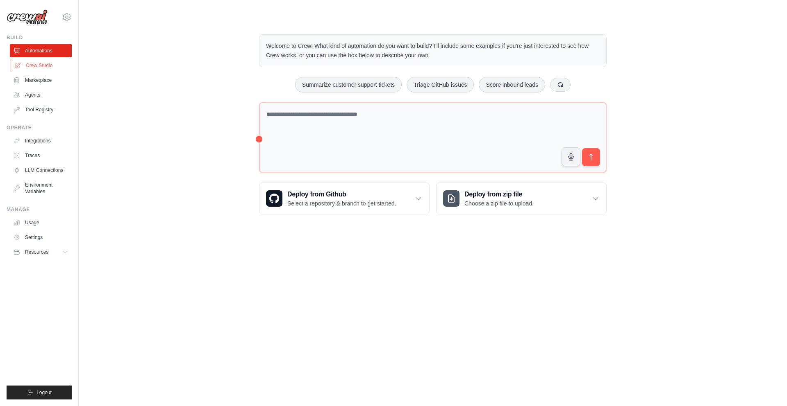
click at [41, 68] on link "Crew Studio" at bounding box center [42, 65] width 62 height 13
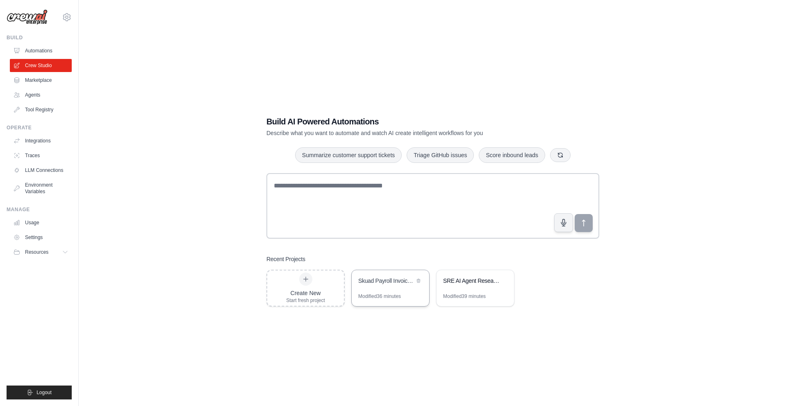
click at [399, 292] on div "Skuad Payroll Invoice Validation" at bounding box center [390, 281] width 77 height 23
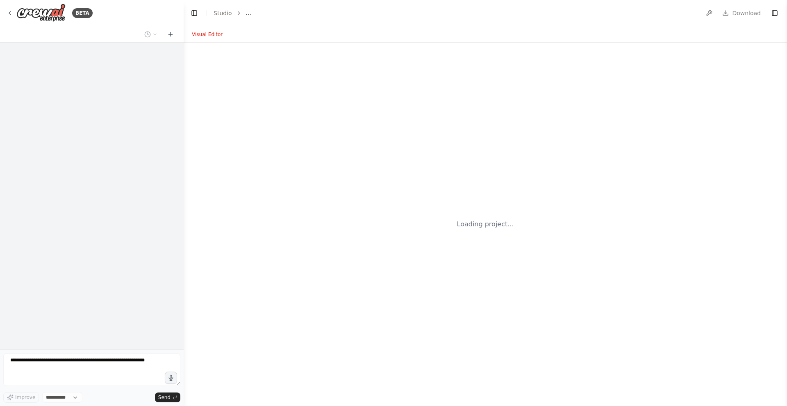
select select "****"
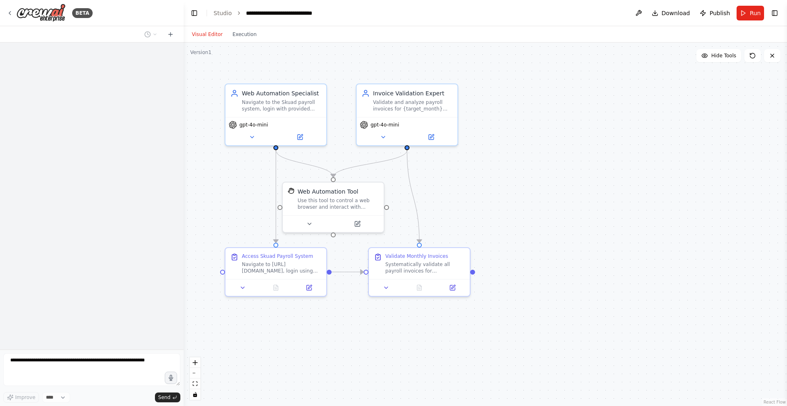
scroll to position [2736, 0]
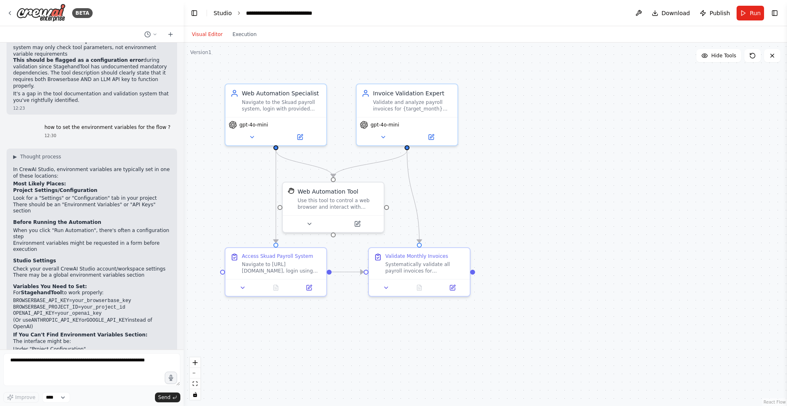
click at [220, 12] on link "Studio" at bounding box center [222, 13] width 18 height 7
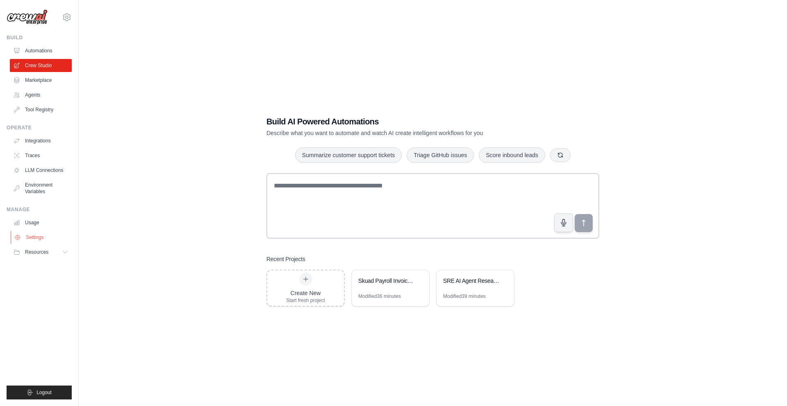
click at [35, 237] on link "Settings" at bounding box center [42, 237] width 62 height 13
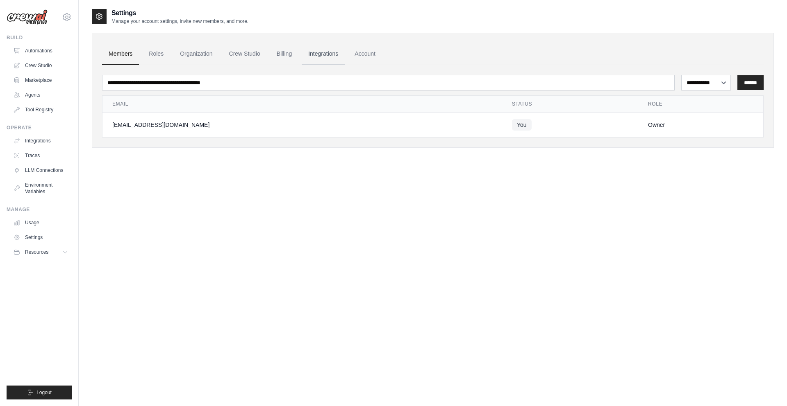
click at [325, 53] on link "Integrations" at bounding box center [323, 54] width 43 height 22
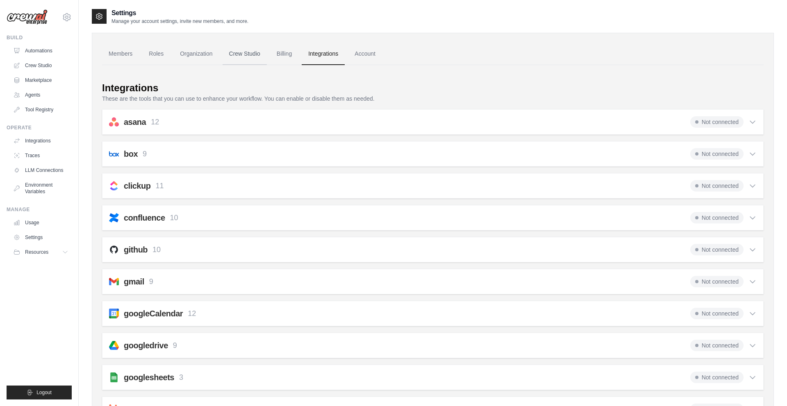
click at [243, 52] on link "Crew Studio" at bounding box center [244, 54] width 44 height 22
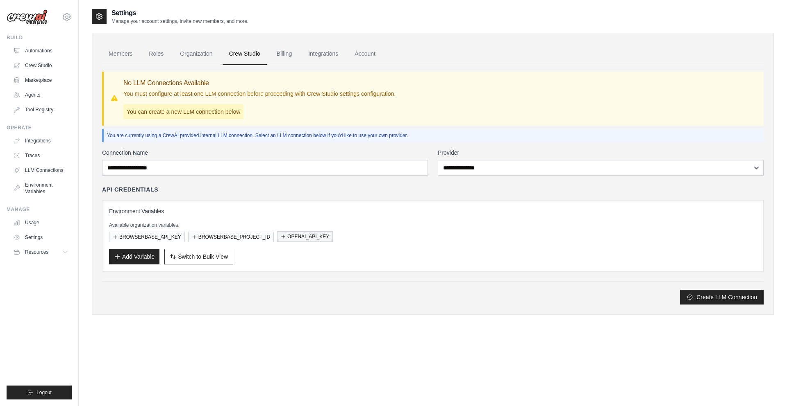
click at [304, 234] on button "OPENAI_API_KEY" at bounding box center [305, 237] width 56 height 11
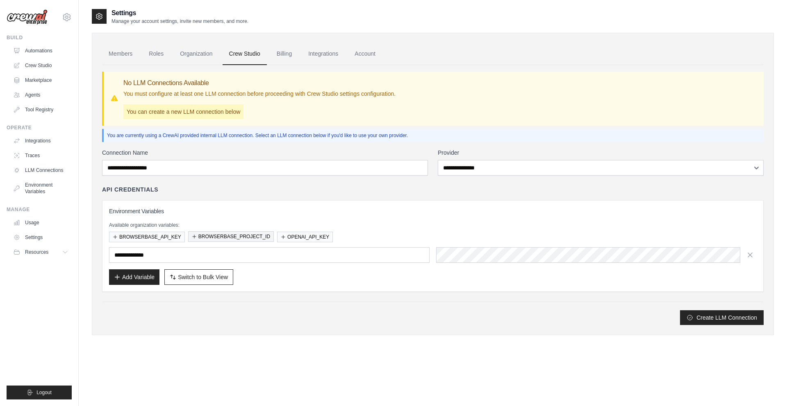
click at [237, 238] on button "BROWSERBASE_PROJECT_ID" at bounding box center [231, 237] width 86 height 11
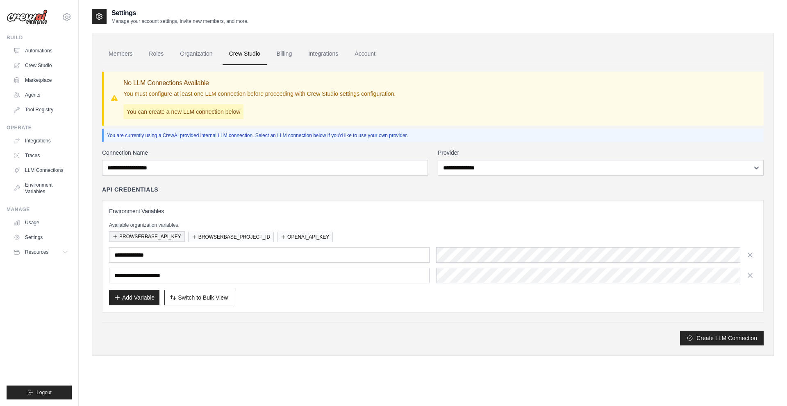
click at [157, 236] on button "BROWSERBASE_API_KEY" at bounding box center [147, 237] width 76 height 11
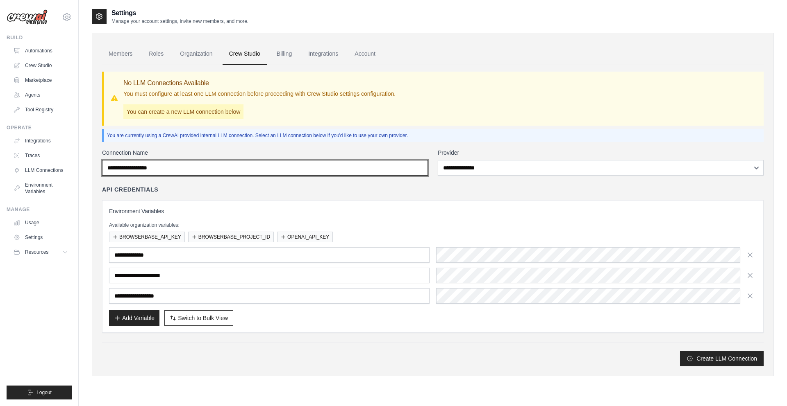
click at [370, 168] on input "Connection Name" at bounding box center [265, 168] width 326 height 16
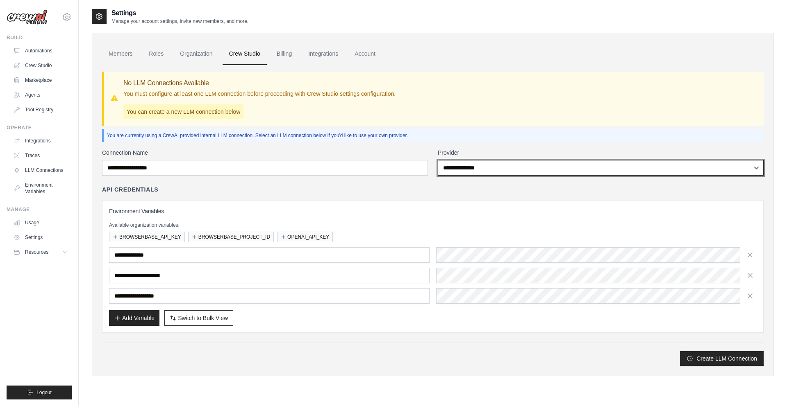
click at [480, 168] on select "**********" at bounding box center [601, 168] width 326 height 16
select select "******"
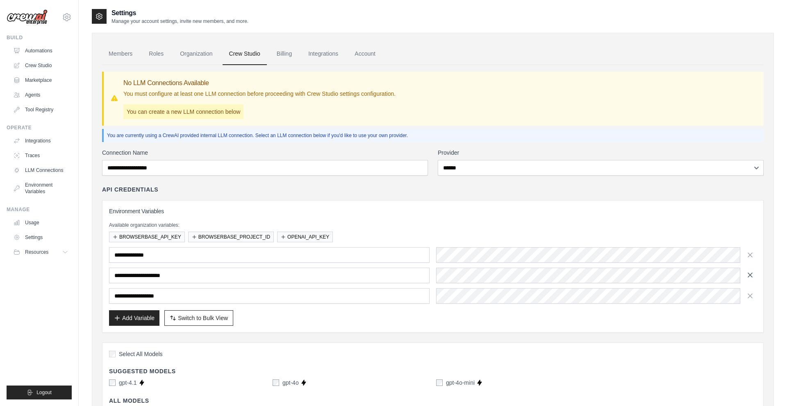
click at [748, 274] on icon "button" at bounding box center [750, 275] width 4 height 4
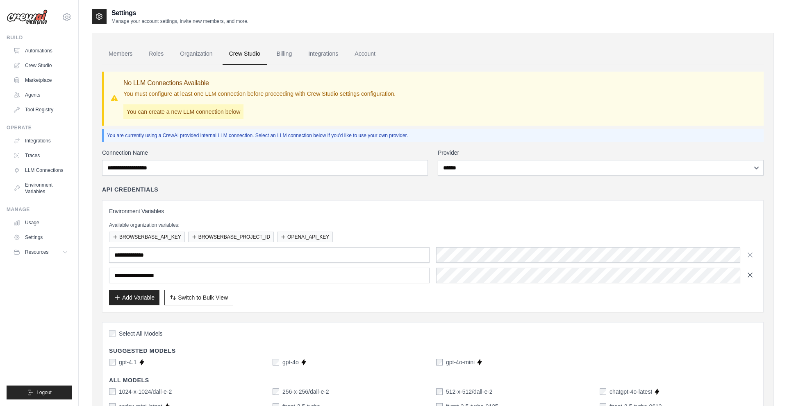
click at [750, 276] on icon "button" at bounding box center [750, 275] width 4 height 4
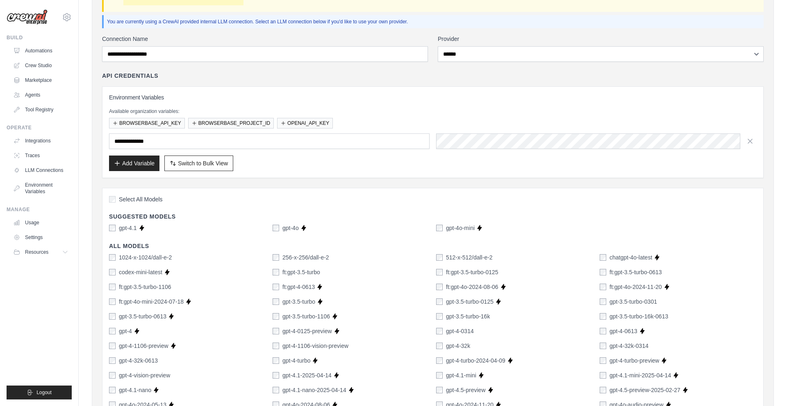
scroll to position [511, 0]
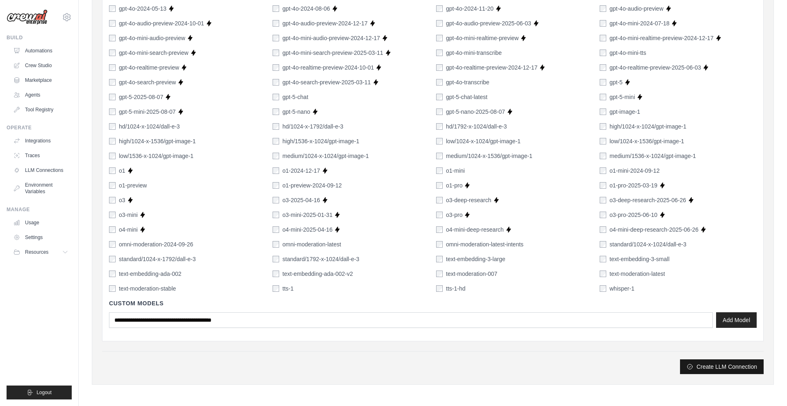
click at [710, 370] on button "Create LLM Connection" at bounding box center [722, 367] width 84 height 15
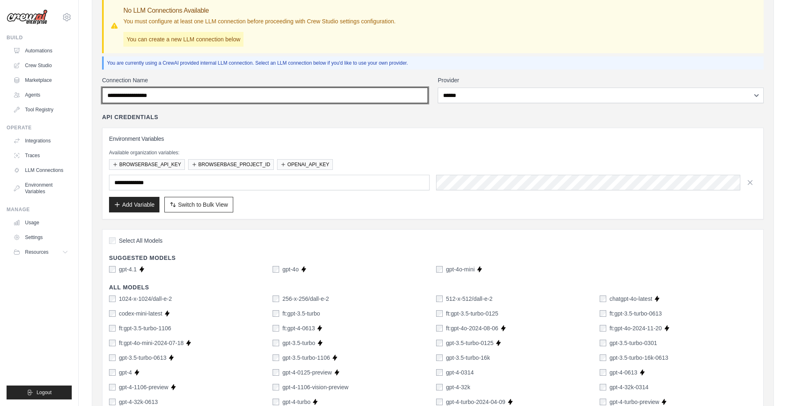
scroll to position [20, 0]
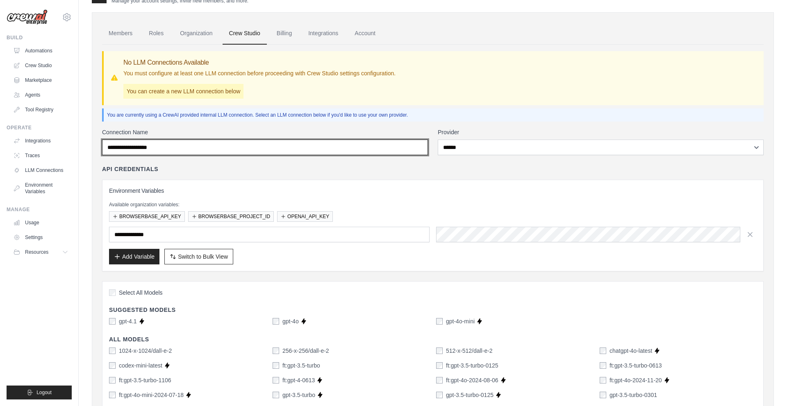
click at [352, 149] on input "Connection Name" at bounding box center [265, 148] width 326 height 16
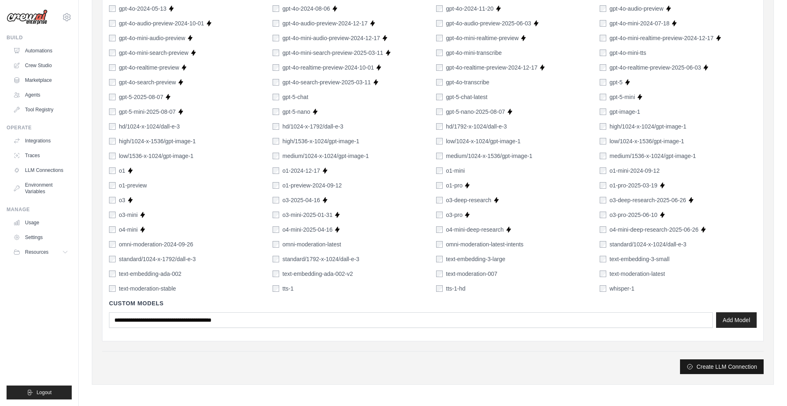
type input "**********"
click at [704, 367] on button "Create LLM Connection" at bounding box center [722, 367] width 84 height 15
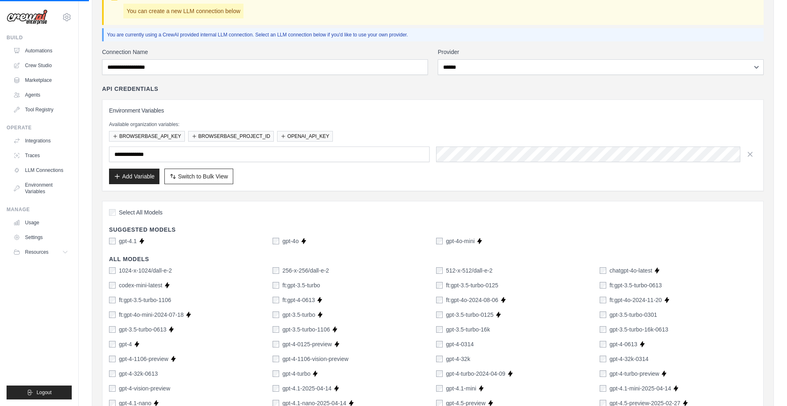
scroll to position [0, 0]
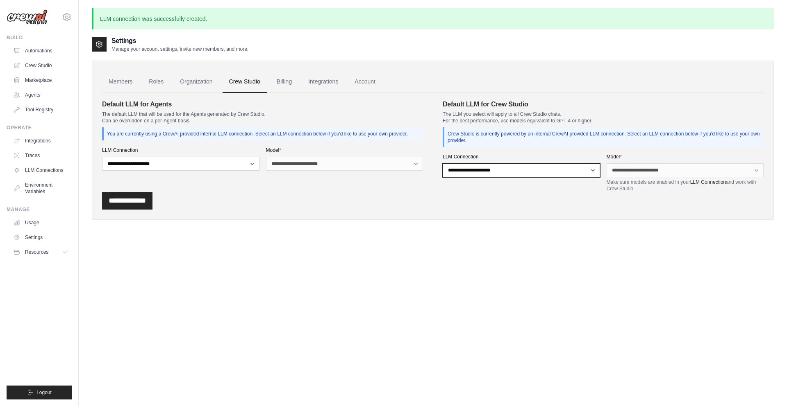
click at [542, 168] on select "**********" at bounding box center [521, 170] width 157 height 14
select select "******"
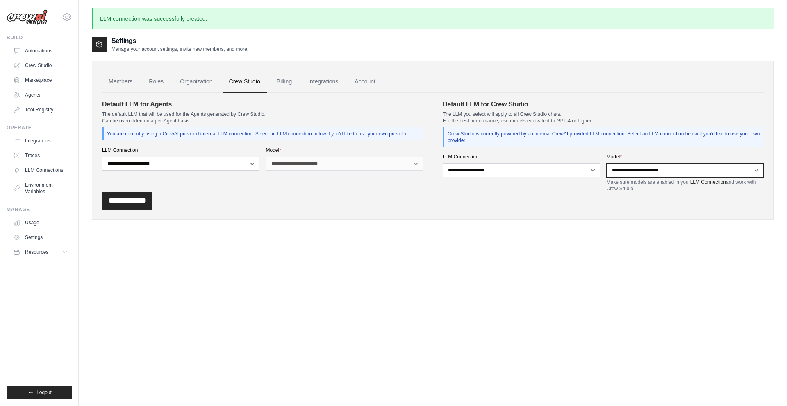
click at [650, 174] on select "**********" at bounding box center [684, 170] width 157 height 14
select select "**********"
click at [152, 200] on input "**********" at bounding box center [127, 201] width 50 height 18
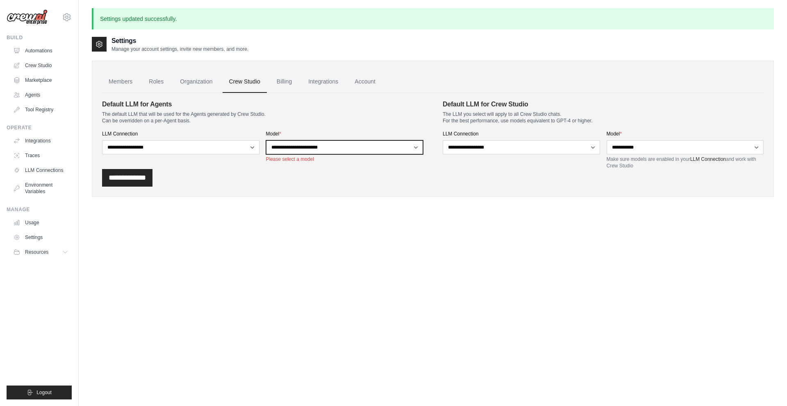
click at [306, 148] on select "**********" at bounding box center [344, 148] width 157 height 14
select select "**********"
click at [152, 179] on input "**********" at bounding box center [127, 178] width 50 height 18
click at [202, 81] on link "Organization" at bounding box center [195, 82] width 45 height 22
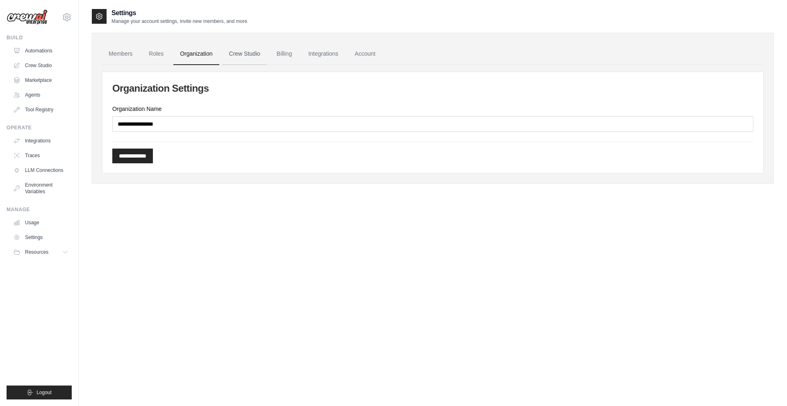
click at [251, 55] on link "Crew Studio" at bounding box center [244, 54] width 44 height 22
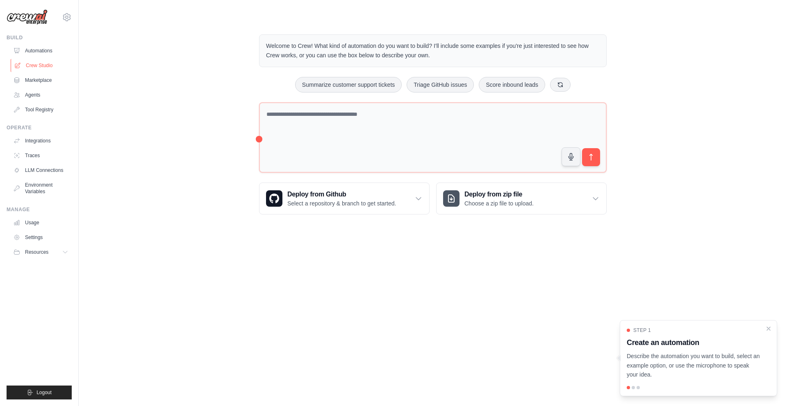
click at [32, 66] on link "Crew Studio" at bounding box center [42, 65] width 62 height 13
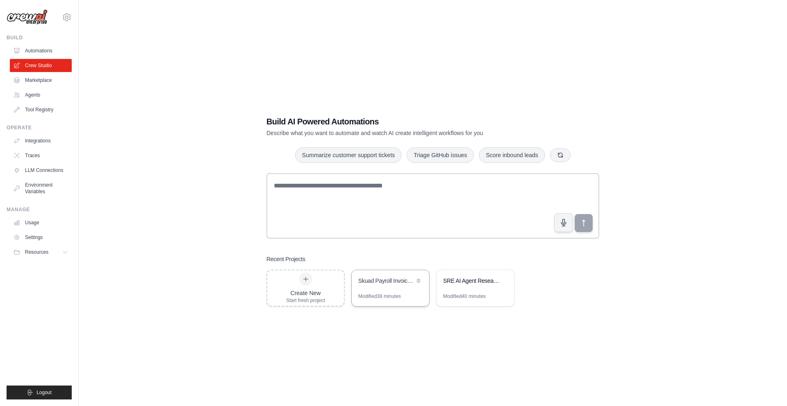
click at [383, 290] on div "Skuad Payroll Invoice Validation" at bounding box center [390, 281] width 77 height 23
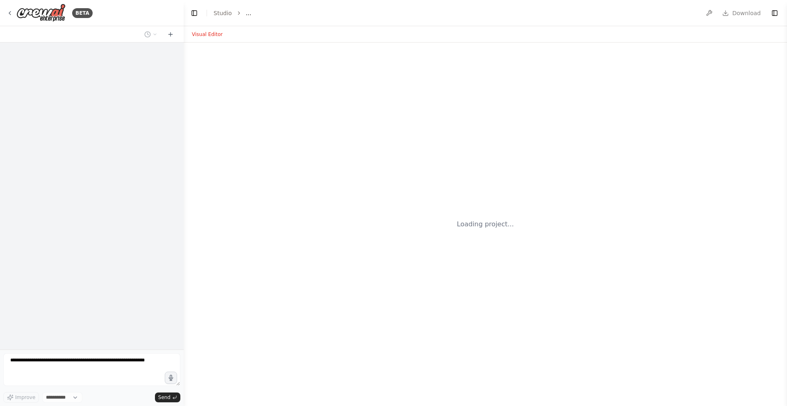
select select "****"
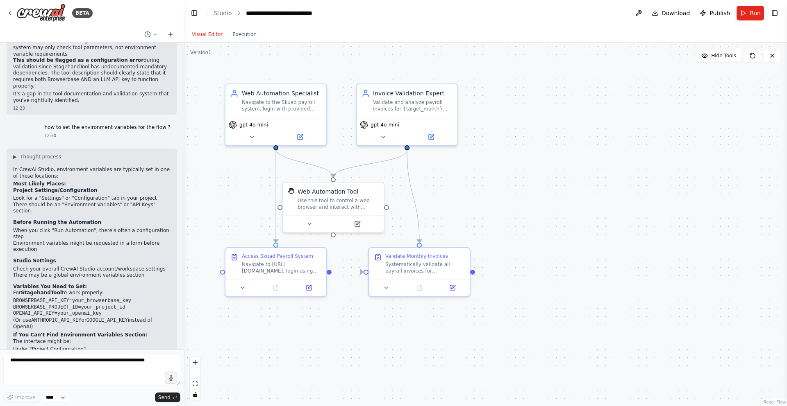
scroll to position [2729, 0]
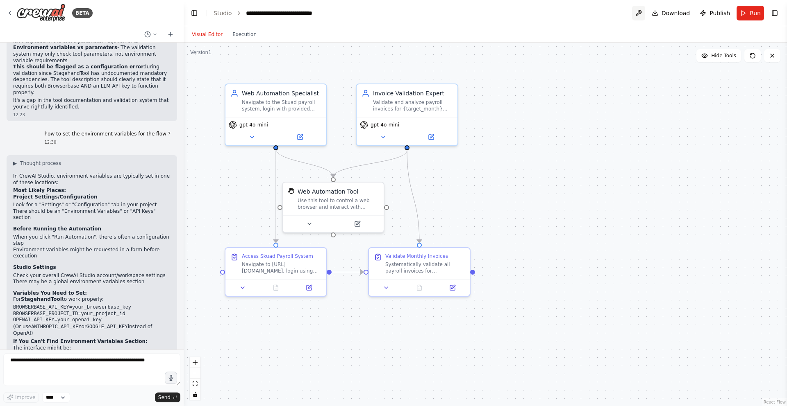
click at [638, 15] on button at bounding box center [638, 13] width 13 height 15
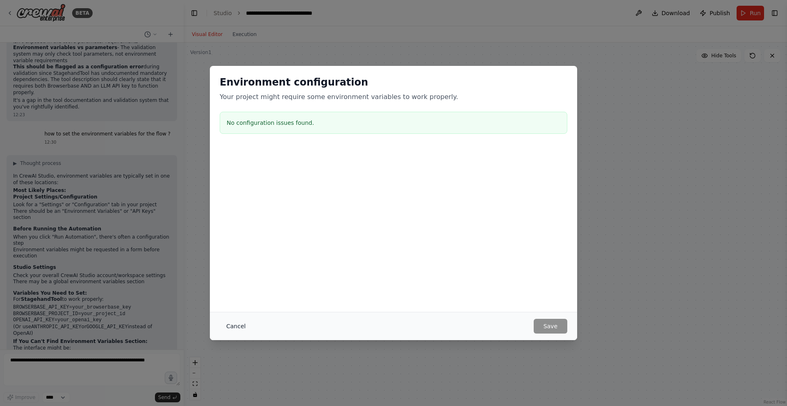
click at [239, 328] on button "Cancel" at bounding box center [236, 326] width 32 height 15
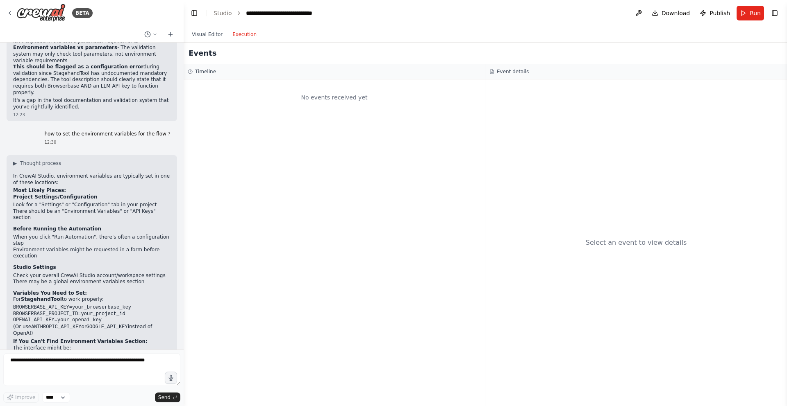
click at [239, 33] on button "Execution" at bounding box center [244, 35] width 34 height 10
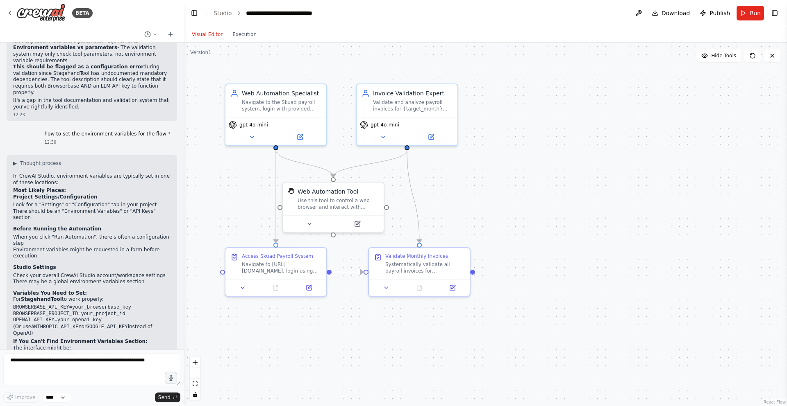
click at [211, 34] on button "Visual Editor" at bounding box center [207, 35] width 41 height 10
click at [749, 12] on button "Run" at bounding box center [749, 13] width 27 height 15
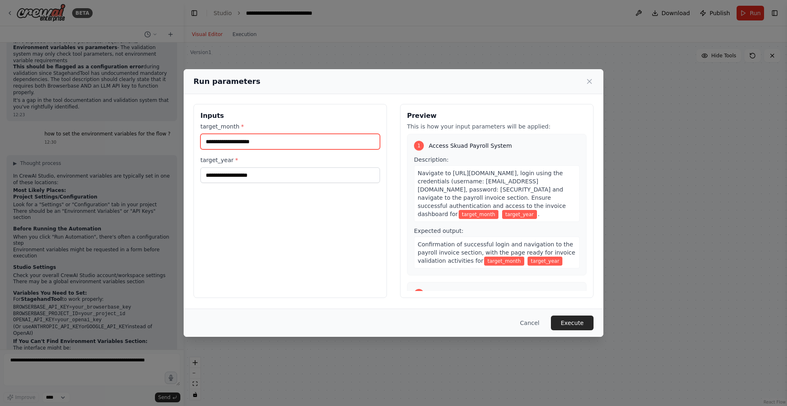
click at [268, 143] on input "target_month *" at bounding box center [289, 142] width 179 height 16
type input "******"
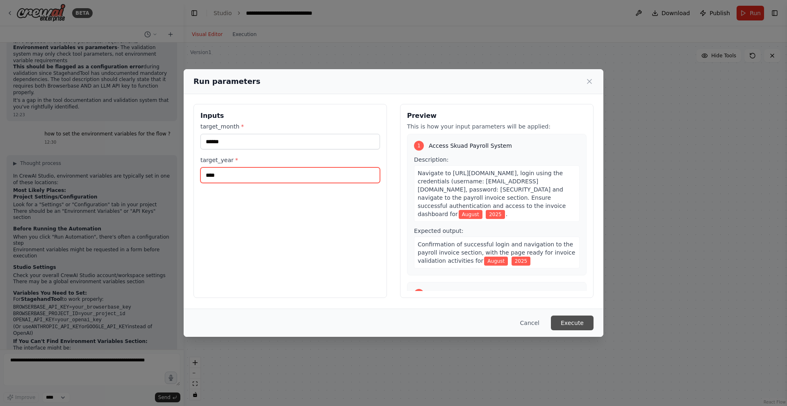
type input "****"
click at [576, 320] on button "Execute" at bounding box center [572, 323] width 43 height 15
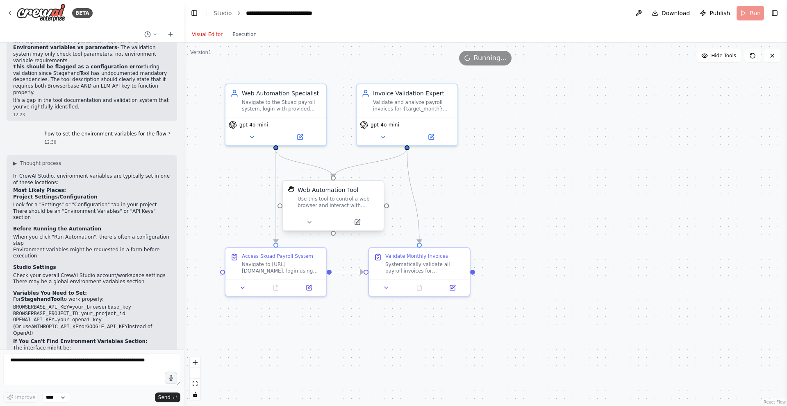
click at [321, 202] on div "Use this tool to control a web browser and interact with websites using natural…" at bounding box center [337, 202] width 81 height 13
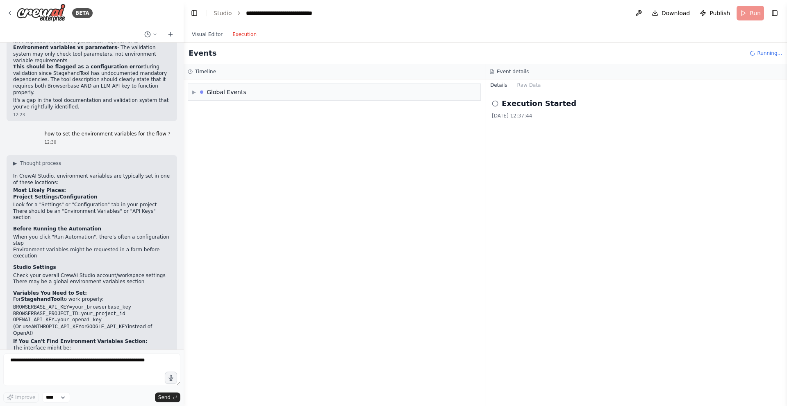
click at [245, 34] on button "Execution" at bounding box center [244, 35] width 34 height 10
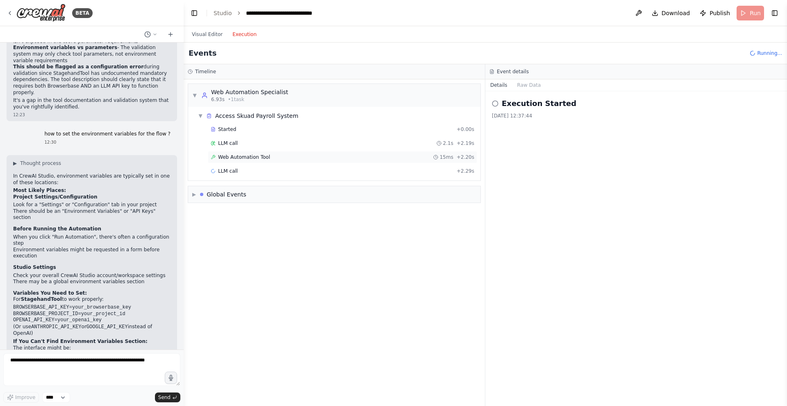
click at [281, 154] on div "Web Automation Tool 15ms + 2.20s" at bounding box center [342, 157] width 269 height 12
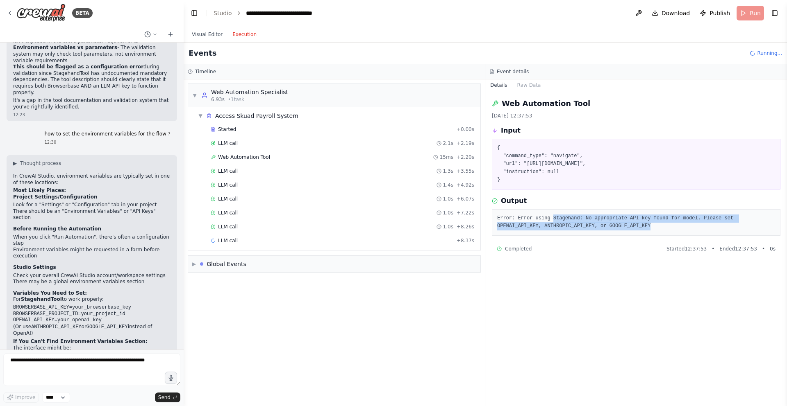
drag, startPoint x: 553, startPoint y: 219, endPoint x: 679, endPoint y: 222, distance: 125.4
click at [679, 222] on pre "Error: Error using Stagehand: No appropriate API key found for model. Please se…" at bounding box center [636, 223] width 278 height 16
copy pre "Stagehand: No appropriate API key found for model. Please set OPENAI_API_KEY, A…"
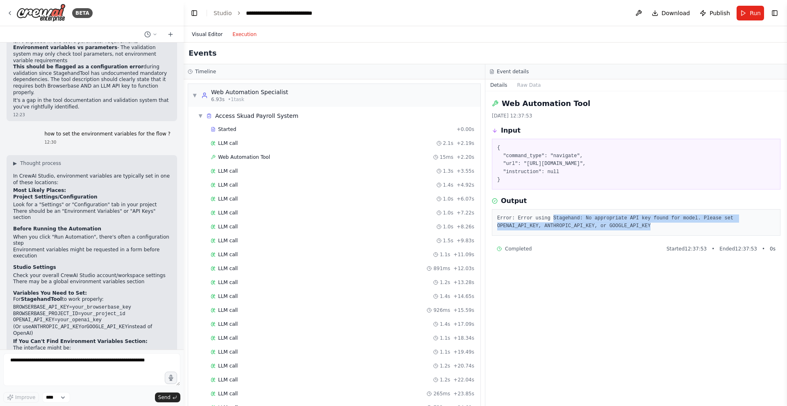
click at [207, 33] on button "Visual Editor" at bounding box center [207, 35] width 41 height 10
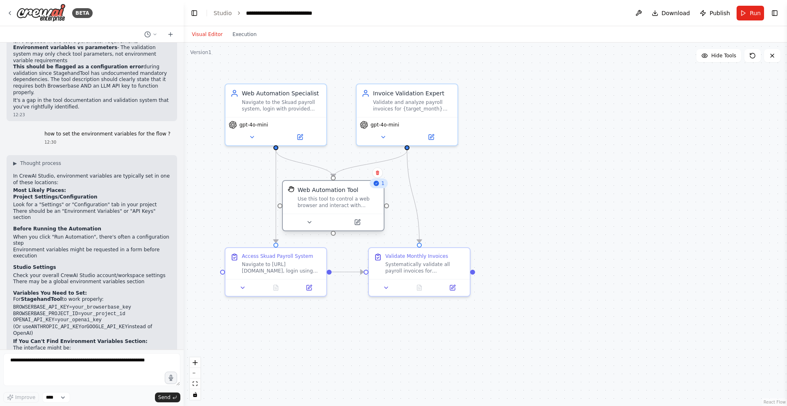
click at [336, 205] on div "Use this tool to control a web browser and interact with websites using natural…" at bounding box center [337, 202] width 81 height 13
click at [512, 194] on div ".deletable-edge-delete-btn { width: 20px; height: 20px; border: 0px solid #ffff…" at bounding box center [485, 225] width 603 height 364
click at [378, 184] on icon at bounding box center [376, 183] width 5 height 5
click at [309, 225] on icon at bounding box center [309, 222] width 7 height 7
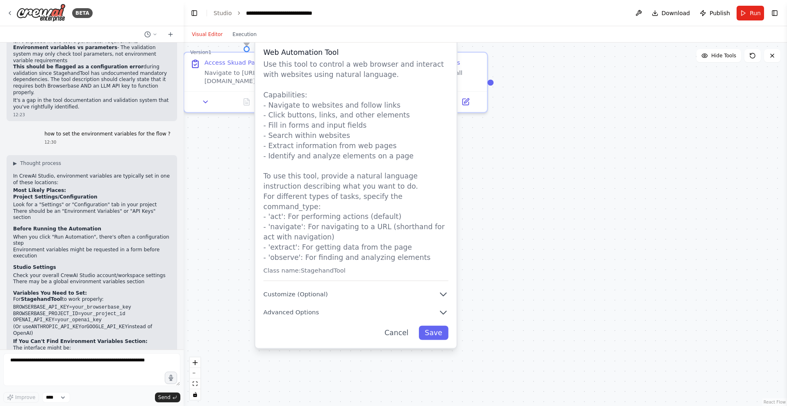
drag, startPoint x: 500, startPoint y: 359, endPoint x: 500, endPoint y: 182, distance: 177.8
click at [500, 182] on div ".deletable-edge-delete-btn { width: 20px; height: 20px; border: 0px solid #ffff…" at bounding box center [485, 225] width 603 height 364
click at [438, 289] on icon "button" at bounding box center [443, 294] width 10 height 10
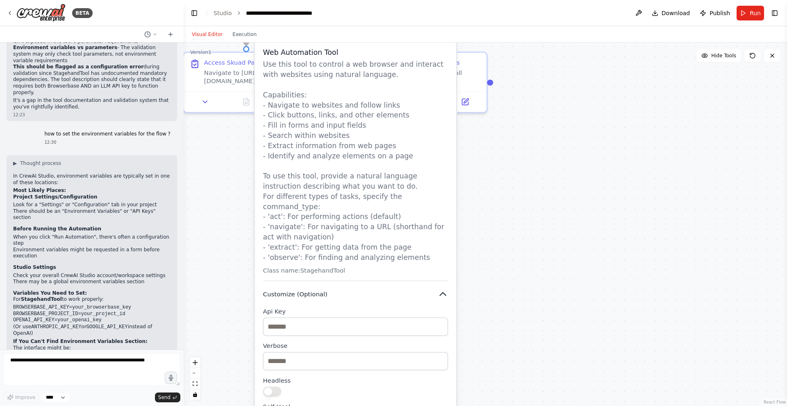
click at [438, 289] on icon "button" at bounding box center [443, 294] width 10 height 10
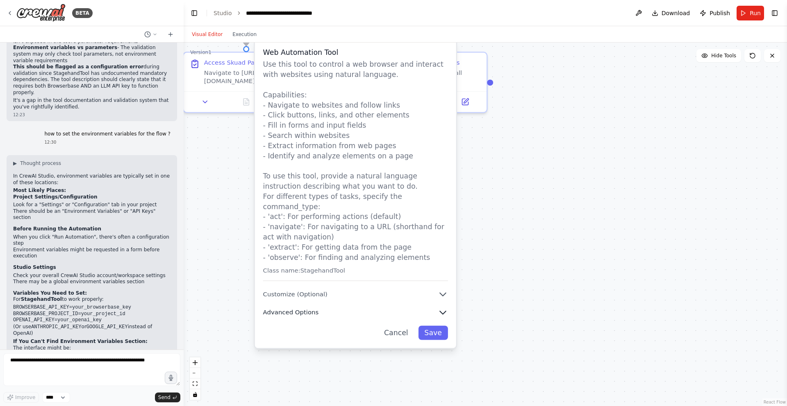
click at [440, 308] on icon "button" at bounding box center [443, 313] width 10 height 10
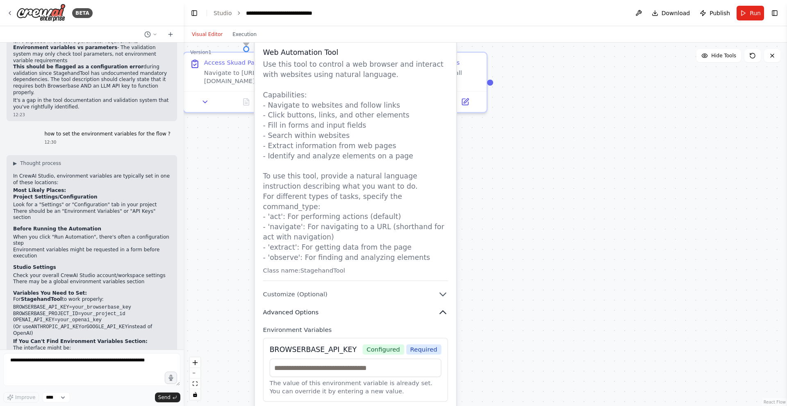
click at [440, 311] on icon "button" at bounding box center [443, 312] width 6 height 3
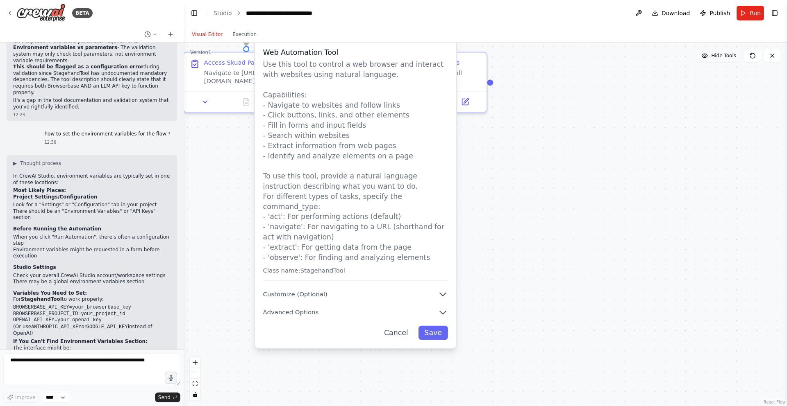
click at [726, 56] on span "Hide Tools" at bounding box center [723, 55] width 25 height 7
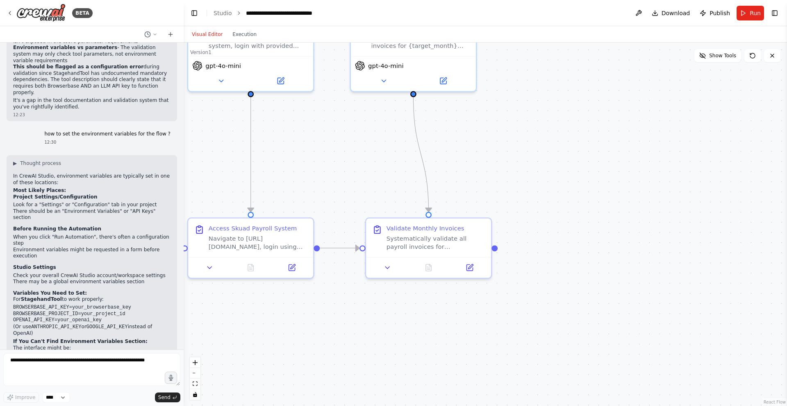
drag, startPoint x: 647, startPoint y: 118, endPoint x: 652, endPoint y: 288, distance: 170.5
click at [652, 291] on div ".deletable-edge-delete-btn { width: 20px; height: 20px; border: 0px solid #ffff…" at bounding box center [485, 225] width 603 height 364
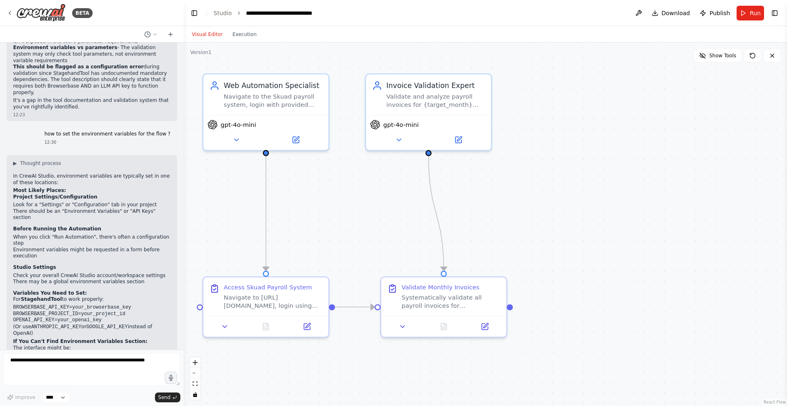
drag, startPoint x: 626, startPoint y: 240, endPoint x: 650, endPoint y: 320, distance: 83.2
click at [650, 320] on div ".deletable-edge-delete-btn { width: 20px; height: 20px; border: 0px solid #ffff…" at bounding box center [485, 225] width 603 height 364
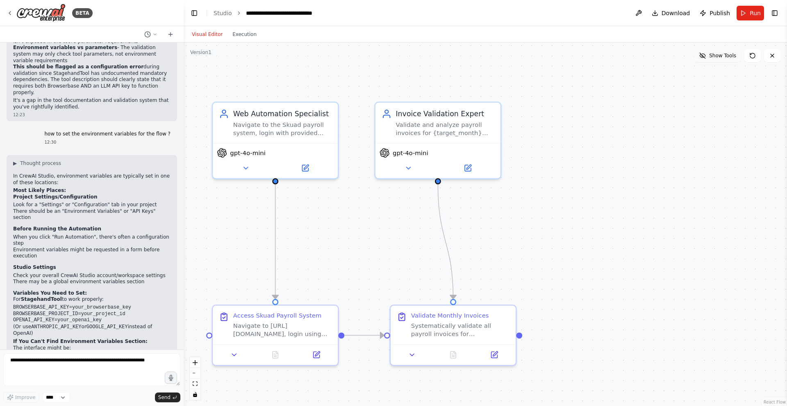
click at [705, 56] on icon at bounding box center [703, 55] width 3 height 3
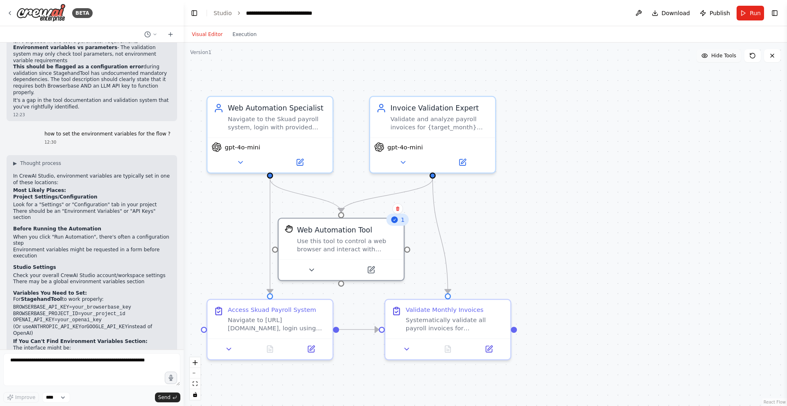
drag, startPoint x: 581, startPoint y: 202, endPoint x: 576, endPoint y: 150, distance: 52.2
click at [576, 150] on div ".deletable-edge-delete-btn { width: 20px; height: 20px; border: 0px solid #ffff…" at bounding box center [485, 225] width 603 height 364
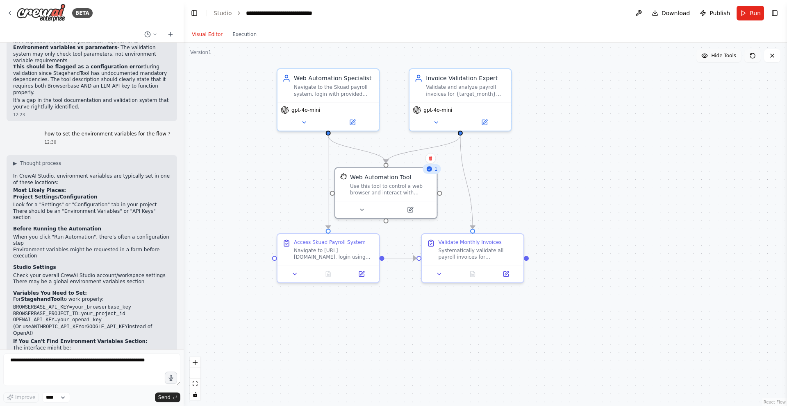
click at [754, 55] on icon at bounding box center [752, 55] width 7 height 7
click at [646, 142] on div ".deletable-edge-delete-btn { width: 20px; height: 20px; border: 0px solid #ffff…" at bounding box center [485, 225] width 603 height 364
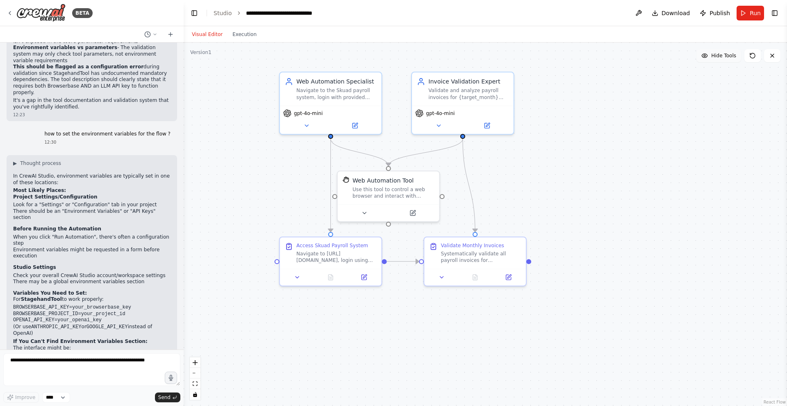
drag, startPoint x: 646, startPoint y: 142, endPoint x: 674, endPoint y: 163, distance: 35.2
click at [674, 163] on div ".deletable-edge-delete-btn { width: 20px; height: 20px; border: 0px solid #ffff…" at bounding box center [485, 225] width 603 height 364
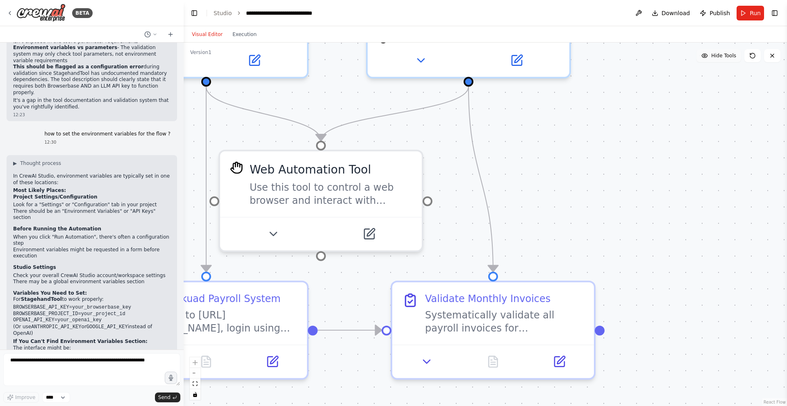
drag, startPoint x: 519, startPoint y: 203, endPoint x: 695, endPoint y: 158, distance: 181.9
click at [695, 157] on div ".deletable-edge-delete-btn { width: 20px; height: 20px; border: 0px solid #ffff…" at bounding box center [485, 225] width 603 height 364
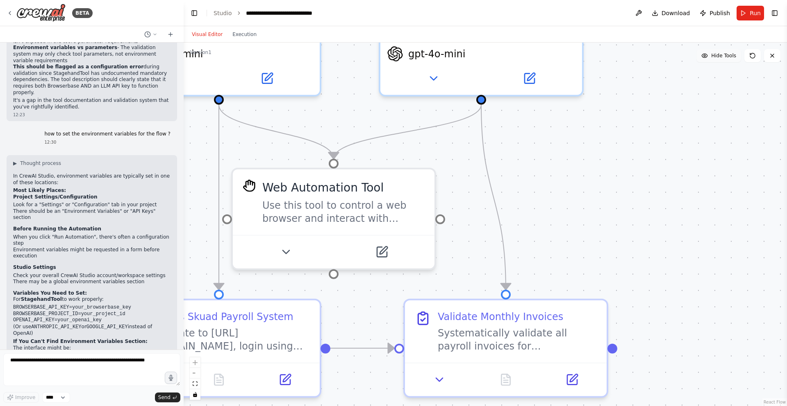
drag, startPoint x: 695, startPoint y: 158, endPoint x: 800, endPoint y: 158, distance: 105.3
click at [786, 158] on html "BETA I want to crawl to https://pay-stg.skuad.in add username as ak+template17@…" at bounding box center [393, 203] width 787 height 406
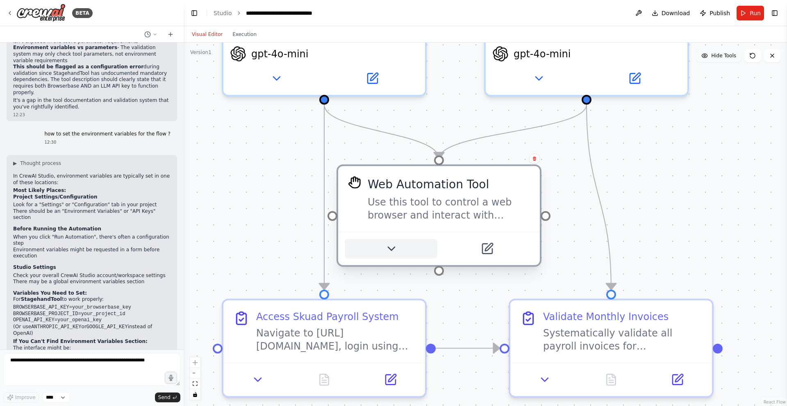
click at [389, 244] on icon at bounding box center [390, 249] width 13 height 13
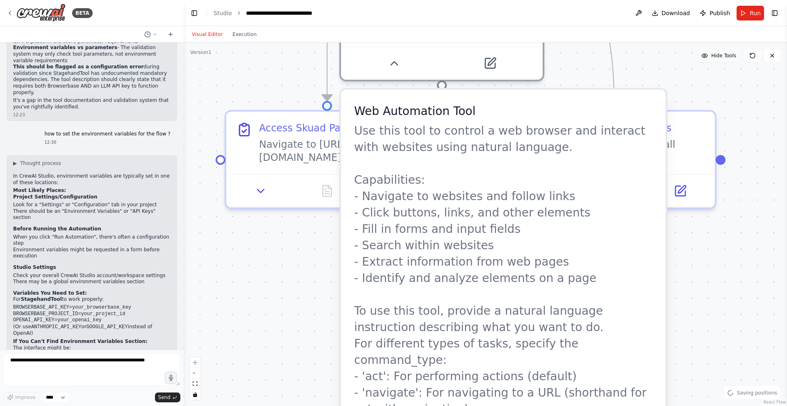
drag, startPoint x: 574, startPoint y: 265, endPoint x: 576, endPoint y: 68, distance: 197.1
click at [576, 68] on div ".deletable-edge-delete-btn { width: 20px; height: 20px; border: 0px solid #ffff…" at bounding box center [485, 225] width 603 height 364
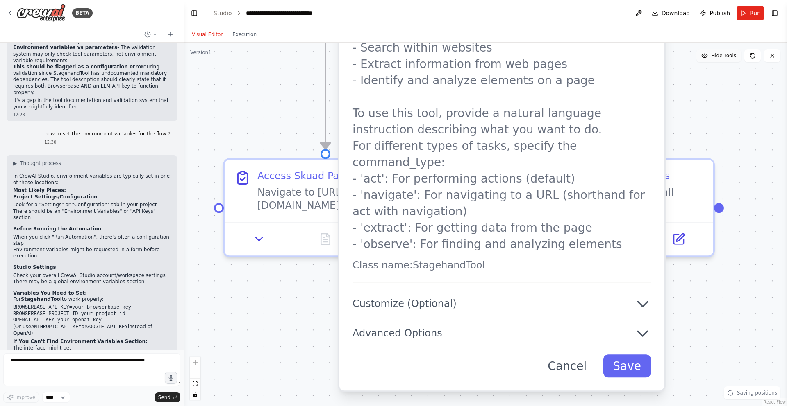
drag, startPoint x: 572, startPoint y: 174, endPoint x: 569, endPoint y: -14, distance: 187.7
click at [569, 0] on html "BETA I want to crawl to https://pay-stg.skuad.in add username as ak+template17@…" at bounding box center [393, 203] width 787 height 406
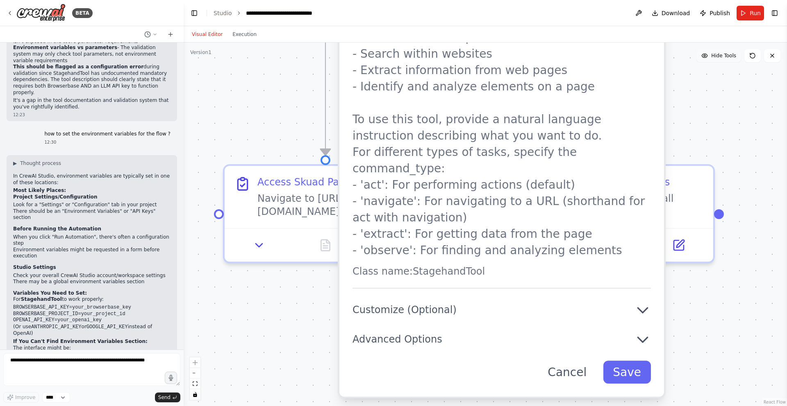
click at [557, 207] on p "Use this tool to control a web browser and interact with websites using natural…" at bounding box center [501, 95] width 298 height 328
click at [641, 308] on icon "button" at bounding box center [642, 310] width 9 height 5
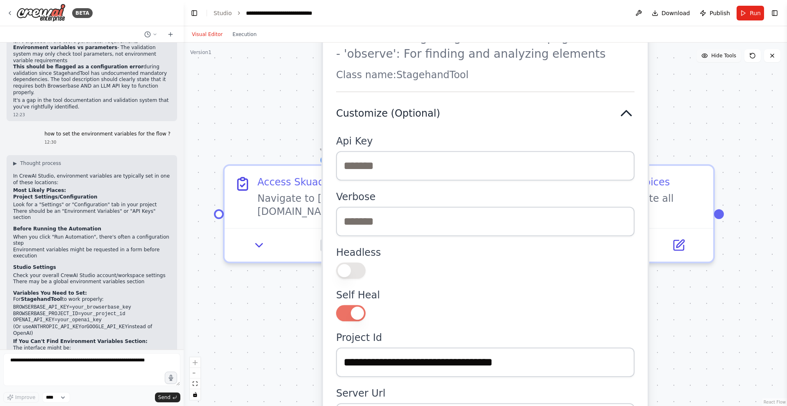
drag, startPoint x: 631, startPoint y: 302, endPoint x: 614, endPoint y: 103, distance: 199.8
click at [614, 103] on div "**********" at bounding box center [485, 183] width 325 height 965
click at [622, 105] on icon "button" at bounding box center [626, 113] width 16 height 16
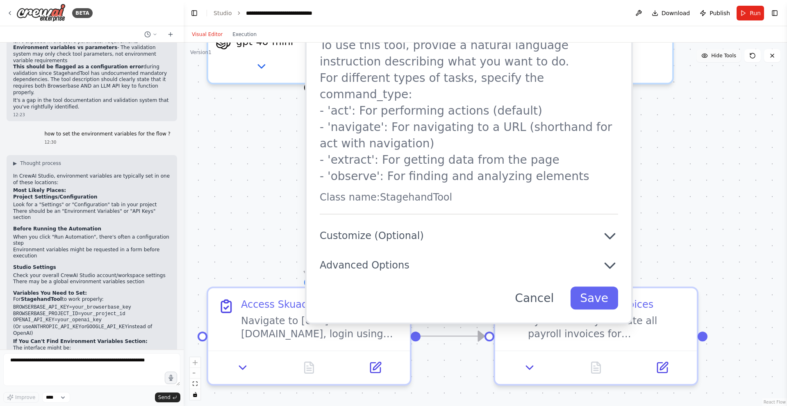
drag, startPoint x: 690, startPoint y: 100, endPoint x: 671, endPoint y: 258, distance: 158.9
click at [672, 258] on div ".deletable-edge-delete-btn { width: 20px; height: 20px; border: 0px solid #ffff…" at bounding box center [485, 225] width 603 height 364
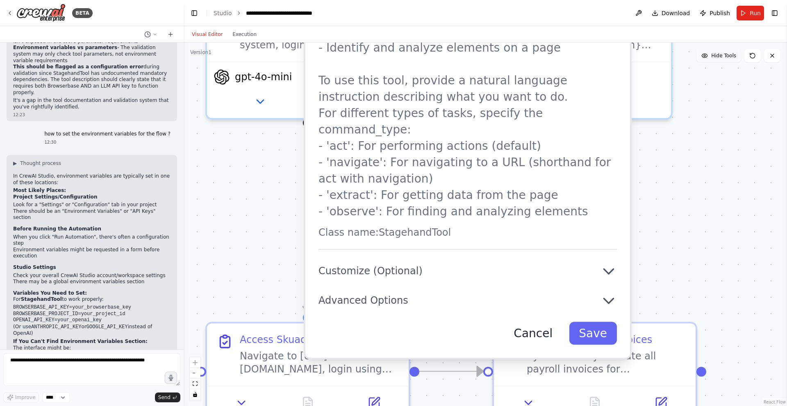
click at [533, 322] on button "Cancel" at bounding box center [533, 333] width 59 height 23
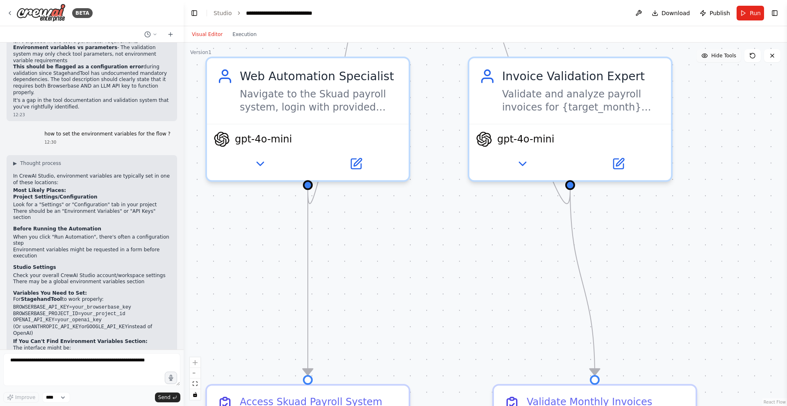
drag, startPoint x: 664, startPoint y: 211, endPoint x: 664, endPoint y: 273, distance: 62.3
click at [664, 273] on div ".deletable-edge-delete-btn { width: 20px; height: 20px; border: 0px solid #ffff…" at bounding box center [485, 225] width 603 height 364
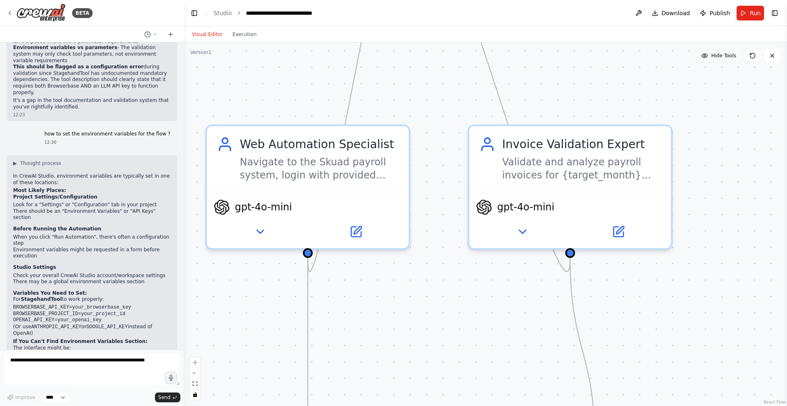
drag, startPoint x: 516, startPoint y: 212, endPoint x: 523, endPoint y: 370, distance: 157.9
click at [523, 370] on div ".deletable-edge-delete-btn { width: 20px; height: 20px; border: 0px solid #ffff…" at bounding box center [485, 225] width 603 height 364
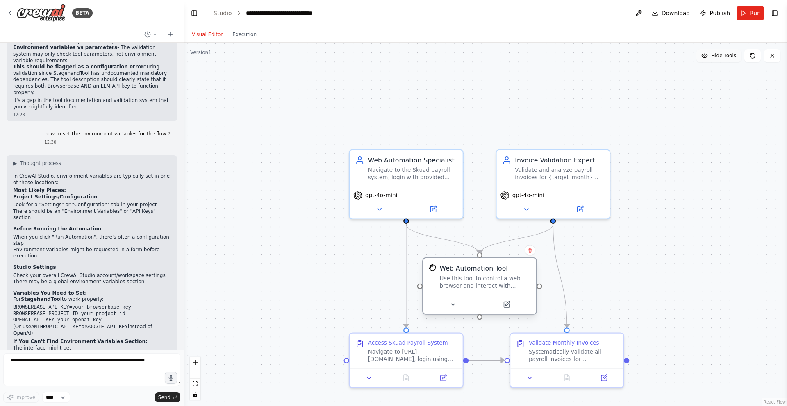
drag, startPoint x: 483, startPoint y: 177, endPoint x: 502, endPoint y: 276, distance: 100.3
click at [502, 276] on div "Use this tool to control a web browser and interact with websites using natural…" at bounding box center [485, 282] width 91 height 15
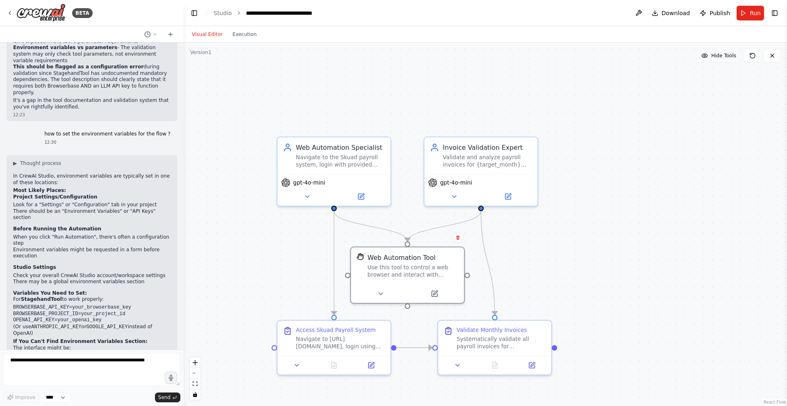
drag, startPoint x: 662, startPoint y: 233, endPoint x: 590, endPoint y: 220, distance: 72.8
click at [590, 220] on div ".deletable-edge-delete-btn { width: 20px; height: 20px; border: 0px solid #ffff…" at bounding box center [485, 225] width 603 height 364
click at [775, 11] on button "Toggle Right Sidebar" at bounding box center [774, 12] width 11 height 11
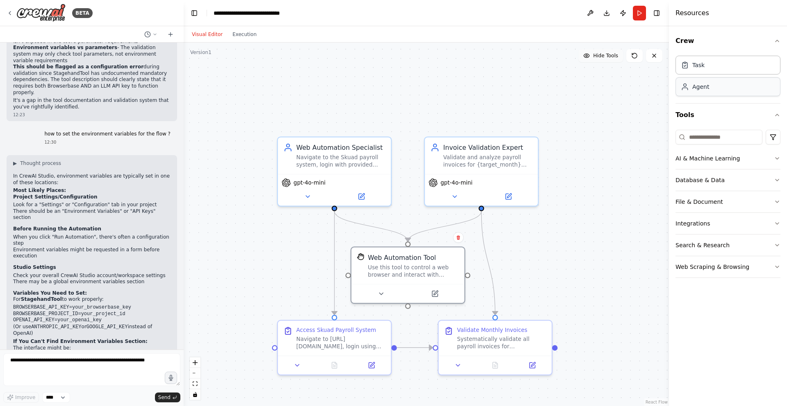
click at [711, 89] on div "Agent" at bounding box center [727, 86] width 105 height 19
click at [710, 63] on div "Task" at bounding box center [727, 64] width 105 height 19
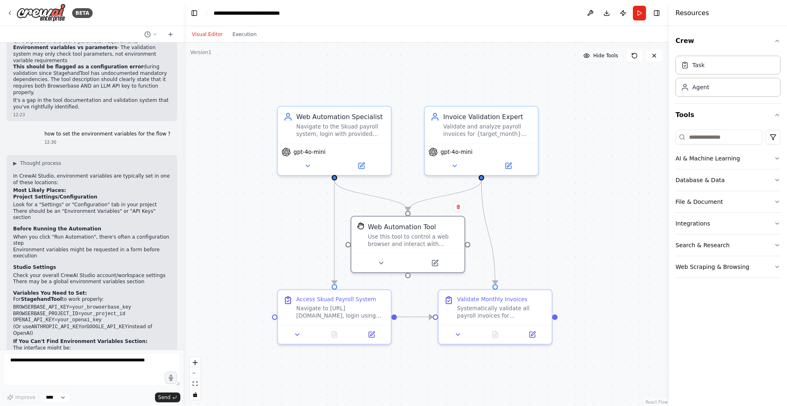
drag, startPoint x: 582, startPoint y: 267, endPoint x: 581, endPoint y: 159, distance: 108.2
click at [581, 159] on div ".deletable-edge-delete-btn { width: 20px; height: 20px; border: 0px solid #ffff…" at bounding box center [426, 225] width 485 height 364
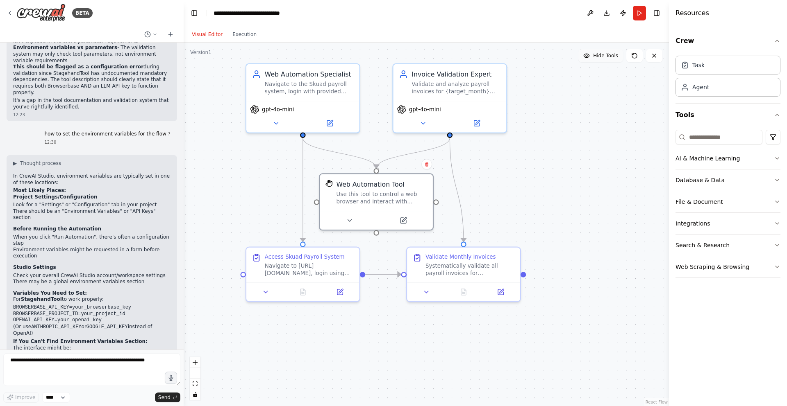
drag, startPoint x: 581, startPoint y: 159, endPoint x: 551, endPoint y: 193, distance: 45.6
click at [551, 193] on div ".deletable-edge-delete-btn { width: 20px; height: 20px; border: 0px solid #ffff…" at bounding box center [426, 225] width 485 height 364
click at [605, 14] on button "Download" at bounding box center [606, 13] width 13 height 15
click at [240, 36] on button "Execution" at bounding box center [244, 35] width 34 height 10
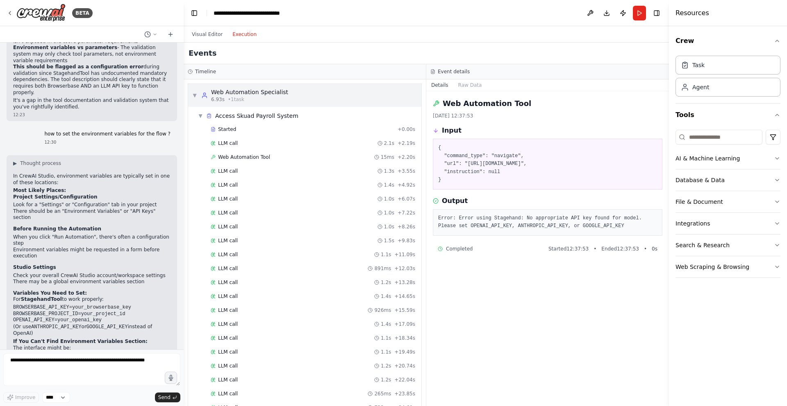
click at [193, 95] on span "▼" at bounding box center [194, 95] width 5 height 7
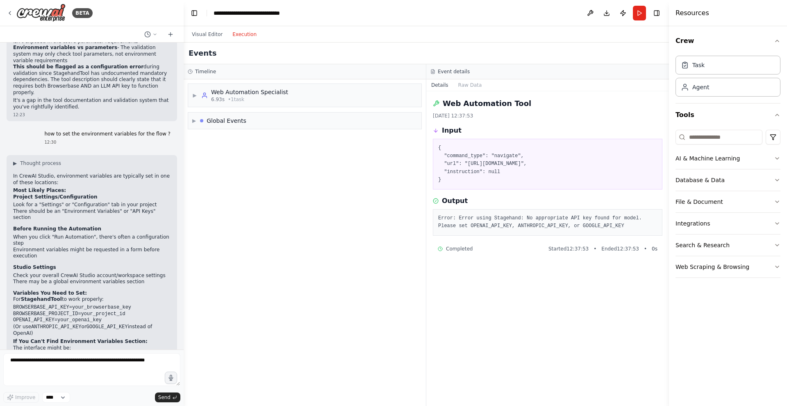
click at [432, 283] on div "Web Automation Tool 23/08/2025, 12:37:53 Input { "command_type": "navigate", "u…" at bounding box center [547, 248] width 243 height 315
click at [199, 33] on button "Visual Editor" at bounding box center [207, 35] width 41 height 10
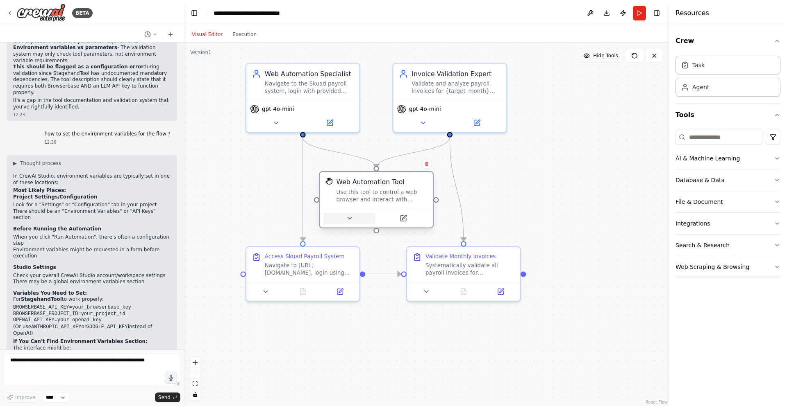
click at [352, 220] on icon at bounding box center [349, 218] width 7 height 7
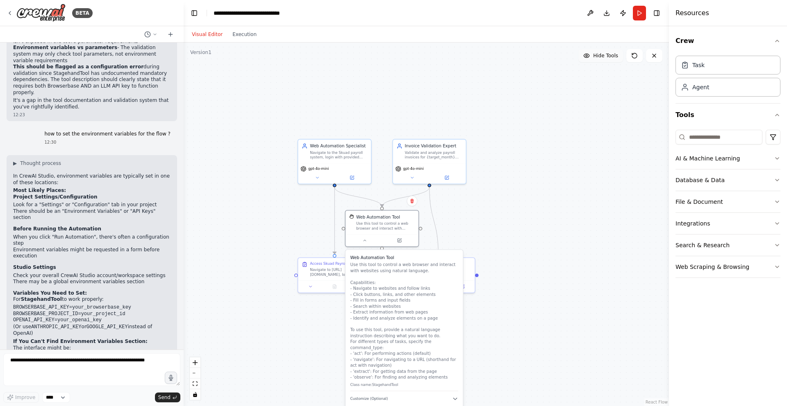
click at [527, 201] on div ".deletable-edge-delete-btn { width: 20px; height: 20px; border: 0px solid #ffff…" at bounding box center [426, 225] width 485 height 364
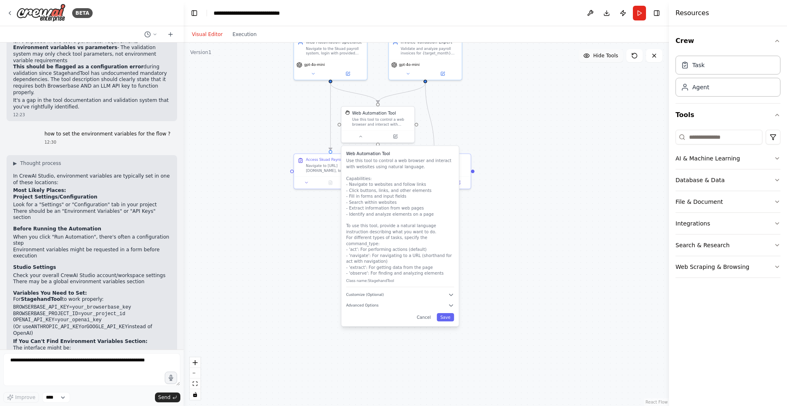
drag, startPoint x: 313, startPoint y: 338, endPoint x: 309, endPoint y: 230, distance: 108.3
click at [309, 230] on div ".deletable-edge-delete-btn { width: 20px; height: 20px; border: 0px solid #ffff…" at bounding box center [426, 225] width 485 height 364
click at [50, 305] on code "BROWSERBASE_API_KEY=your_browserbase_key BROWSERBASE_PROJECT_ID=your_project_id…" at bounding box center [72, 314] width 118 height 18
copy code "BROWSERBASE_PROJECT_ID"
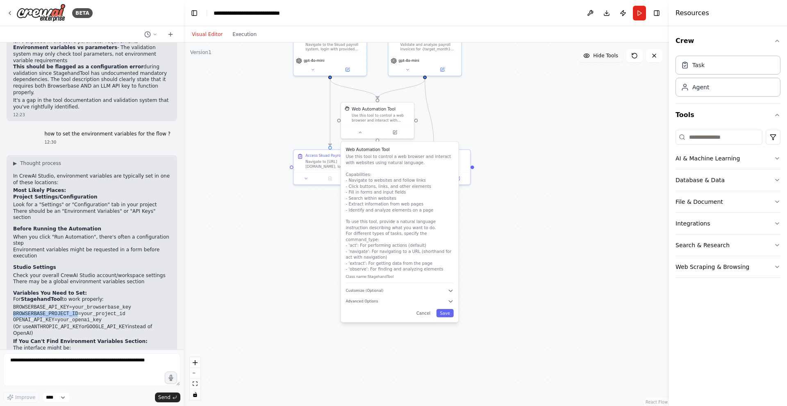
click at [34, 305] on code "BROWSERBASE_API_KEY=your_browserbase_key BROWSERBASE_PROJECT_ID=your_project_id…" at bounding box center [72, 314] width 118 height 18
copy code "OPENAI_API_KEY"
click at [239, 35] on button "Execution" at bounding box center [244, 35] width 34 height 10
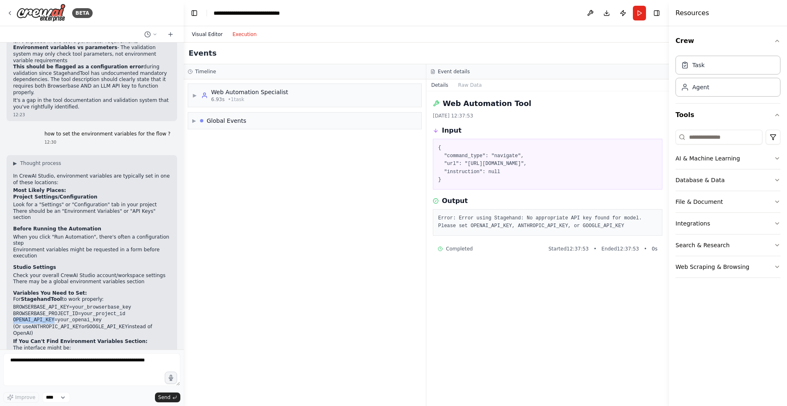
click at [210, 35] on button "Visual Editor" at bounding box center [207, 35] width 41 height 10
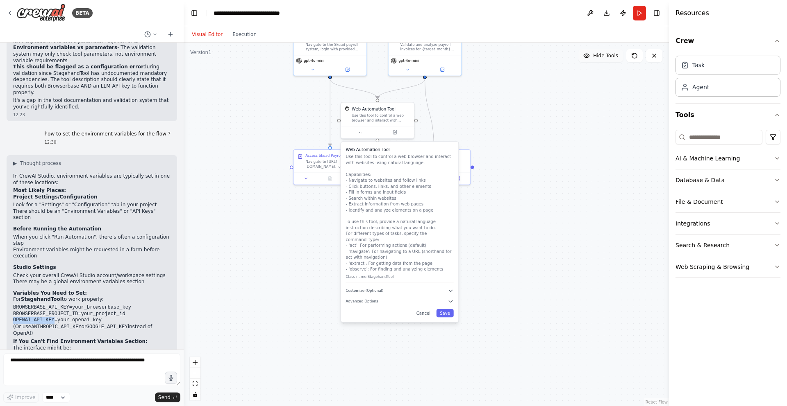
click at [276, 182] on div ".deletable-edge-delete-btn { width: 20px; height: 20px; border: 0px solid #ffff…" at bounding box center [426, 225] width 485 height 364
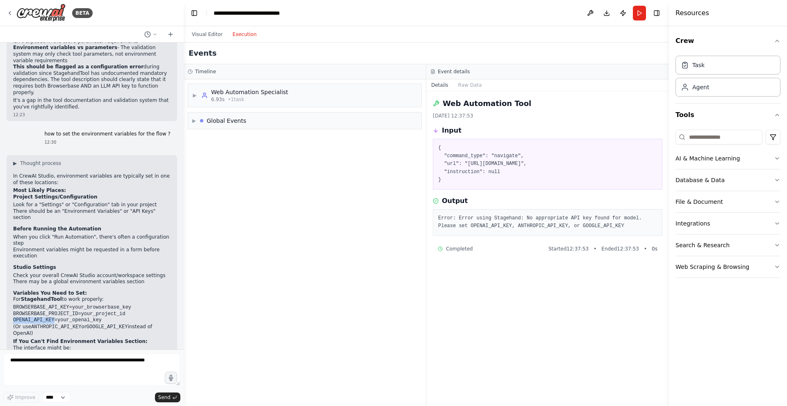
click at [245, 37] on button "Execution" at bounding box center [244, 35] width 34 height 10
click at [218, 34] on button "Visual Editor" at bounding box center [207, 35] width 41 height 10
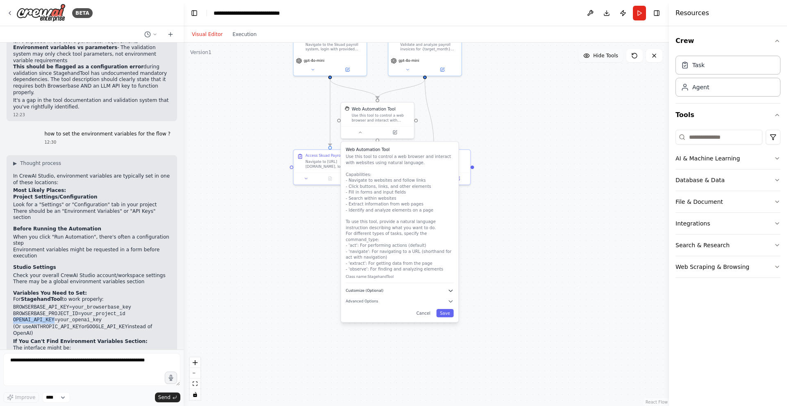
click at [450, 288] on icon "button" at bounding box center [450, 291] width 6 height 6
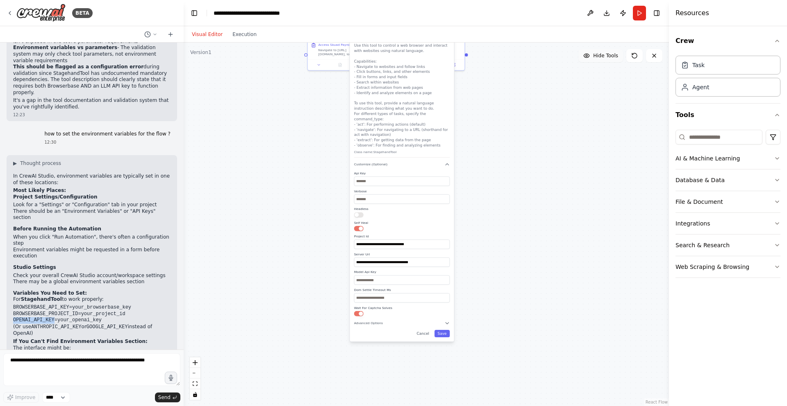
drag, startPoint x: 509, startPoint y: 352, endPoint x: 509, endPoint y: 222, distance: 129.9
click at [509, 222] on div ".deletable-edge-delete-btn { width: 20px; height: 20px; border: 0px solid #ffff…" at bounding box center [426, 225] width 485 height 364
click at [377, 321] on span "Advanced Options" at bounding box center [368, 323] width 29 height 4
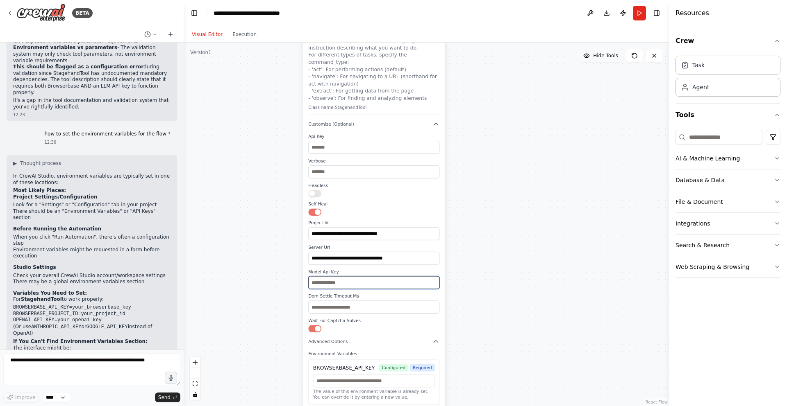
click at [368, 278] on input "text" at bounding box center [373, 283] width 131 height 13
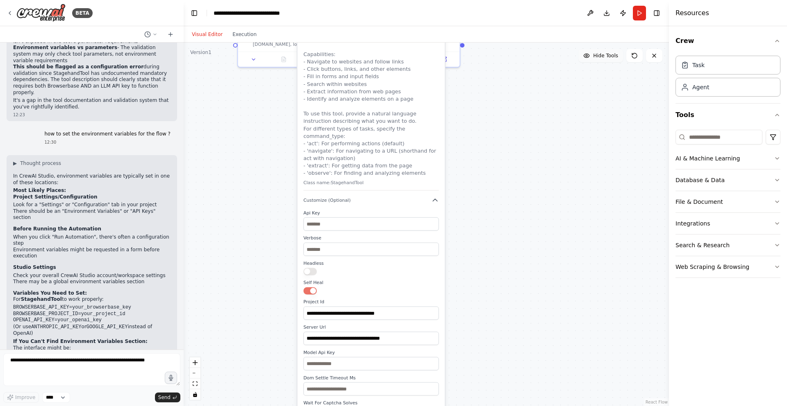
drag, startPoint x: 489, startPoint y: 224, endPoint x: 489, endPoint y: 330, distance: 106.5
click at [489, 330] on div ".deletable-edge-delete-btn { width: 20px; height: 20px; border: 0px solid #ffff…" at bounding box center [426, 225] width 485 height 364
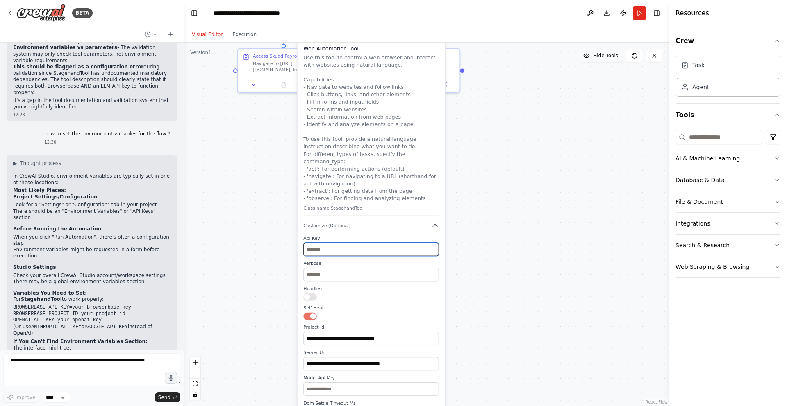
click at [346, 243] on input "text" at bounding box center [370, 250] width 135 height 14
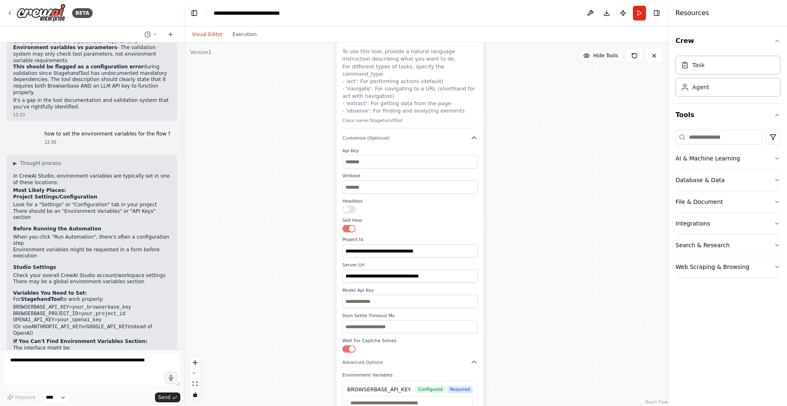
drag, startPoint x: 257, startPoint y: 304, endPoint x: 295, endPoint y: 216, distance: 95.9
click at [295, 216] on div ".deletable-edge-delete-btn { width: 20px; height: 20px; border: 0px solid #ffff…" at bounding box center [426, 225] width 485 height 364
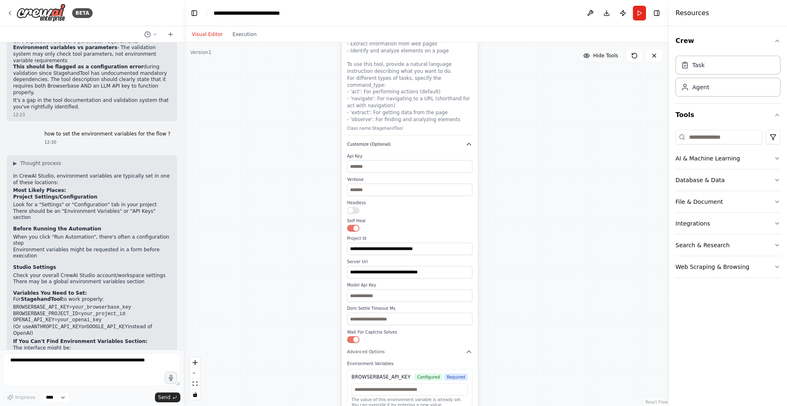
click at [468, 143] on icon "button" at bounding box center [469, 144] width 4 height 2
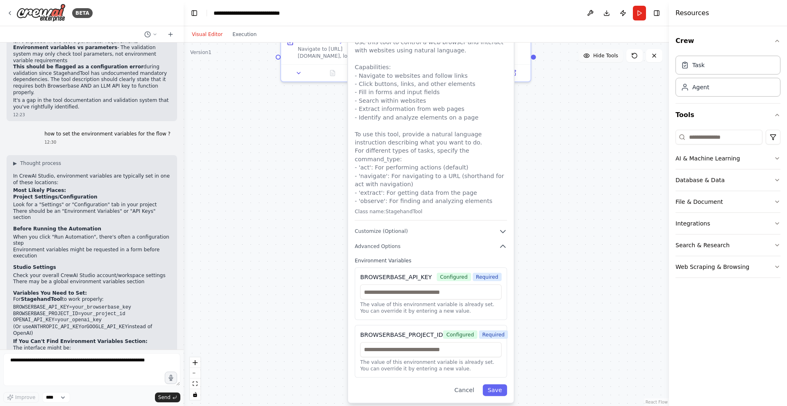
drag, startPoint x: 312, startPoint y: 193, endPoint x: 311, endPoint y: 352, distance: 159.4
click at [312, 351] on div ".deletable-edge-delete-btn { width: 20px; height: 20px; border: 0px solid #ffff…" at bounding box center [426, 225] width 485 height 364
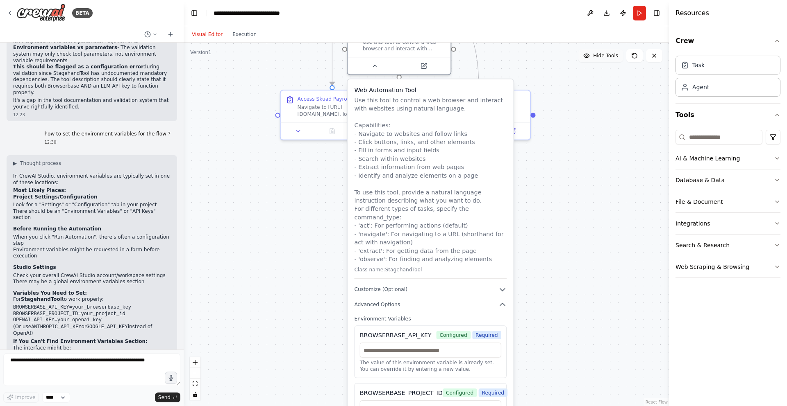
click at [571, 261] on div ".deletable-edge-delete-btn { width: 20px; height: 20px; border: 0px solid #ffff…" at bounding box center [426, 225] width 485 height 364
click at [542, 163] on div ".deletable-edge-delete-btn { width: 20px; height: 20px; border: 0px solid #ffff…" at bounding box center [426, 225] width 485 height 364
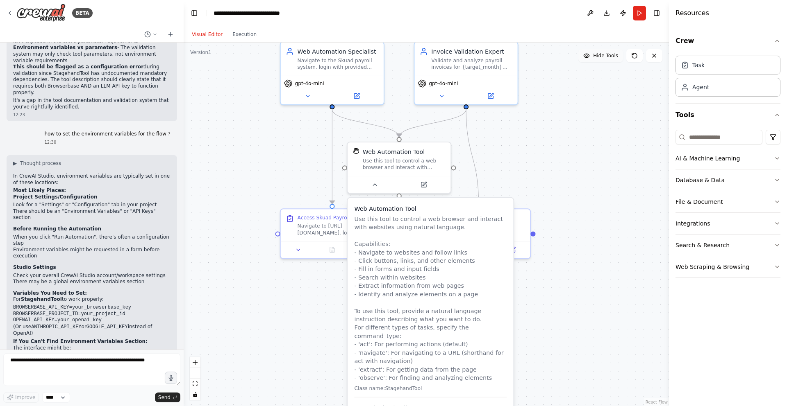
drag, startPoint x: 314, startPoint y: 170, endPoint x: 314, endPoint y: 326, distance: 155.7
click at [314, 326] on div ".deletable-edge-delete-btn { width: 20px; height: 20px; border: 0px solid #ffff…" at bounding box center [426, 225] width 485 height 364
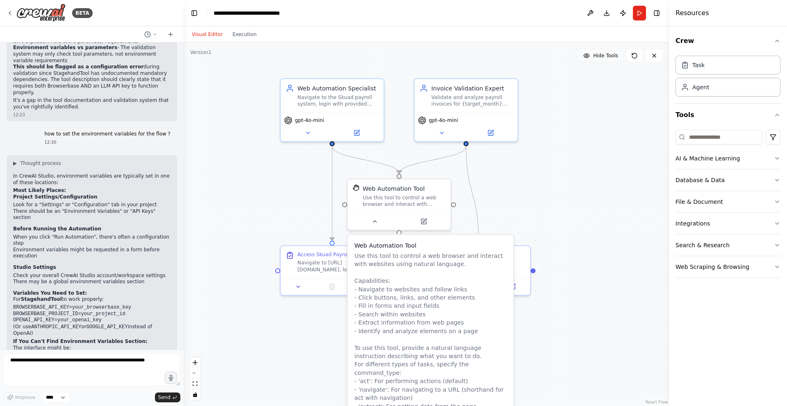
click at [316, 191] on div ".deletable-edge-delete-btn { width: 20px; height: 20px; border: 0px solid #ffff…" at bounding box center [426, 225] width 485 height 364
click at [375, 217] on icon at bounding box center [374, 220] width 7 height 7
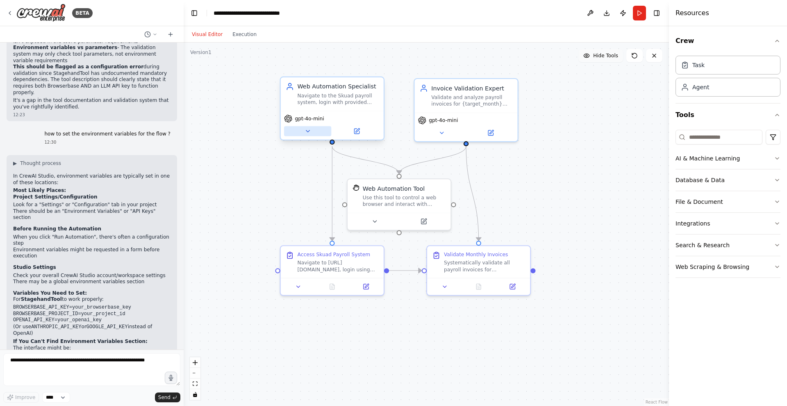
click at [307, 133] on icon at bounding box center [307, 131] width 7 height 7
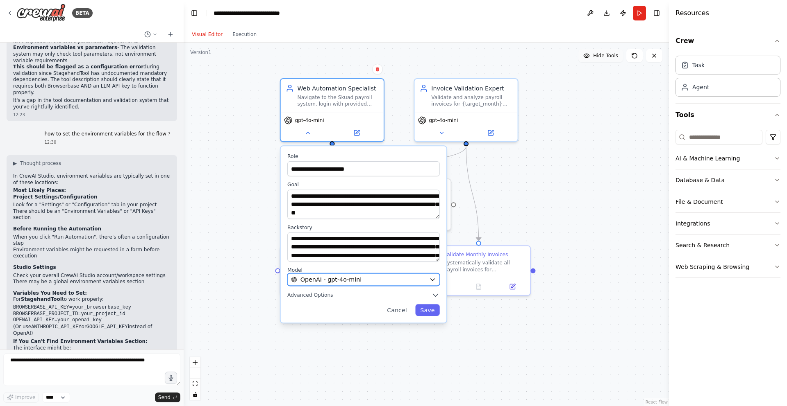
click at [330, 280] on span "OpenAI - gpt-4o-mini" at bounding box center [330, 280] width 61 height 8
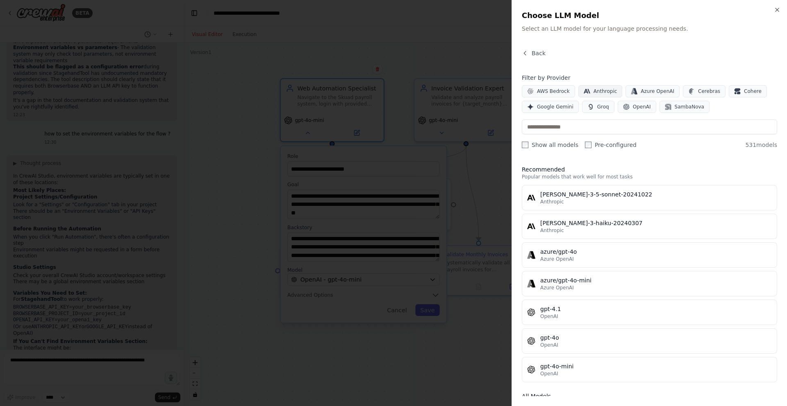
click at [611, 89] on span "Anthropic" at bounding box center [605, 91] width 24 height 7
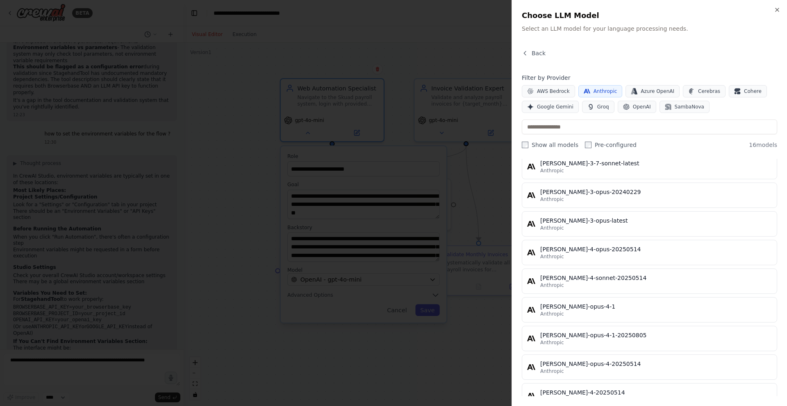
scroll to position [269, 0]
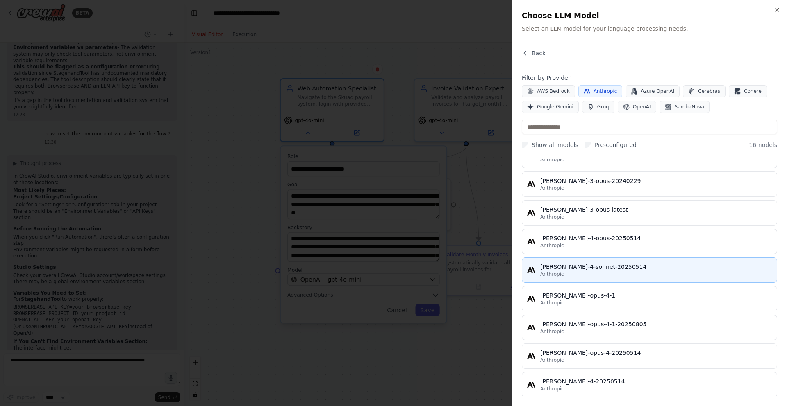
click at [603, 270] on div "claude-4-sonnet-20250514" at bounding box center [656, 267] width 232 height 8
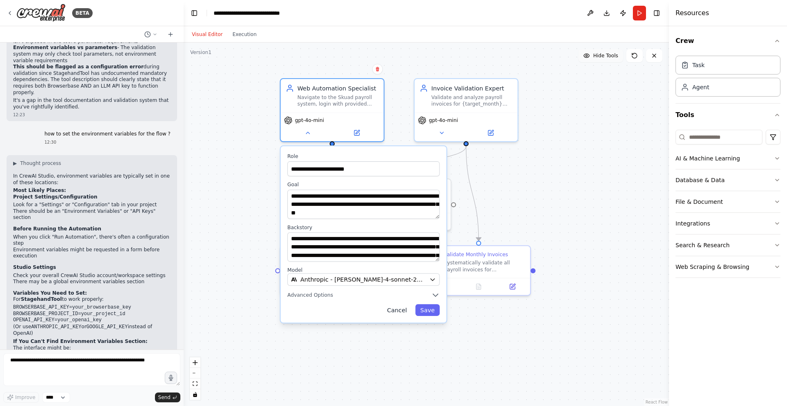
click at [399, 313] on button "Cancel" at bounding box center [397, 310] width 30 height 12
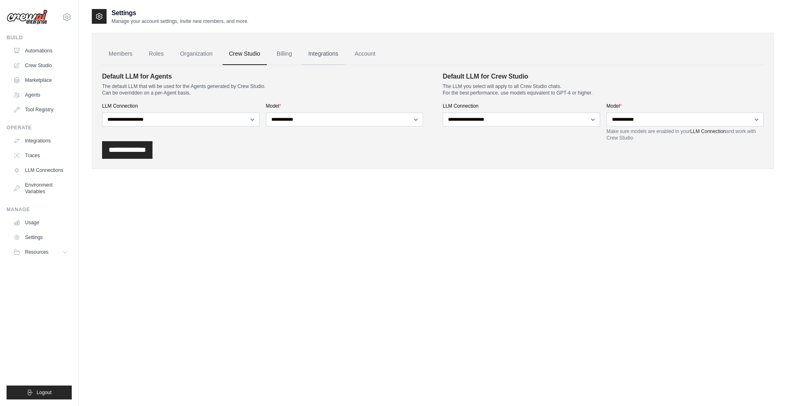
click at [327, 51] on link "Integrations" at bounding box center [323, 54] width 43 height 22
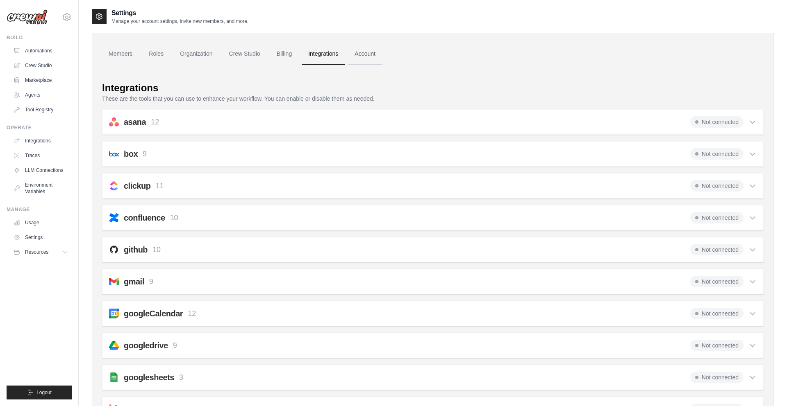
click at [363, 57] on link "Account" at bounding box center [365, 54] width 34 height 22
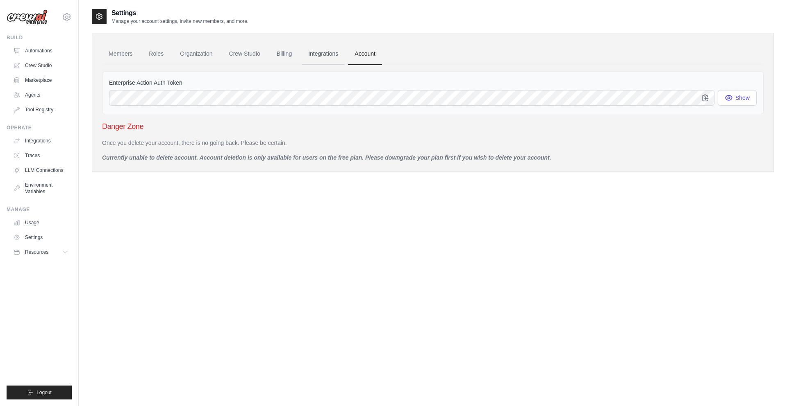
click at [329, 51] on link "Integrations" at bounding box center [323, 54] width 43 height 22
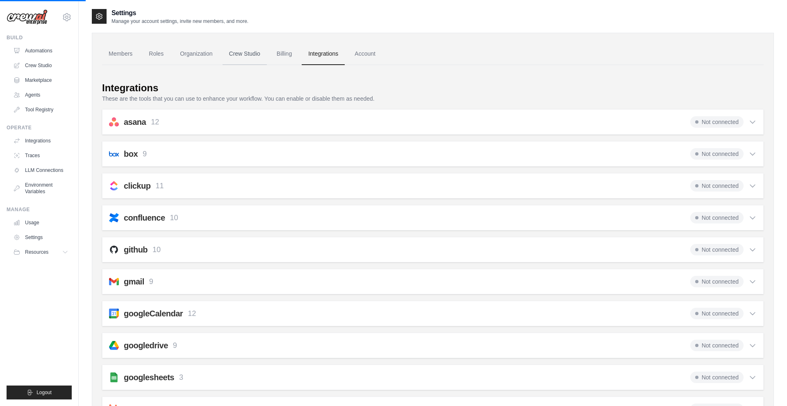
click at [226, 55] on link "Crew Studio" at bounding box center [244, 54] width 44 height 22
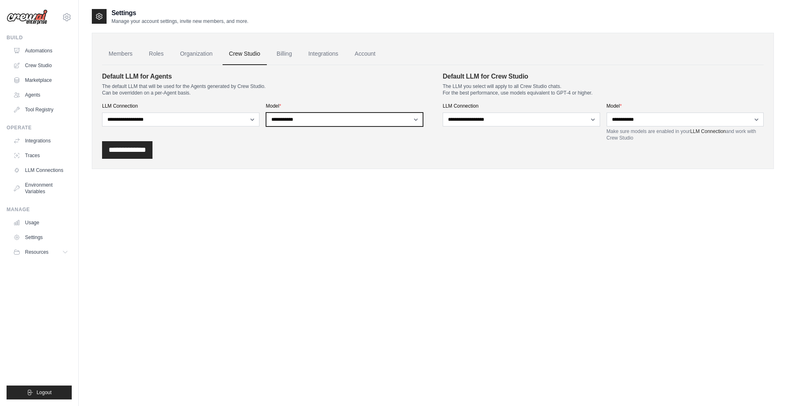
click at [330, 119] on select "**********" at bounding box center [344, 120] width 157 height 14
select select
click at [152, 141] on input "**********" at bounding box center [127, 150] width 50 height 18
click at [118, 52] on link "Members" at bounding box center [120, 54] width 37 height 22
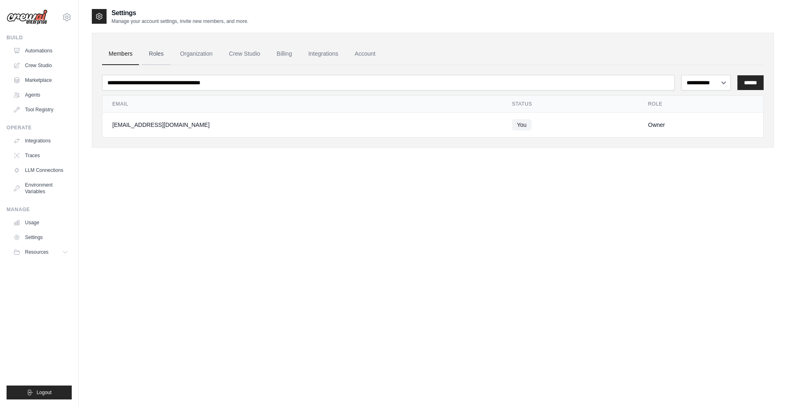
click at [154, 55] on link "Roles" at bounding box center [156, 54] width 28 height 22
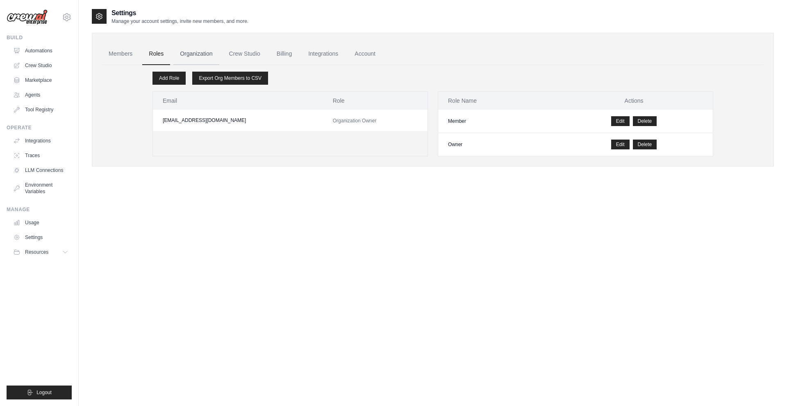
click at [186, 51] on link "Organization" at bounding box center [195, 54] width 45 height 22
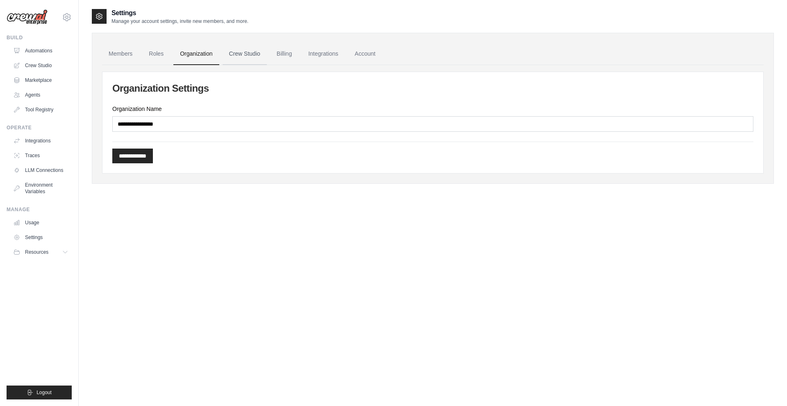
click at [246, 58] on link "Crew Studio" at bounding box center [244, 54] width 44 height 22
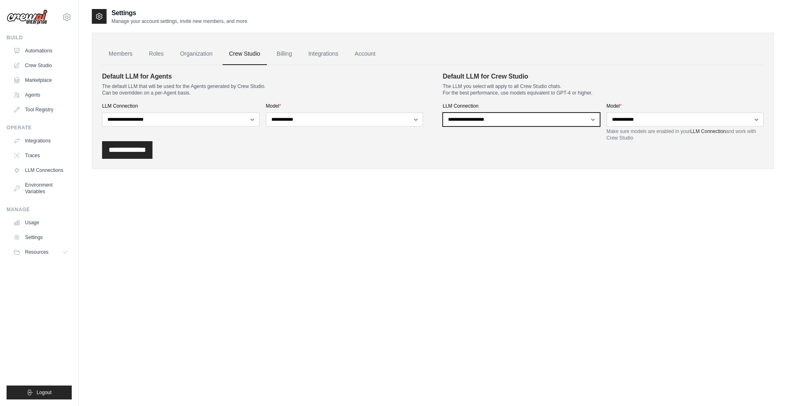
click at [548, 119] on select "**********" at bounding box center [521, 120] width 157 height 14
click at [41, 239] on link "Settings" at bounding box center [42, 237] width 62 height 13
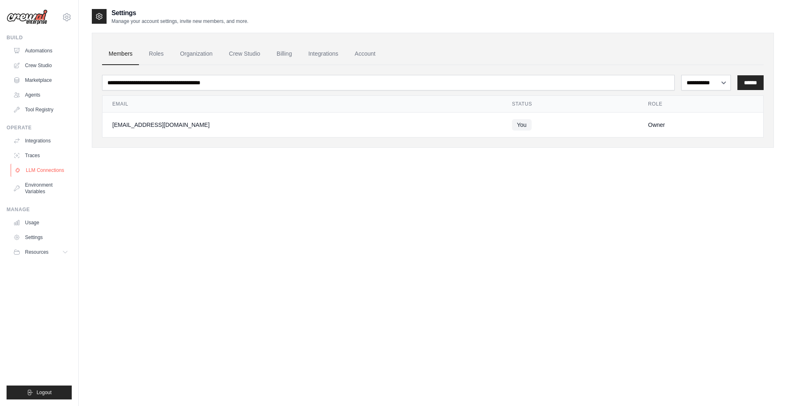
click at [44, 164] on link "LLM Connections" at bounding box center [42, 170] width 62 height 13
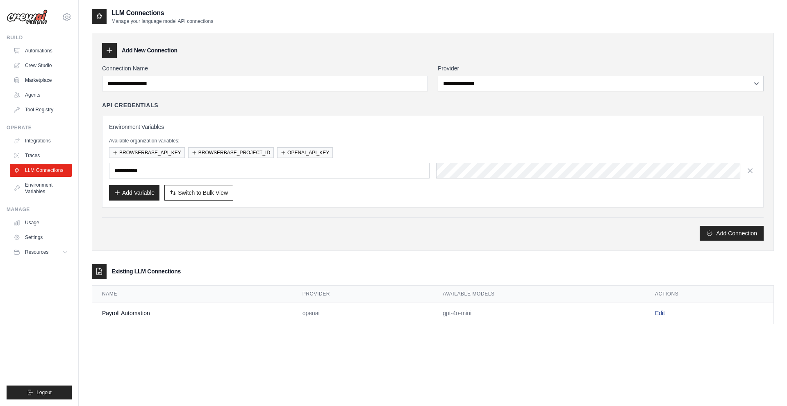
click at [660, 312] on link "Edit" at bounding box center [660, 313] width 10 height 7
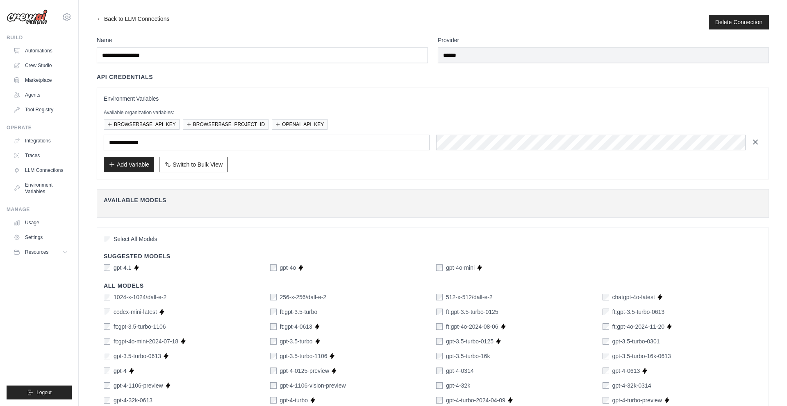
click at [757, 142] on icon "button" at bounding box center [755, 142] width 8 height 8
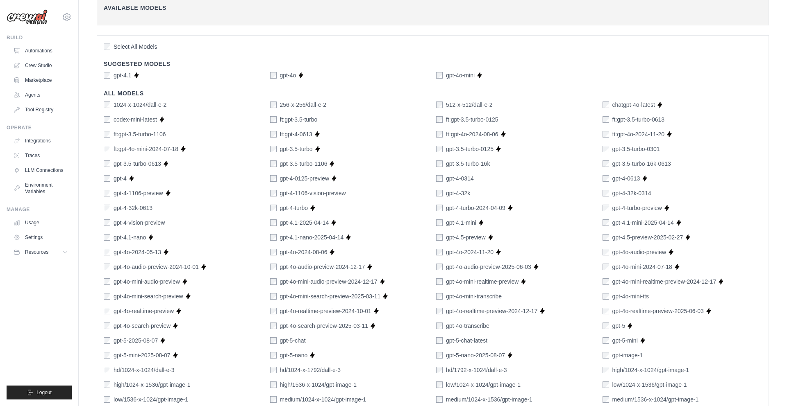
scroll to position [393, 0]
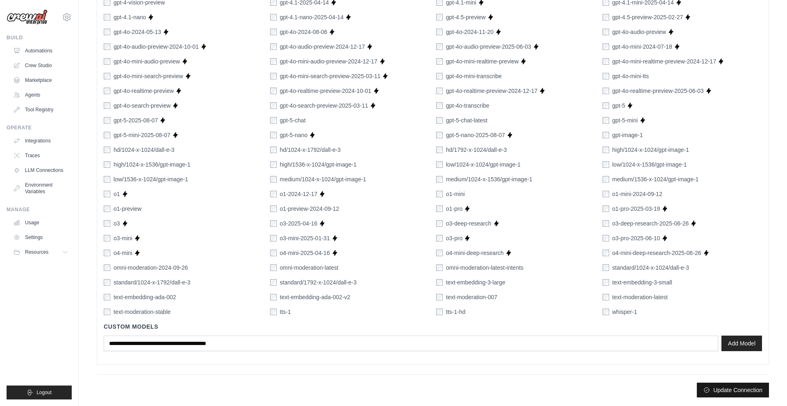
click at [727, 390] on button "Update Connection" at bounding box center [733, 390] width 72 height 15
click at [699, 389] on button "Update Connection" at bounding box center [733, 390] width 72 height 15
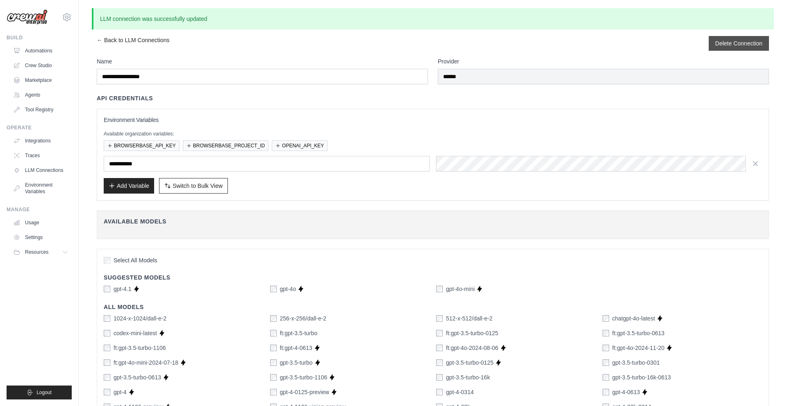
click at [728, 48] on div "Delete Connection" at bounding box center [738, 43] width 60 height 15
click at [722, 43] on button "Delete Connection" at bounding box center [738, 43] width 47 height 8
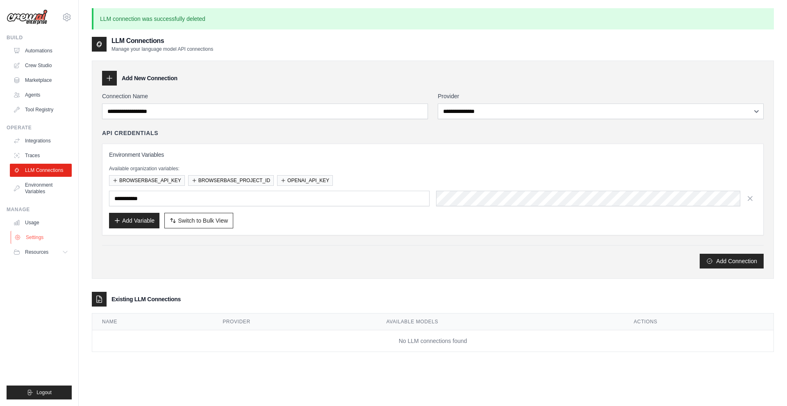
click at [40, 238] on link "Settings" at bounding box center [42, 237] width 62 height 13
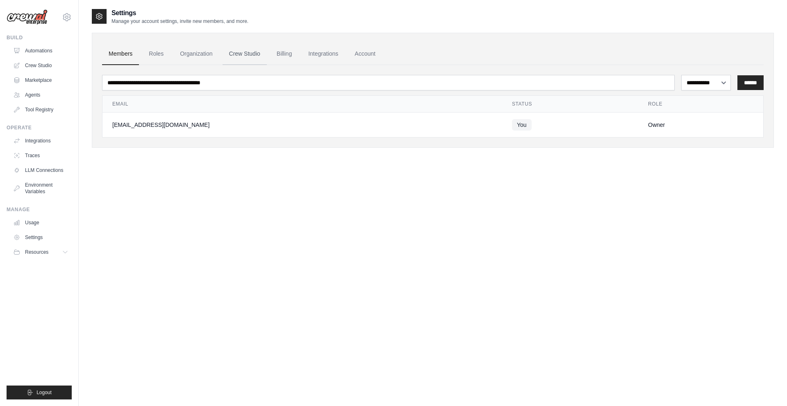
click at [236, 52] on link "Crew Studio" at bounding box center [244, 54] width 44 height 22
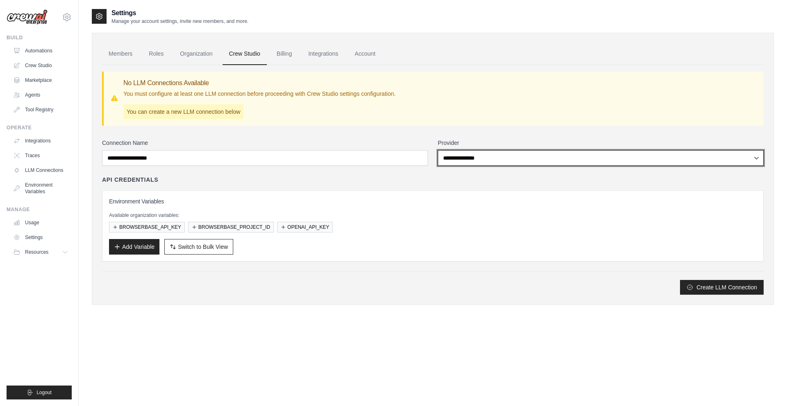
click at [472, 157] on select "**********" at bounding box center [601, 158] width 326 height 16
select select "******"
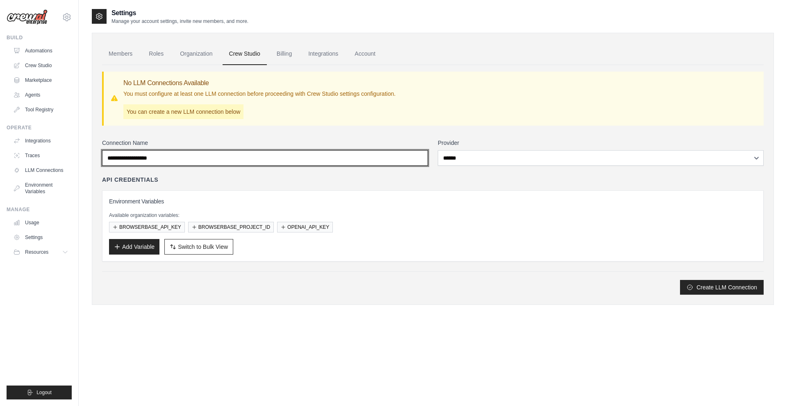
click at [353, 154] on input "Connection Name" at bounding box center [265, 158] width 326 height 16
click at [351, 159] on input "Connection Name" at bounding box center [265, 158] width 326 height 16
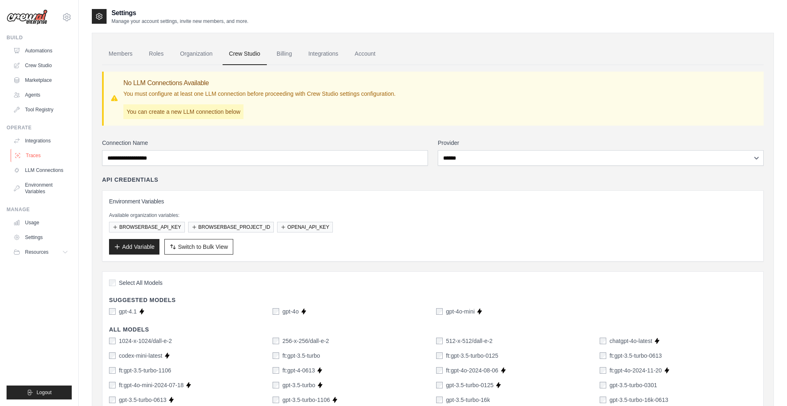
click at [41, 158] on link "Traces" at bounding box center [42, 155] width 62 height 13
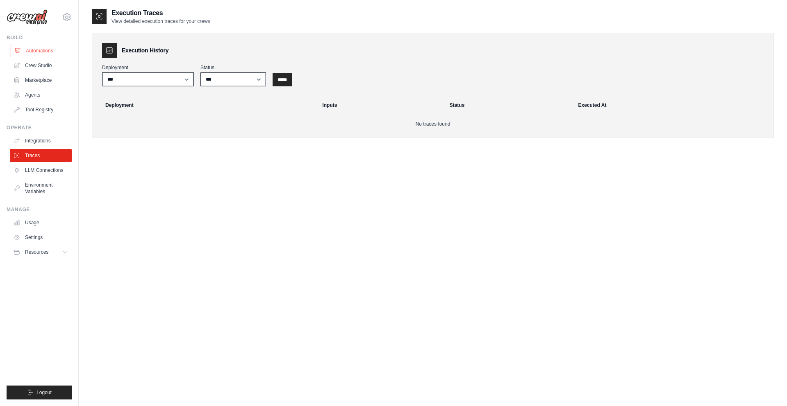
click at [44, 49] on link "Automations" at bounding box center [42, 50] width 62 height 13
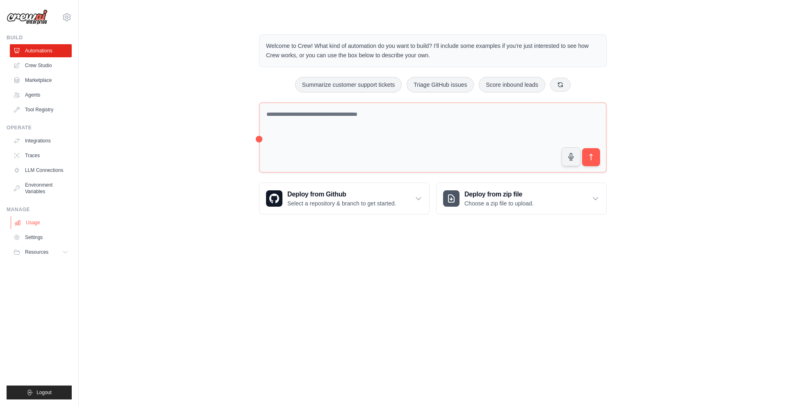
click at [38, 222] on link "Usage" at bounding box center [42, 222] width 62 height 13
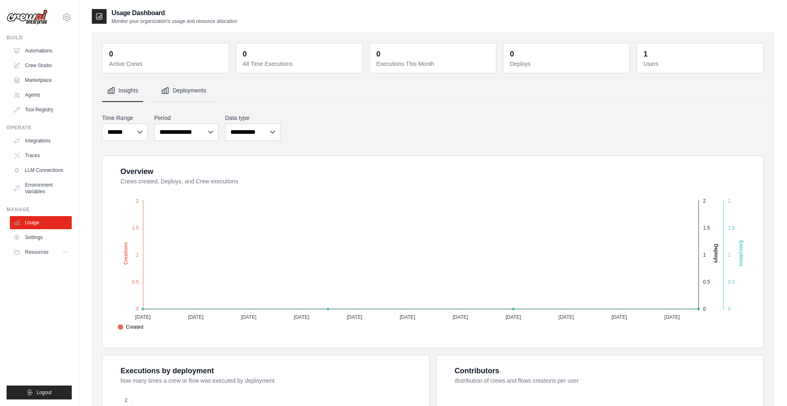
click at [188, 93] on button "Deployments" at bounding box center [183, 91] width 55 height 22
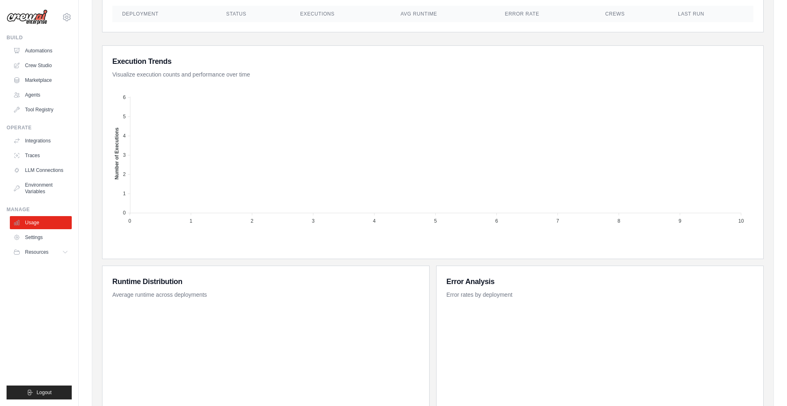
scroll to position [213, 0]
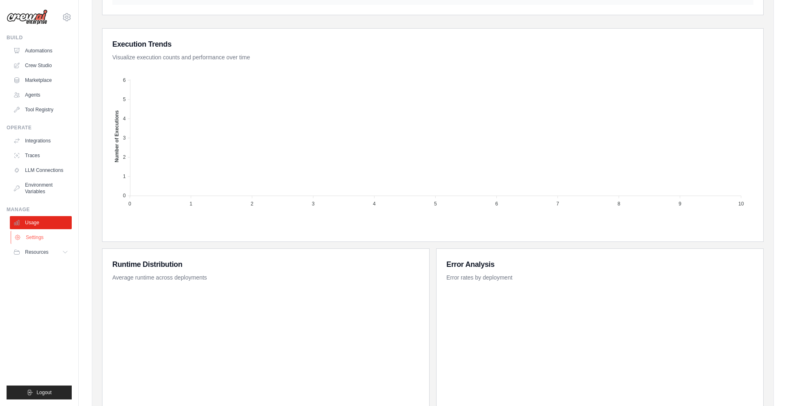
click at [39, 239] on link "Settings" at bounding box center [42, 237] width 62 height 13
click at [43, 254] on span "Resources" at bounding box center [37, 252] width 23 height 7
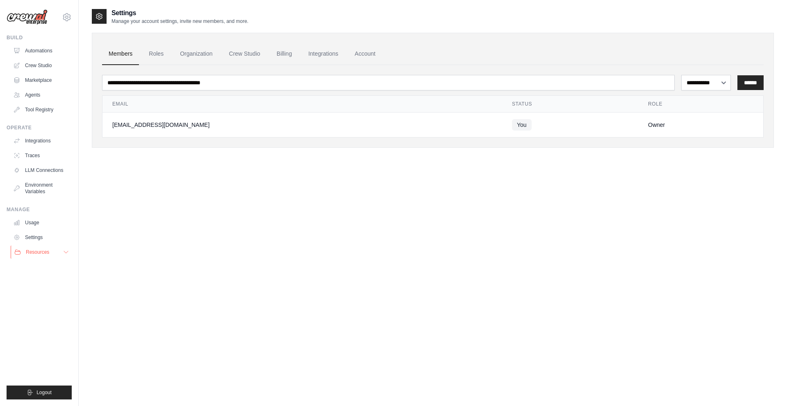
click at [55, 253] on button "Resources" at bounding box center [42, 252] width 62 height 13
click at [179, 212] on div "**********" at bounding box center [433, 211] width 682 height 406
click at [291, 50] on link "Billing" at bounding box center [284, 54] width 28 height 22
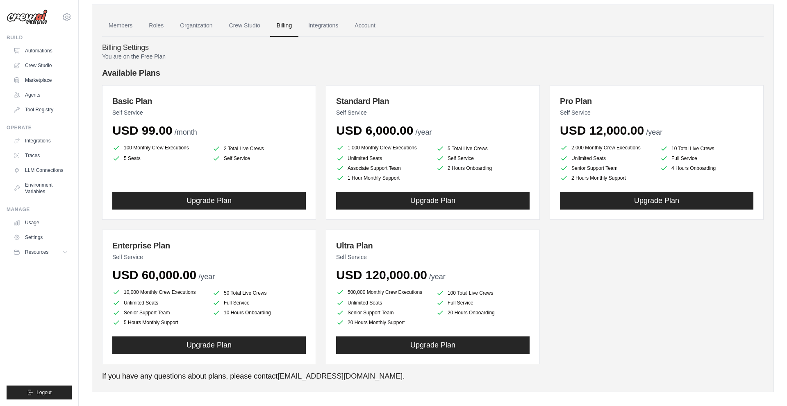
scroll to position [36, 0]
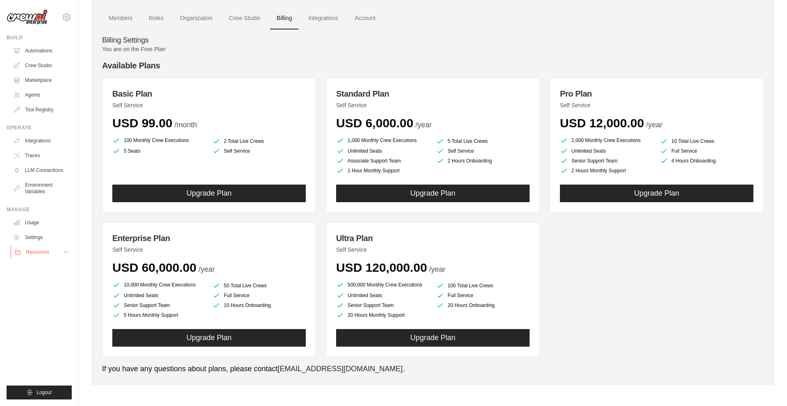
click at [64, 255] on icon at bounding box center [66, 252] width 7 height 7
click at [64, 254] on icon at bounding box center [66, 252] width 7 height 7
